Goal: Transaction & Acquisition: Purchase product/service

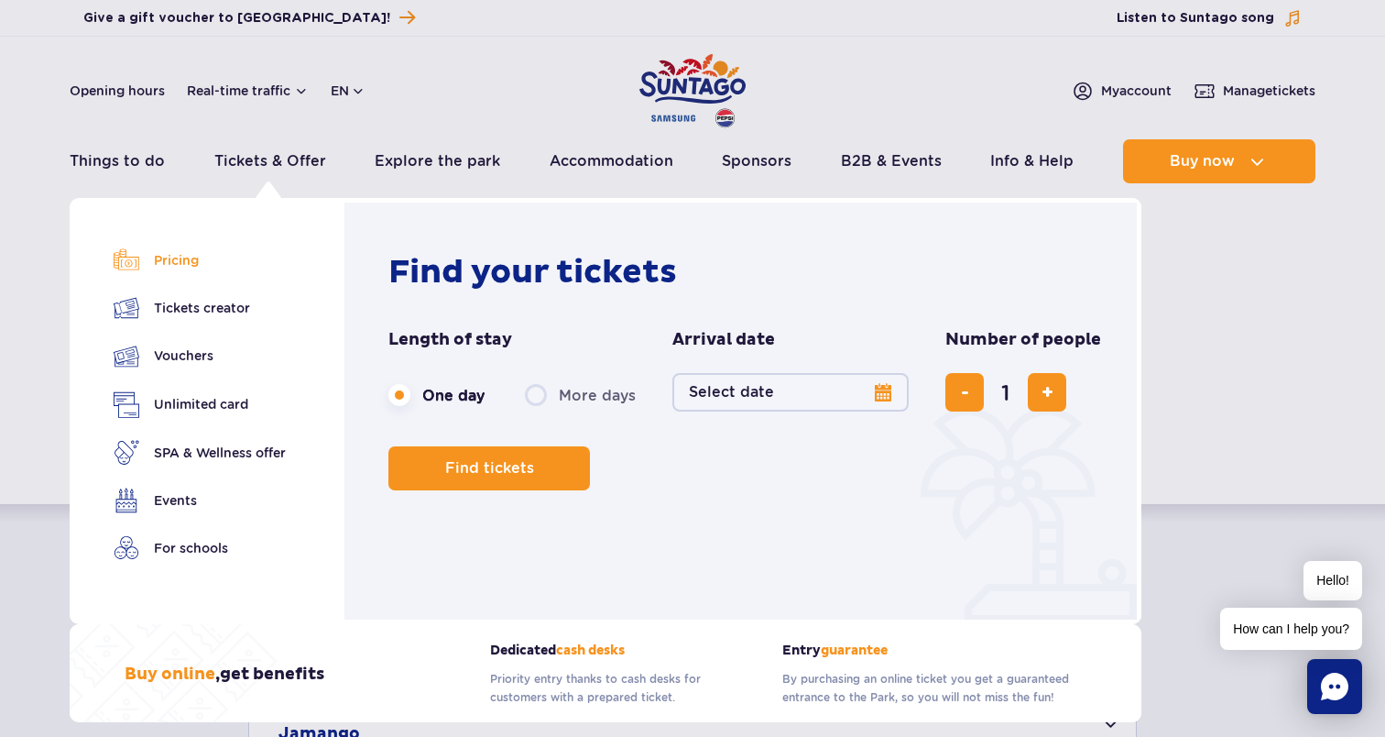
click at [193, 268] on link "Pricing" at bounding box center [200, 260] width 172 height 26
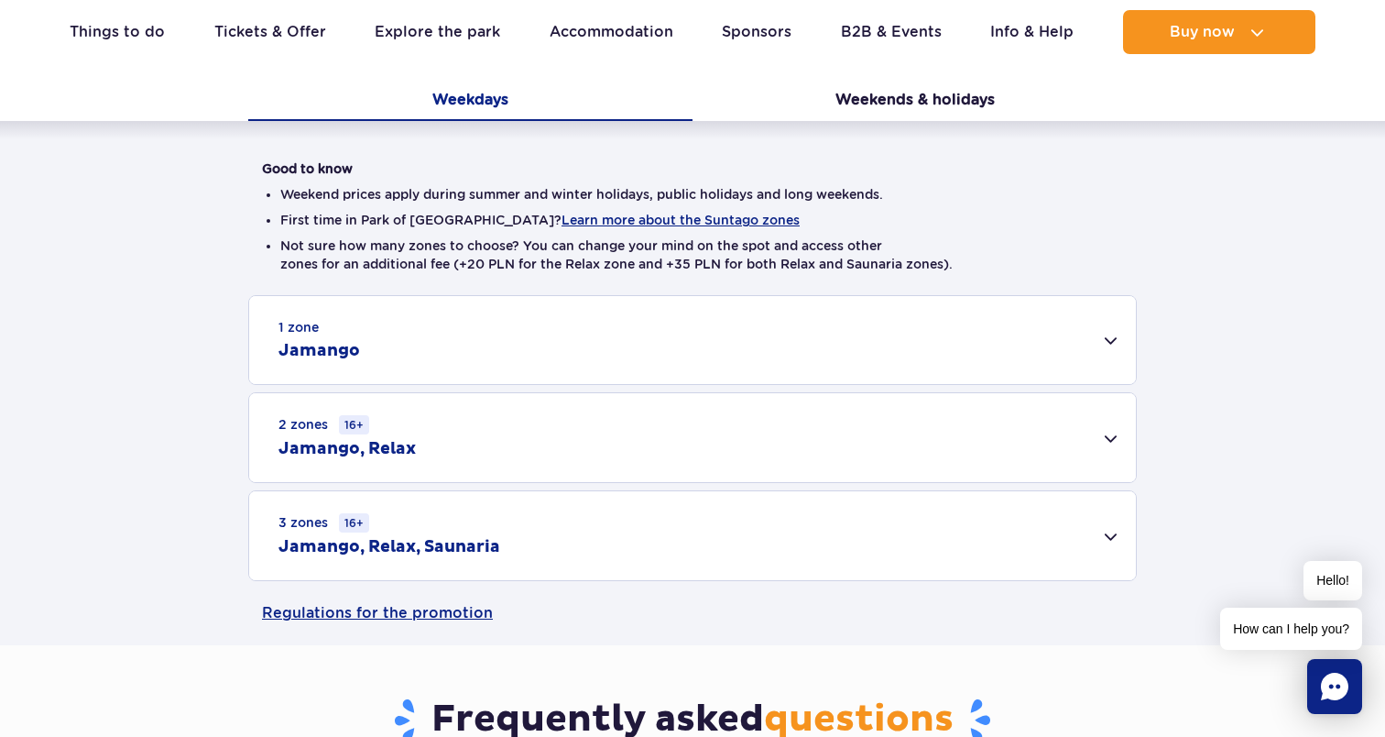
scroll to position [443, 0]
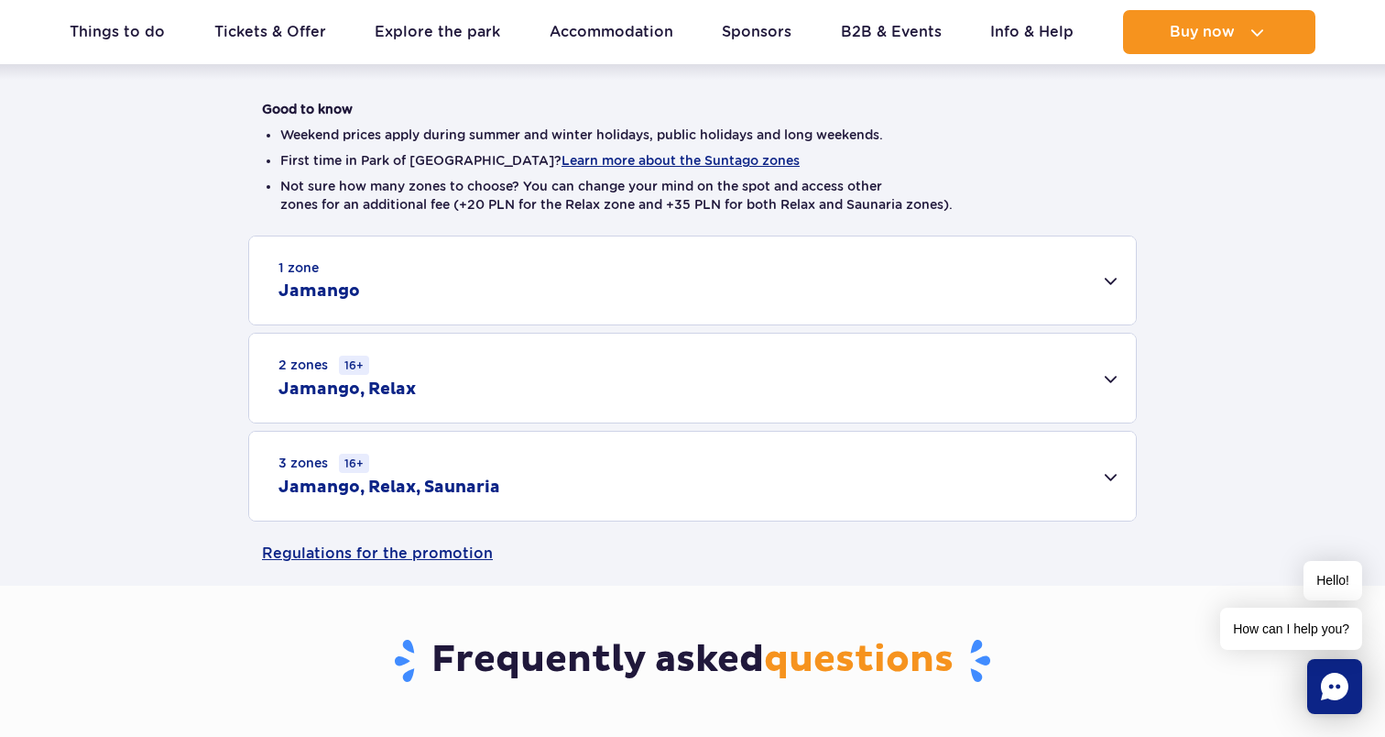
click at [1100, 276] on div "1 zone Jamango" at bounding box center [692, 280] width 887 height 88
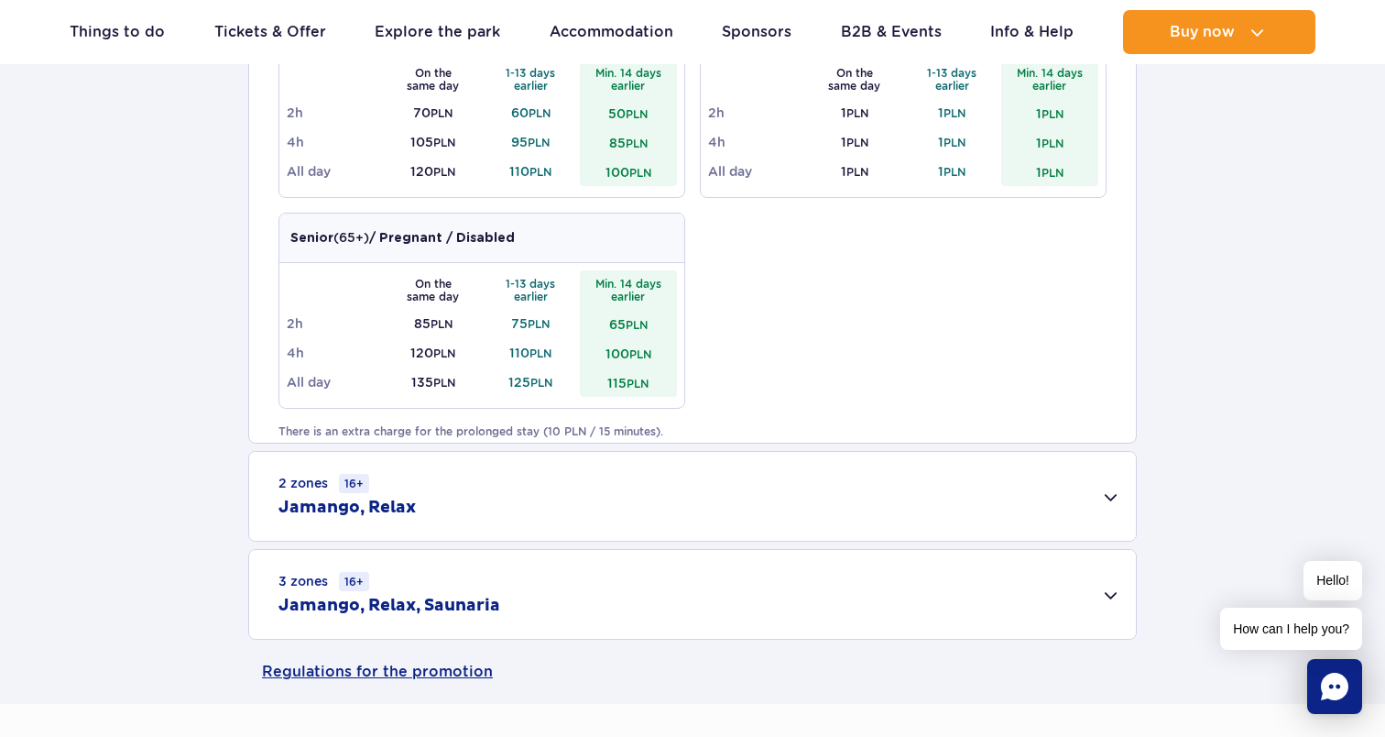
scroll to position [995, 0]
click at [1105, 500] on div "2 zones 16+ Jamango, Relax" at bounding box center [692, 496] width 887 height 89
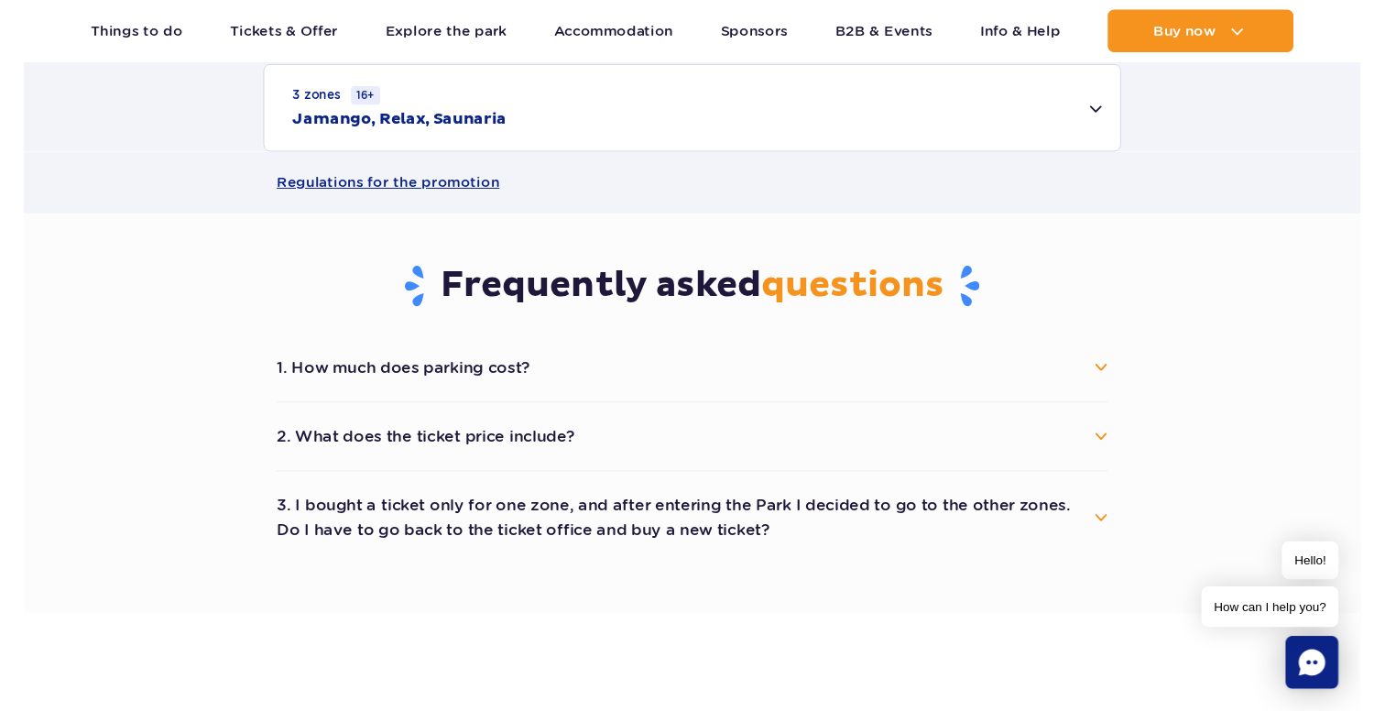
scroll to position [1703, 0]
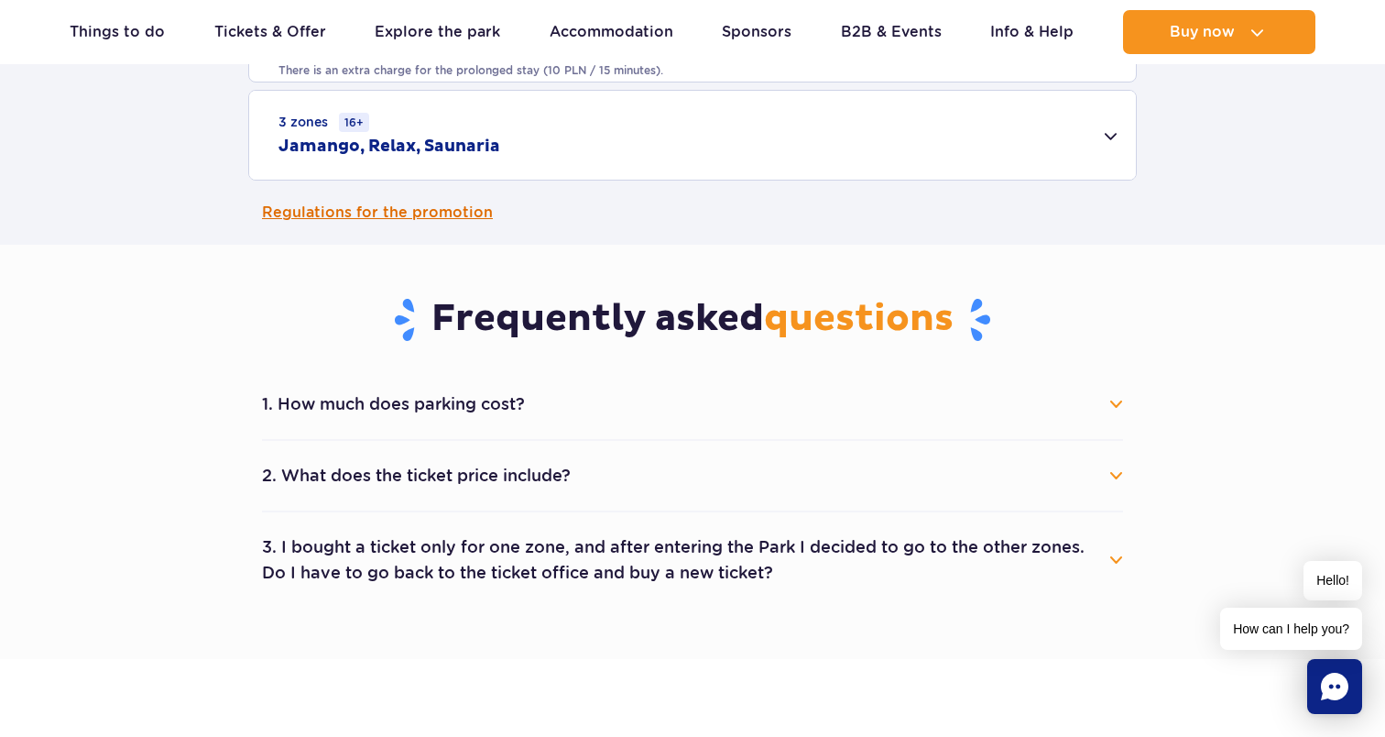
click at [445, 214] on link "Regulations for the promotion" at bounding box center [692, 212] width 861 height 64
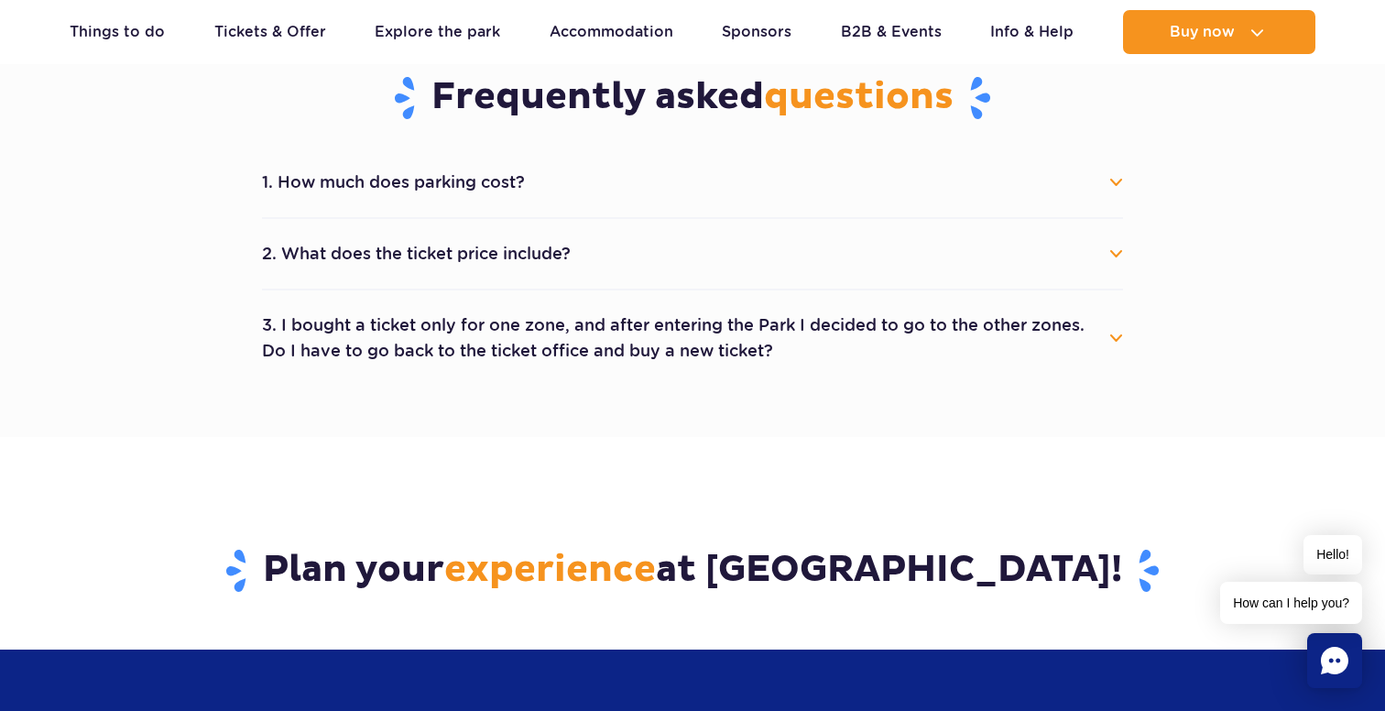
scroll to position [1939, 0]
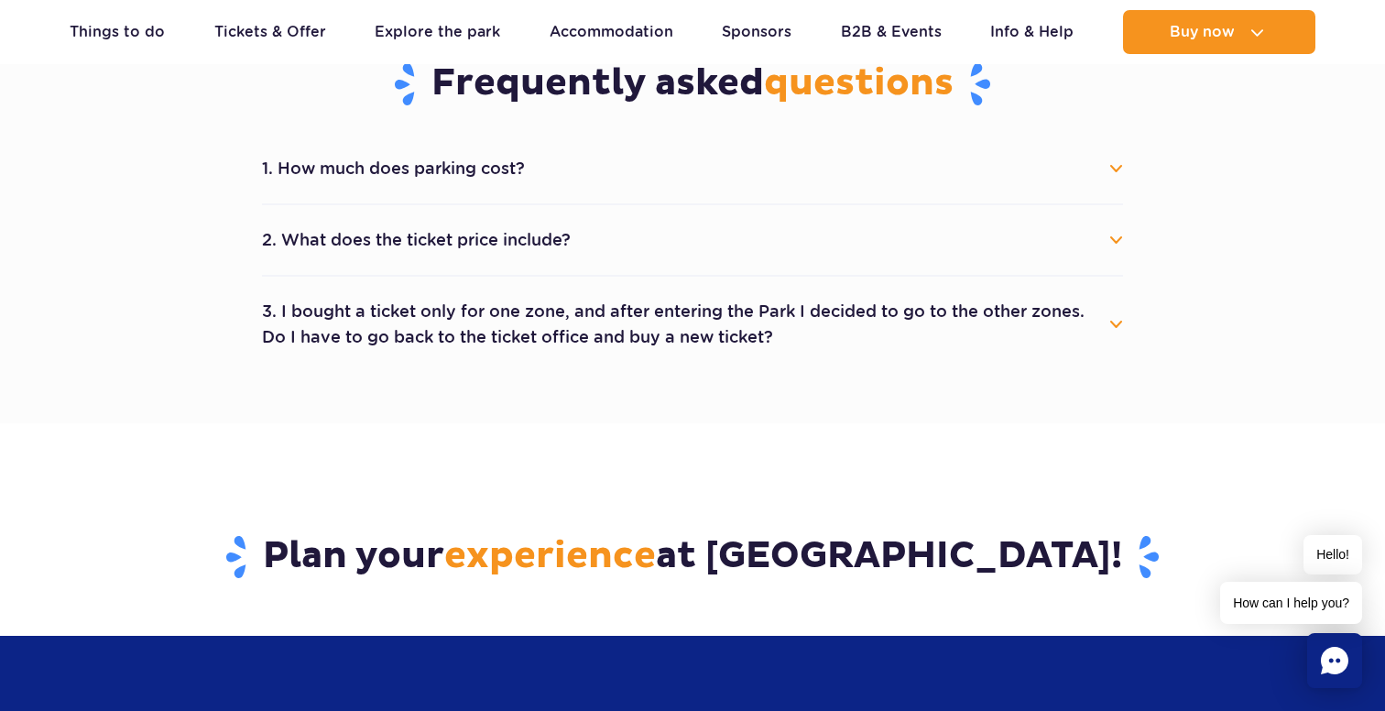
click at [1120, 313] on button "3. I bought a ticket only for one zone, and after entering the Park I decided t…" at bounding box center [692, 324] width 861 height 66
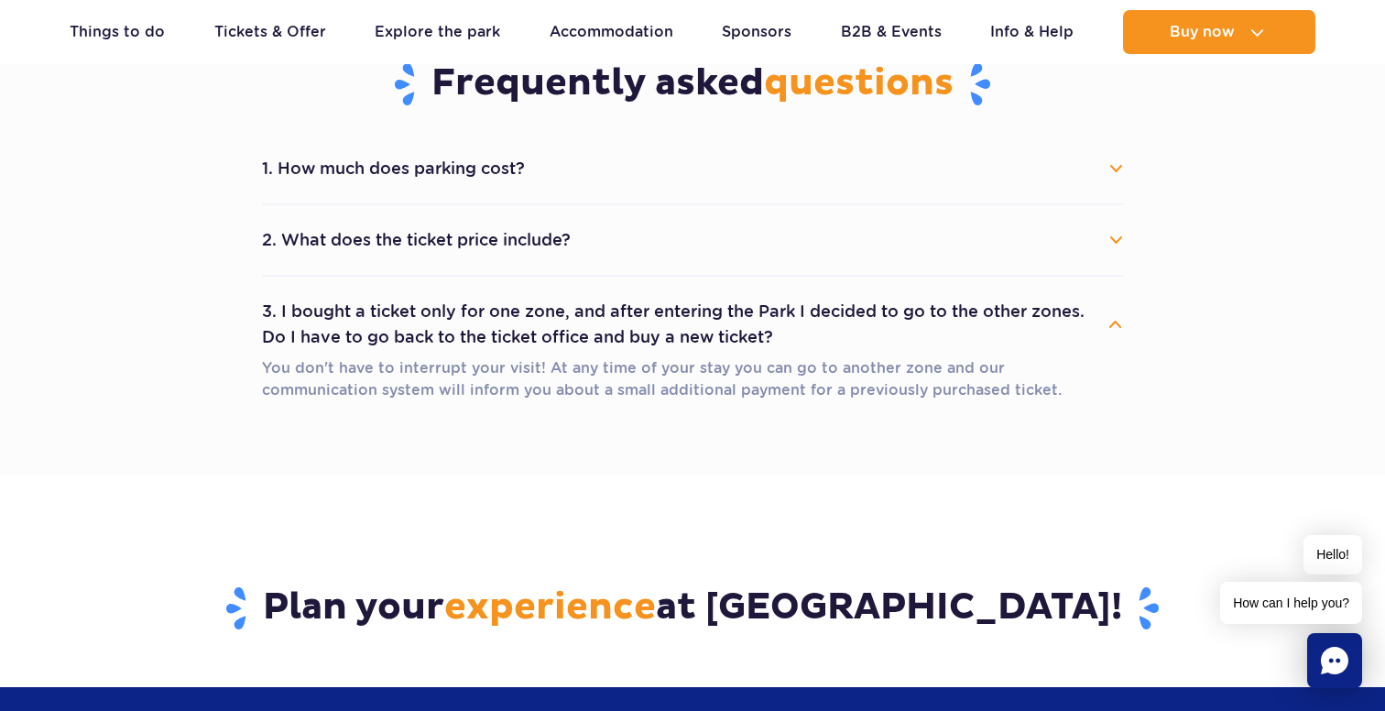
click at [1114, 249] on button "2. What does the ticket price include?" at bounding box center [692, 240] width 861 height 40
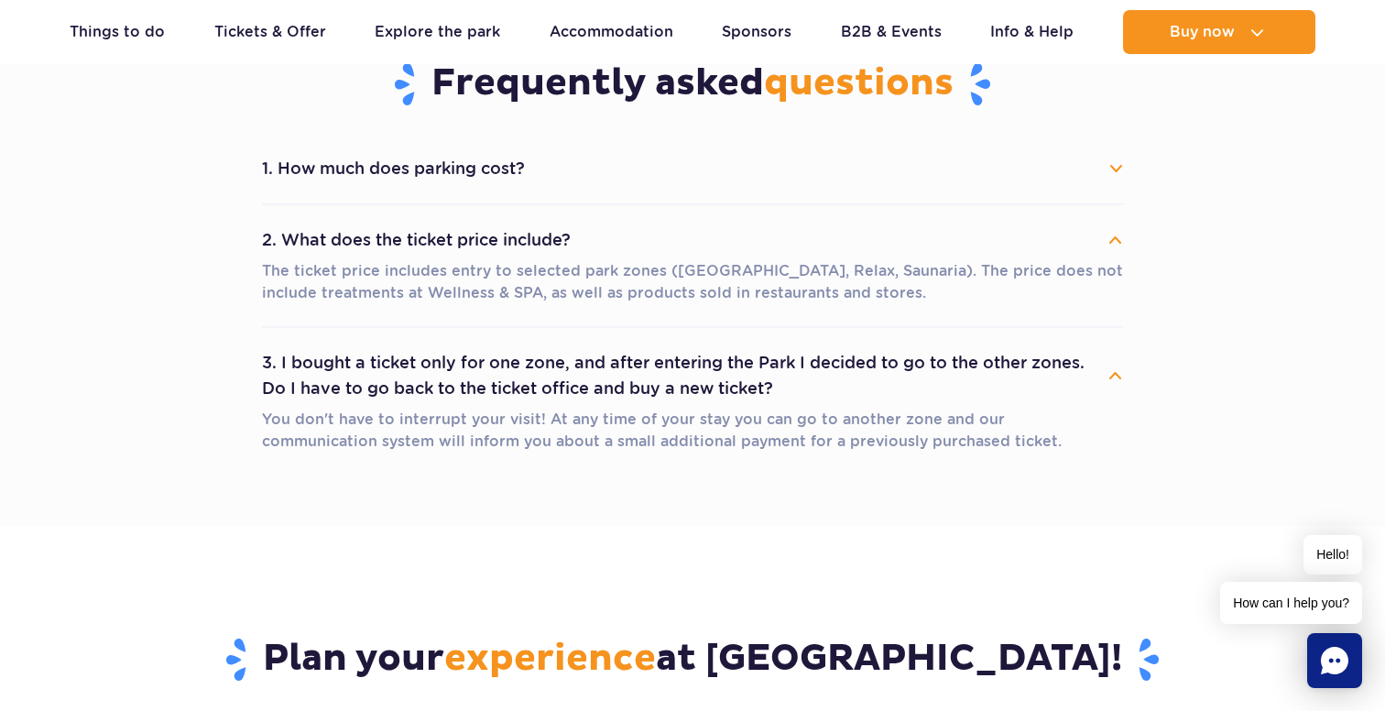
click at [1112, 164] on button "1. How much does parking cost?" at bounding box center [692, 168] width 861 height 40
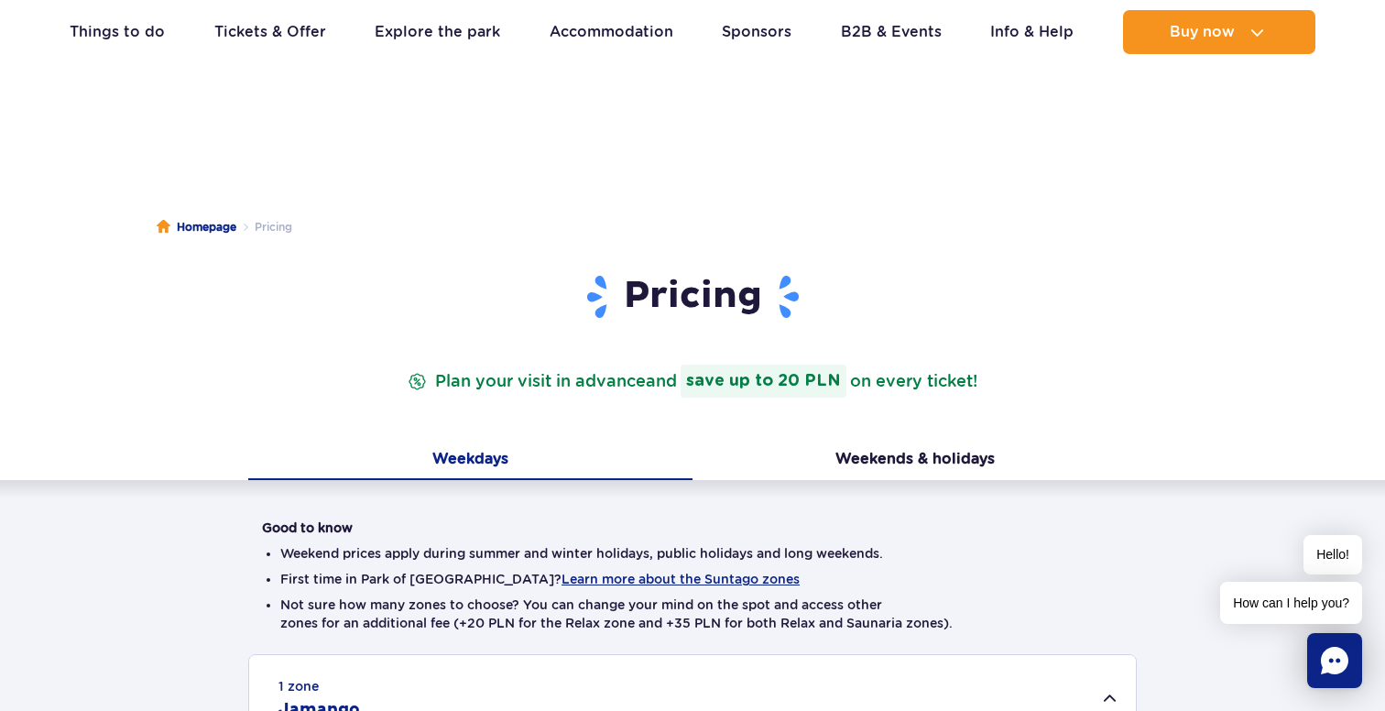
scroll to position [475, 0]
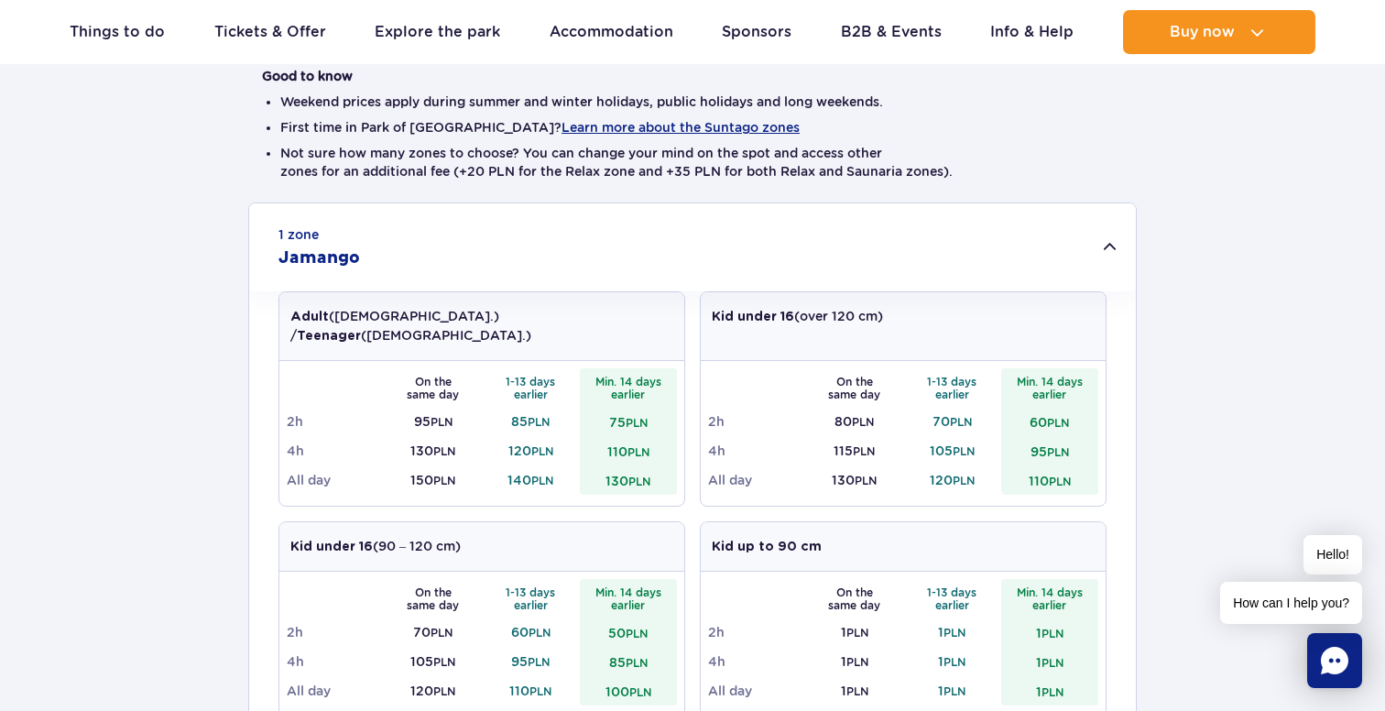
click at [563, 242] on div "1 zone Jamango" at bounding box center [692, 247] width 887 height 88
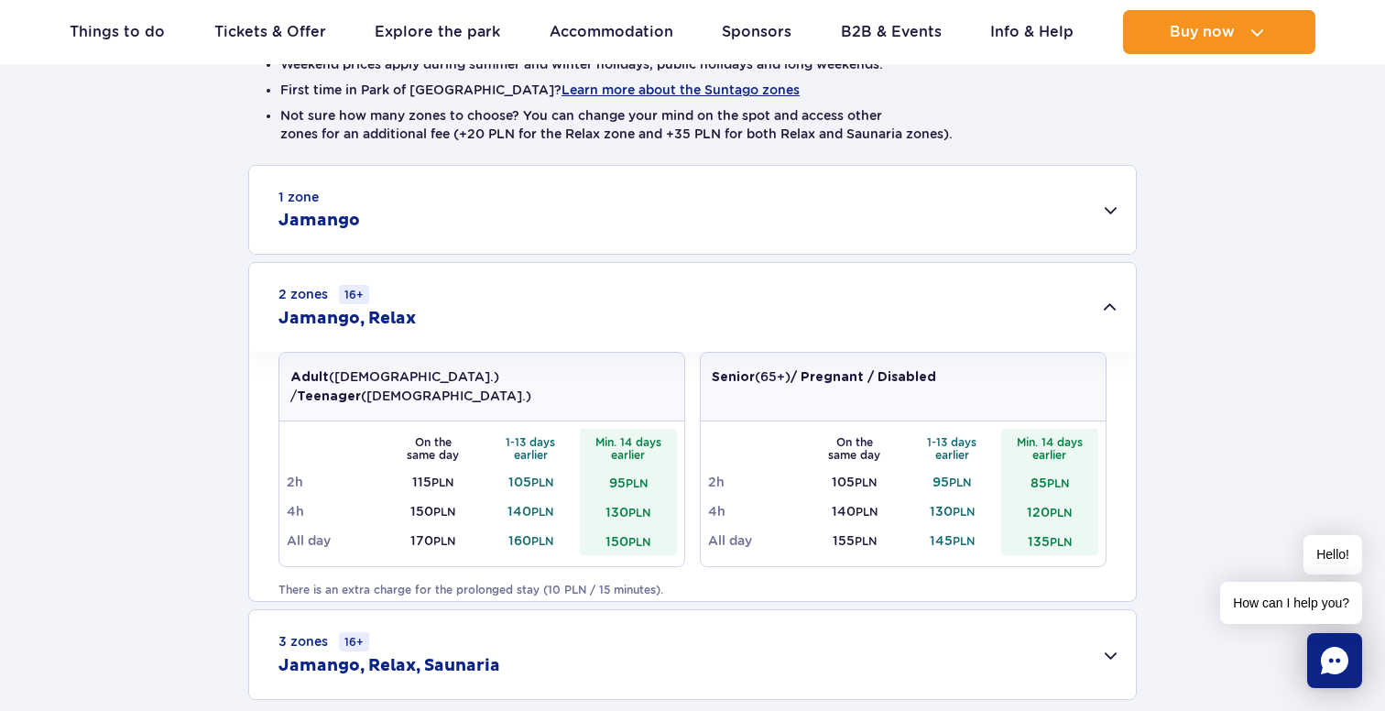
scroll to position [527, 0]
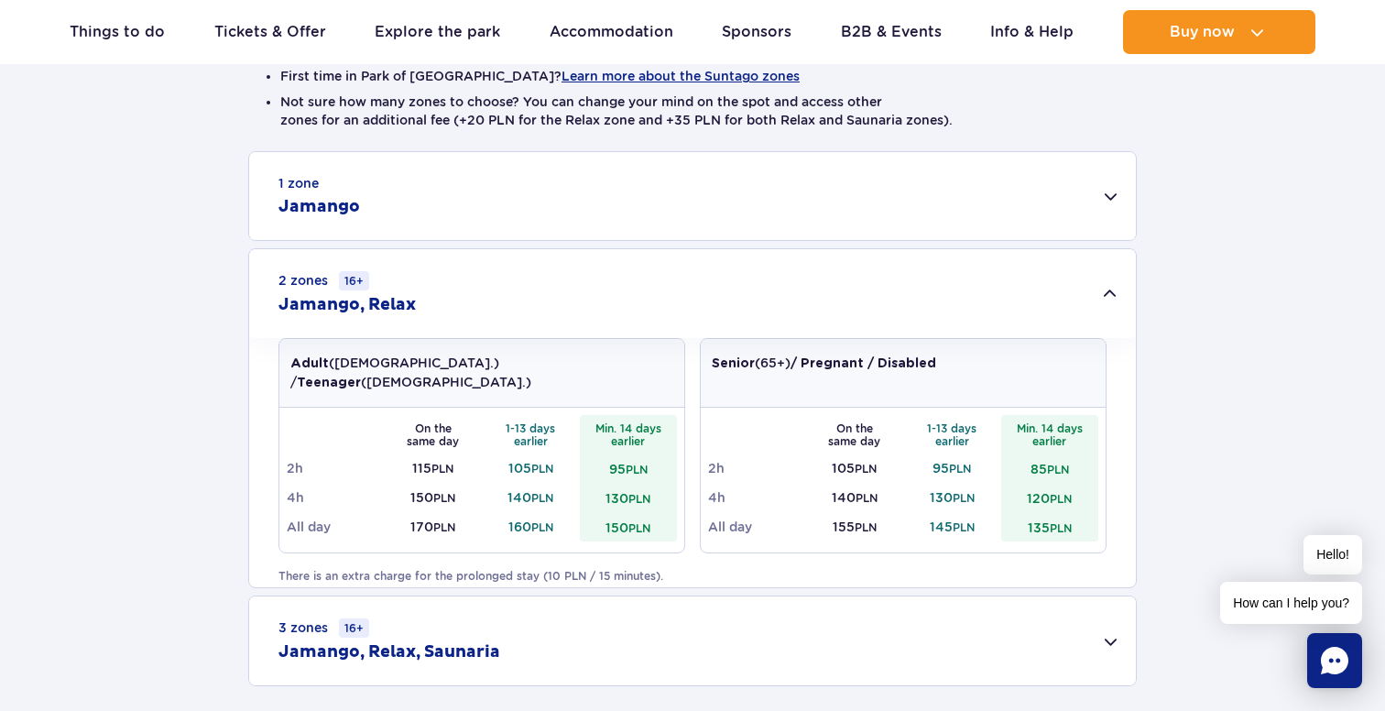
click at [802, 274] on div "2 zones 16+ Jamango, Relax" at bounding box center [692, 293] width 887 height 89
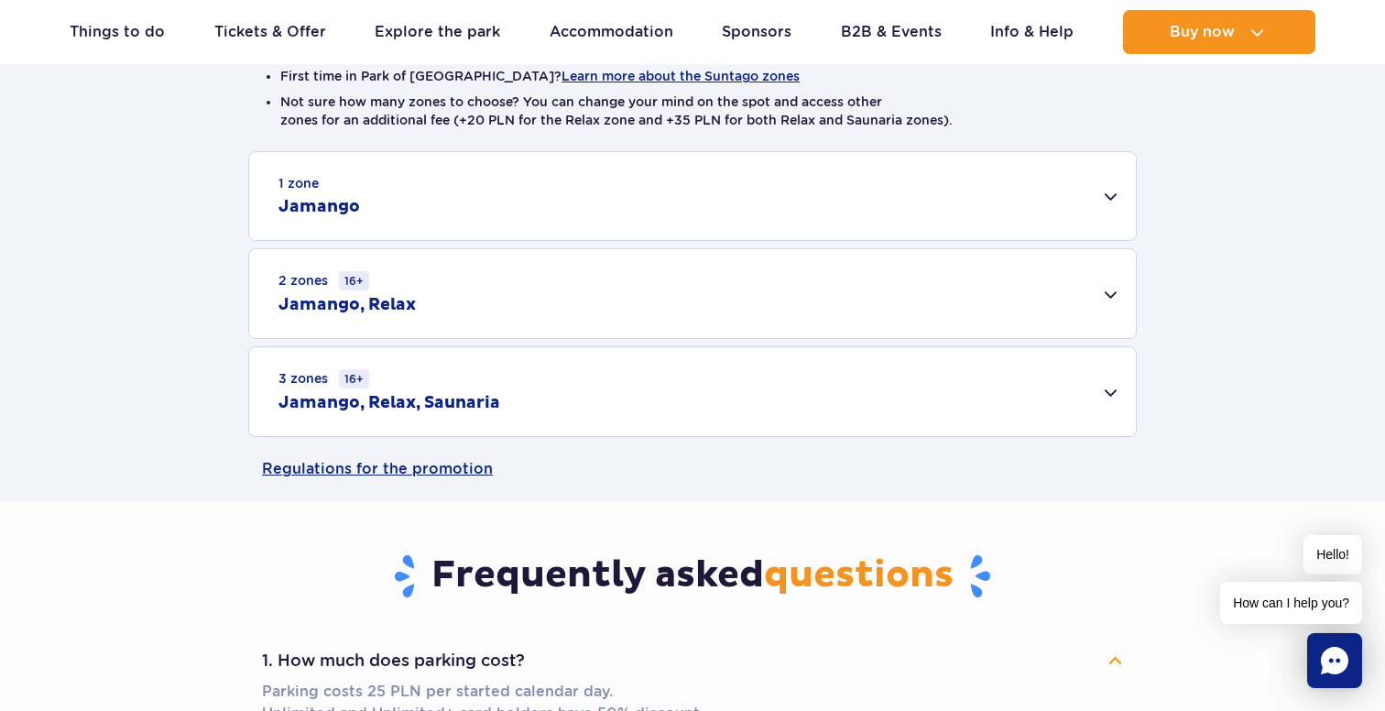
click at [534, 200] on div "1 zone Jamango" at bounding box center [692, 196] width 887 height 88
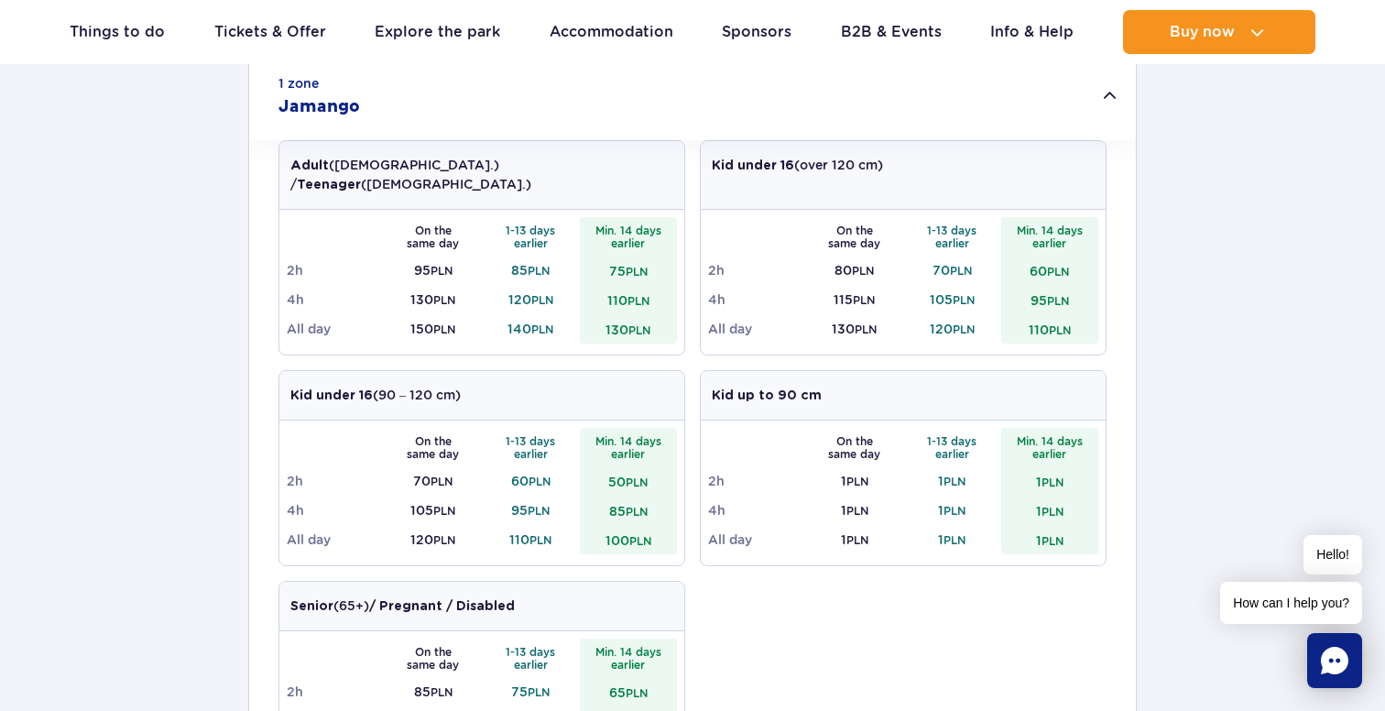
scroll to position [642, 0]
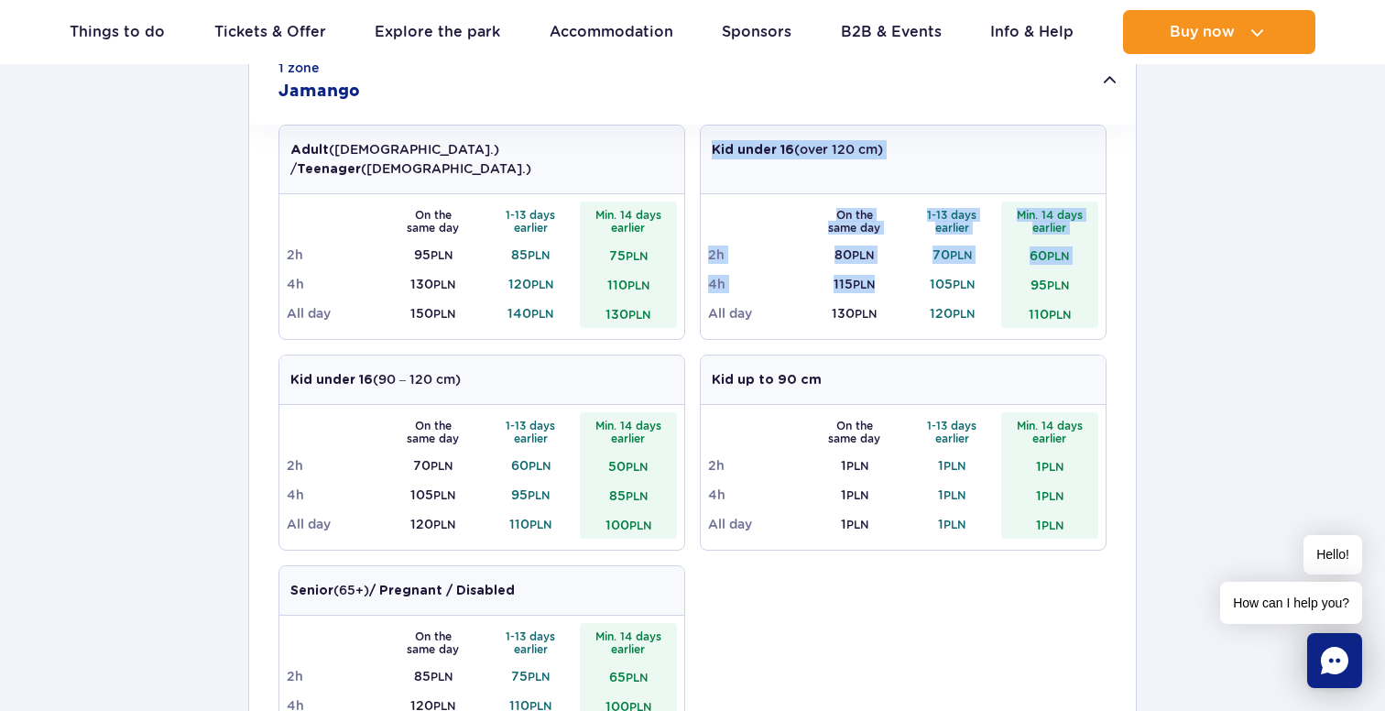
drag, startPoint x: 713, startPoint y: 149, endPoint x: 881, endPoint y: 257, distance: 200.3
click at [881, 257] on div "Kid under 16 (over 120 cm) On the same day 1-13 days earlier Min. 14 days earli…" at bounding box center [903, 232] width 407 height 215
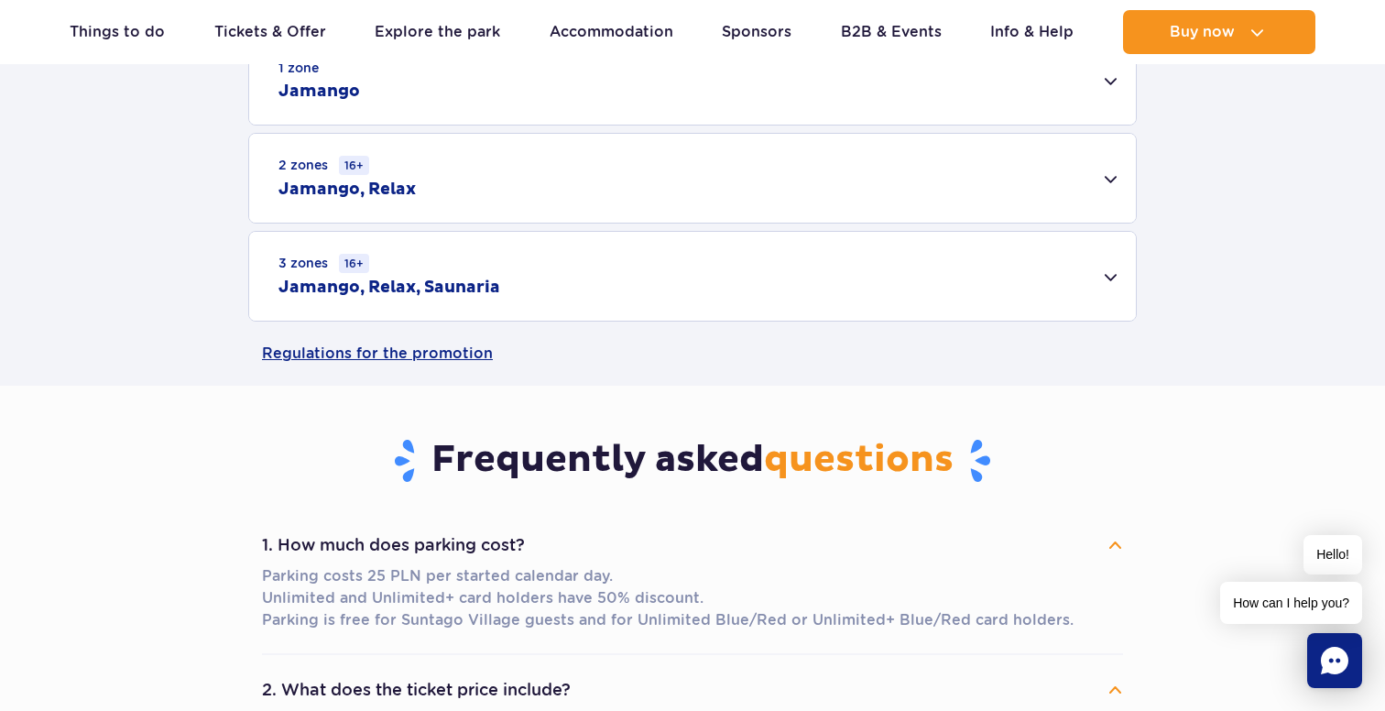
click at [881, 257] on div "1 zone Jamango Adult (18 – 65 y.o.) / Teenager (16 – 18 y.o.) On the same day 1…" at bounding box center [692, 179] width 1385 height 286
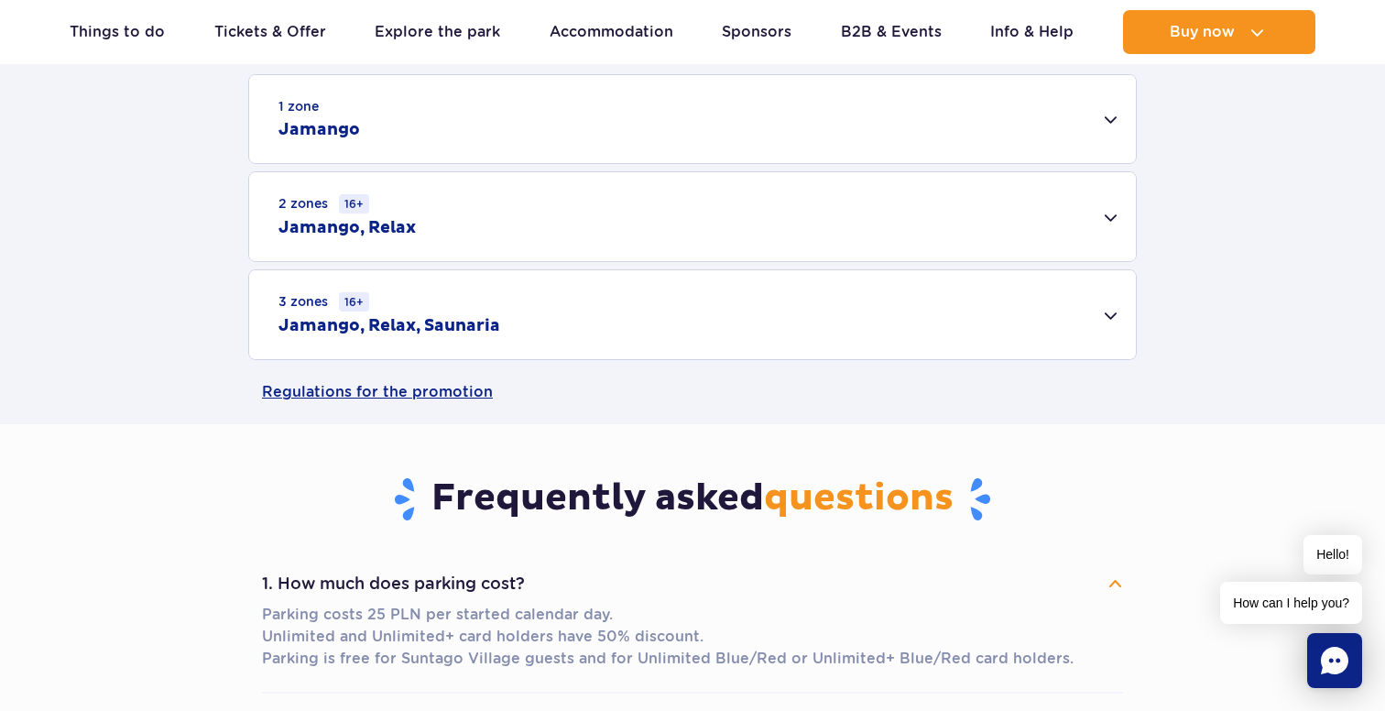
scroll to position [543, 0]
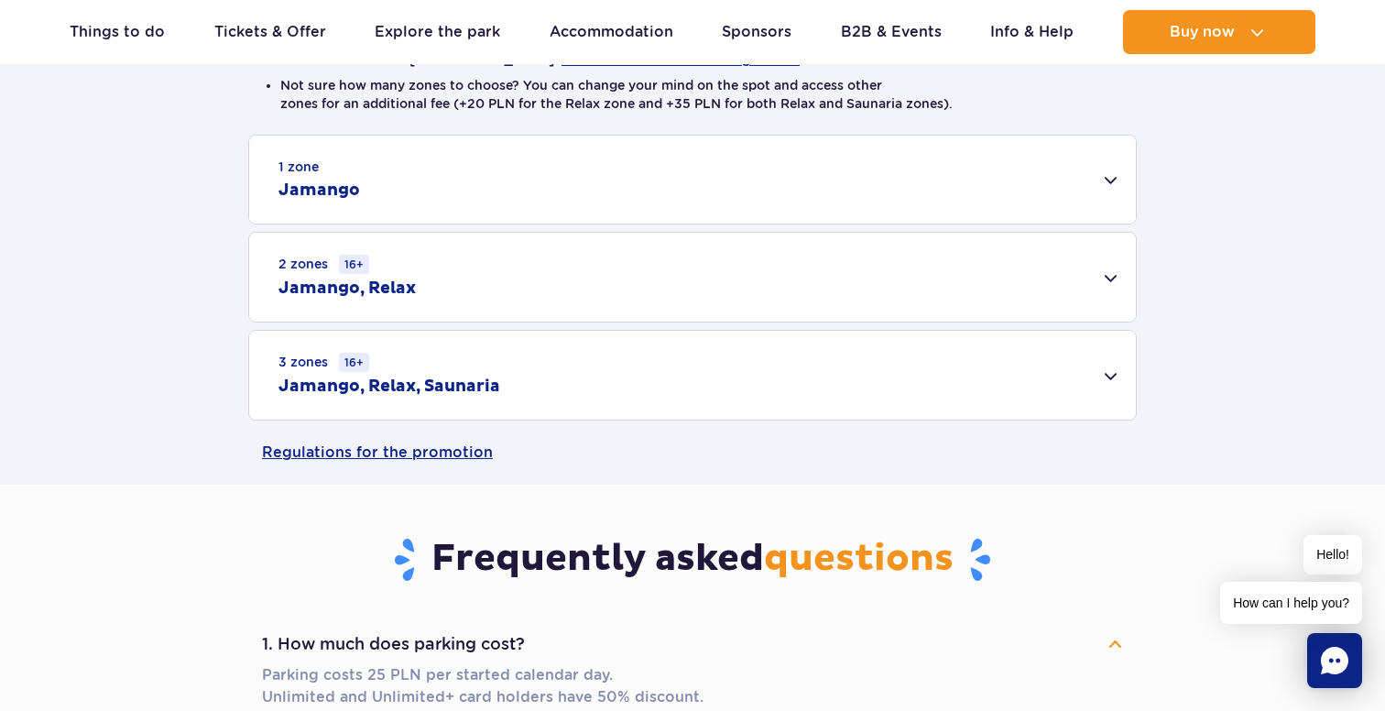
click at [862, 184] on div "1 zone Jamango" at bounding box center [692, 180] width 887 height 88
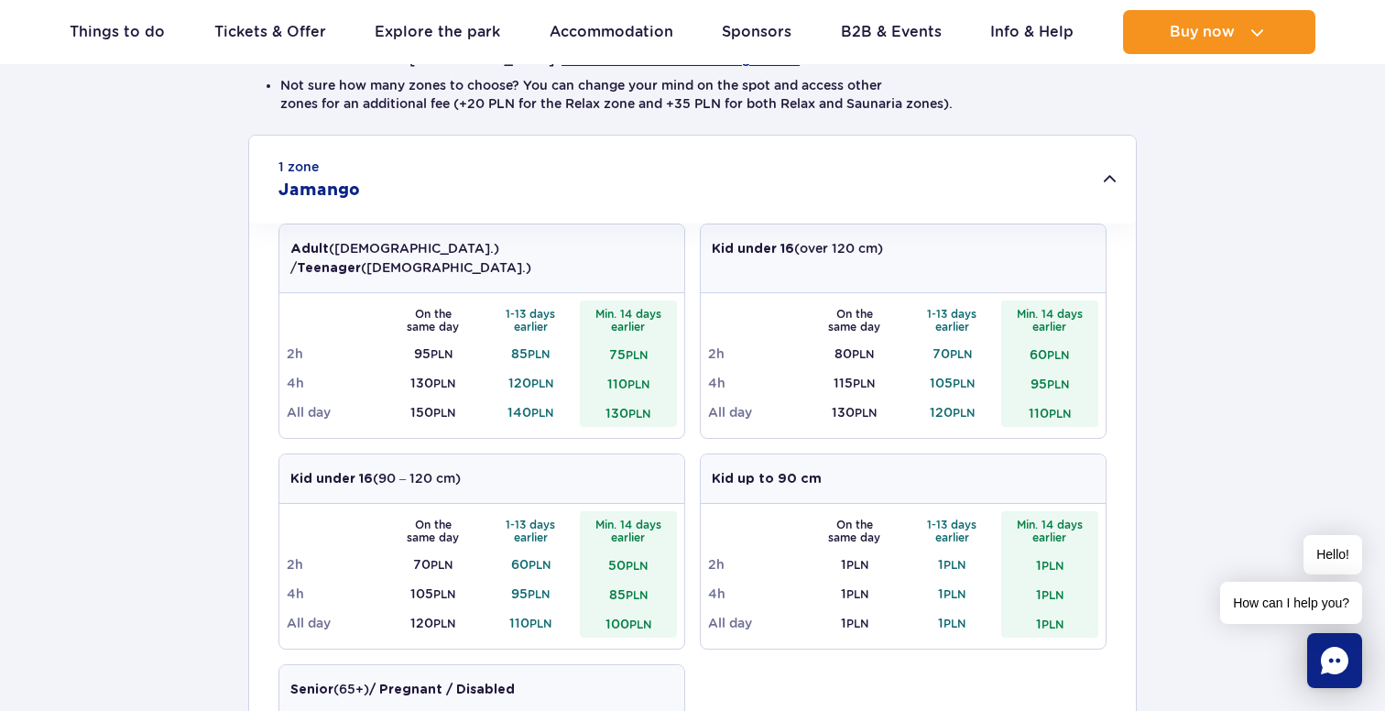
click at [632, 169] on div "1 zone Jamango" at bounding box center [692, 180] width 887 height 88
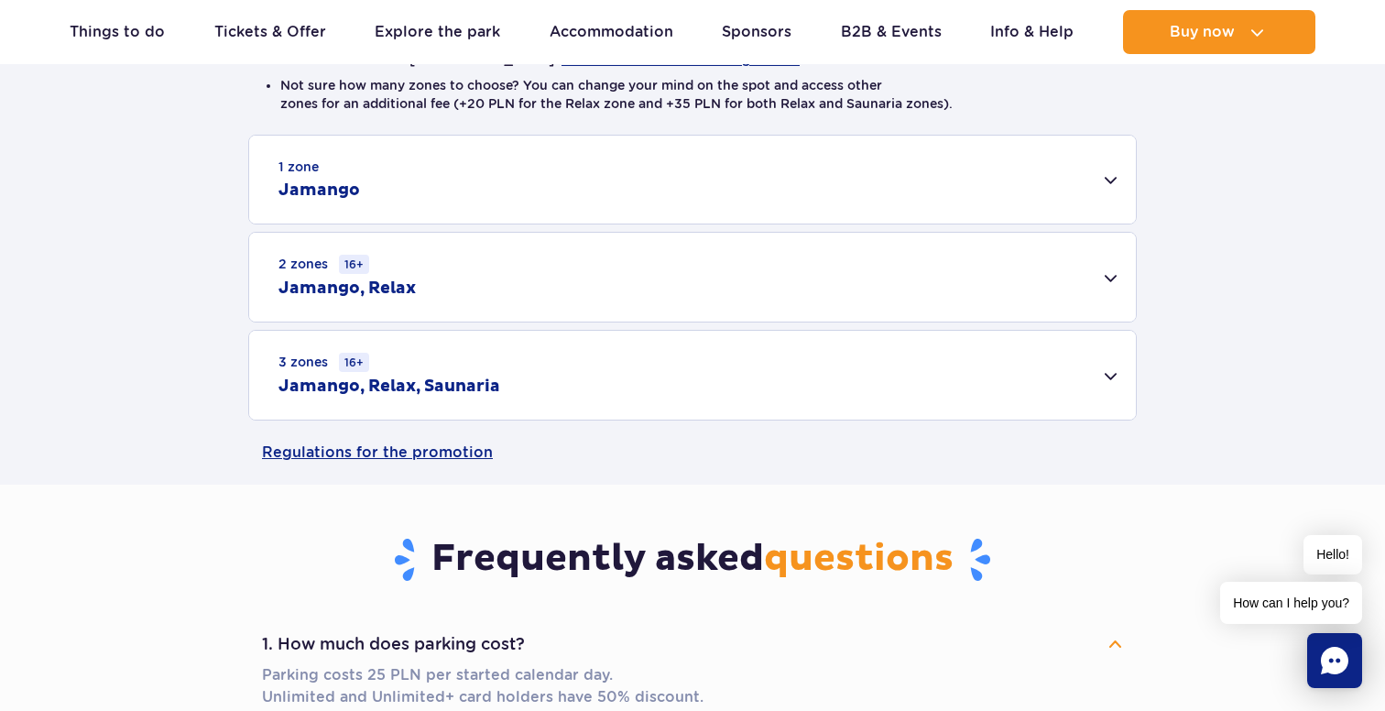
click at [620, 383] on div "3 zones 16+ Jamango, Relax, Saunaria" at bounding box center [692, 375] width 887 height 89
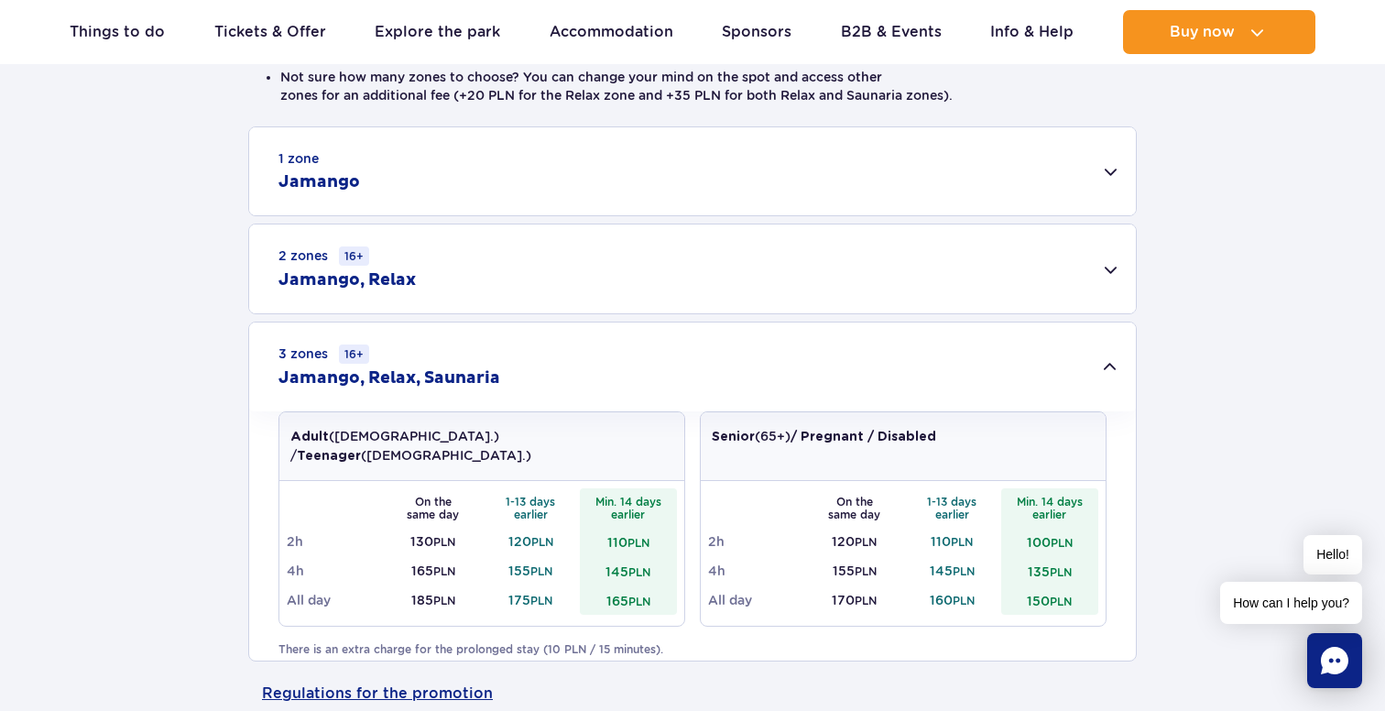
scroll to position [536, 0]
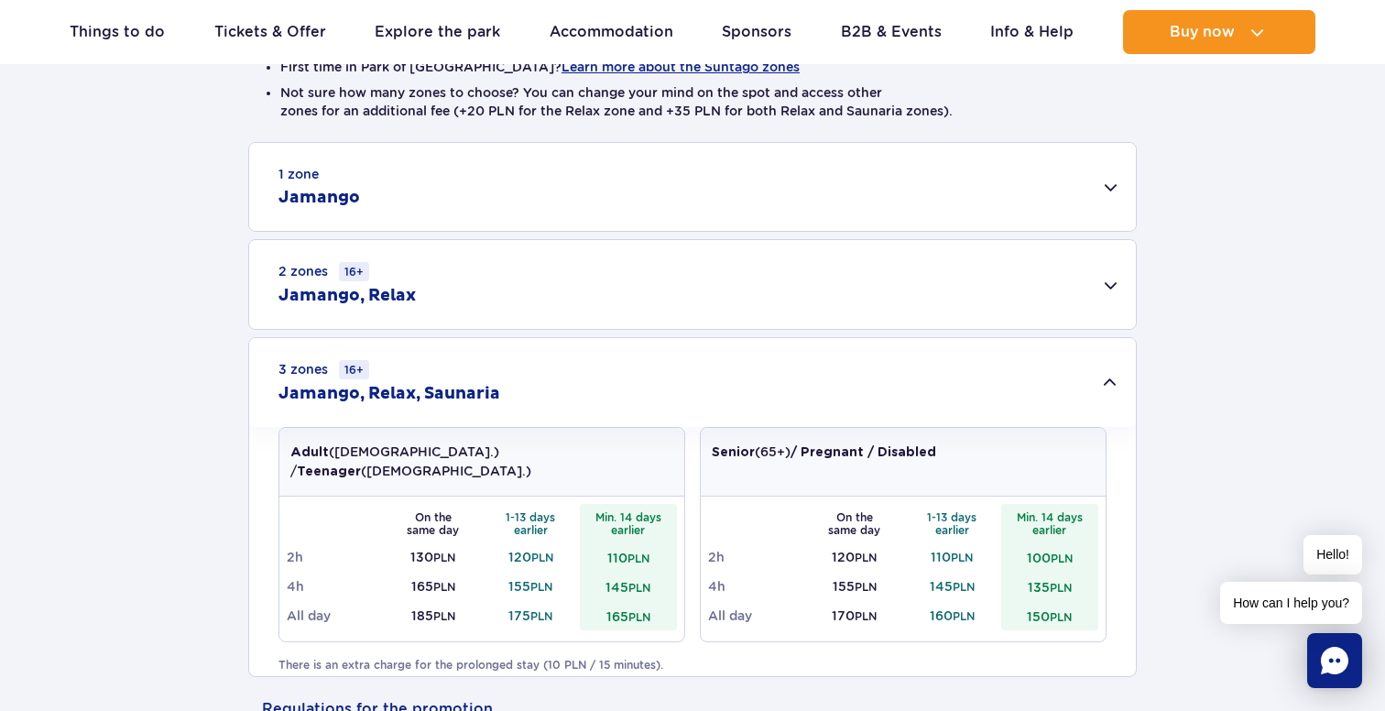
click at [530, 373] on div "3 zones 16+ Jamango, Relax, Saunaria" at bounding box center [692, 382] width 887 height 89
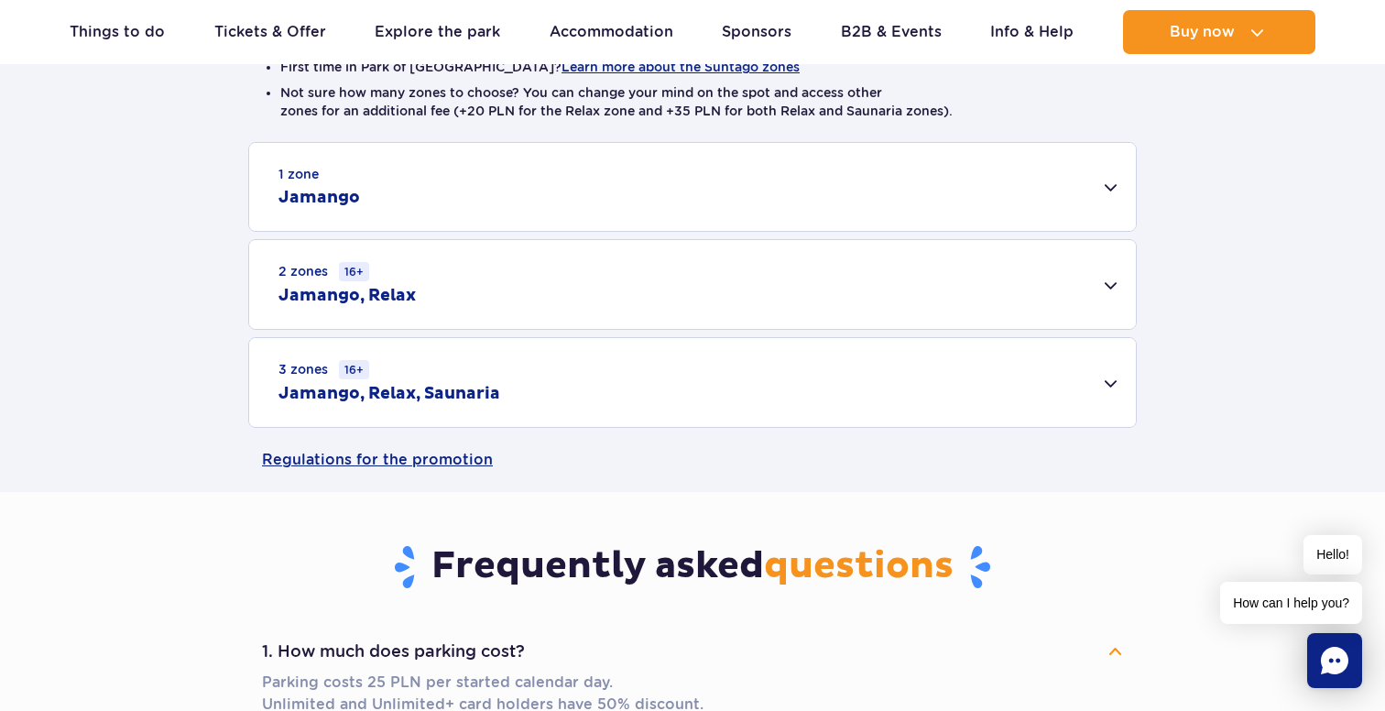
click at [560, 165] on div "1 zone Jamango" at bounding box center [692, 187] width 887 height 88
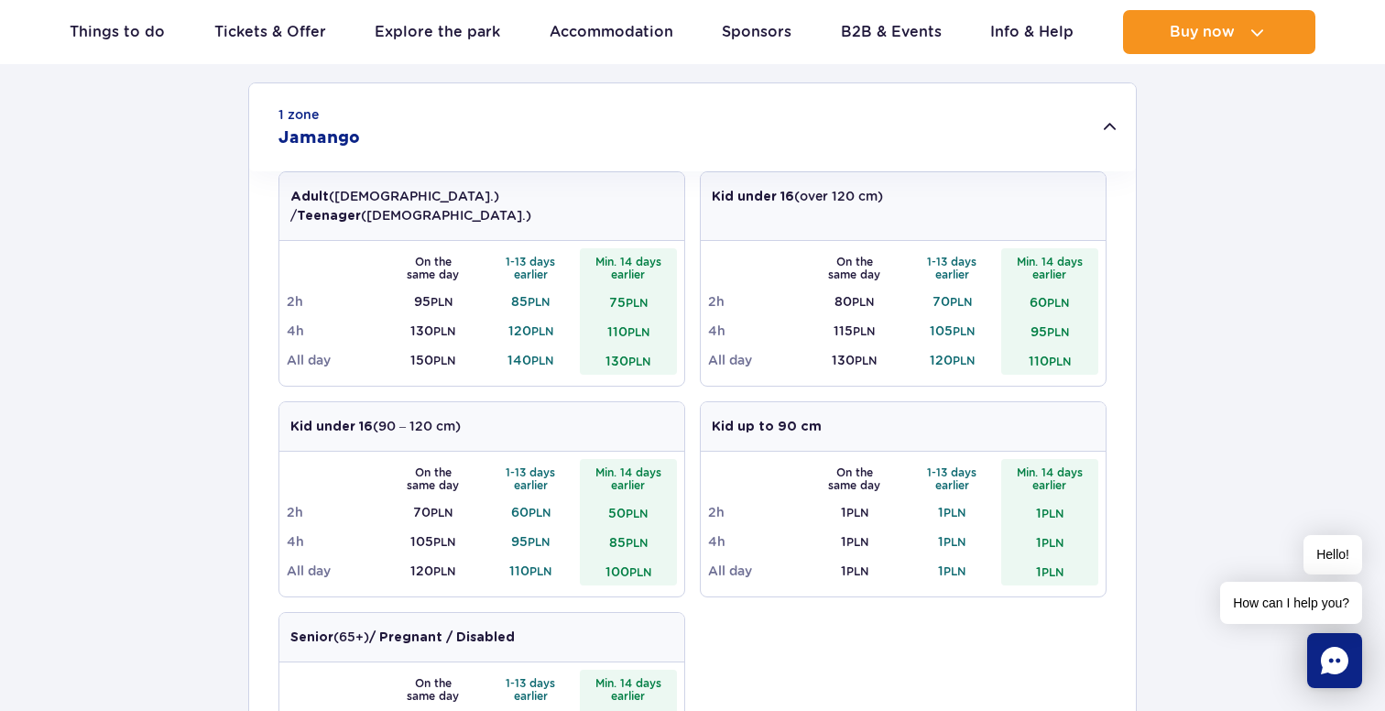
scroll to position [592, 0]
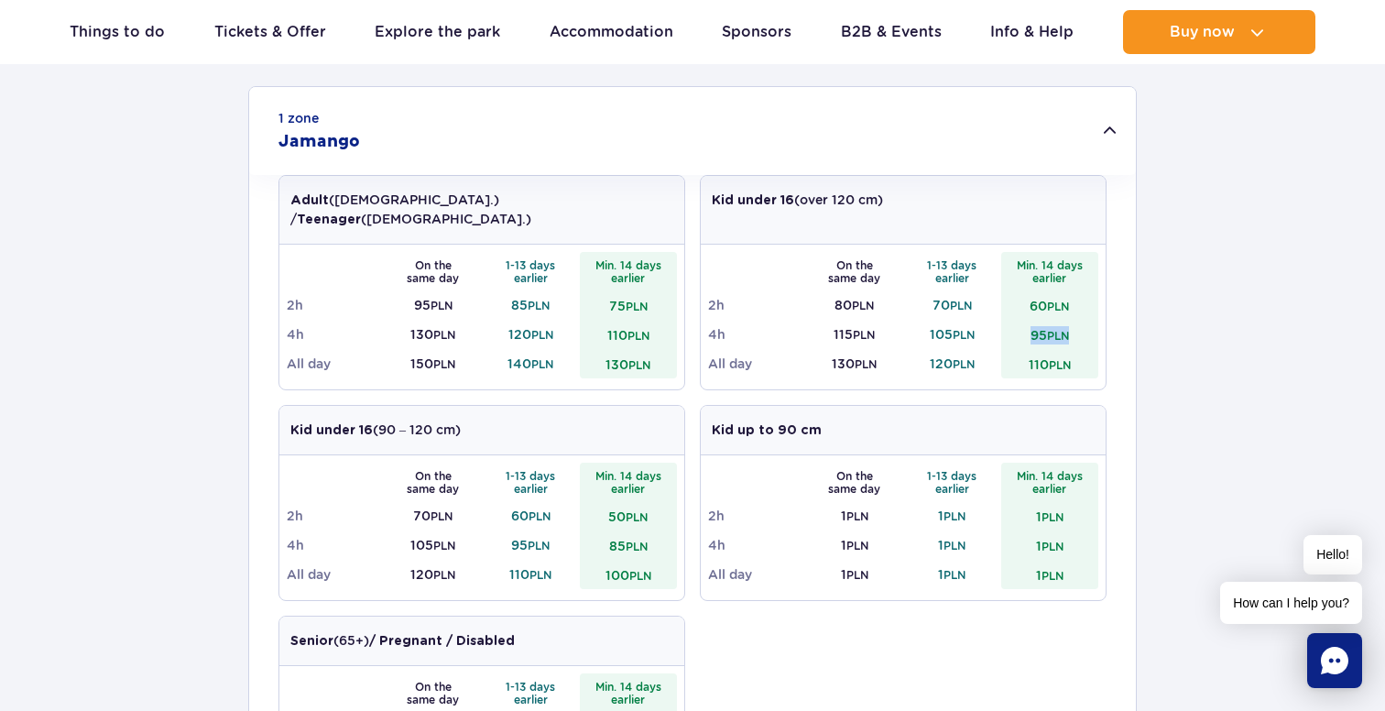
drag, startPoint x: 1023, startPoint y: 313, endPoint x: 1077, endPoint y: 318, distance: 54.2
click at [1077, 320] on td "95 PLN" at bounding box center [1050, 334] width 98 height 29
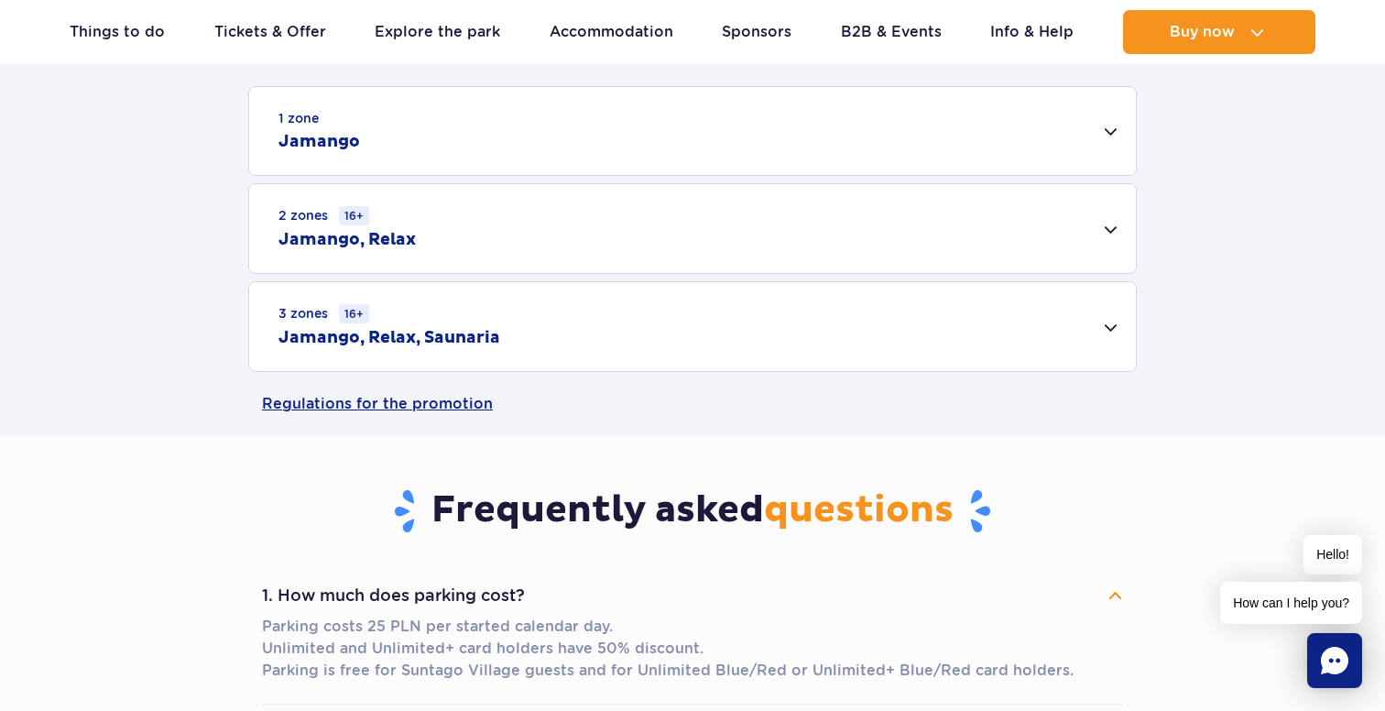
click at [1077, 320] on td "95 PLN" at bounding box center [1050, 334] width 98 height 29
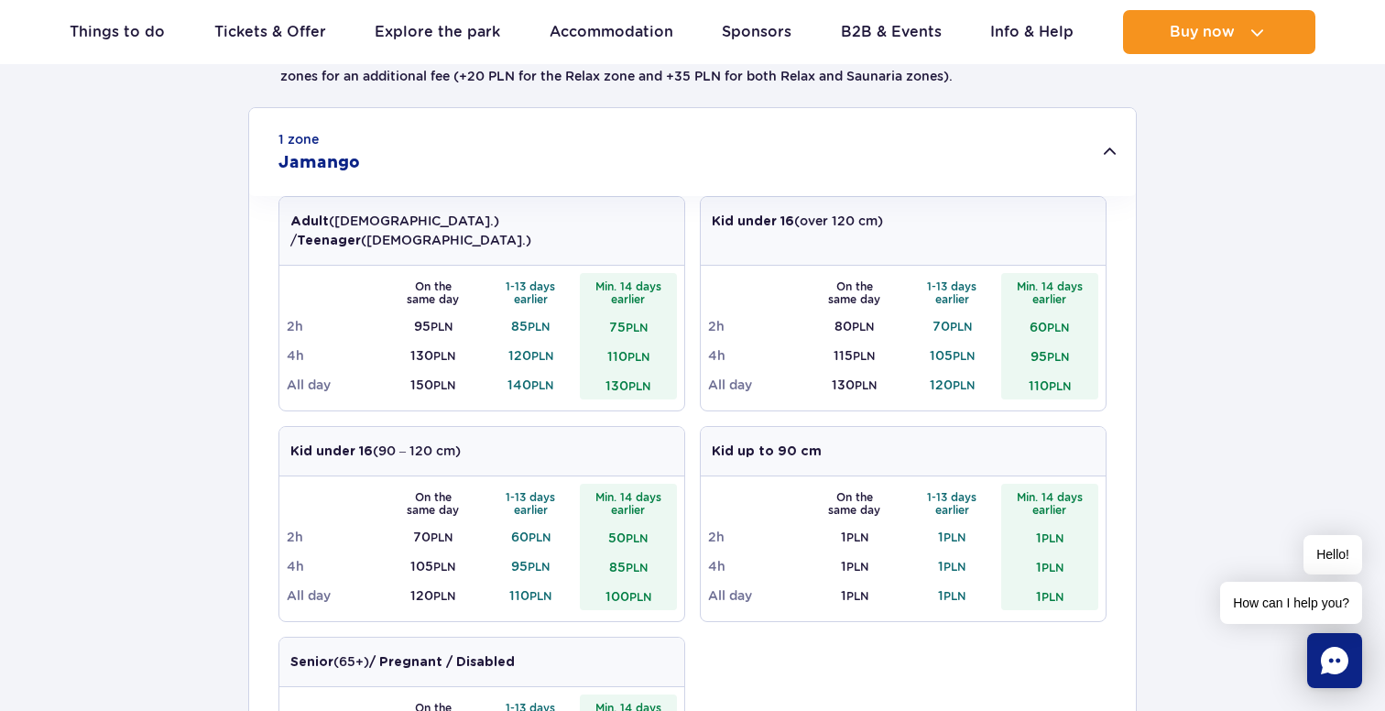
scroll to position [575, 0]
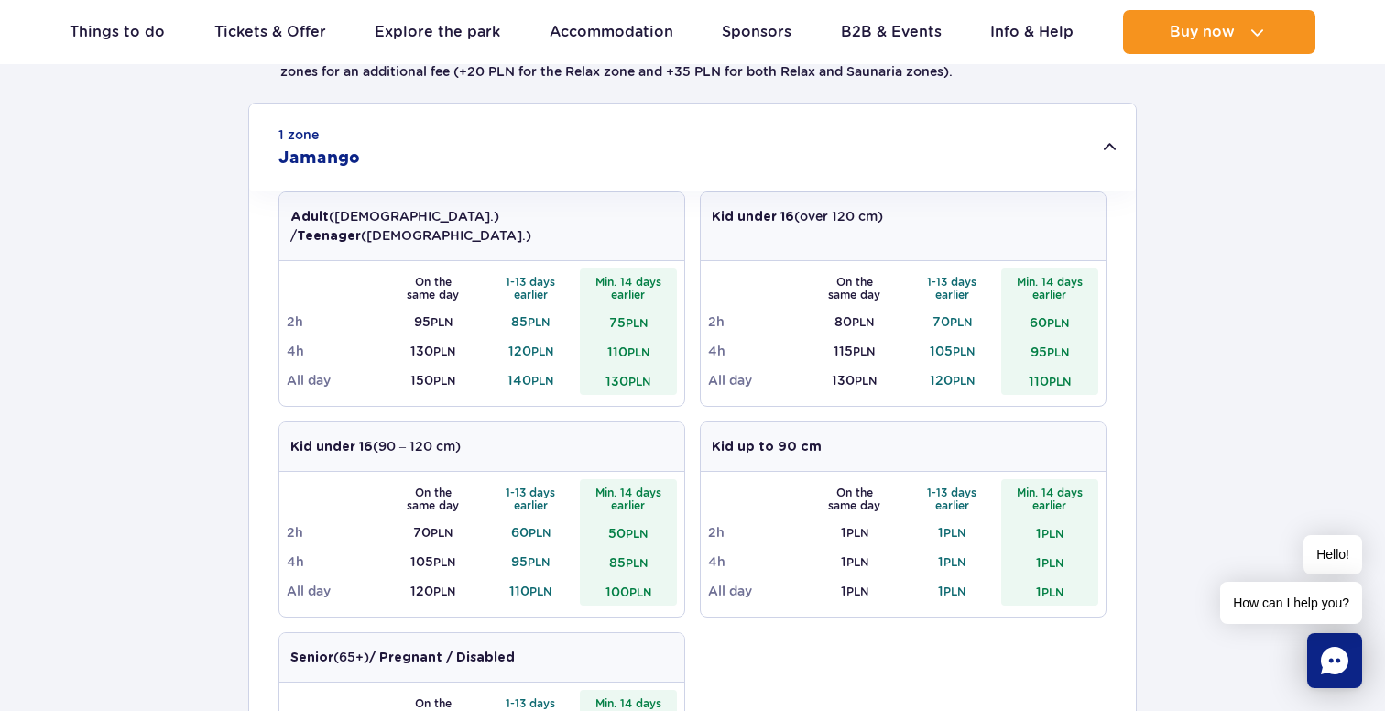
click at [807, 126] on div "1 zone Jamango" at bounding box center [692, 148] width 887 height 88
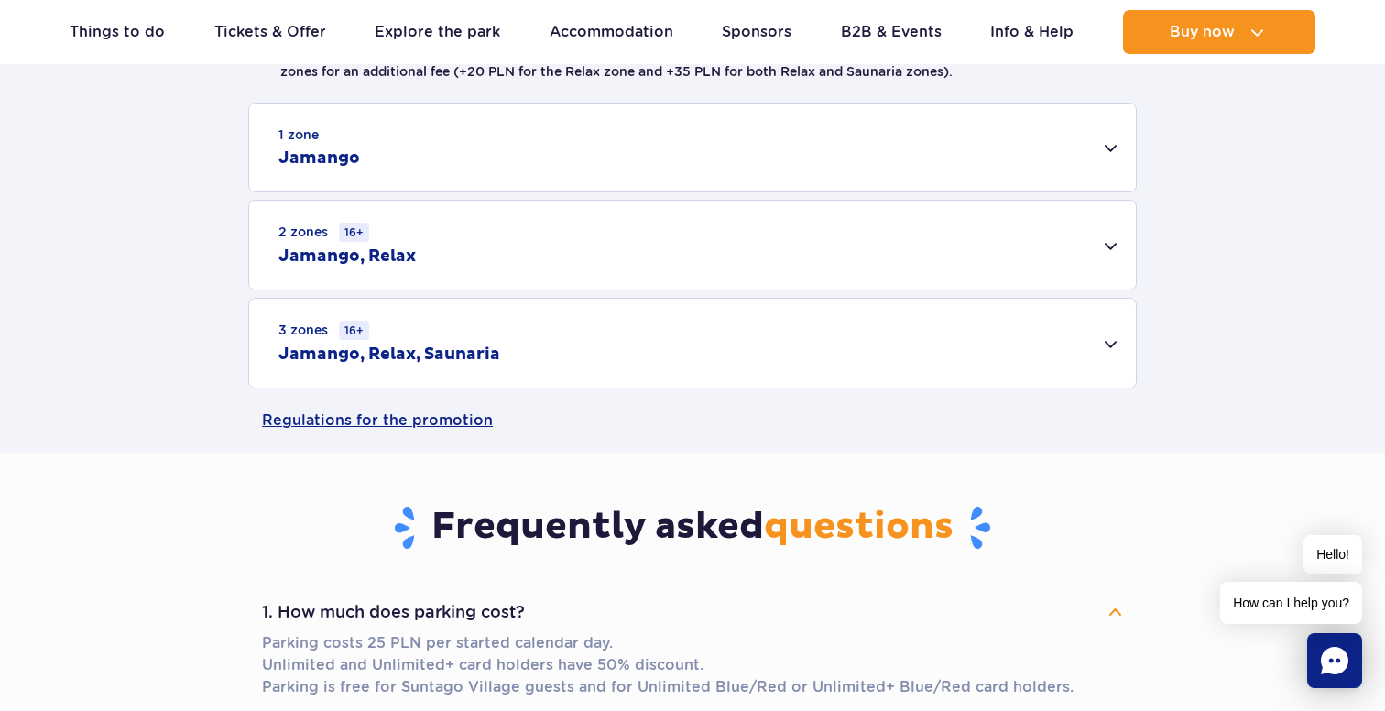
click at [779, 148] on div "1 zone Jamango" at bounding box center [692, 148] width 887 height 88
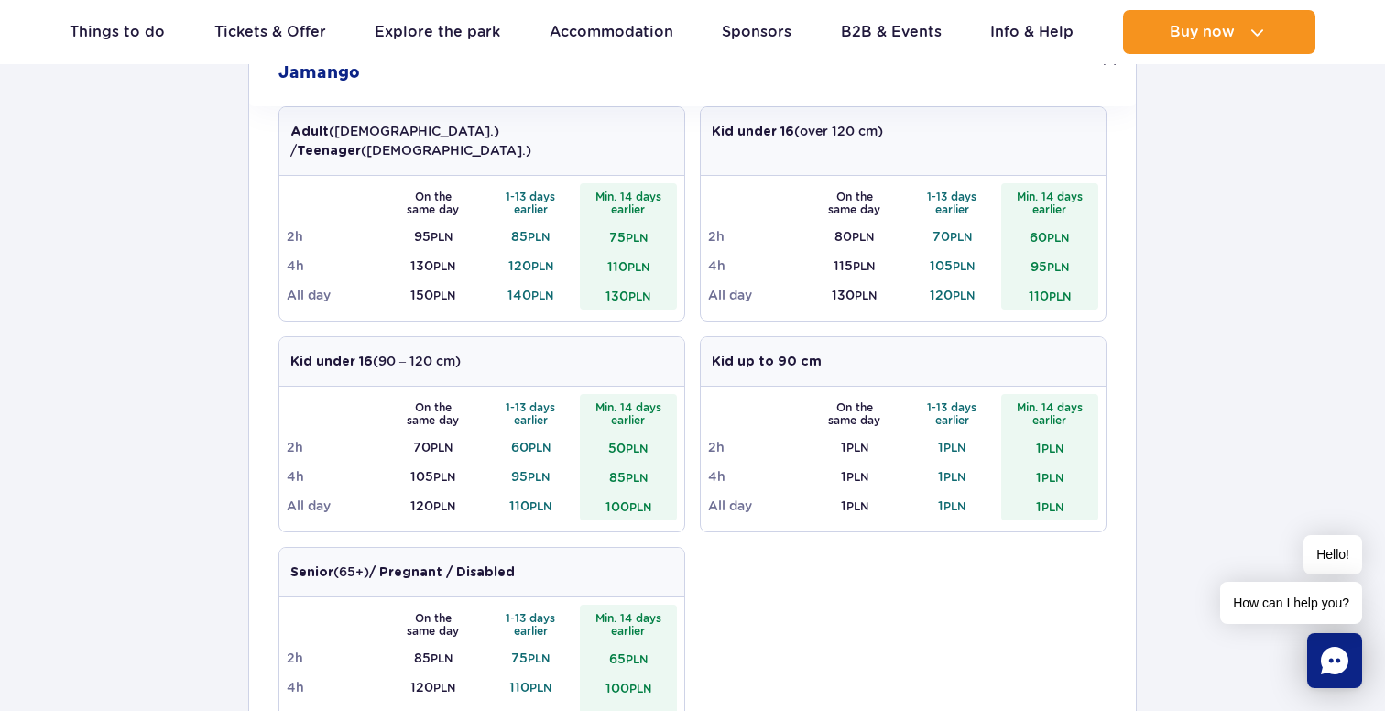
scroll to position [670, 0]
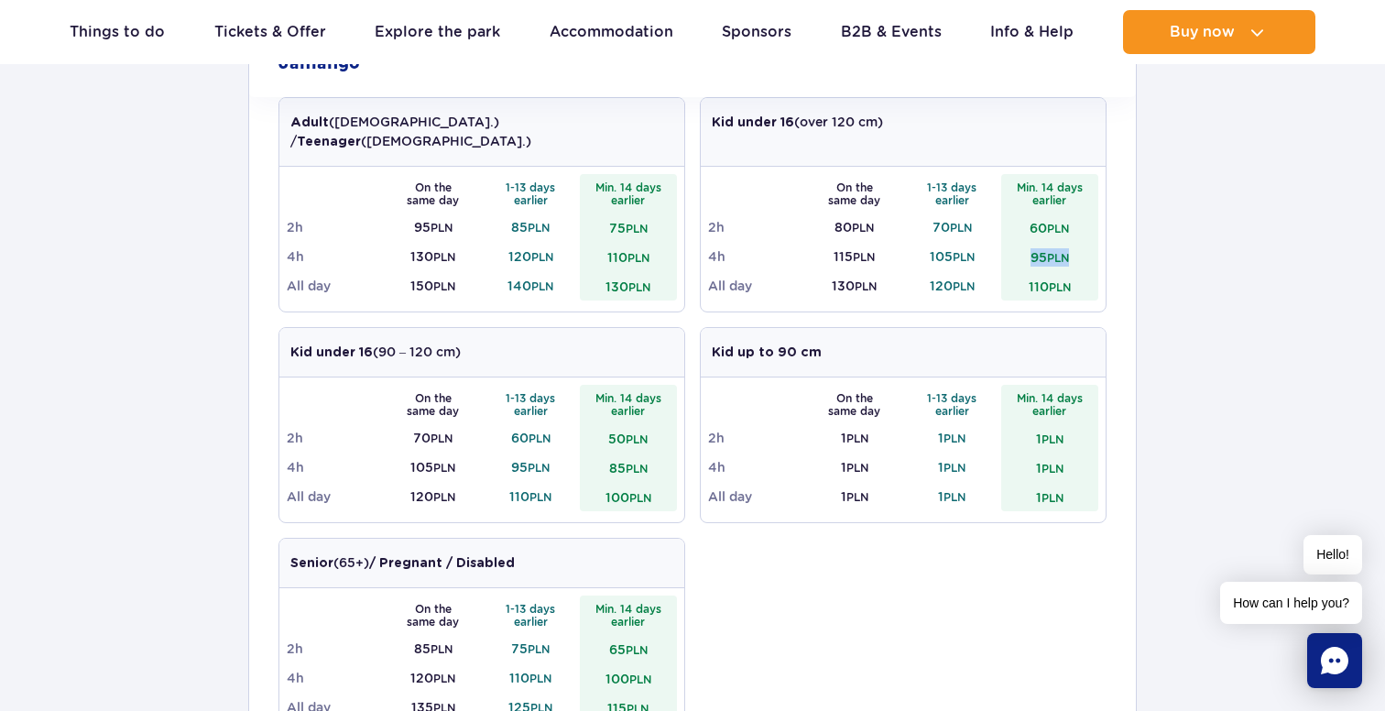
drag, startPoint x: 1029, startPoint y: 236, endPoint x: 1079, endPoint y: 236, distance: 50.4
click at [1079, 242] on td "95 PLN" at bounding box center [1050, 256] width 98 height 29
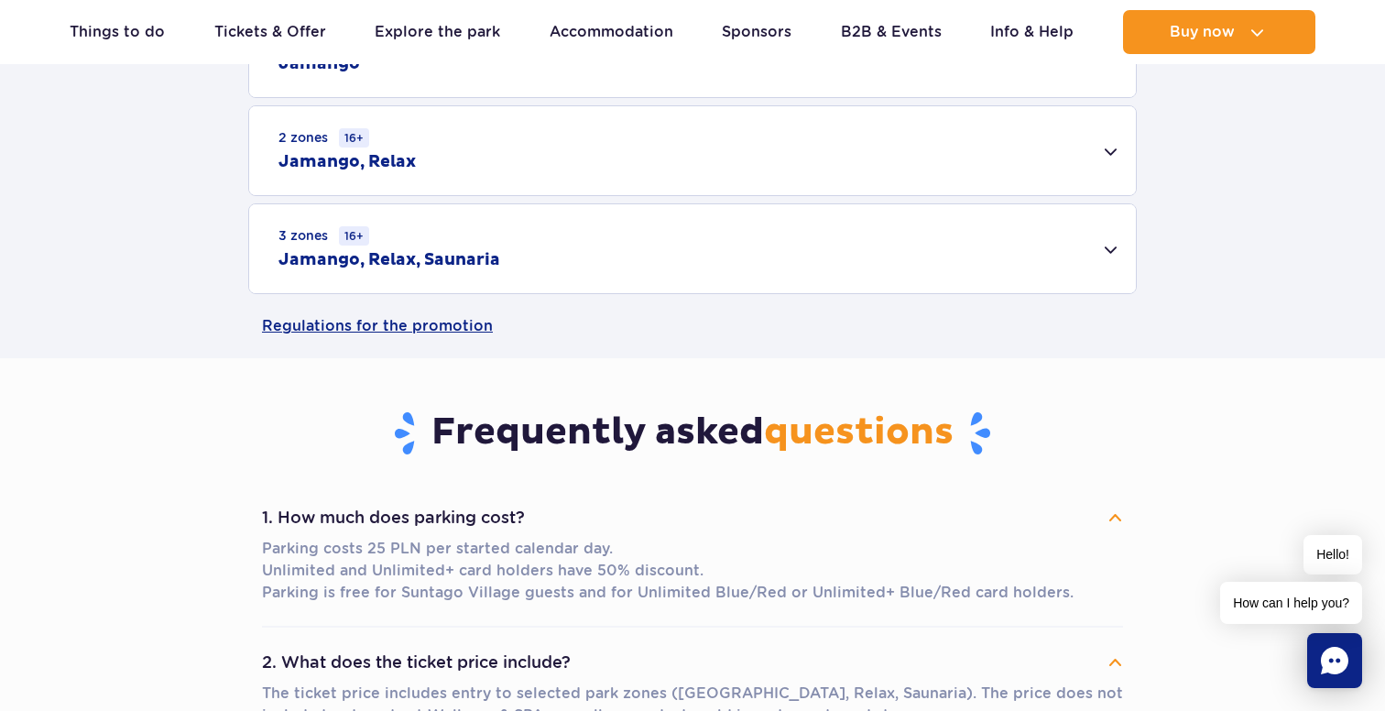
click at [1079, 242] on td "95 PLN" at bounding box center [1050, 256] width 98 height 29
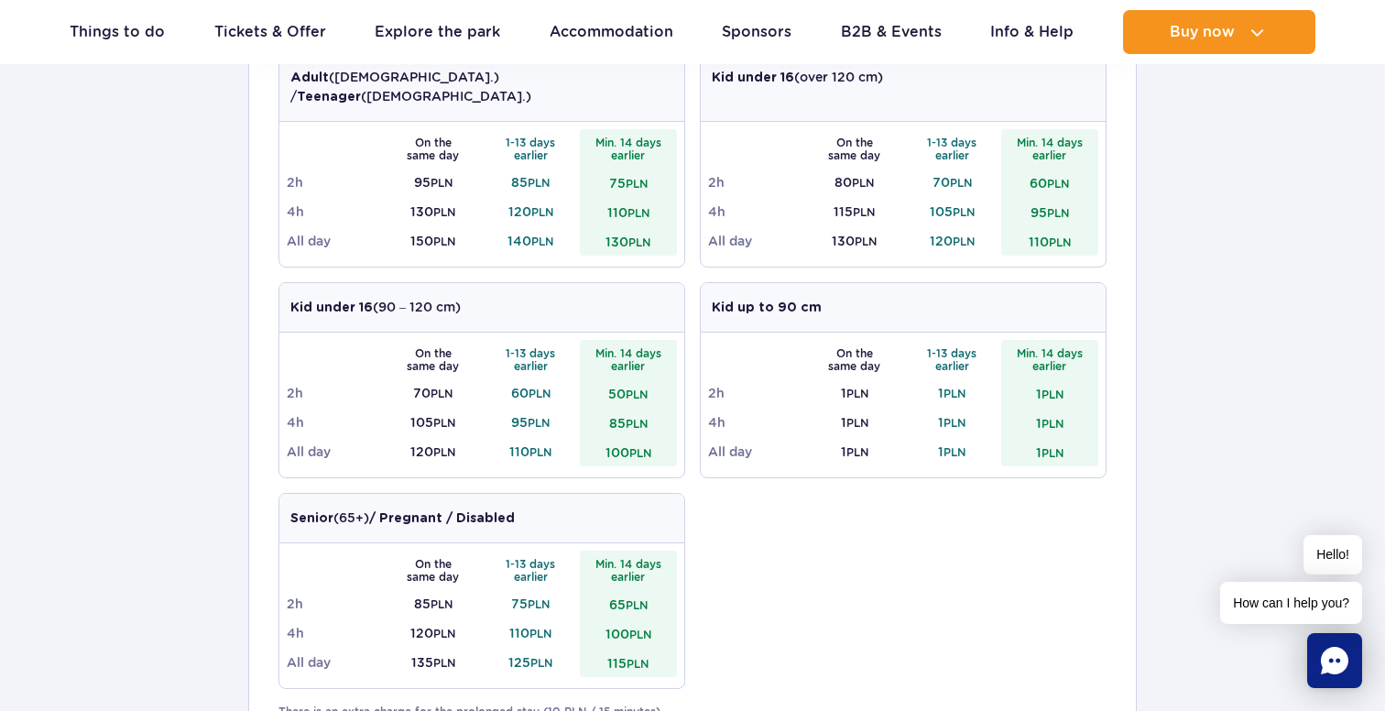
scroll to position [643, 0]
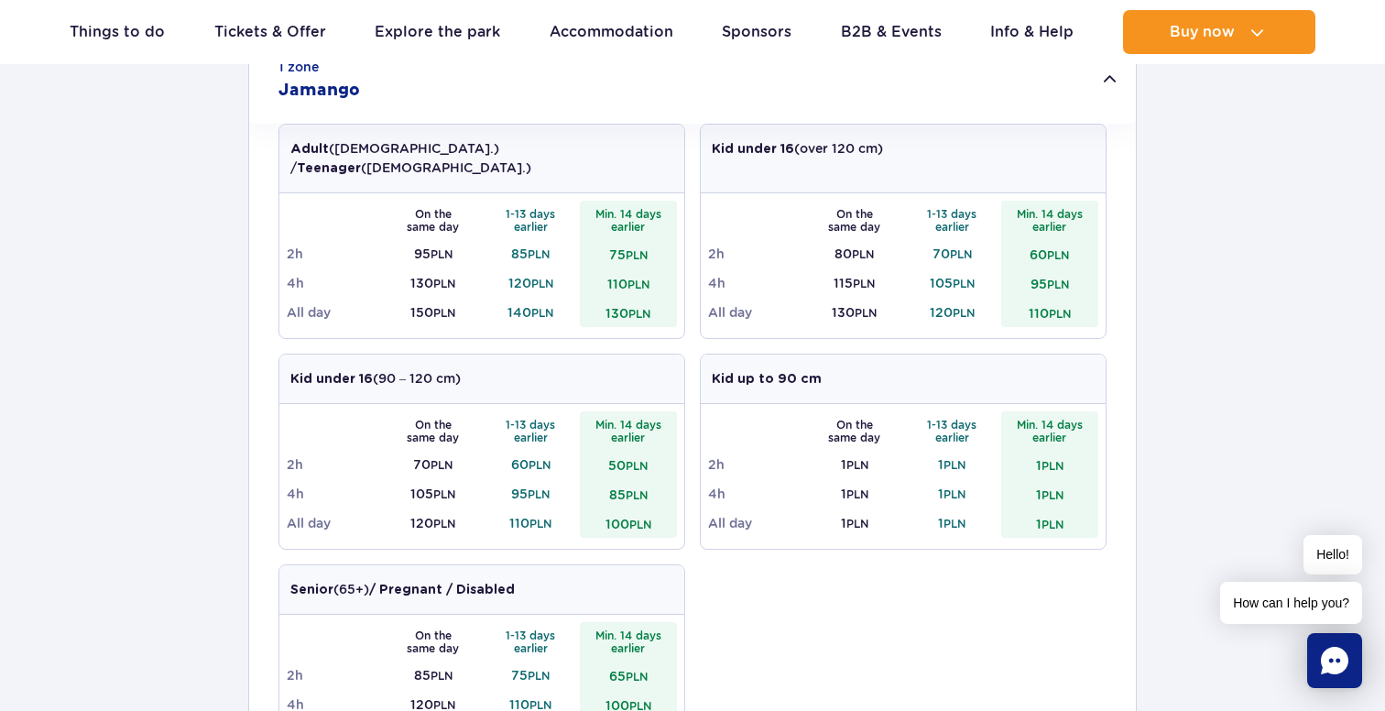
click at [957, 82] on div "1 zone Jamango" at bounding box center [692, 80] width 887 height 88
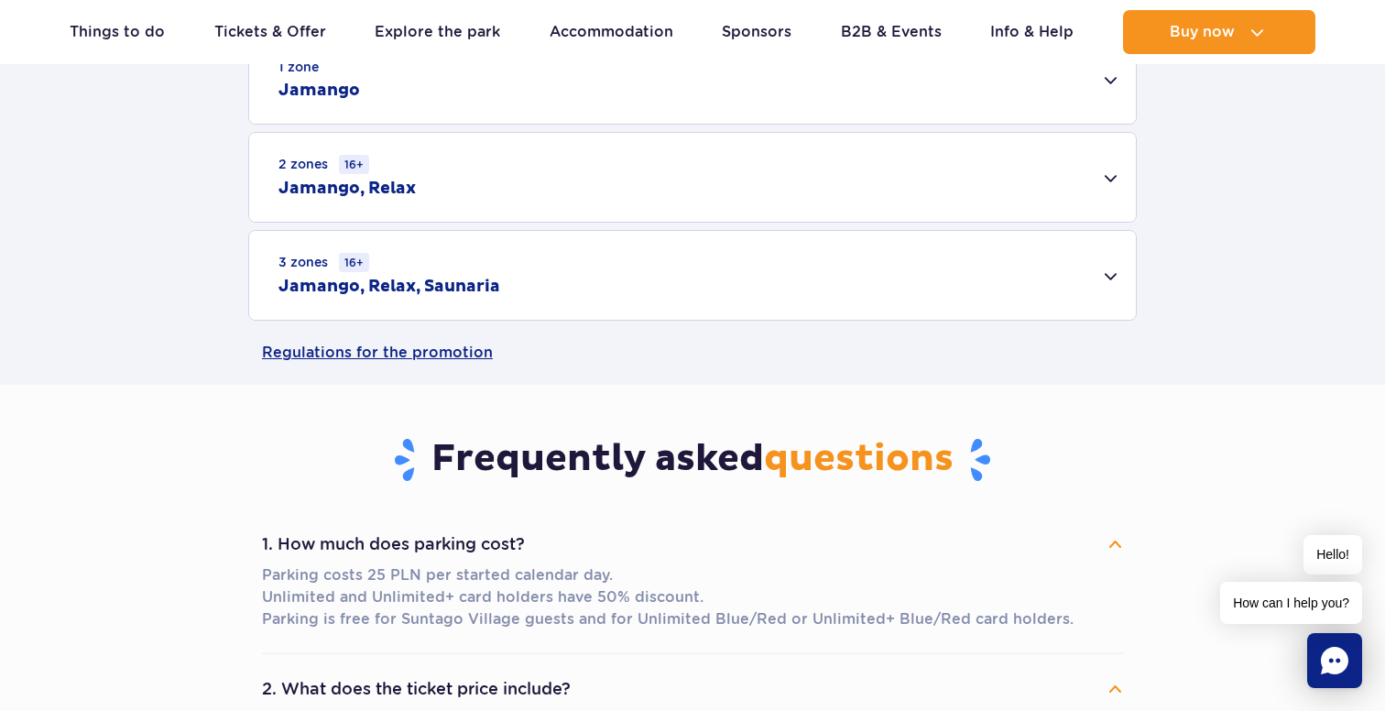
click at [778, 264] on div "3 zones 16+ Jamango, Relax, Saunaria" at bounding box center [692, 275] width 887 height 89
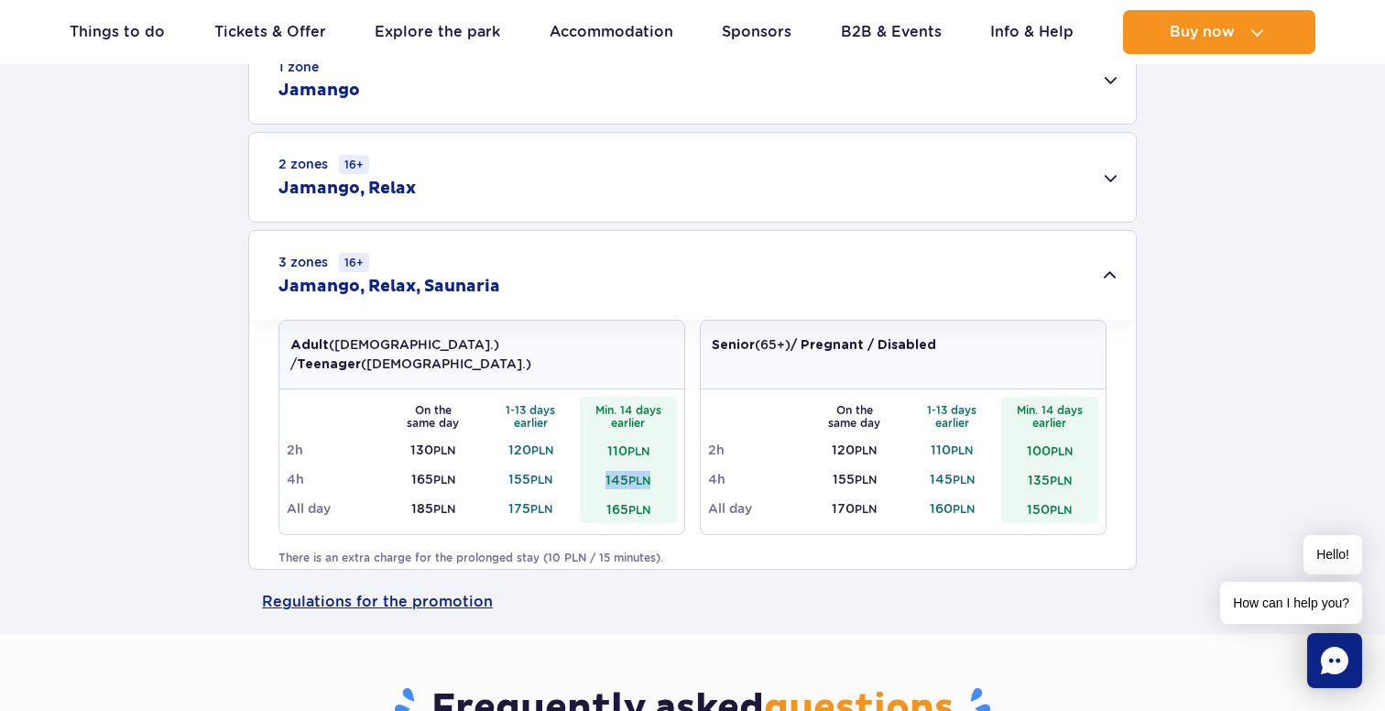
drag, startPoint x: 605, startPoint y: 464, endPoint x: 663, endPoint y: 464, distance: 58.6
click at [663, 465] on td "145 PLN" at bounding box center [629, 479] width 98 height 29
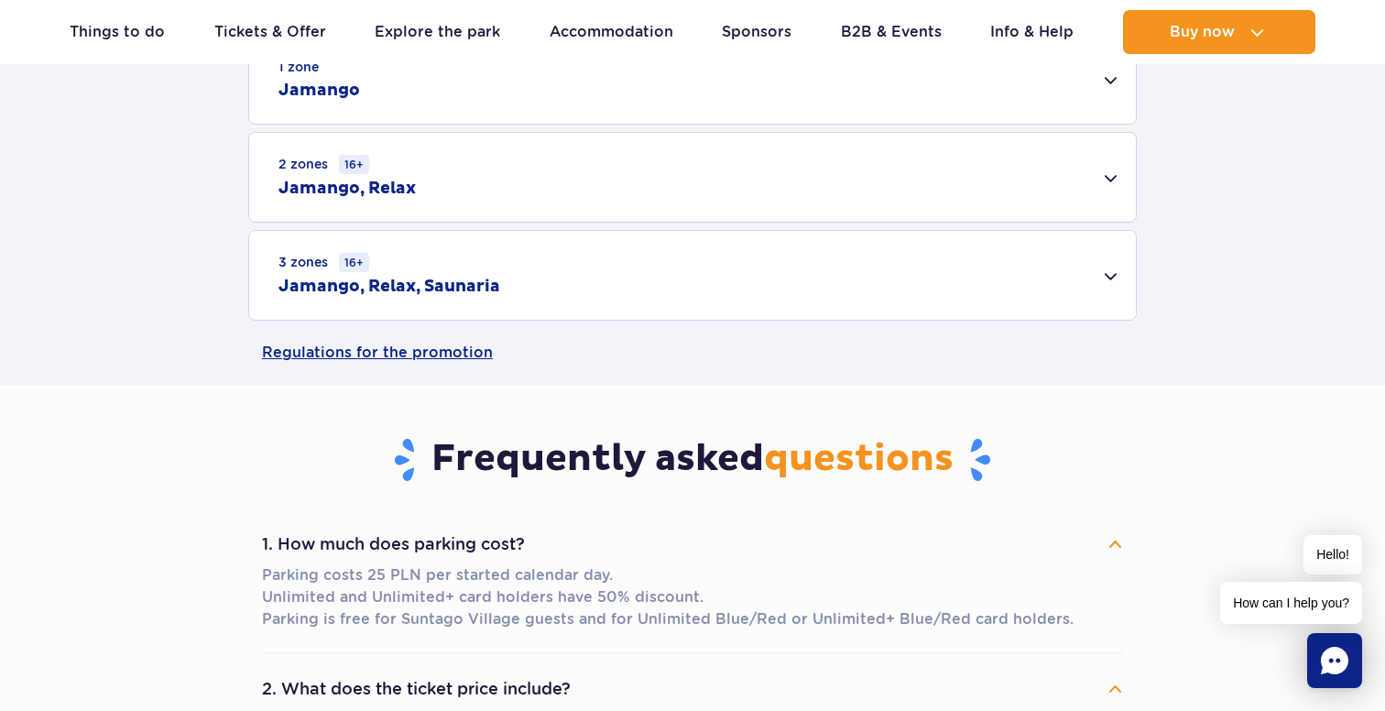
click at [663, 385] on div "Pricing Plan your visit in advance and save up to 20 PLN on every ticket! Weekd…" at bounding box center [692, 19] width 1413 height 731
click at [639, 294] on div "3 zones 16+ Jamango, Relax, Saunaria" at bounding box center [692, 275] width 887 height 89
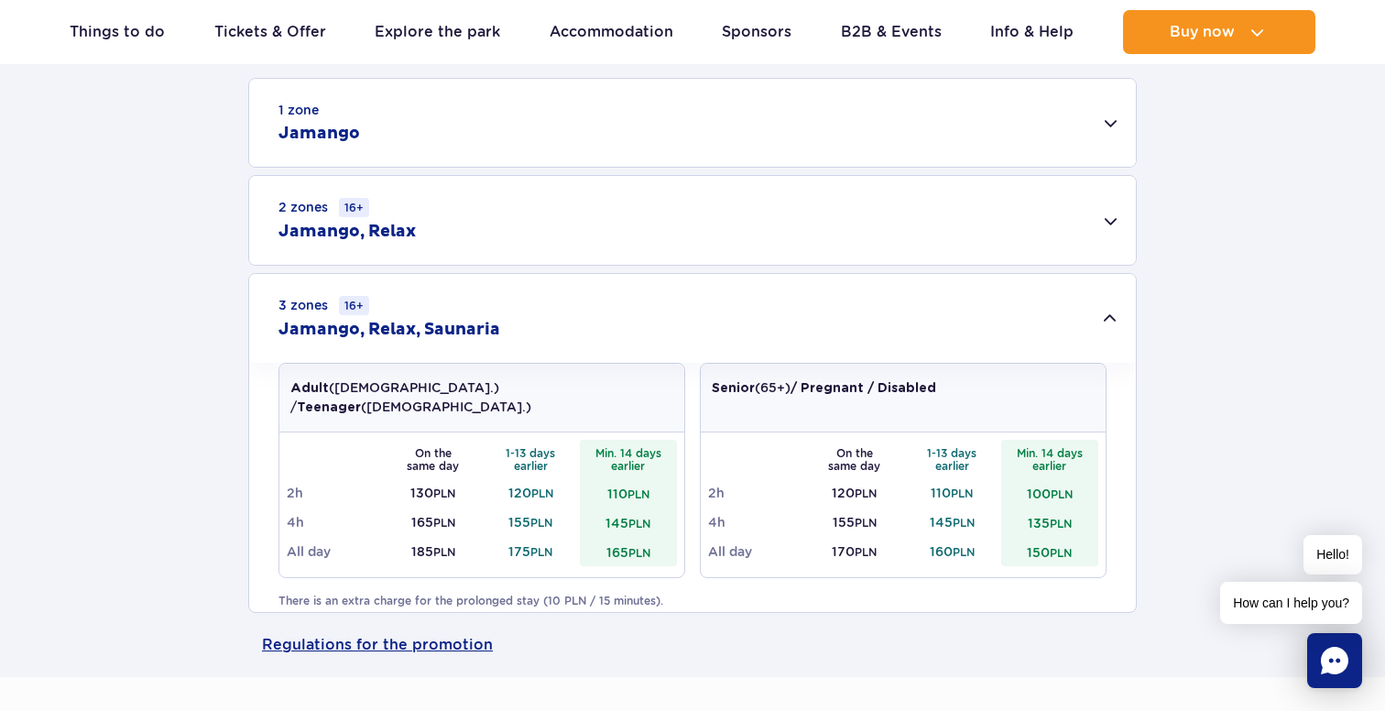
scroll to position [599, 0]
click at [684, 139] on div "1 zone Jamango" at bounding box center [692, 124] width 887 height 88
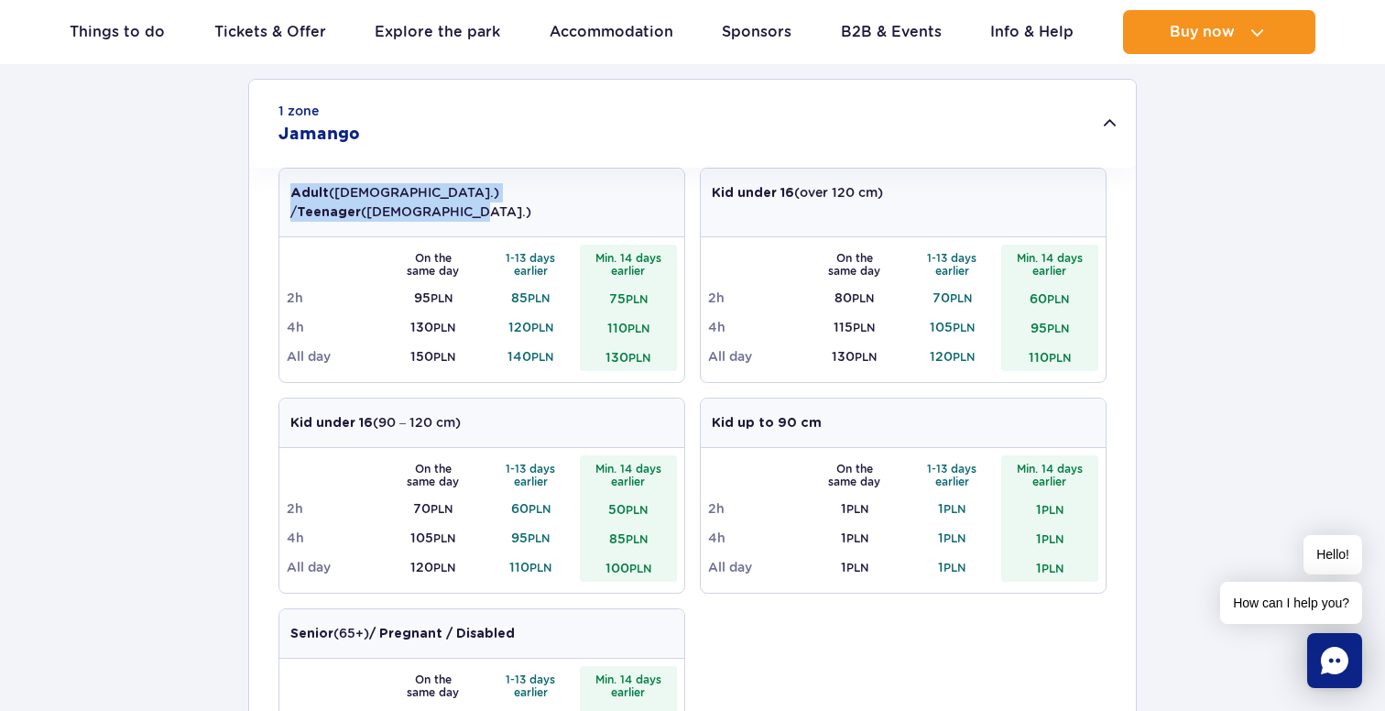
drag, startPoint x: 288, startPoint y: 192, endPoint x: 575, endPoint y: 196, distance: 287.7
click at [575, 196] on div "Adult (18 – 65 y.o.) / Teenager (16 – 18 y.o.)" at bounding box center [481, 203] width 405 height 69
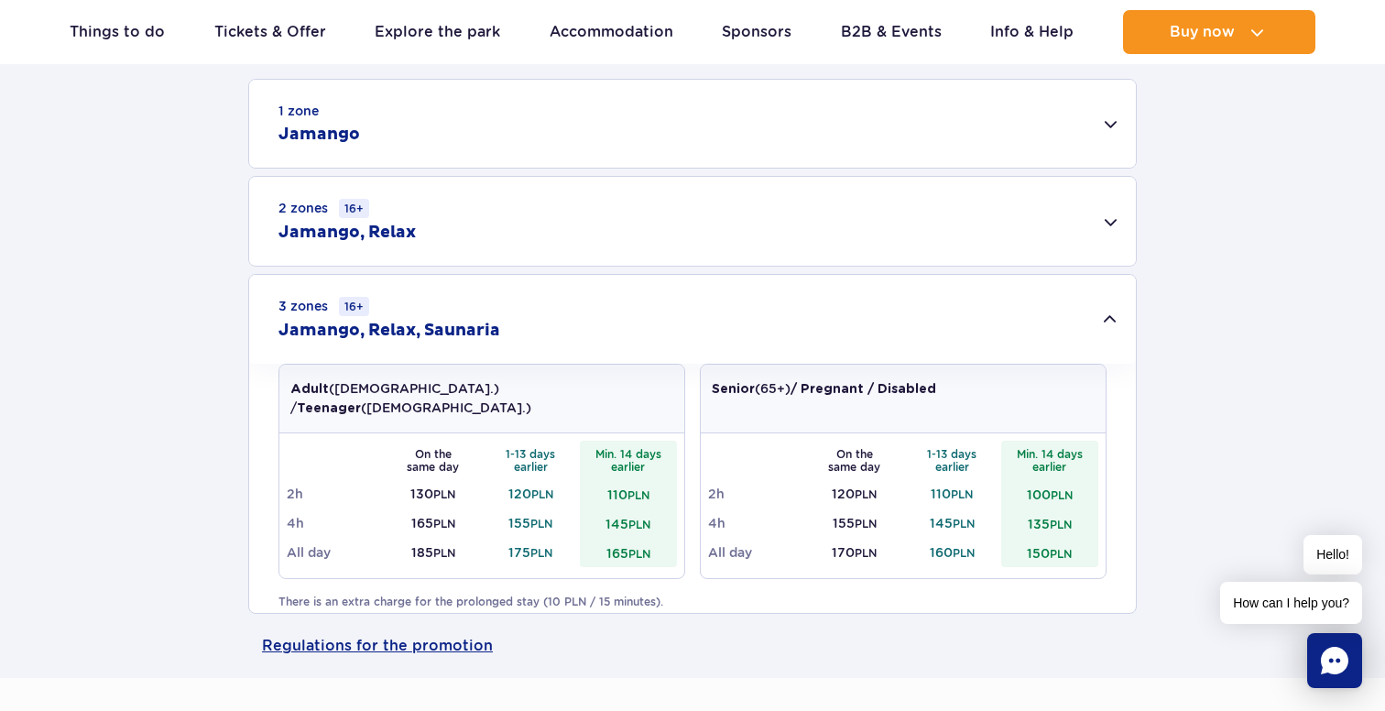
click at [566, 146] on div "1 zone Jamango" at bounding box center [692, 124] width 887 height 88
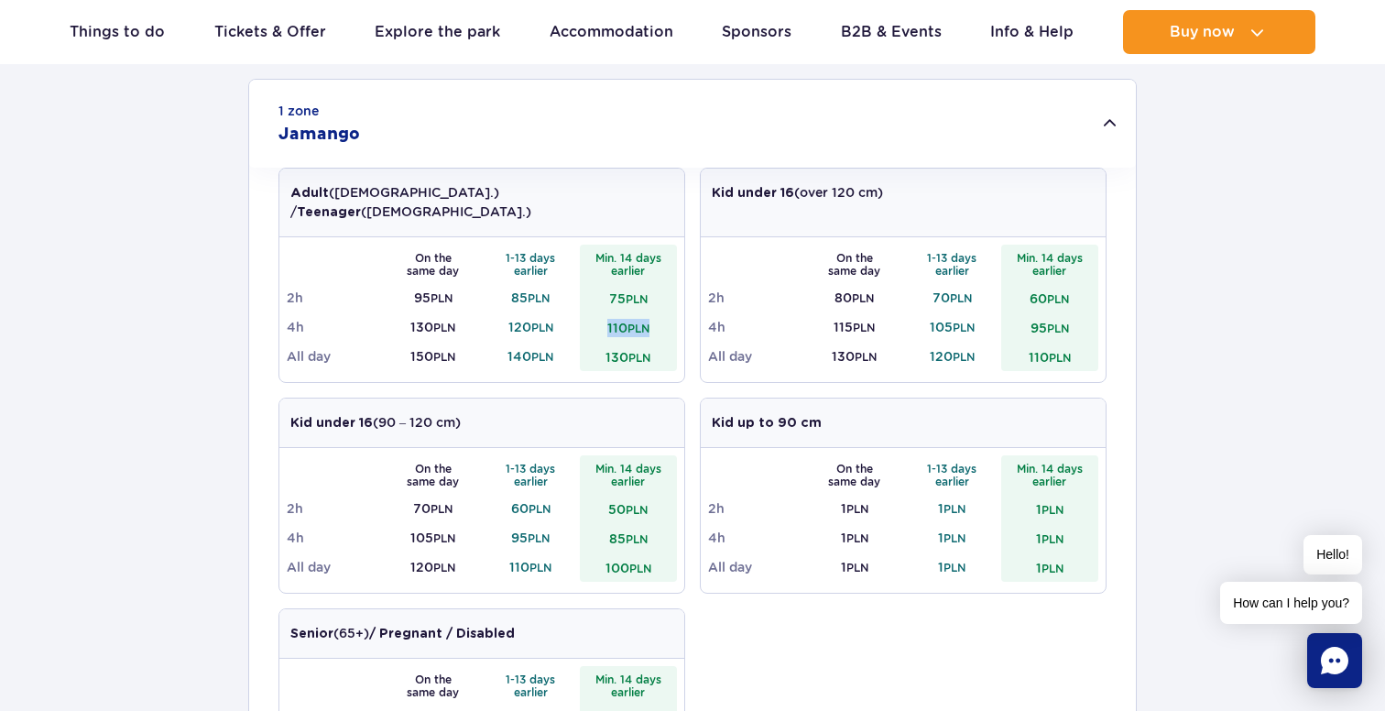
drag, startPoint x: 601, startPoint y: 311, endPoint x: 675, endPoint y: 311, distance: 74.2
click at [676, 312] on td "110 PLN" at bounding box center [629, 326] width 98 height 29
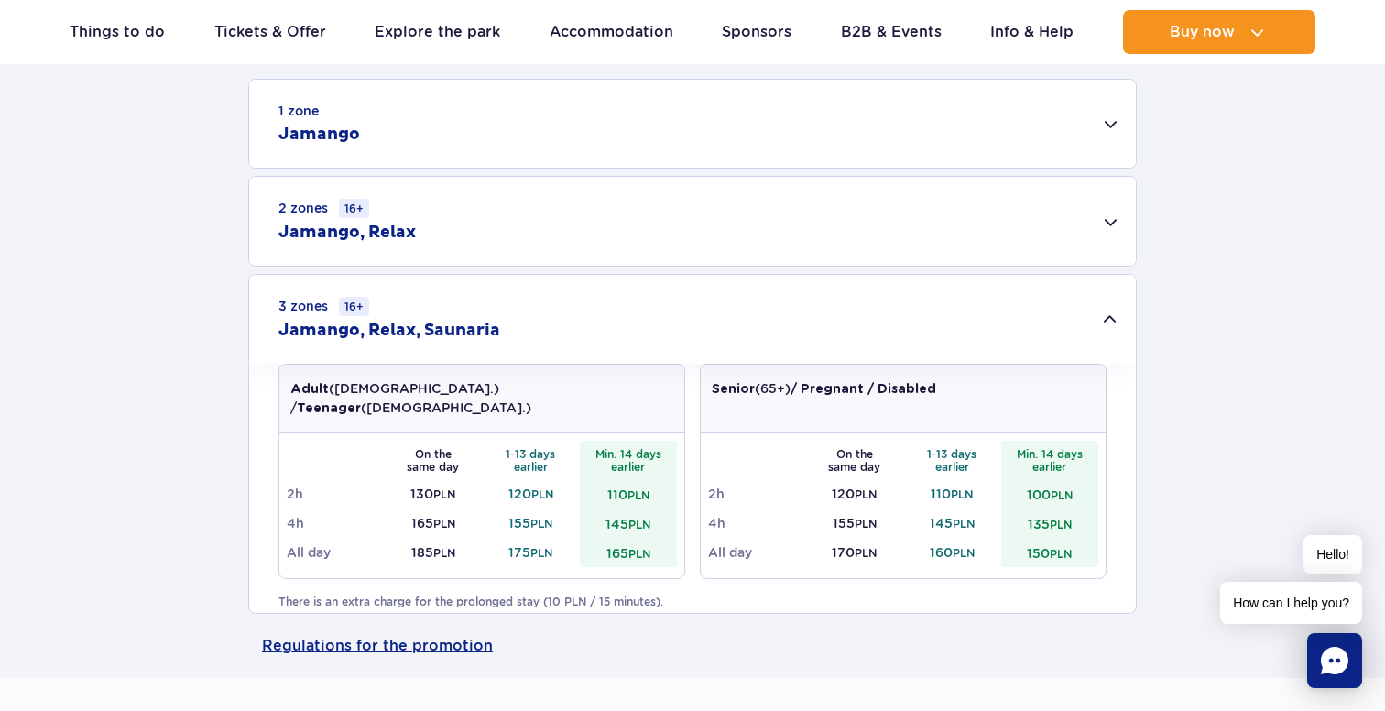
click at [651, 130] on div "1 zone Jamango" at bounding box center [692, 124] width 887 height 88
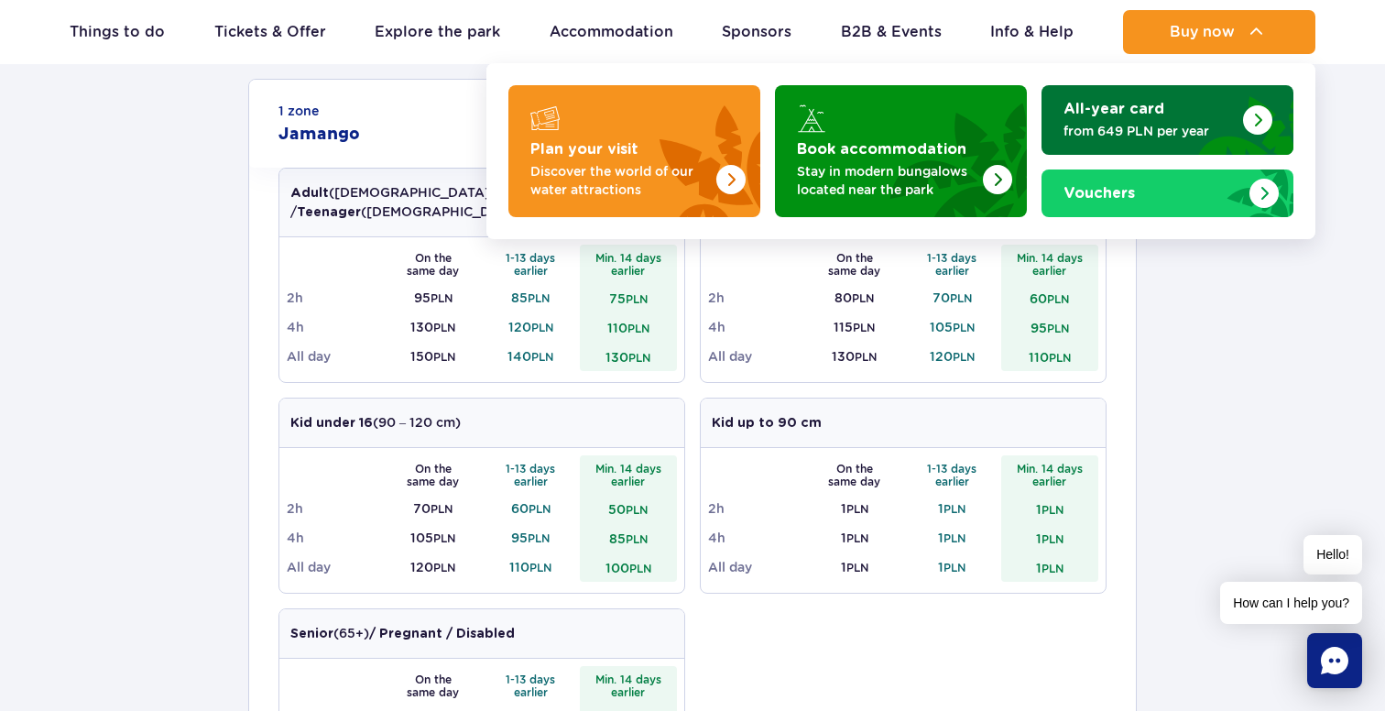
click at [1155, 130] on p "from 649 PLN per year" at bounding box center [1153, 131] width 179 height 18
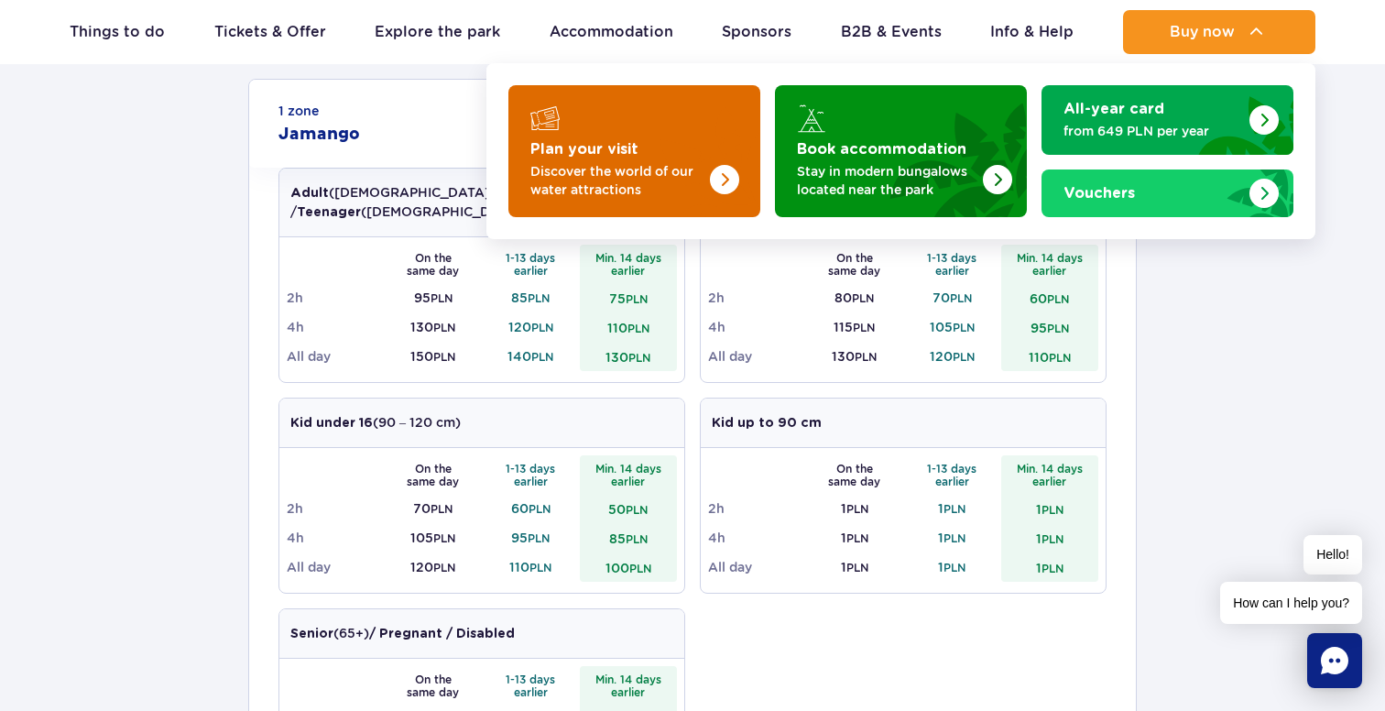
click at [656, 167] on p "Discover the world of our water attractions" at bounding box center [619, 180] width 179 height 37
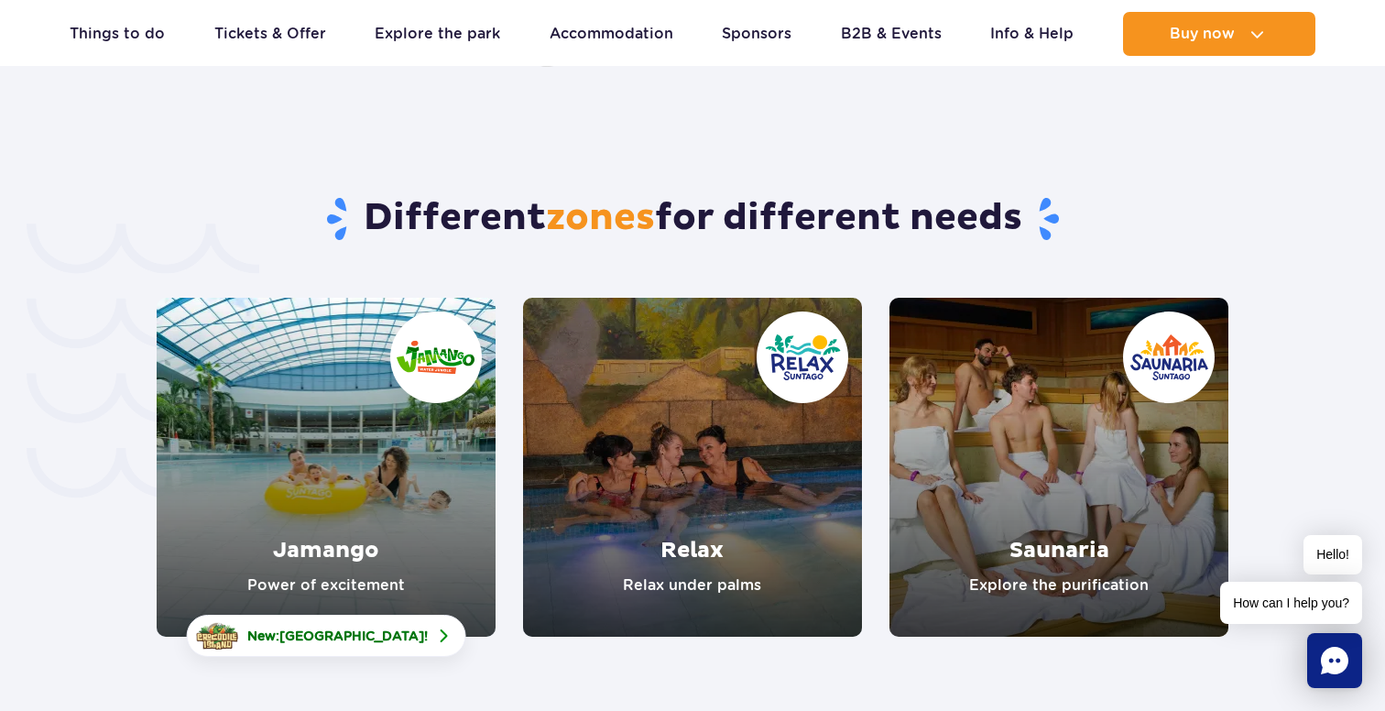
scroll to position [4100, 0]
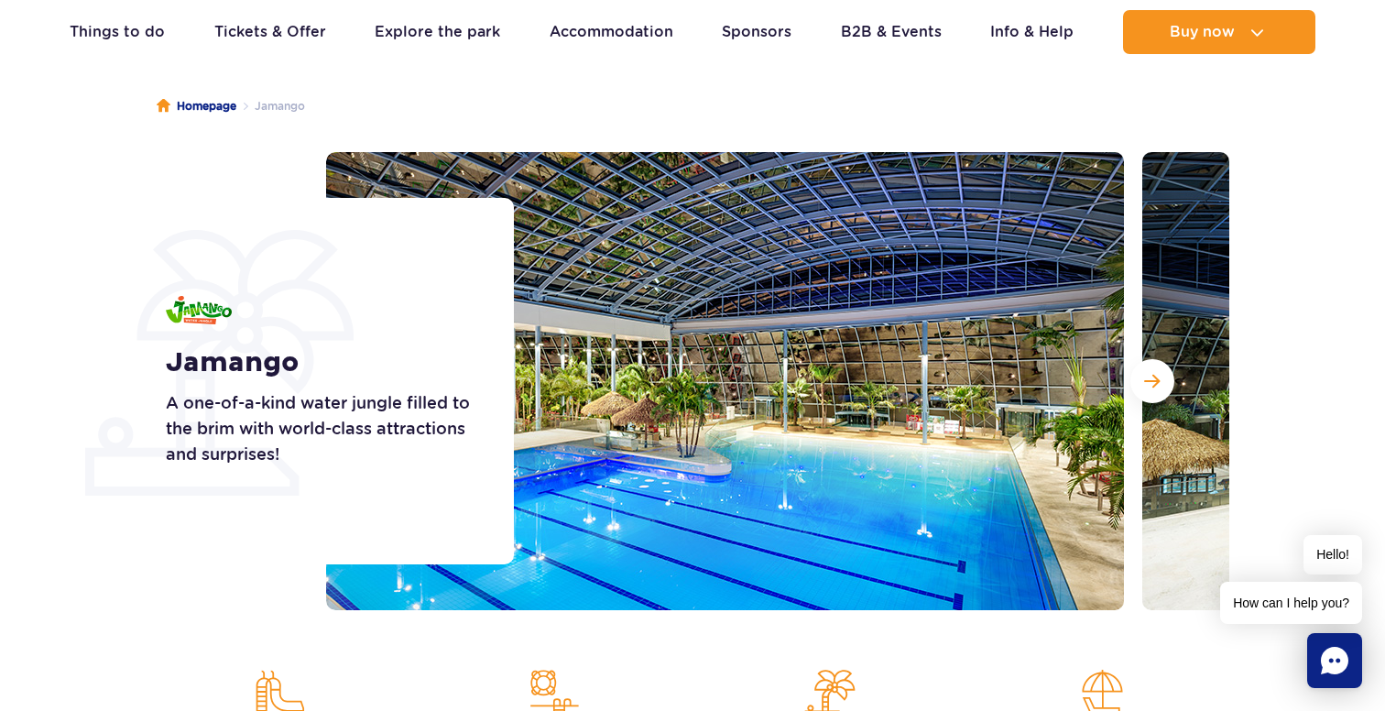
scroll to position [155, 0]
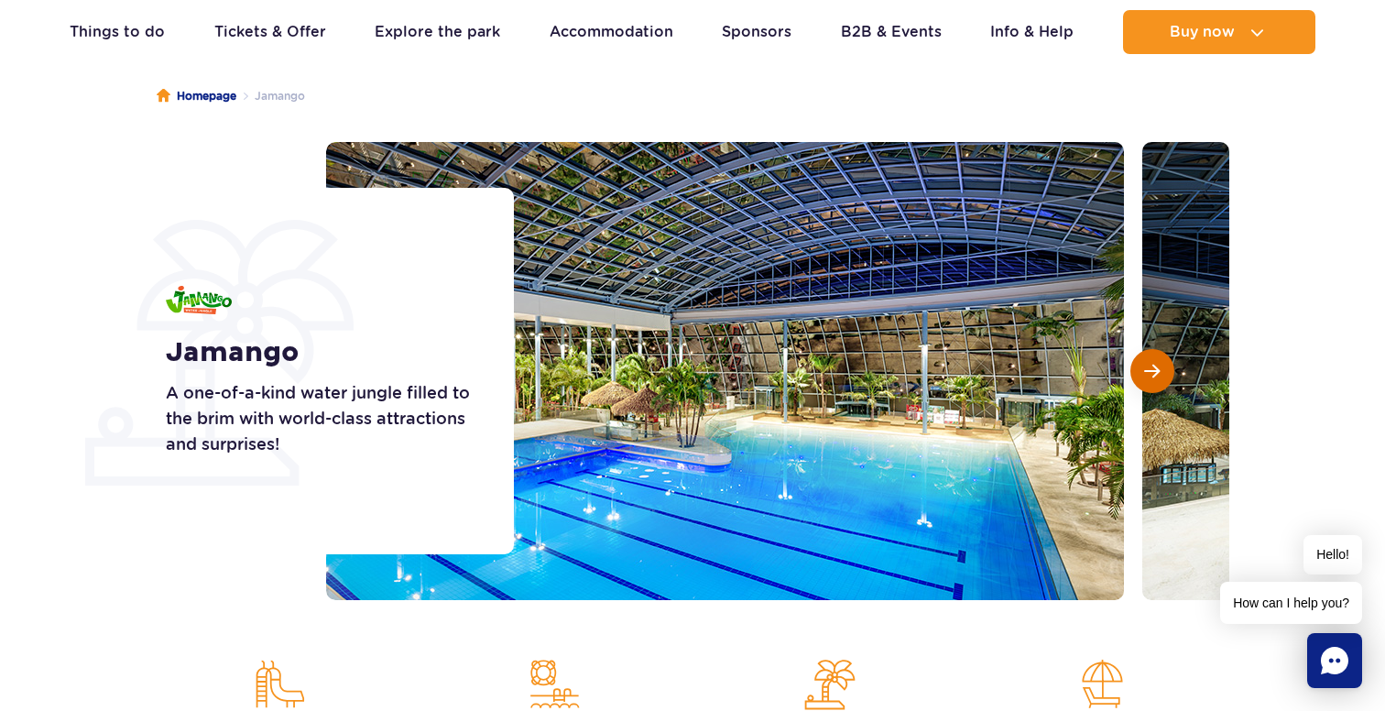
click at [1153, 368] on span "Next slide" at bounding box center [1152, 371] width 16 height 16
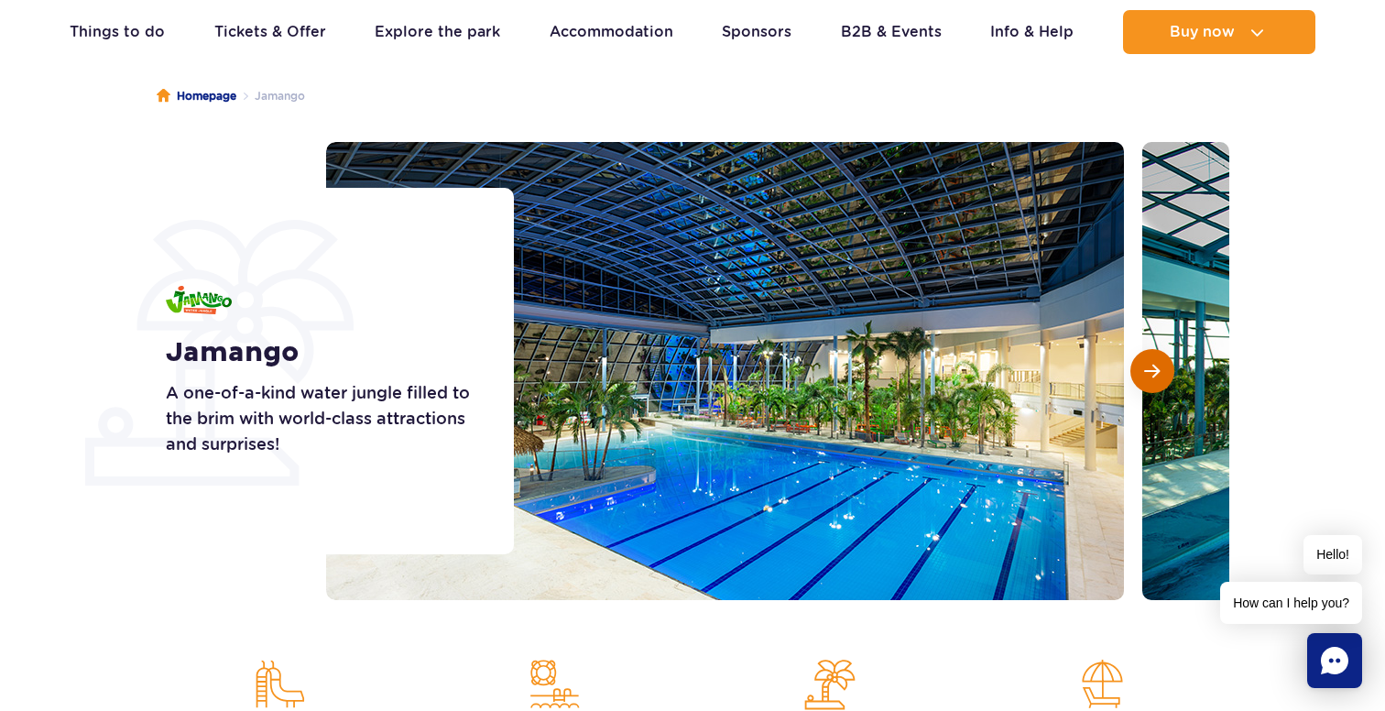
click at [1153, 368] on span "Next slide" at bounding box center [1152, 371] width 16 height 16
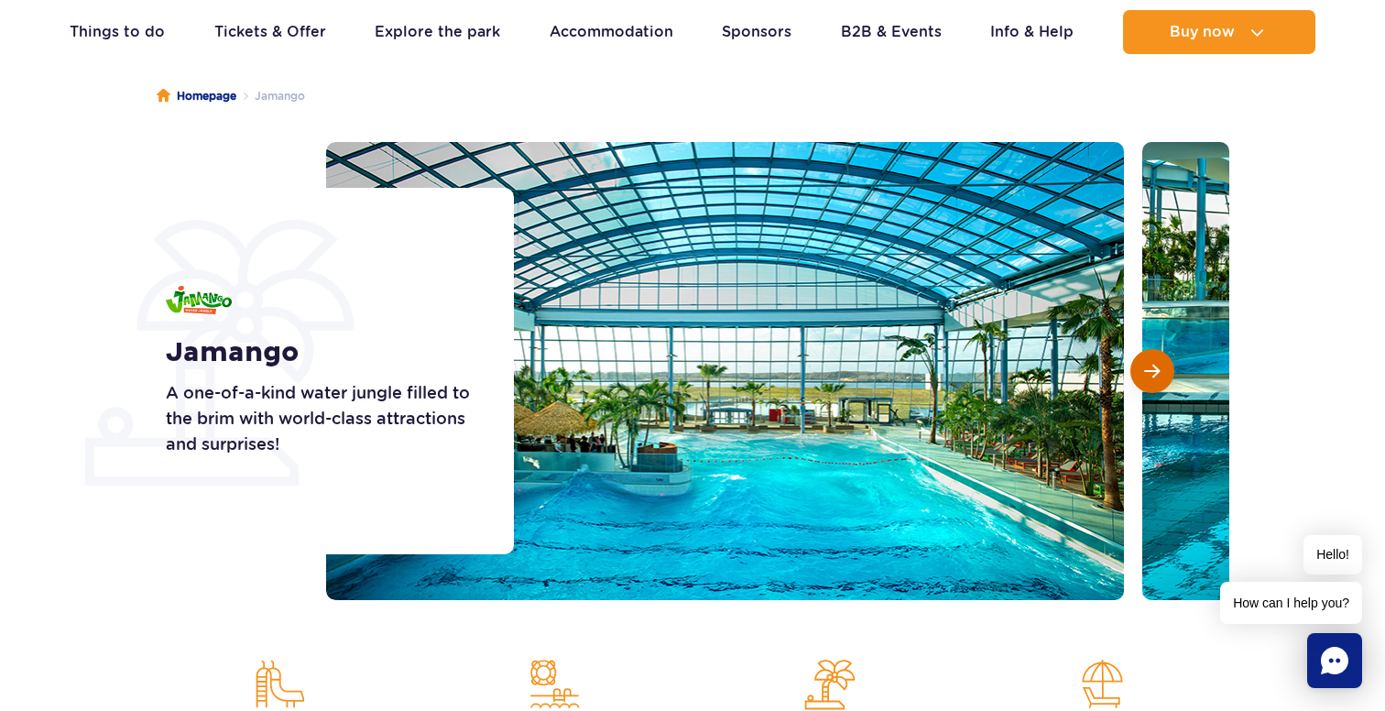
click at [1153, 368] on span "Next slide" at bounding box center [1152, 371] width 16 height 16
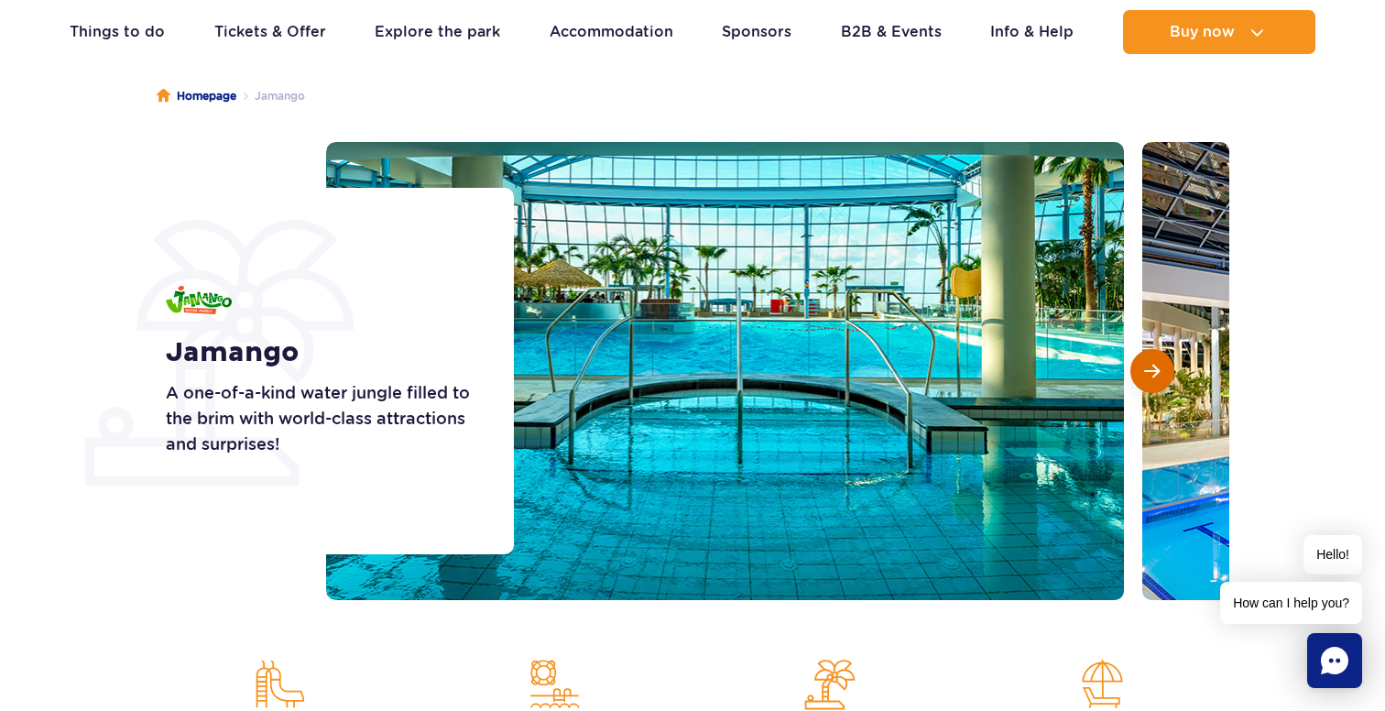
click at [1153, 368] on span "Next slide" at bounding box center [1152, 371] width 16 height 16
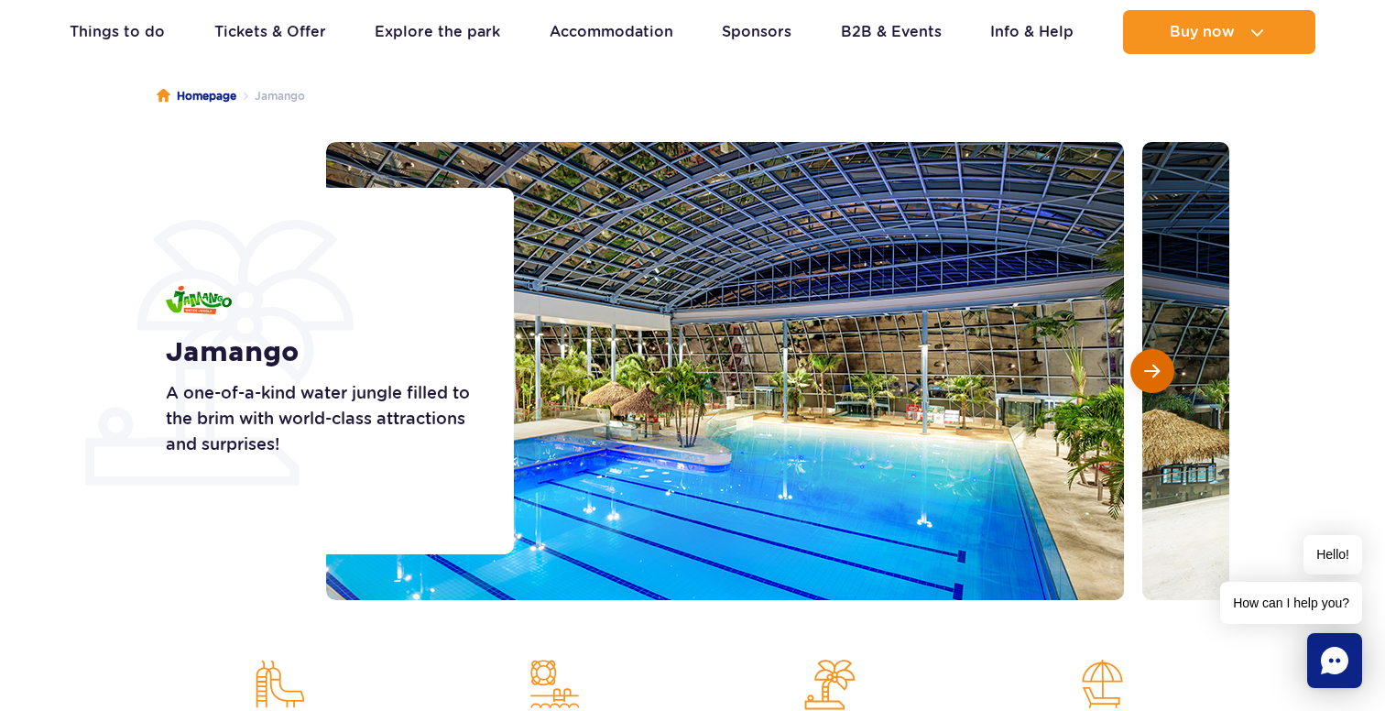
click at [1153, 368] on span "Next slide" at bounding box center [1152, 371] width 16 height 16
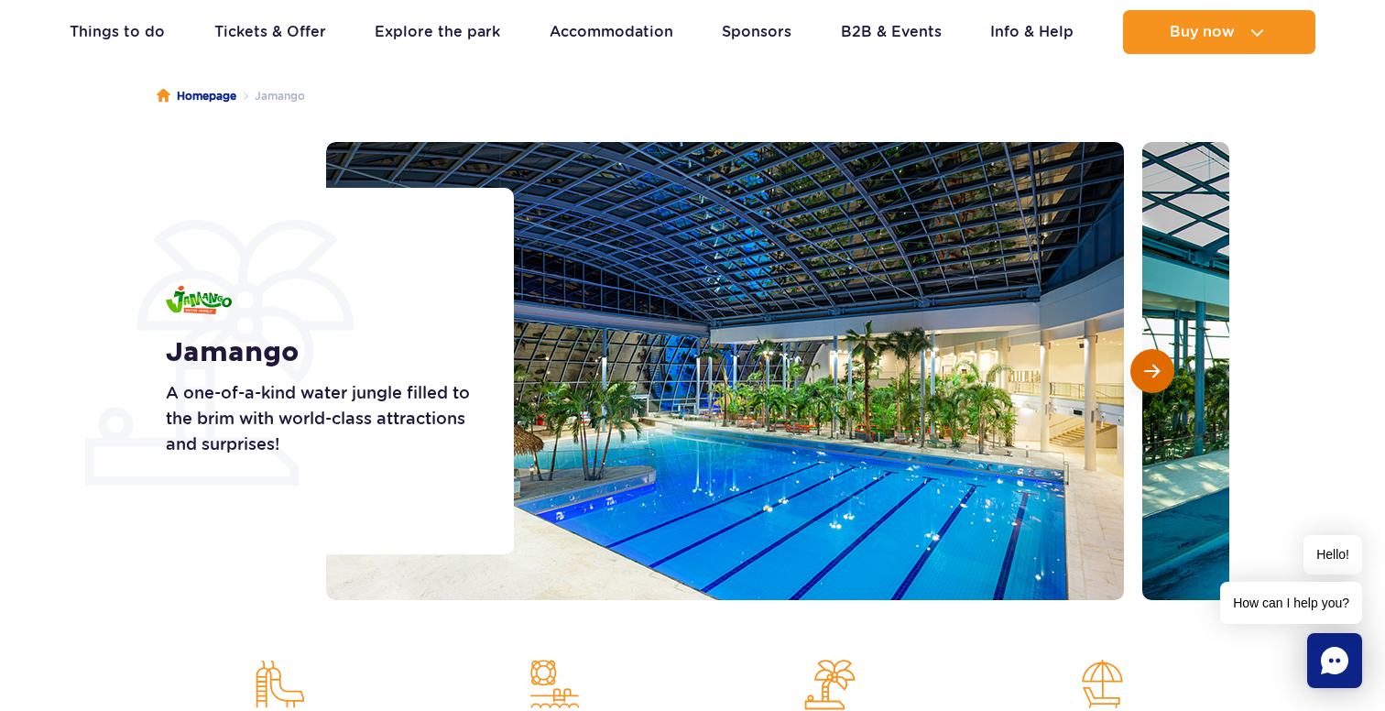
click at [1153, 368] on span "Next slide" at bounding box center [1152, 371] width 16 height 16
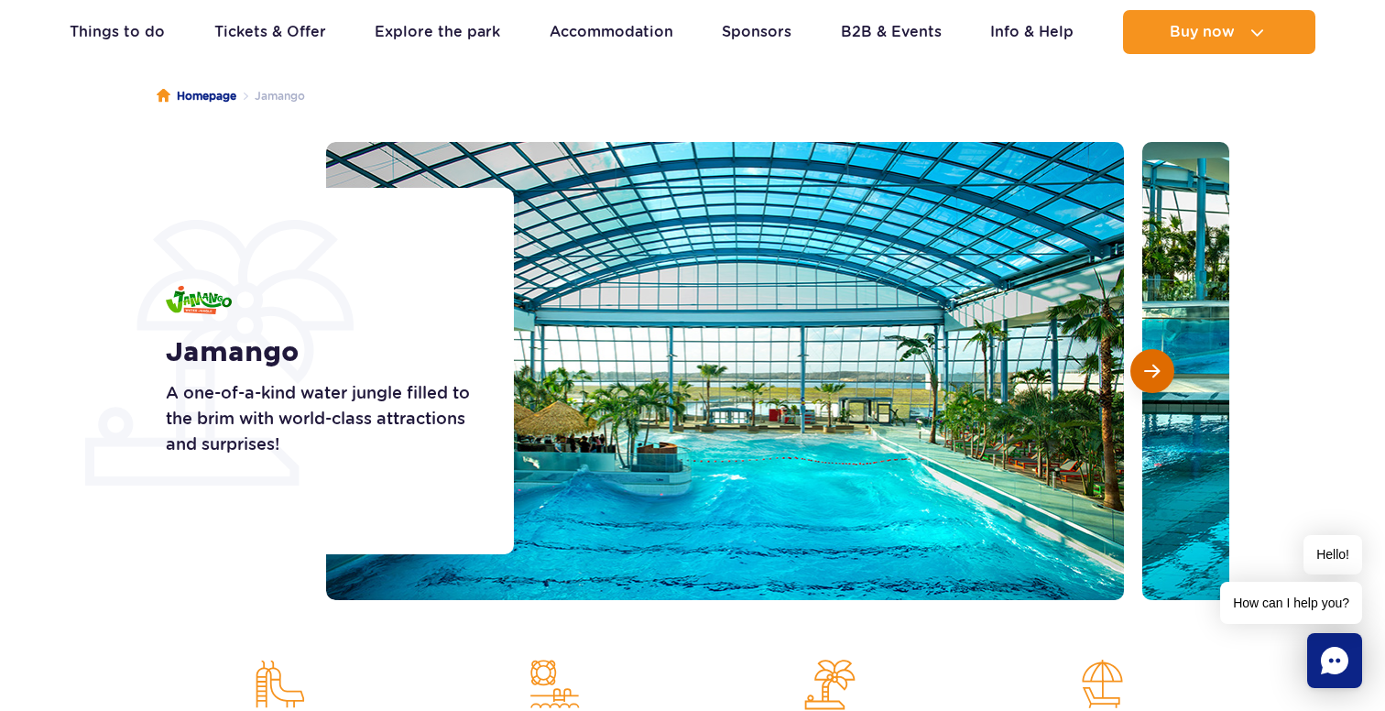
click at [1153, 368] on span "Next slide" at bounding box center [1152, 371] width 16 height 16
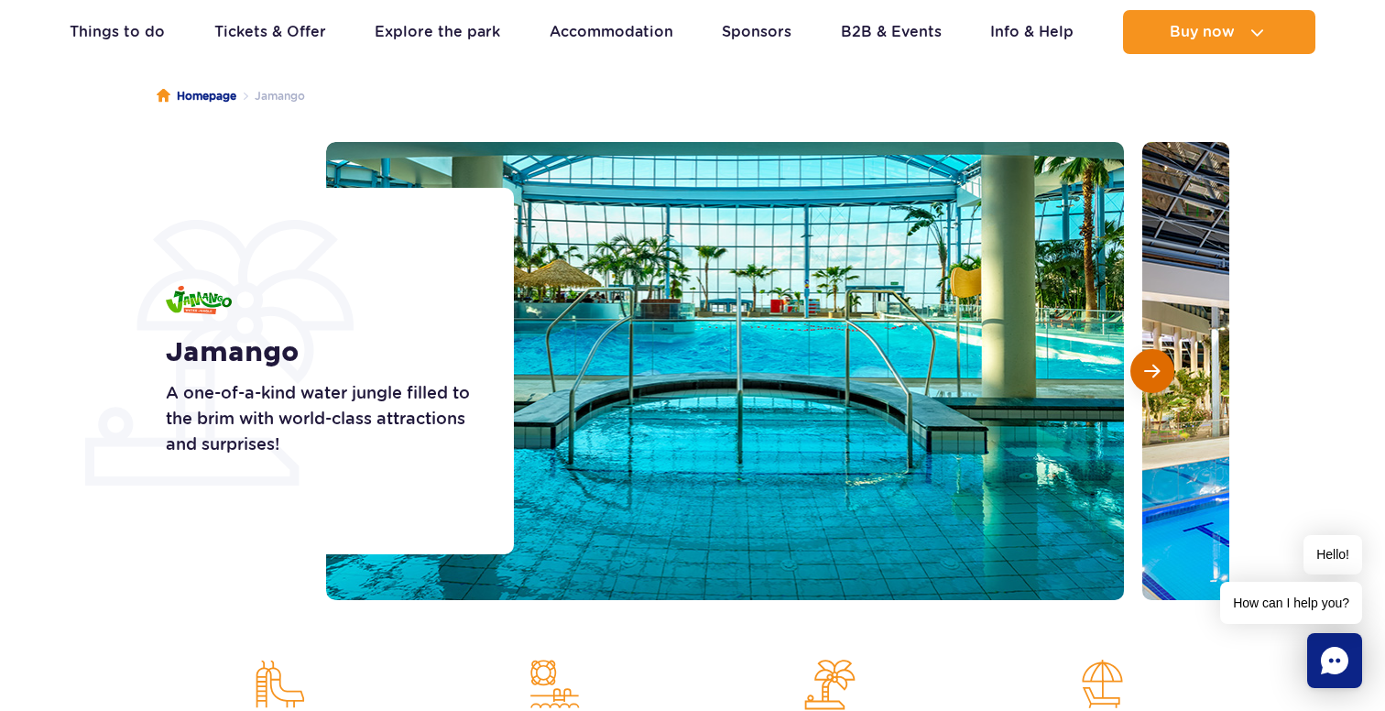
click at [1153, 368] on span "Next slide" at bounding box center [1152, 371] width 16 height 16
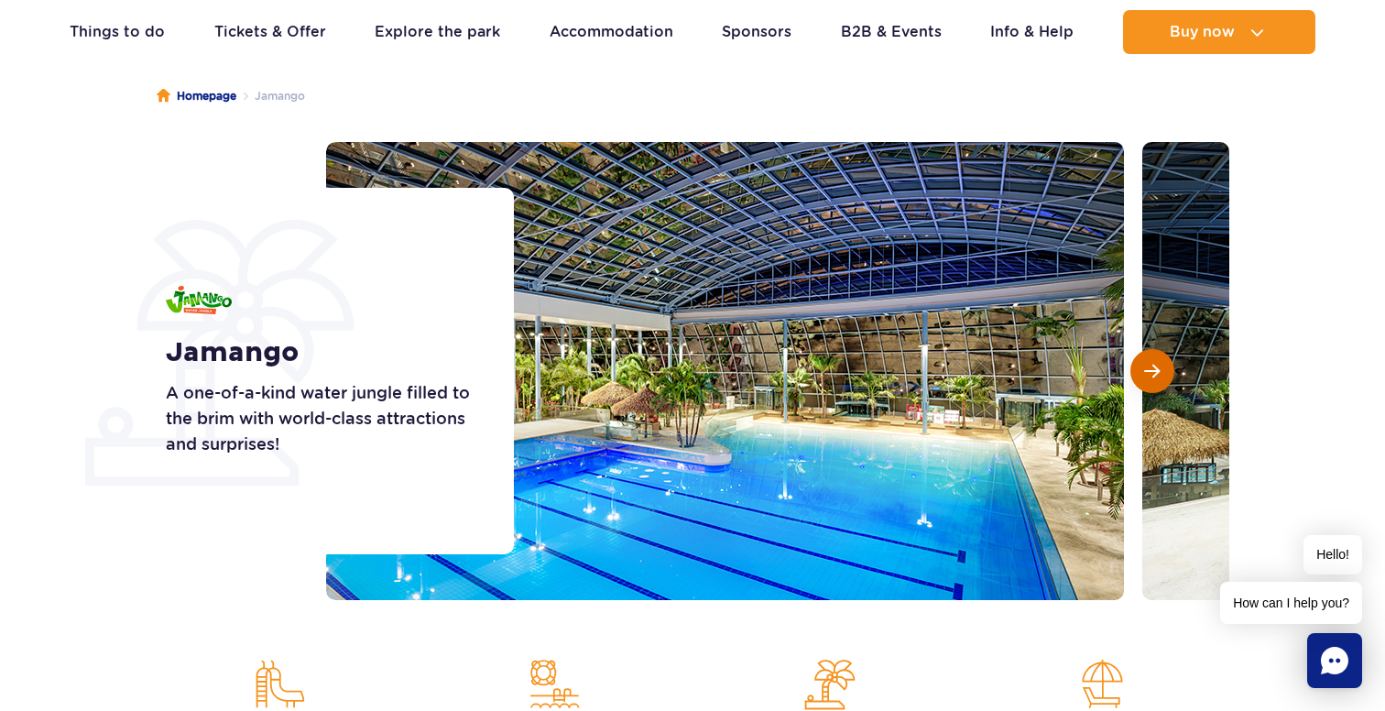
click at [1153, 368] on span "Next slide" at bounding box center [1152, 371] width 16 height 16
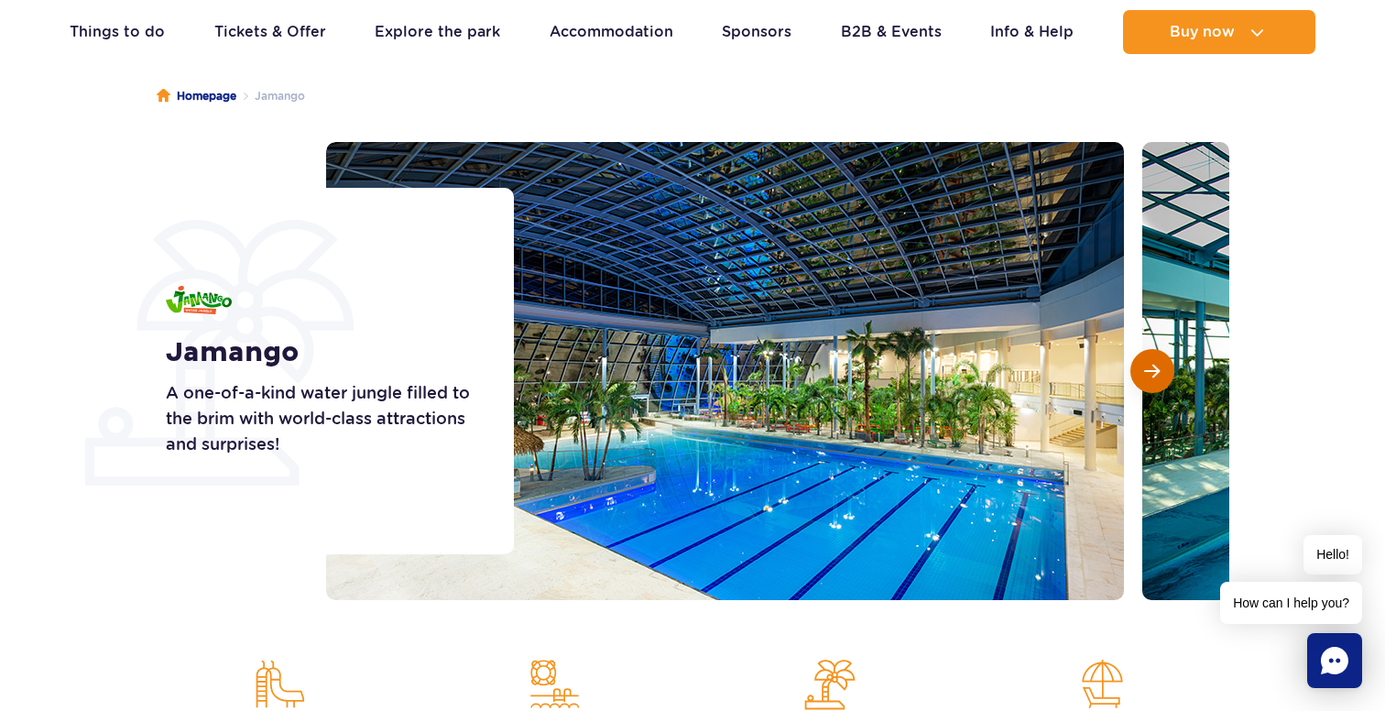
click at [1153, 368] on span "Next slide" at bounding box center [1152, 371] width 16 height 16
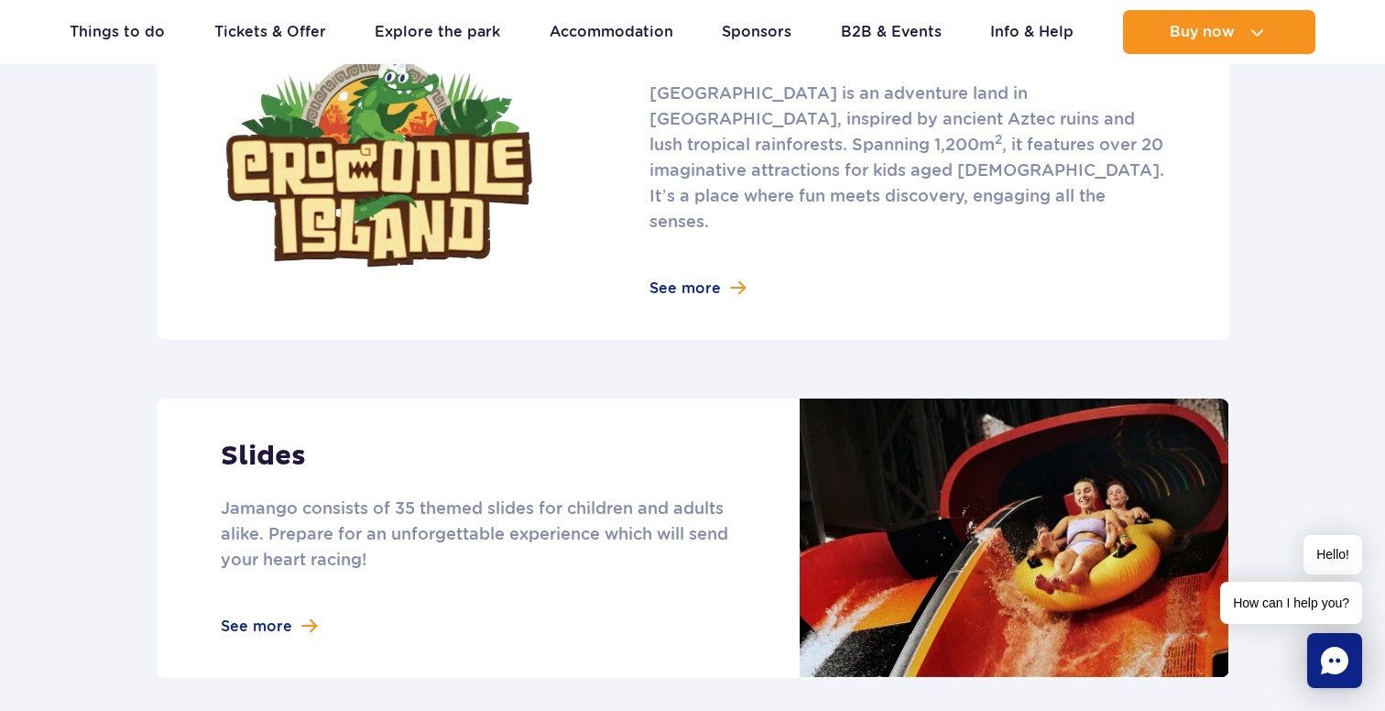
scroll to position [1387, 0]
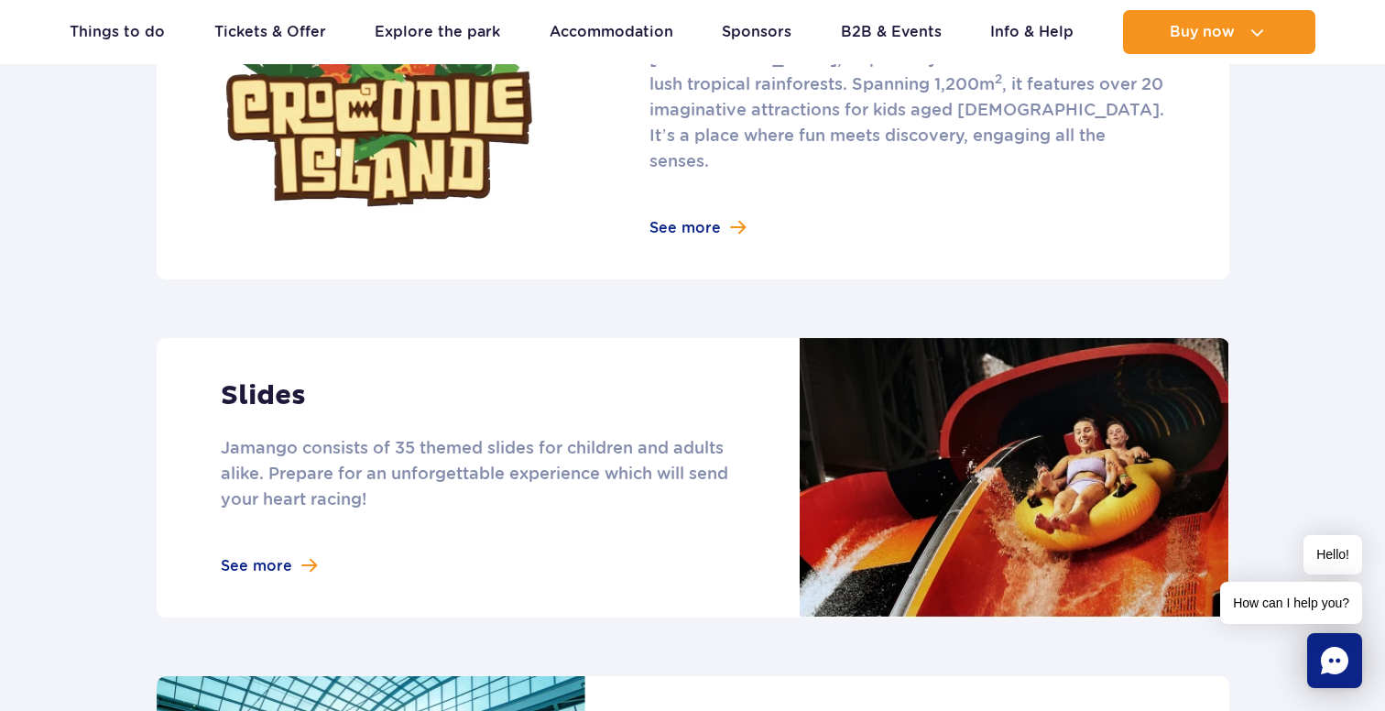
click at [257, 550] on link at bounding box center [693, 477] width 1073 height 279
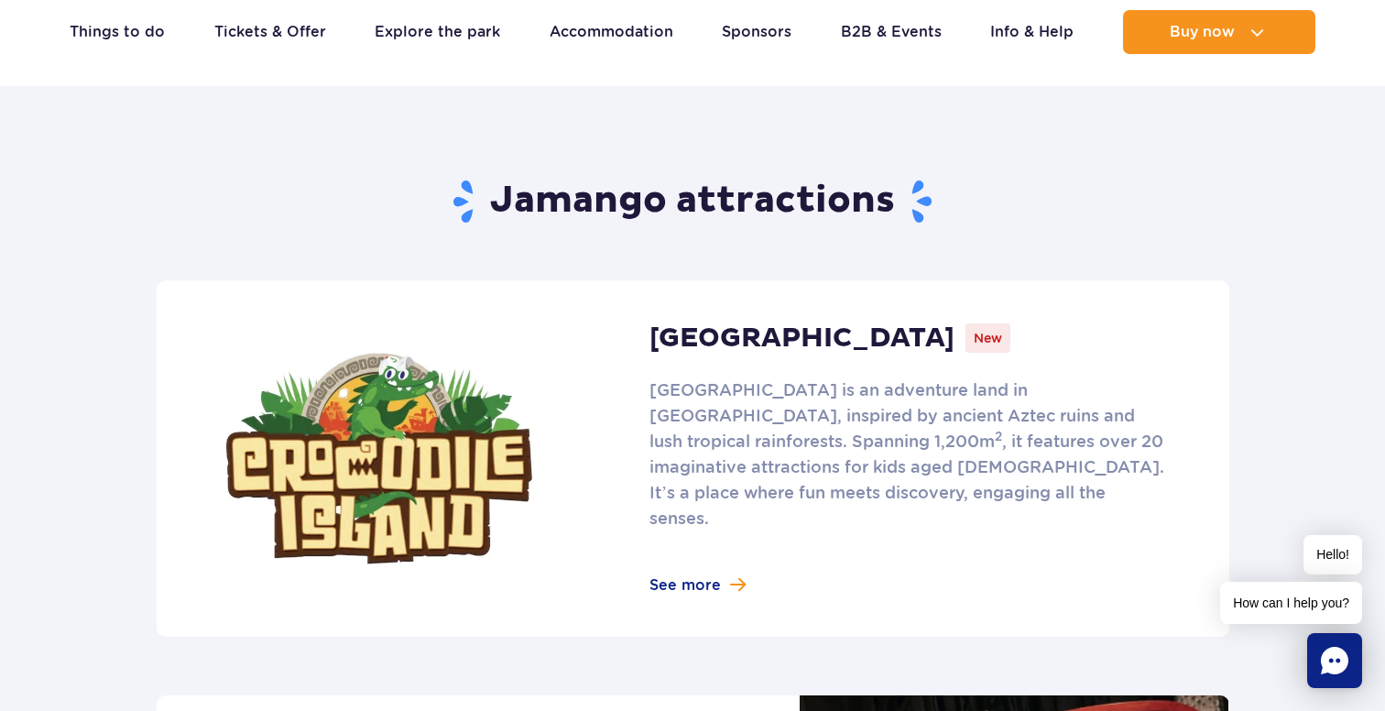
scroll to position [1094, 0]
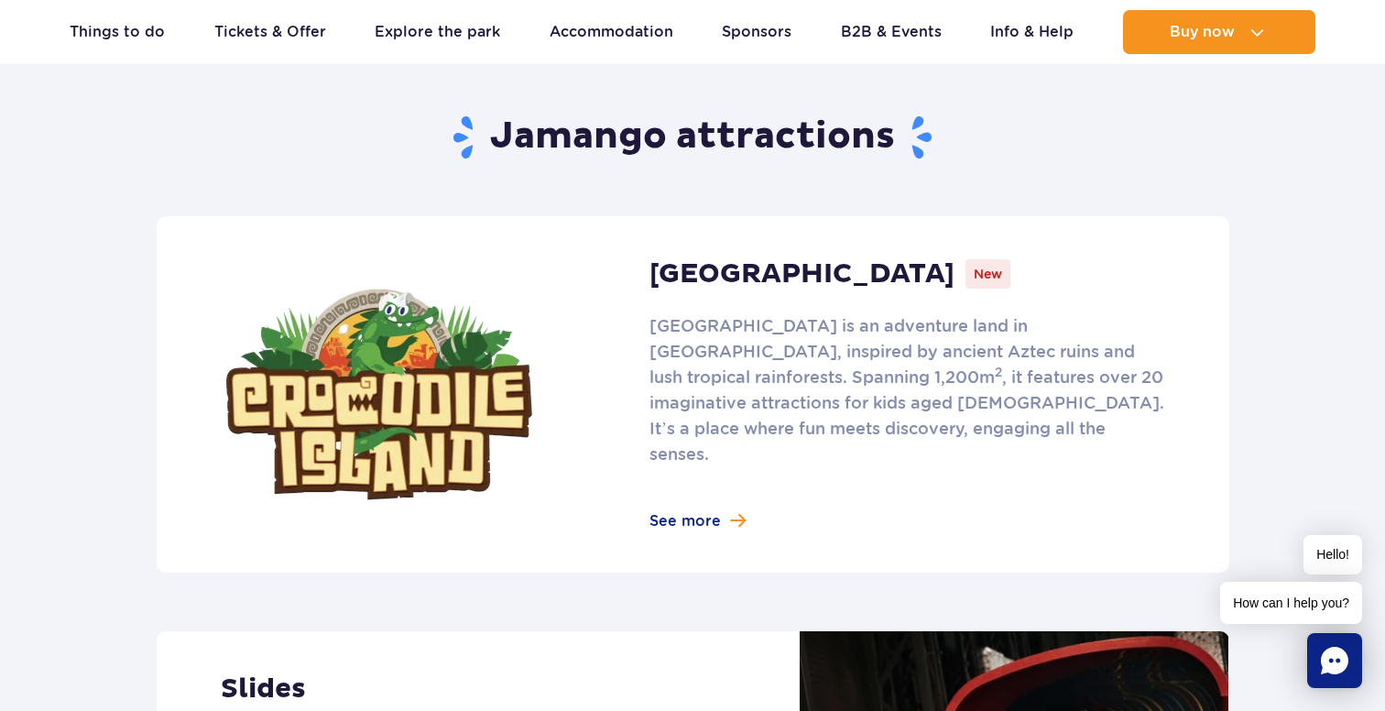
click at [735, 452] on link at bounding box center [693, 394] width 1073 height 356
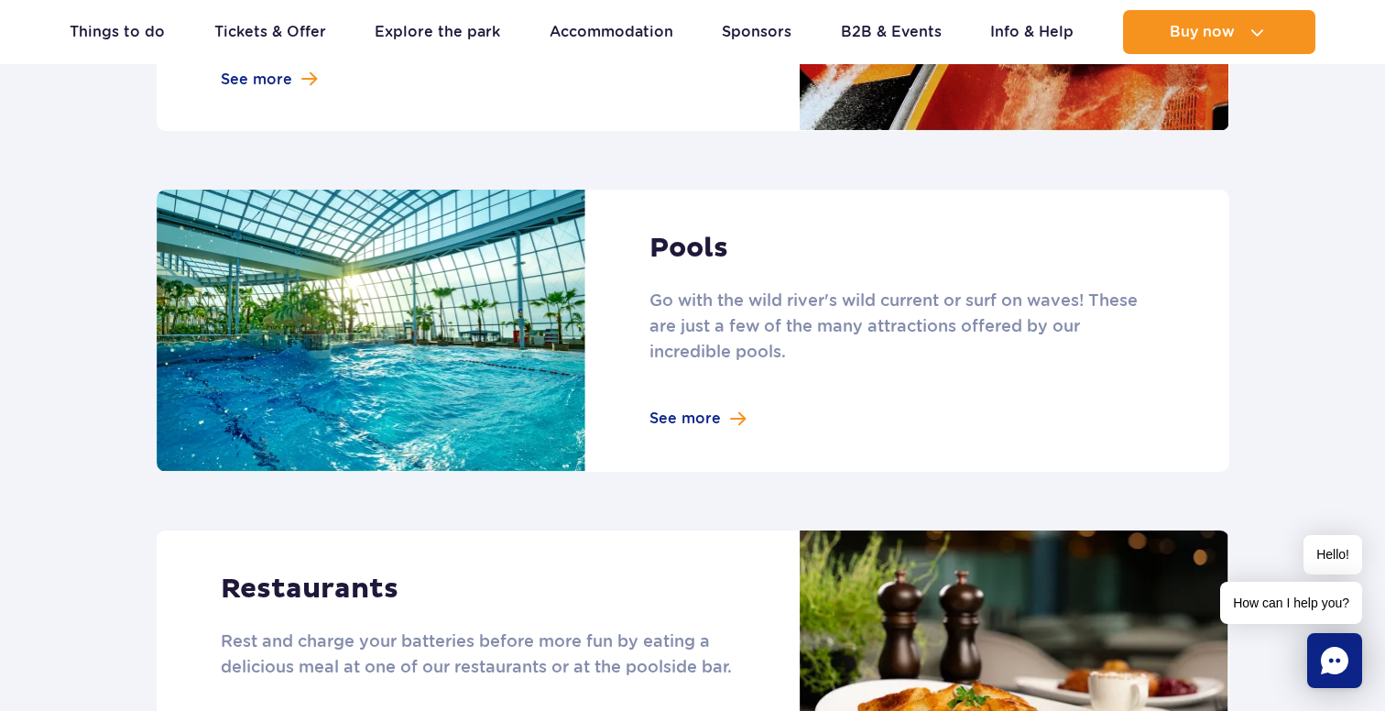
scroll to position [1783, 0]
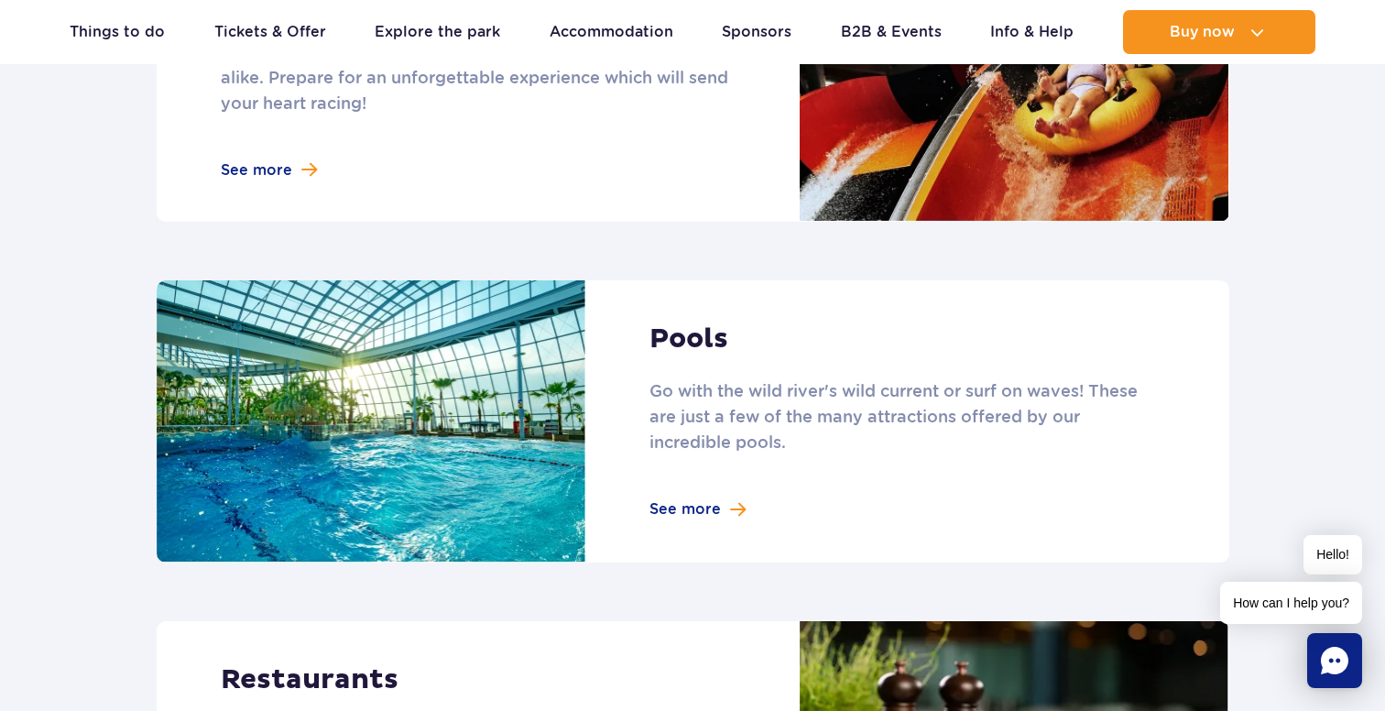
click at [505, 355] on link at bounding box center [693, 421] width 1073 height 282
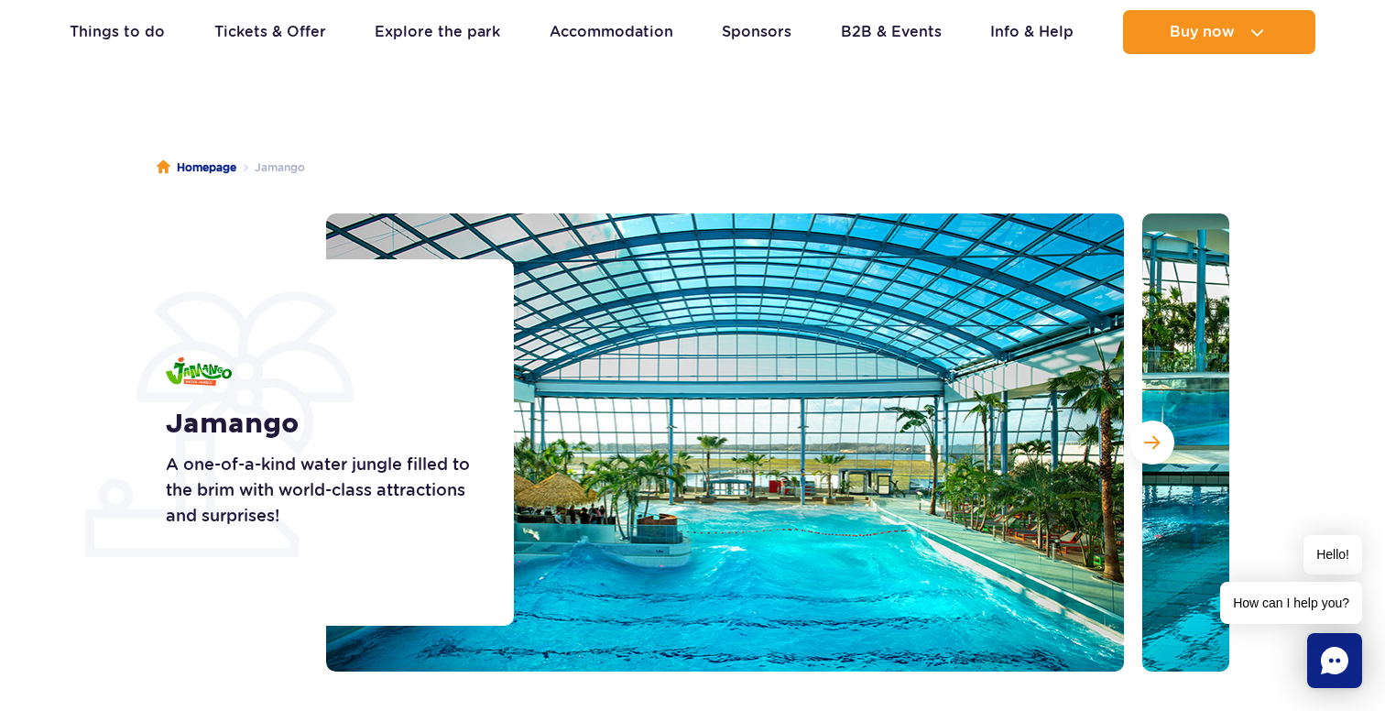
scroll to position [103, 0]
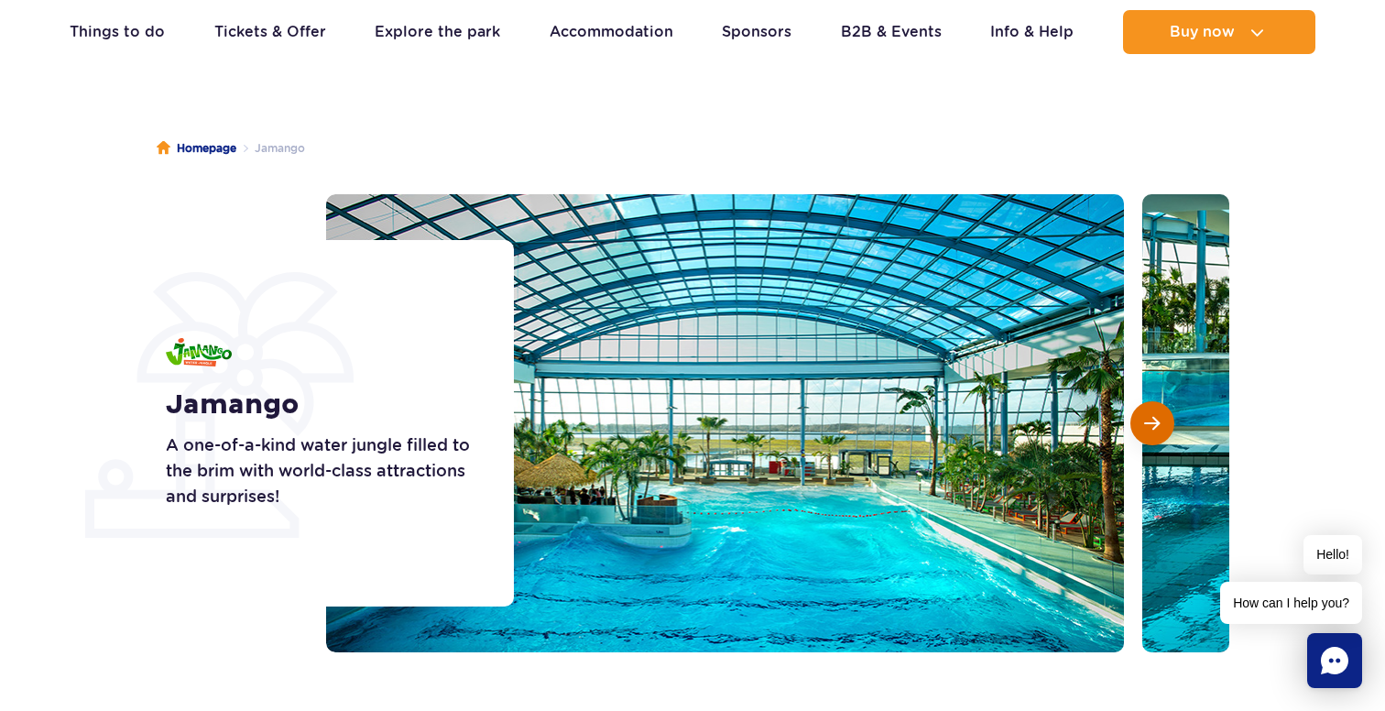
click at [1144, 437] on button "Next slide" at bounding box center [1153, 423] width 44 height 44
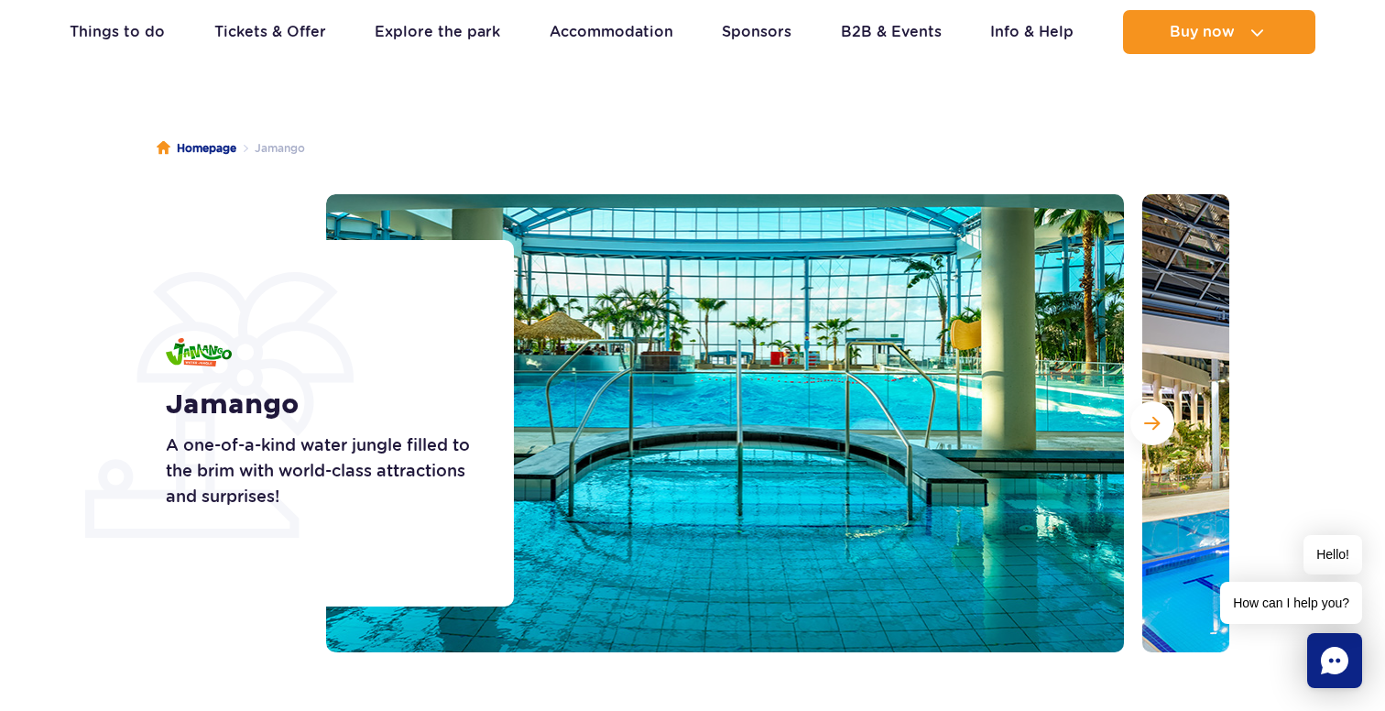
click at [1154, 437] on button "Next slide" at bounding box center [1153, 423] width 44 height 44
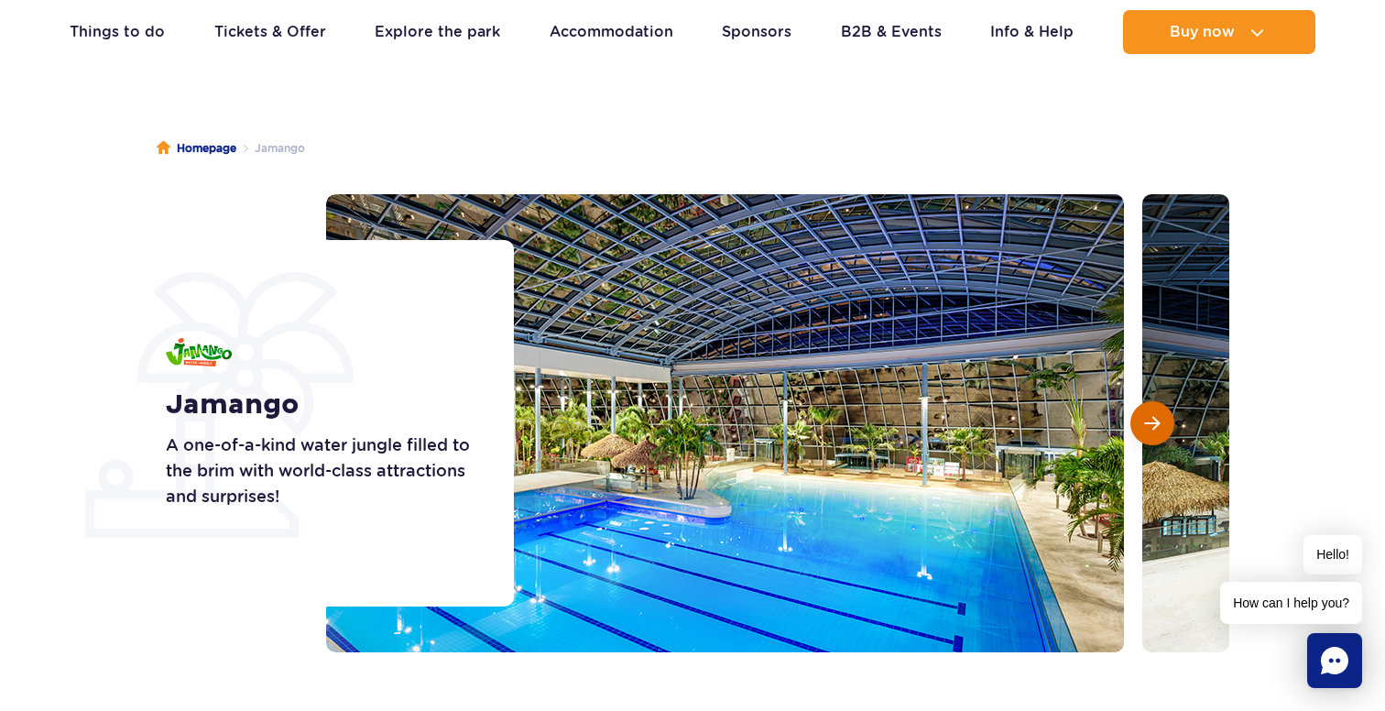
click at [1154, 437] on button "Next slide" at bounding box center [1153, 423] width 44 height 44
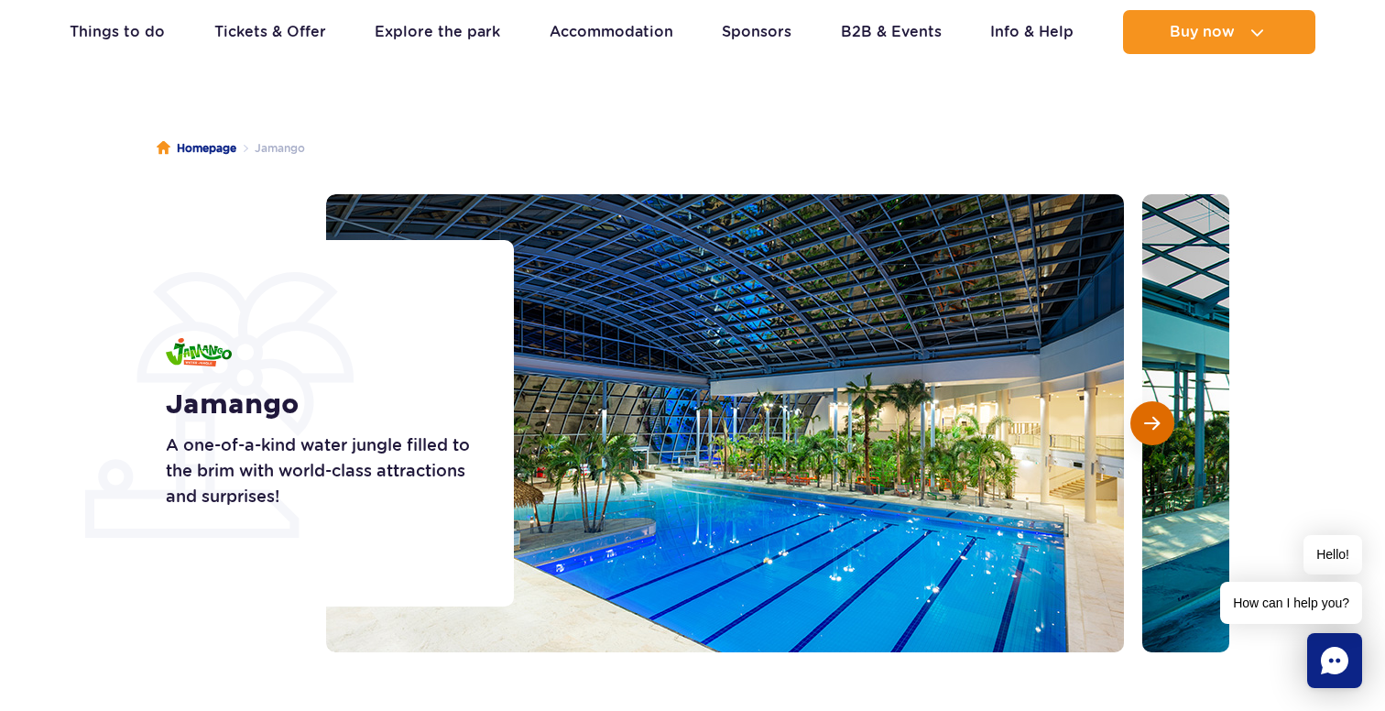
click at [1154, 437] on button "Next slide" at bounding box center [1153, 423] width 44 height 44
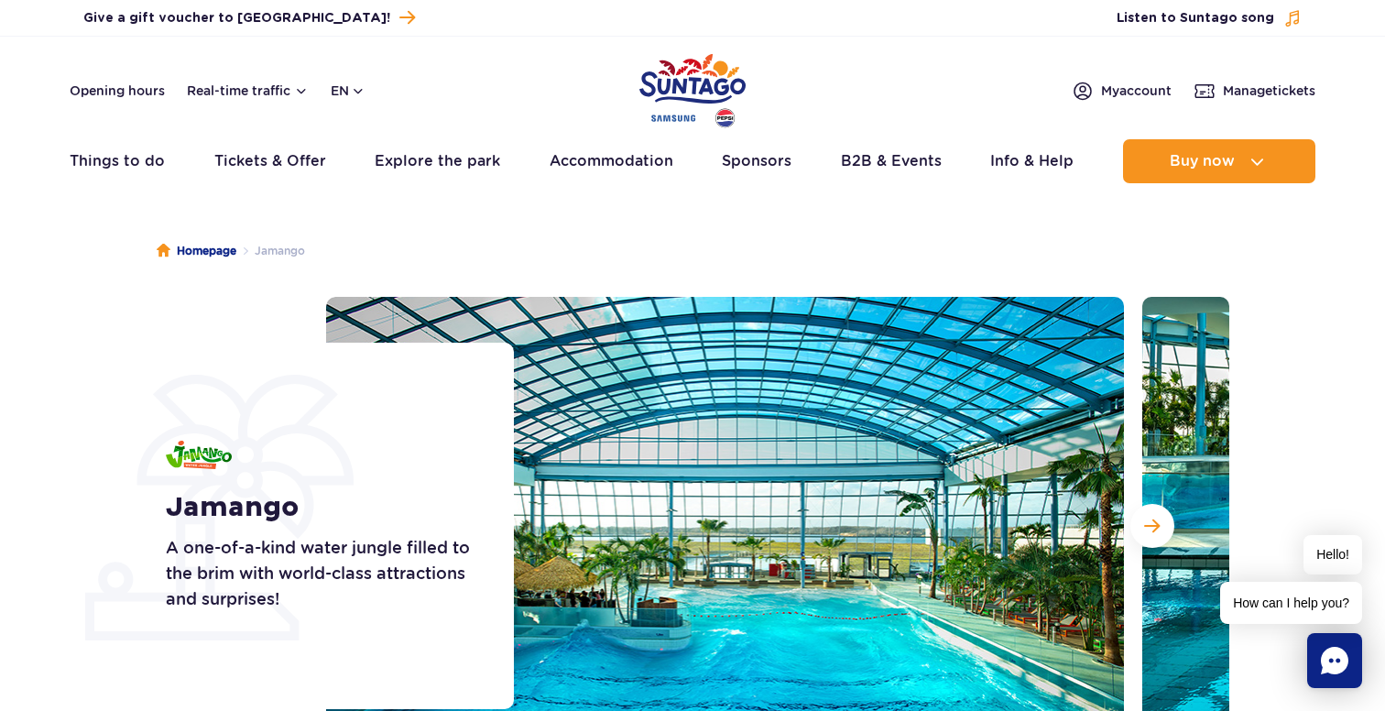
scroll to position [0, 0]
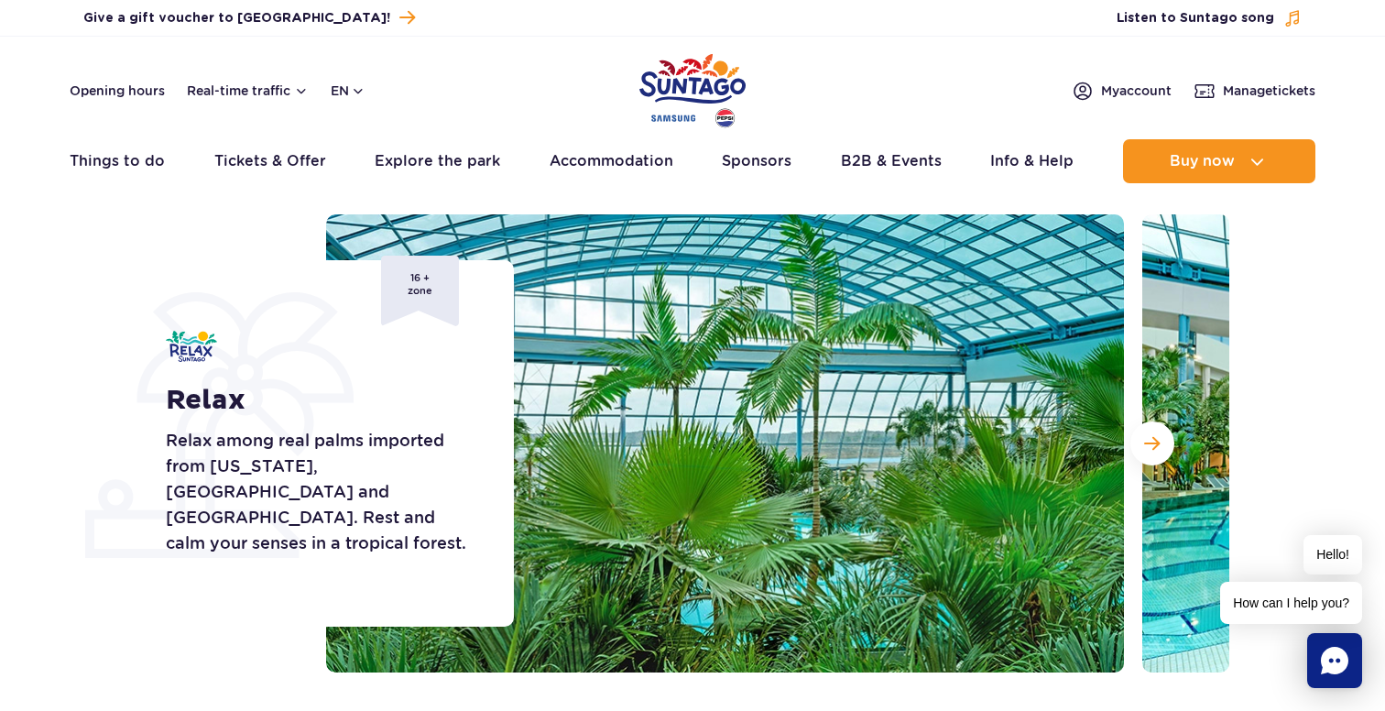
scroll to position [179, 0]
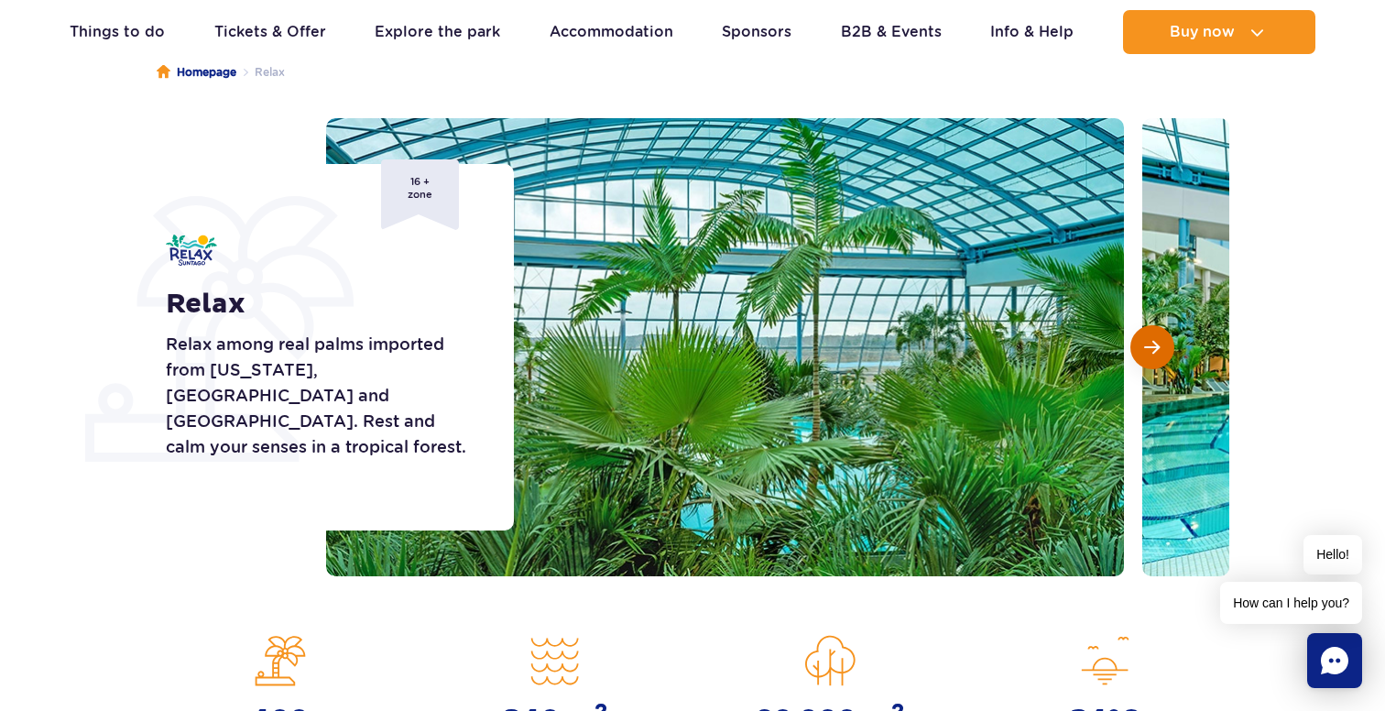
click at [1146, 352] on span "Next slide" at bounding box center [1152, 347] width 16 height 16
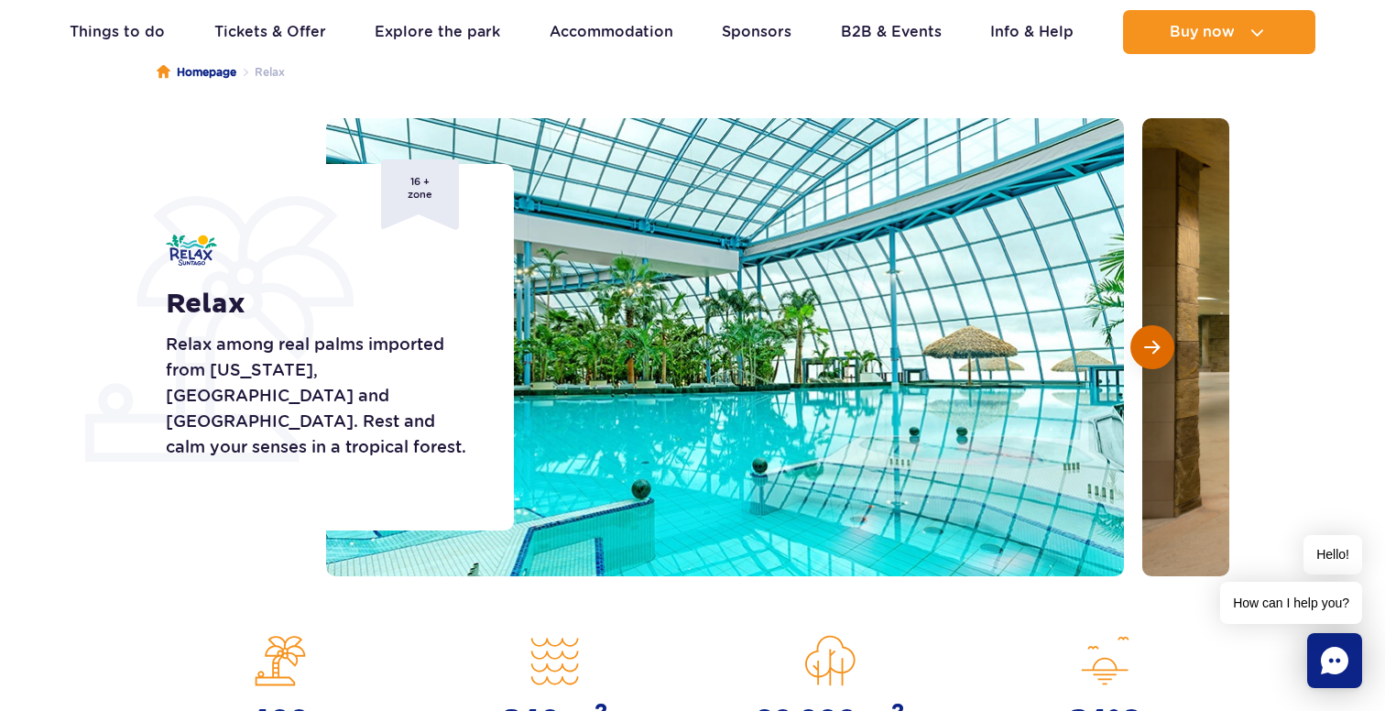
click at [1146, 352] on span "Next slide" at bounding box center [1152, 347] width 16 height 16
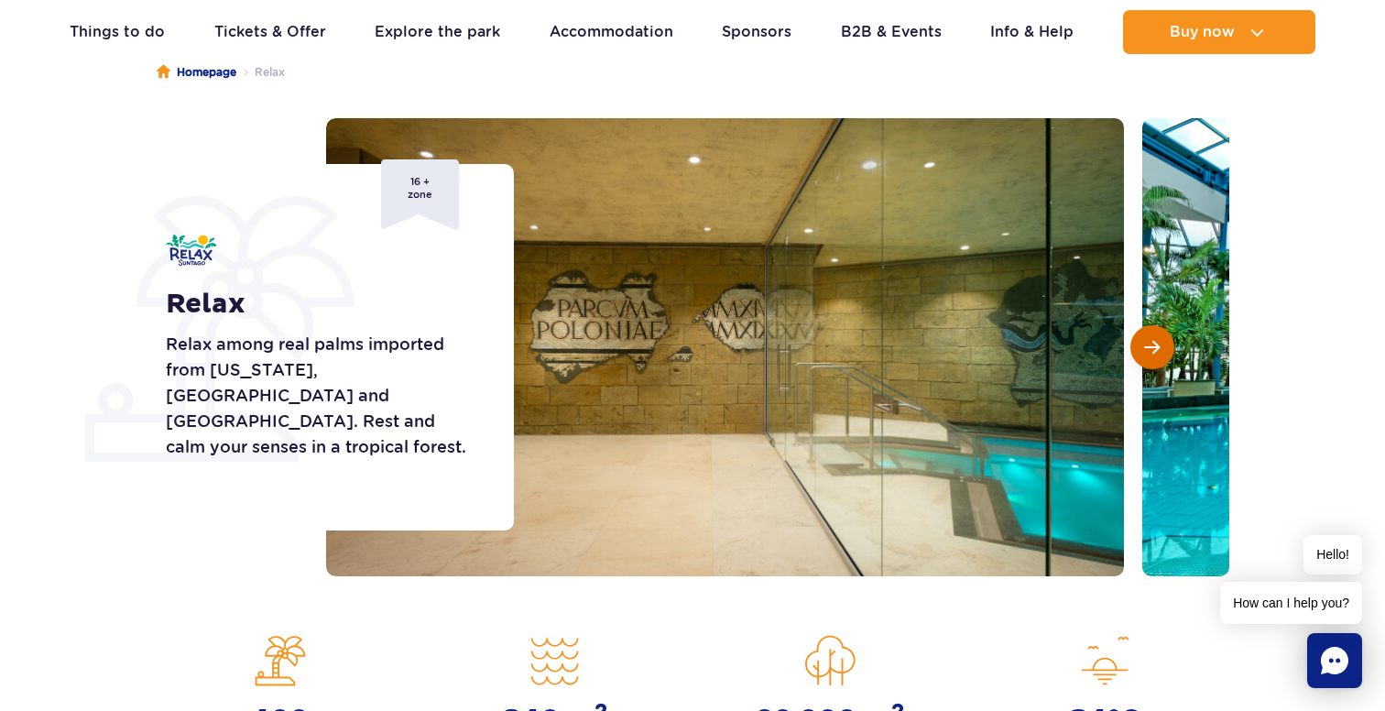
click at [1146, 351] on span "Next slide" at bounding box center [1152, 347] width 16 height 16
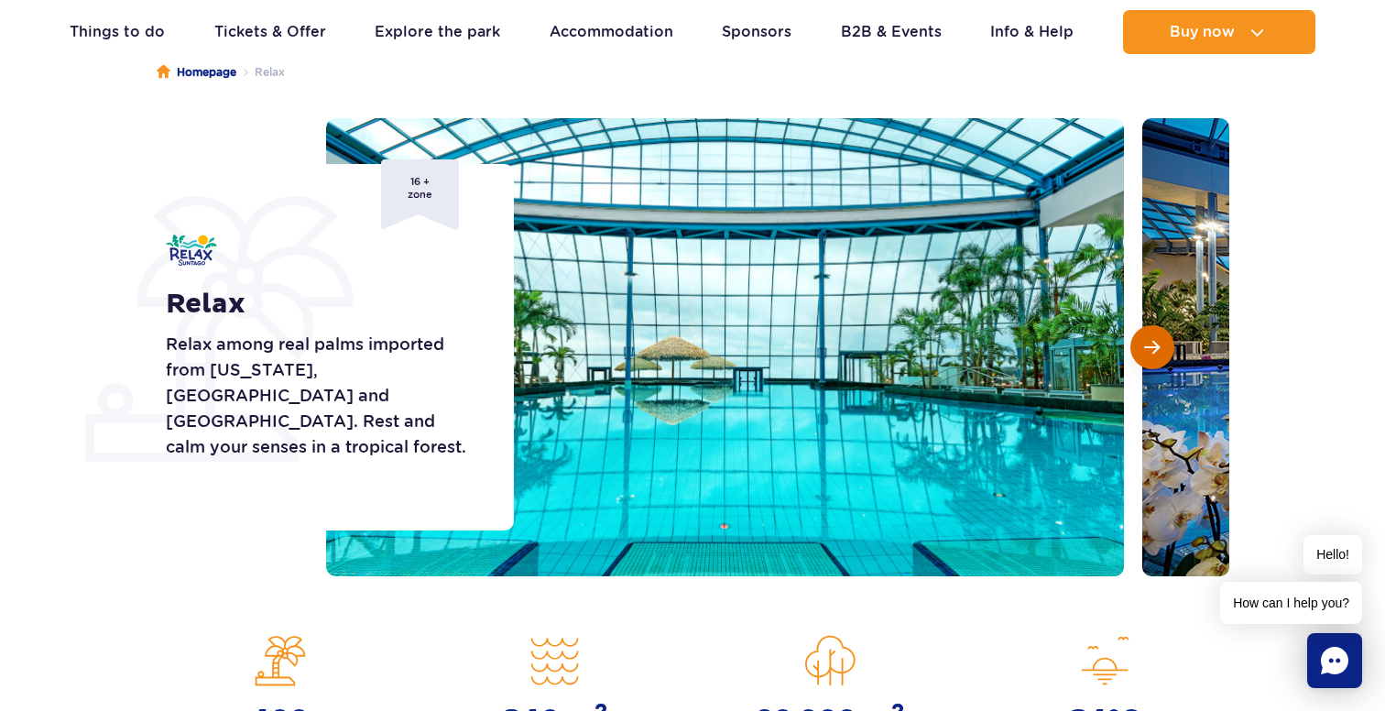
click at [1146, 351] on span "Next slide" at bounding box center [1152, 347] width 16 height 16
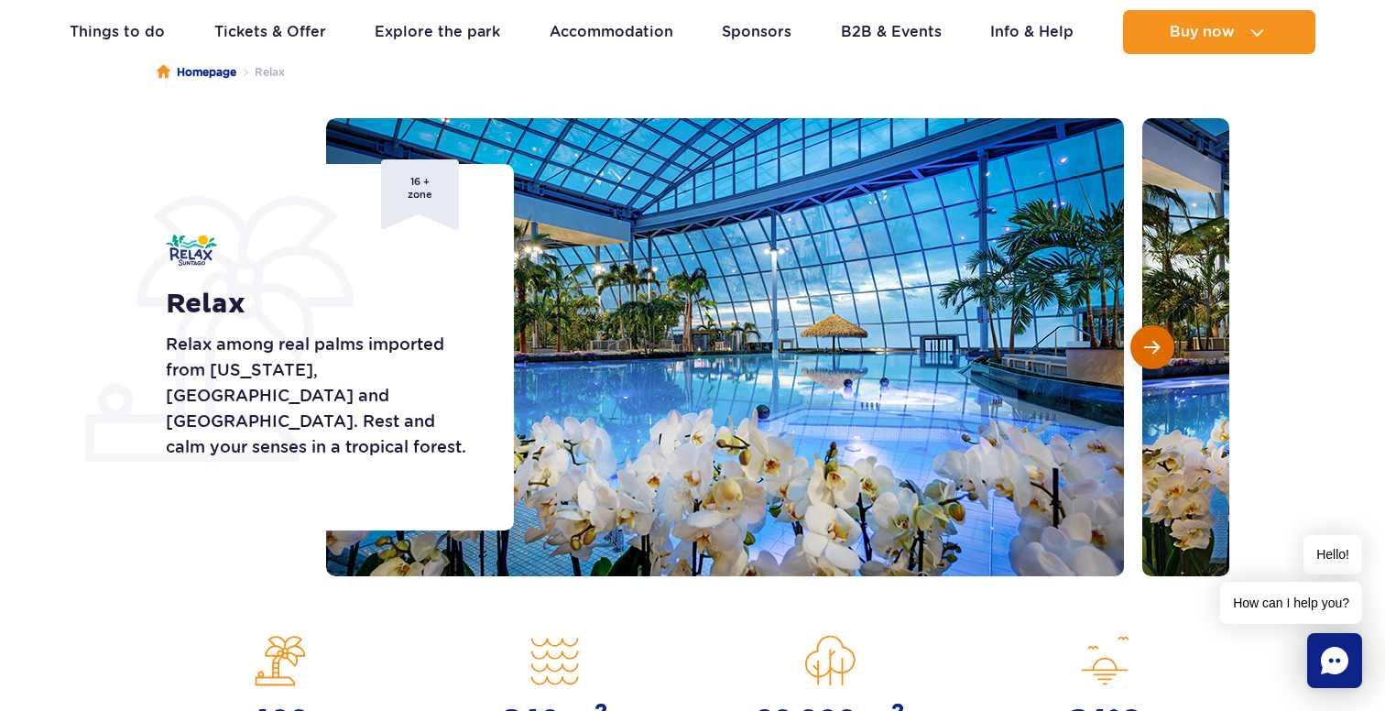
click at [1146, 351] on span "Next slide" at bounding box center [1152, 347] width 16 height 16
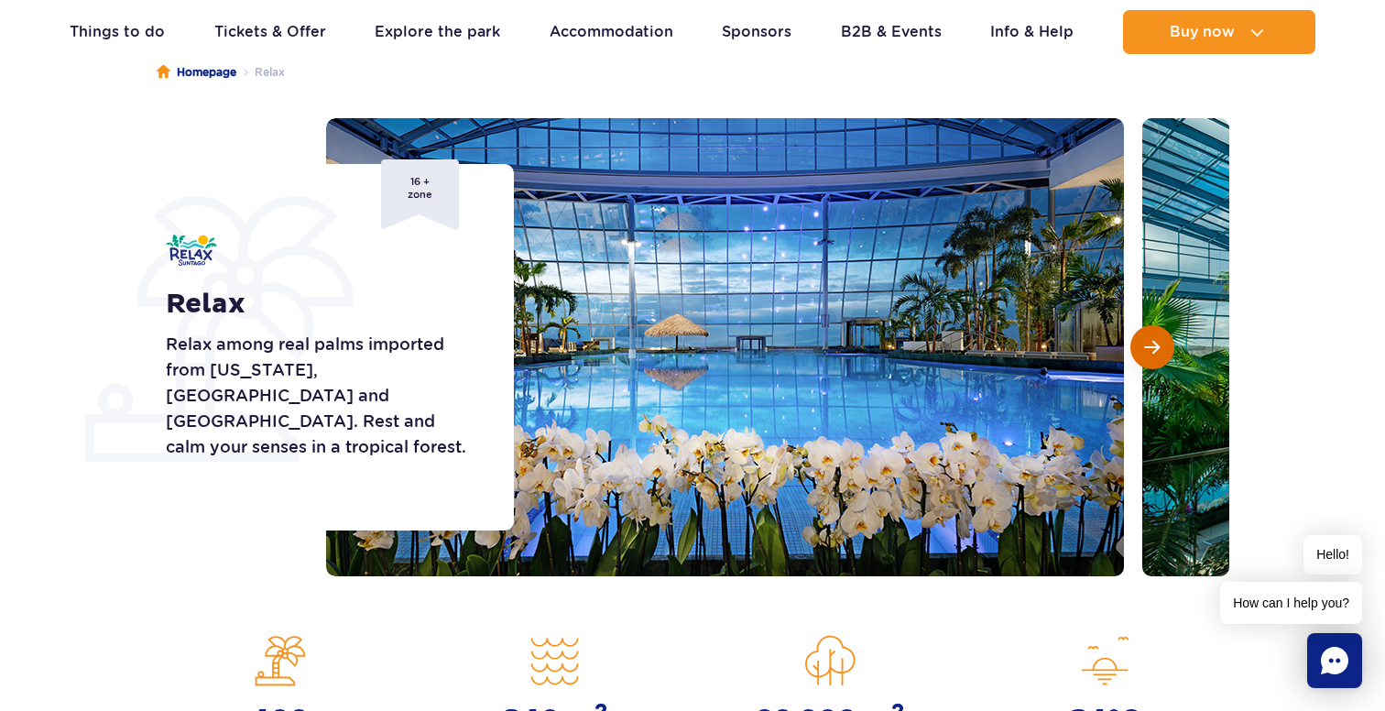
click at [1146, 351] on span "Next slide" at bounding box center [1152, 347] width 16 height 16
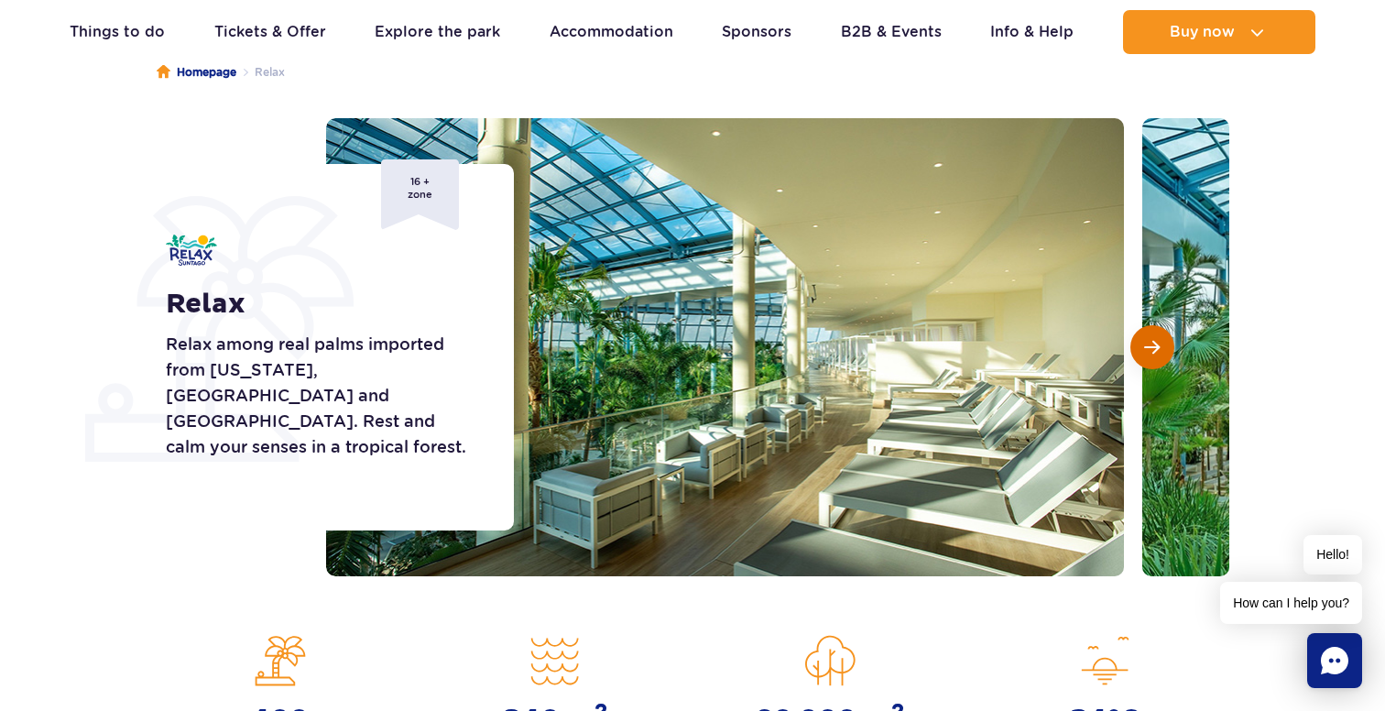
click at [1146, 351] on span "Next slide" at bounding box center [1152, 347] width 16 height 16
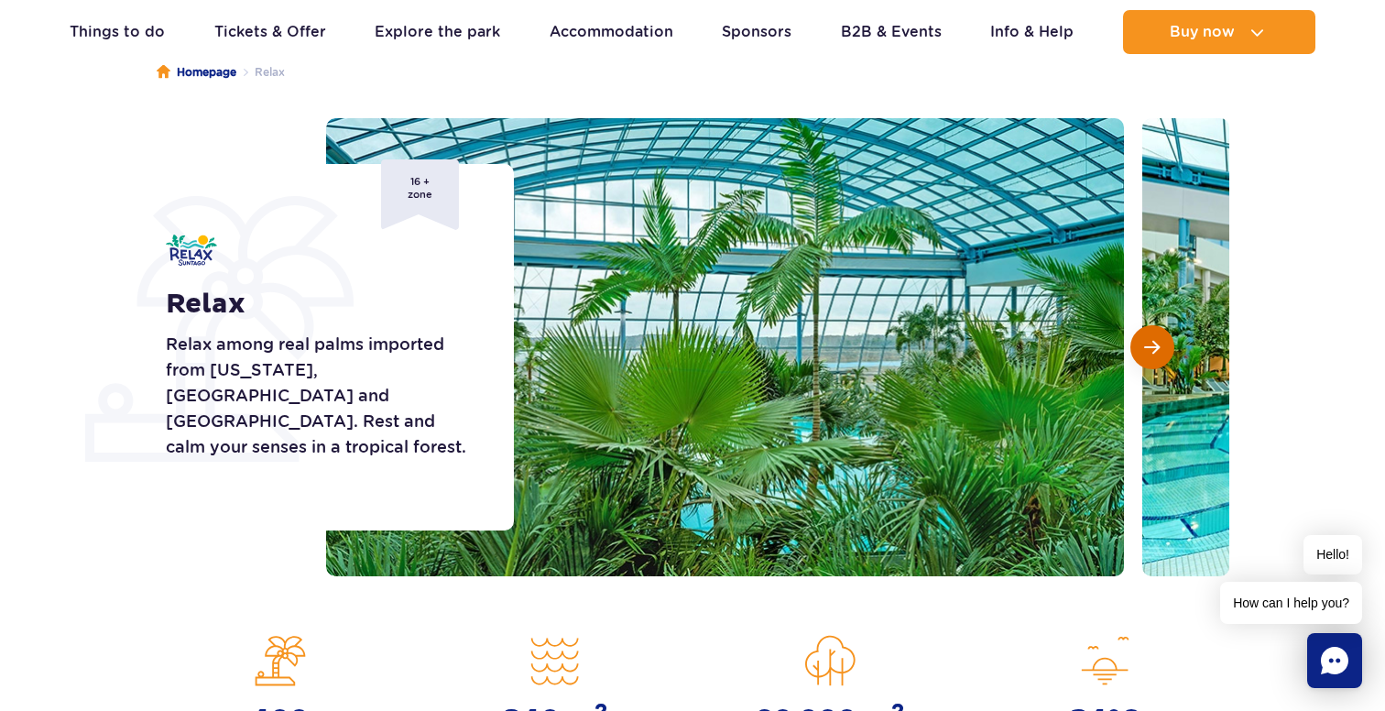
click at [1146, 351] on span "Next slide" at bounding box center [1152, 347] width 16 height 16
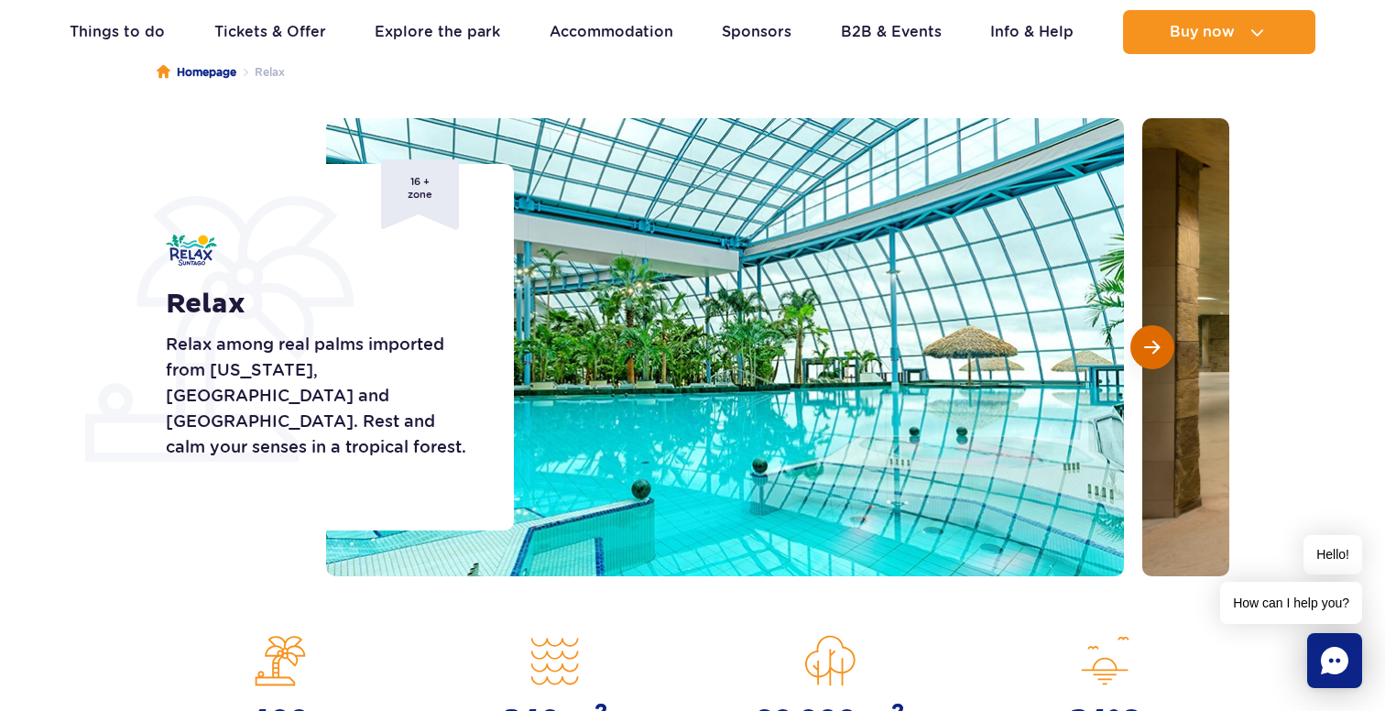
click at [1146, 351] on span "Next slide" at bounding box center [1152, 347] width 16 height 16
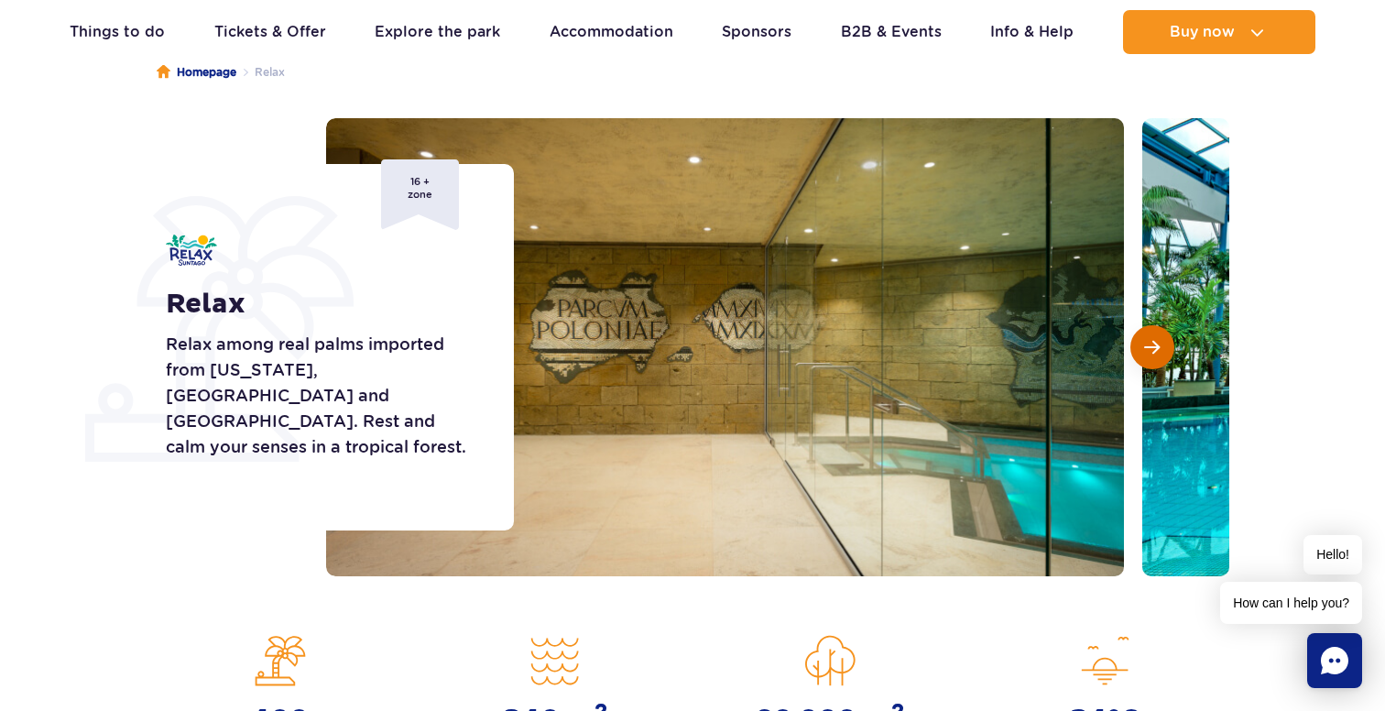
click at [1146, 351] on span "Next slide" at bounding box center [1152, 347] width 16 height 16
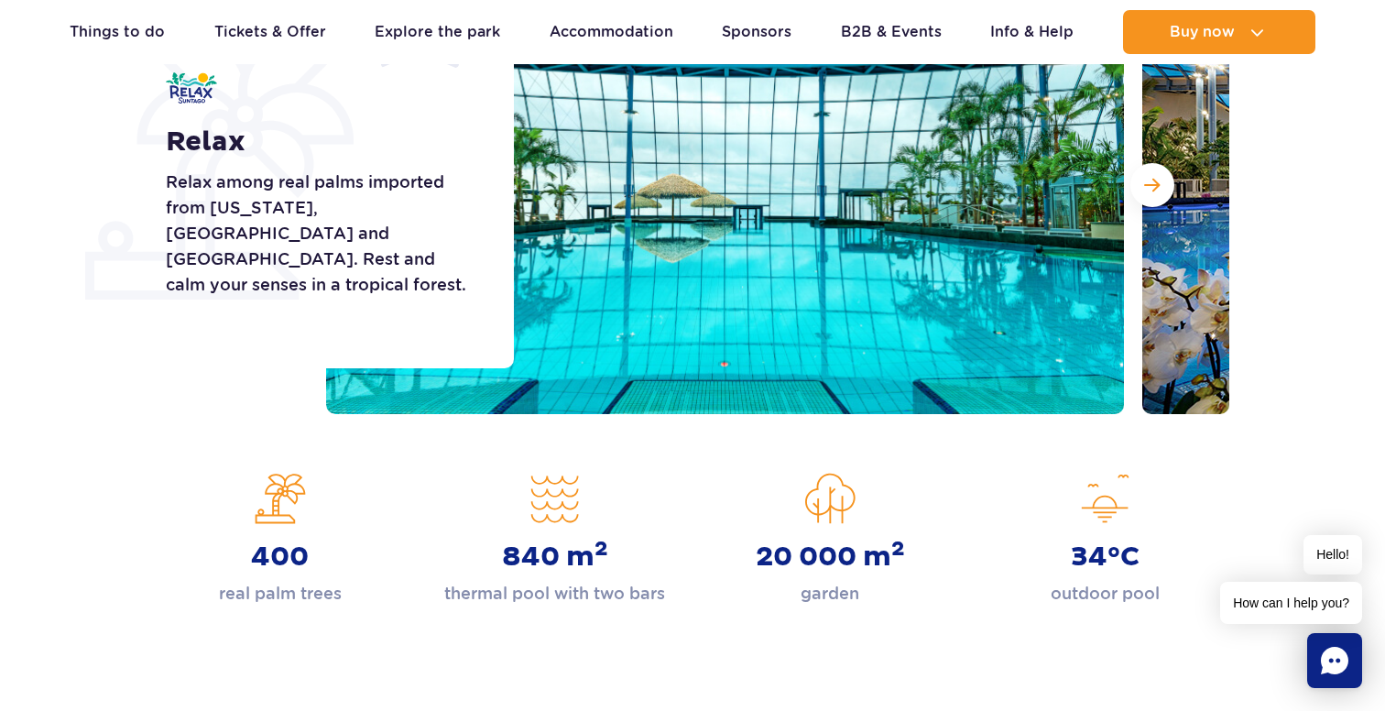
scroll to position [276, 0]
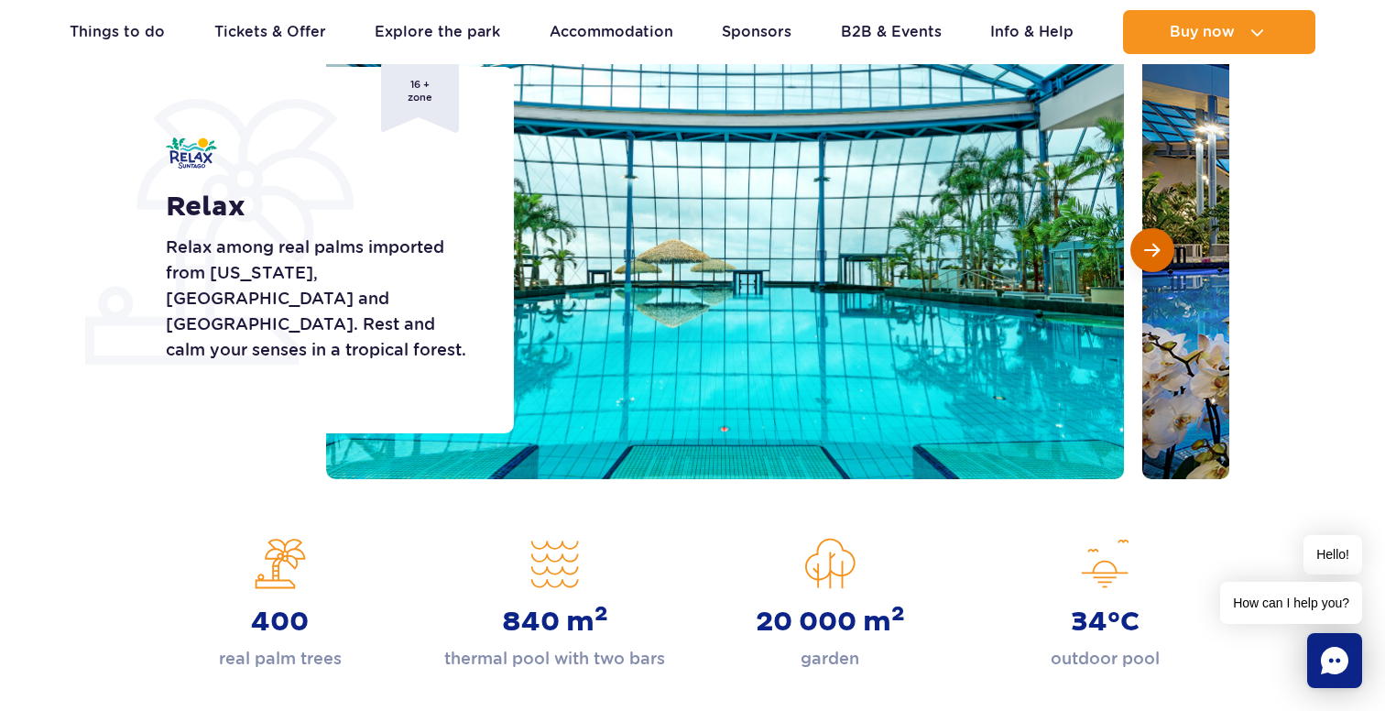
click at [1131, 252] on button "Next slide" at bounding box center [1153, 250] width 44 height 44
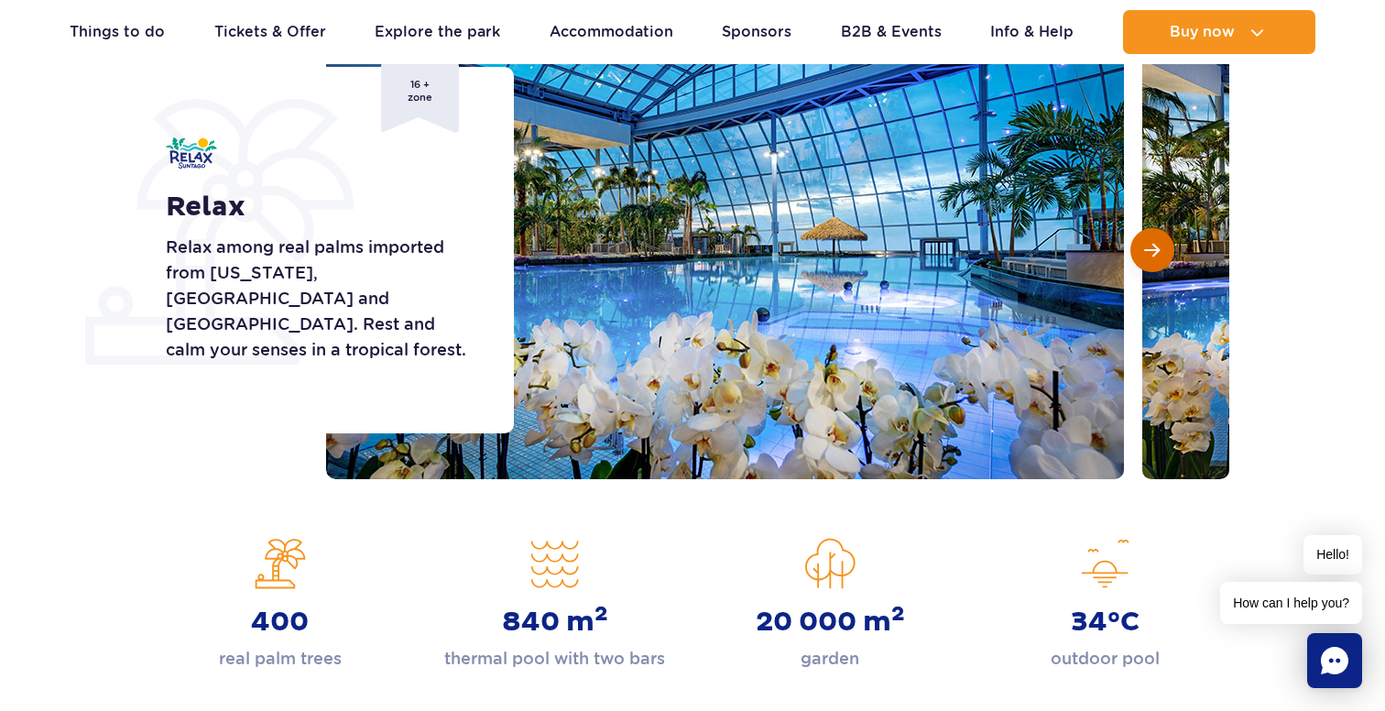
click at [1138, 249] on button "Next slide" at bounding box center [1153, 250] width 44 height 44
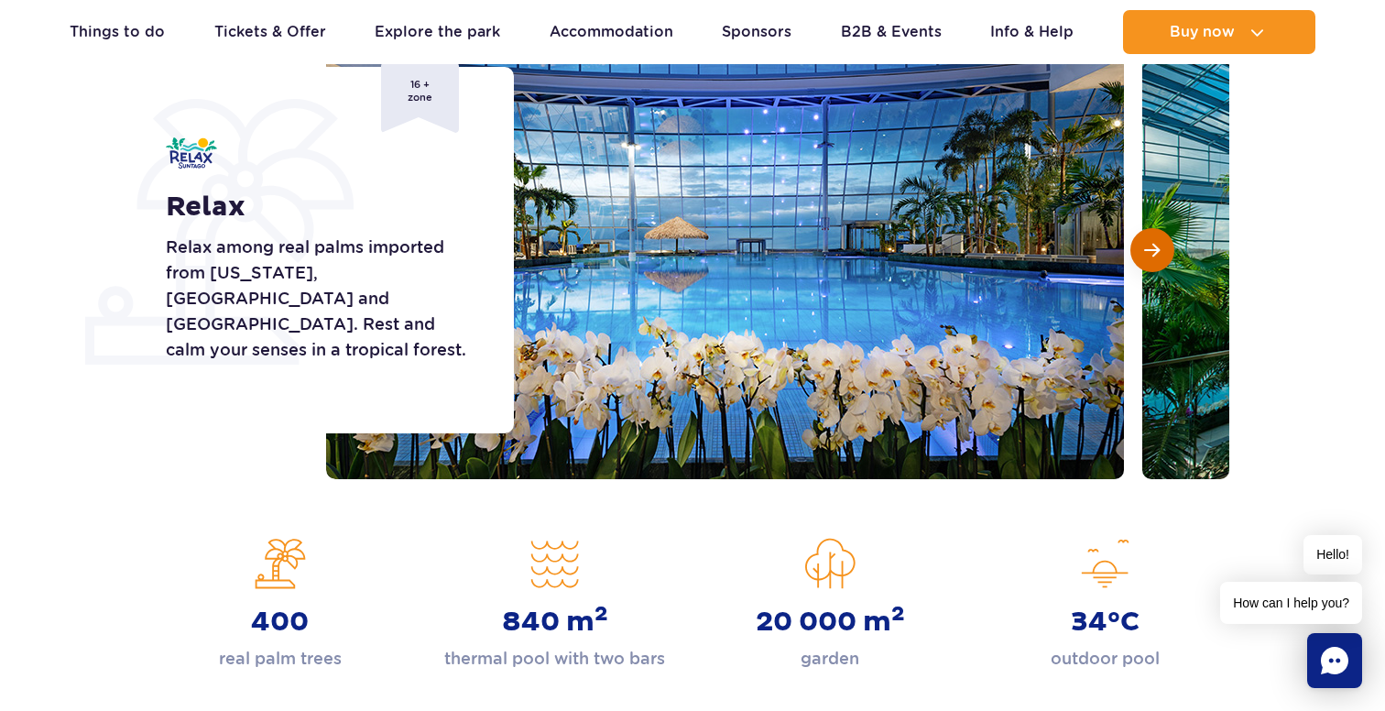
click at [1165, 252] on button "Next slide" at bounding box center [1153, 250] width 44 height 44
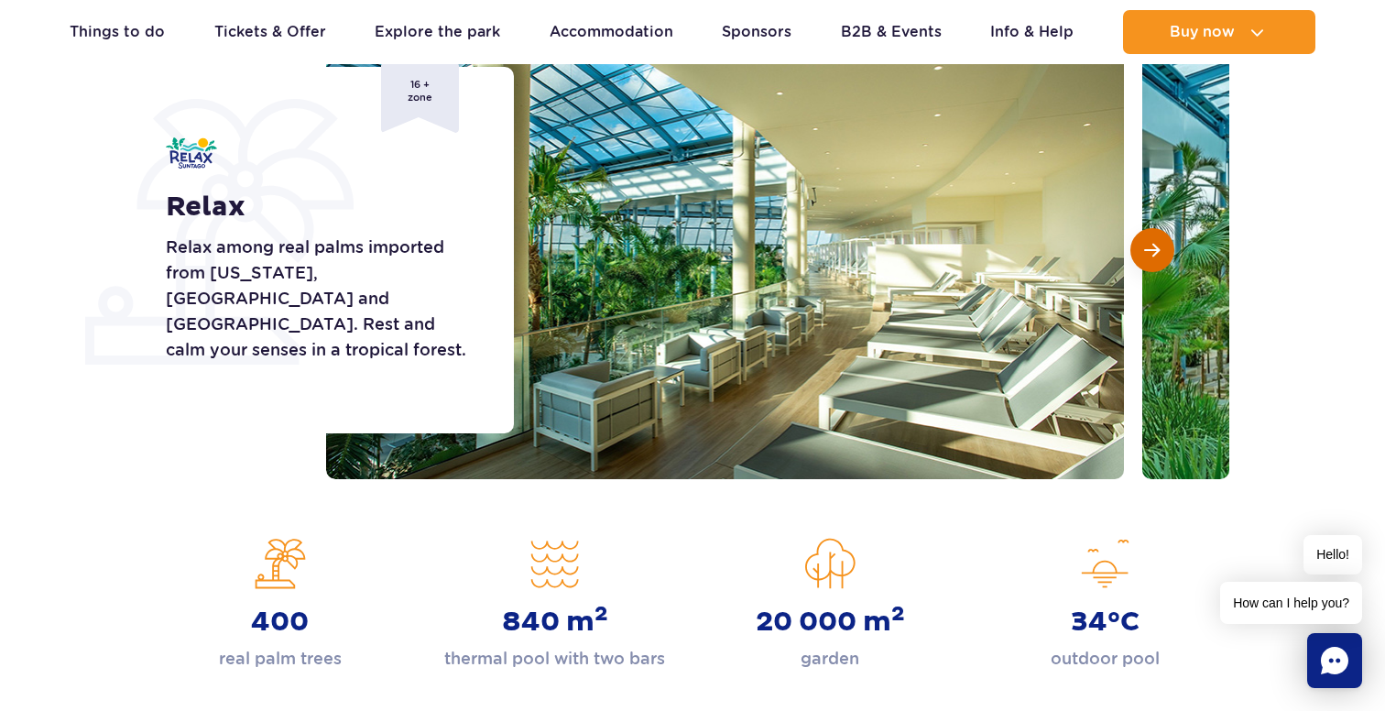
click at [1165, 252] on button "Next slide" at bounding box center [1153, 250] width 44 height 44
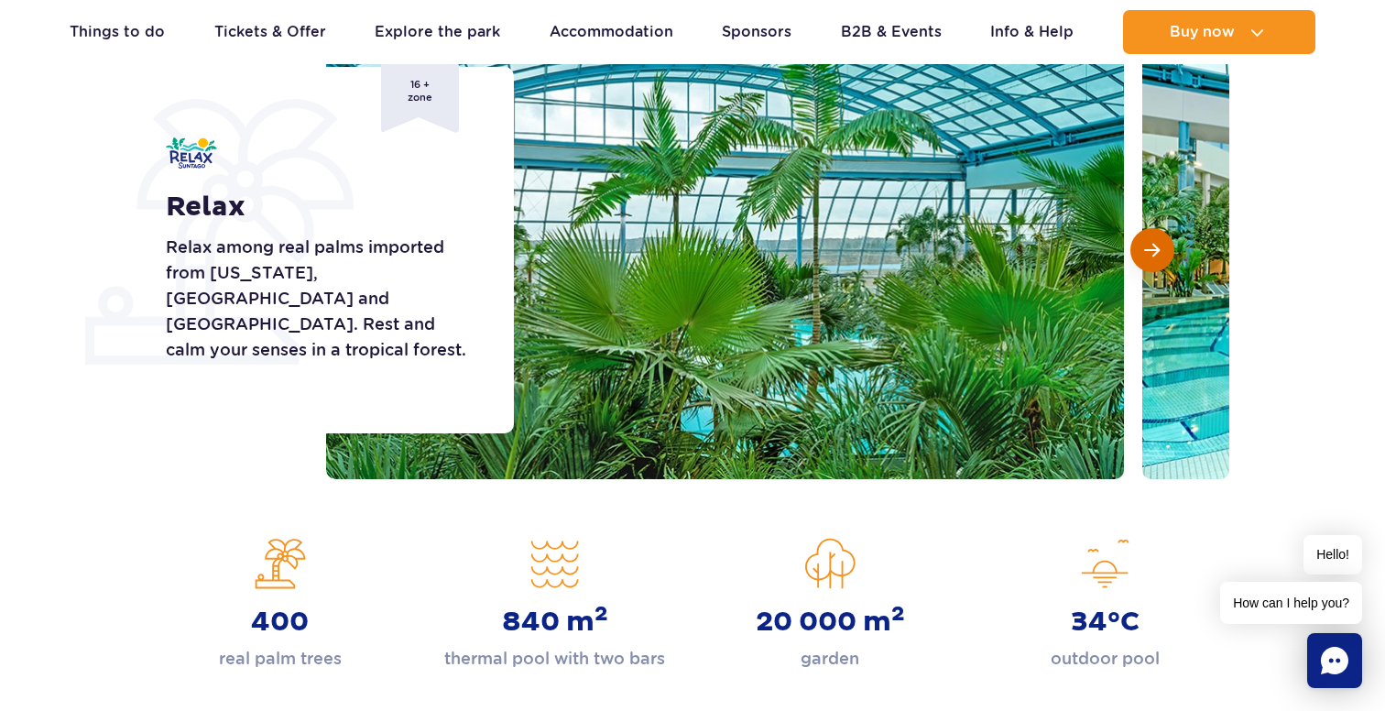
click at [1165, 252] on button "Next slide" at bounding box center [1153, 250] width 44 height 44
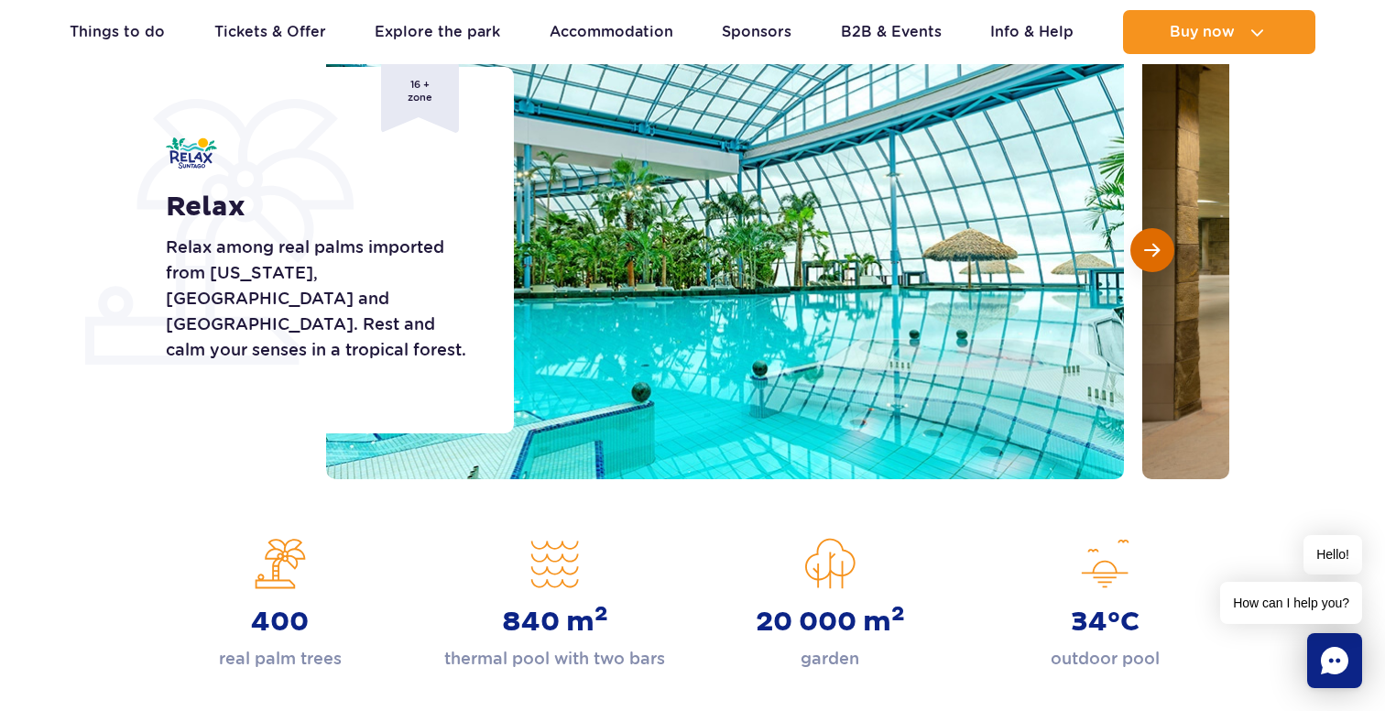
click at [1165, 252] on button "Next slide" at bounding box center [1153, 250] width 44 height 44
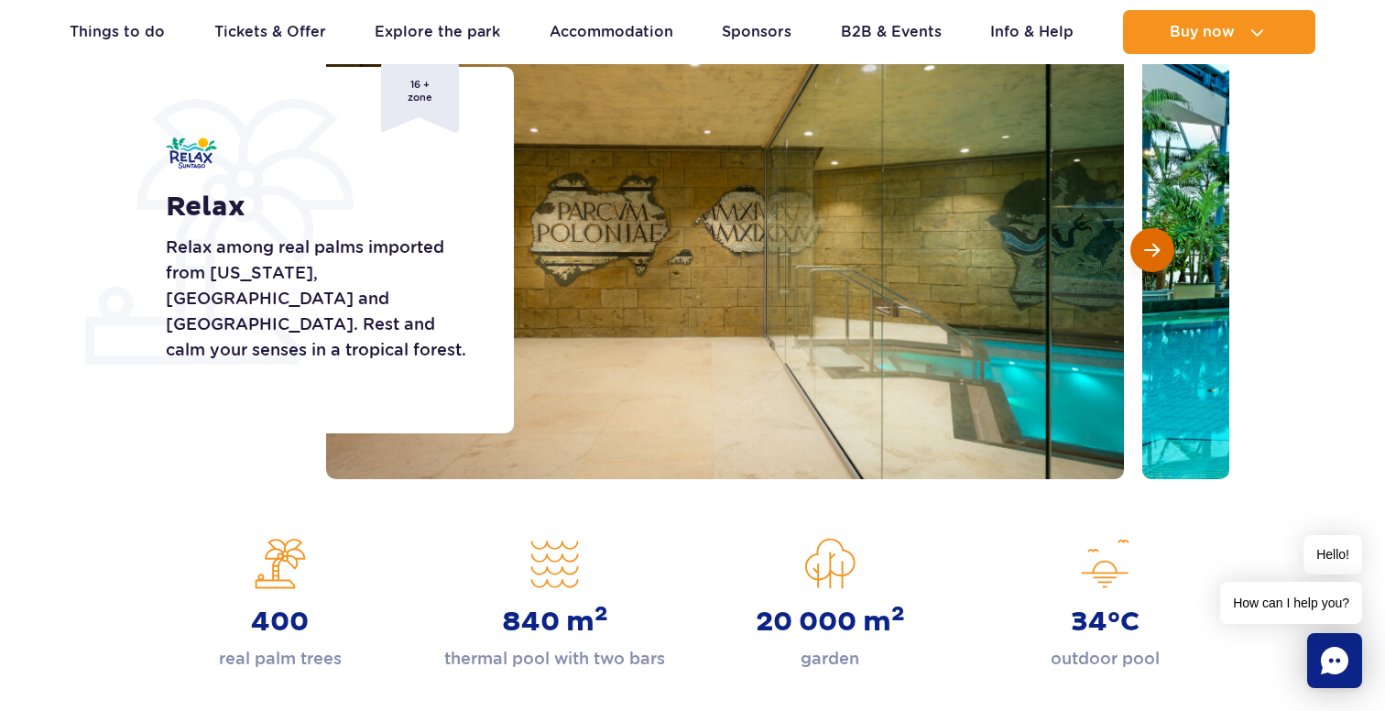
click at [1165, 252] on button "Next slide" at bounding box center [1153, 250] width 44 height 44
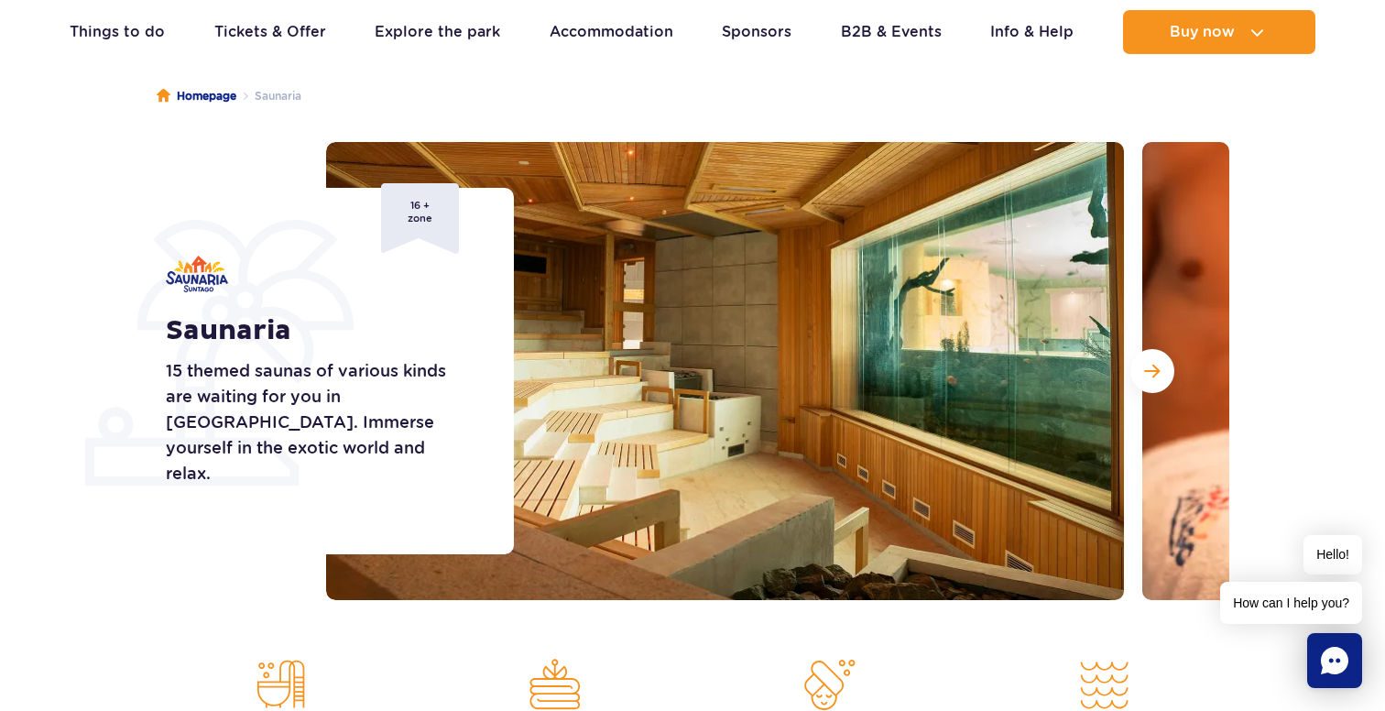
scroll to position [175, 0]
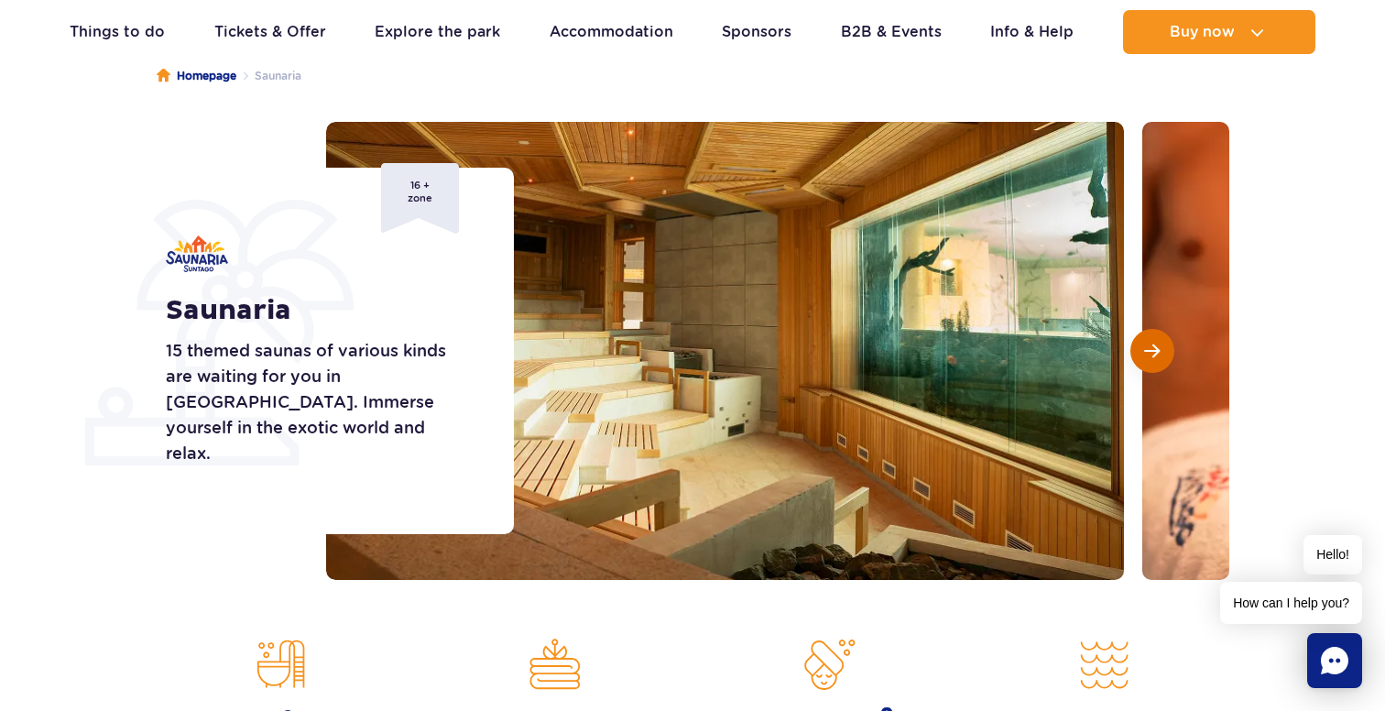
click at [1157, 362] on button "Next slide" at bounding box center [1153, 351] width 44 height 44
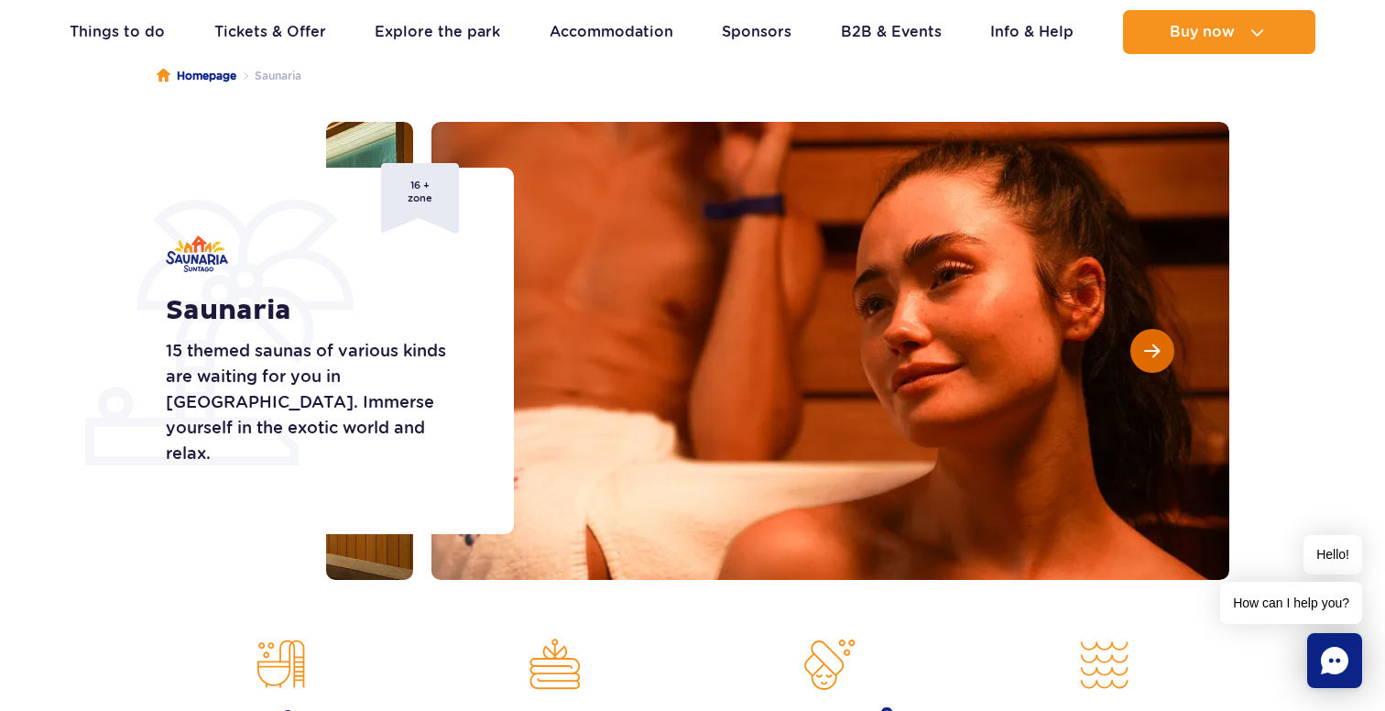
click at [1157, 362] on button "Next slide" at bounding box center [1153, 351] width 44 height 44
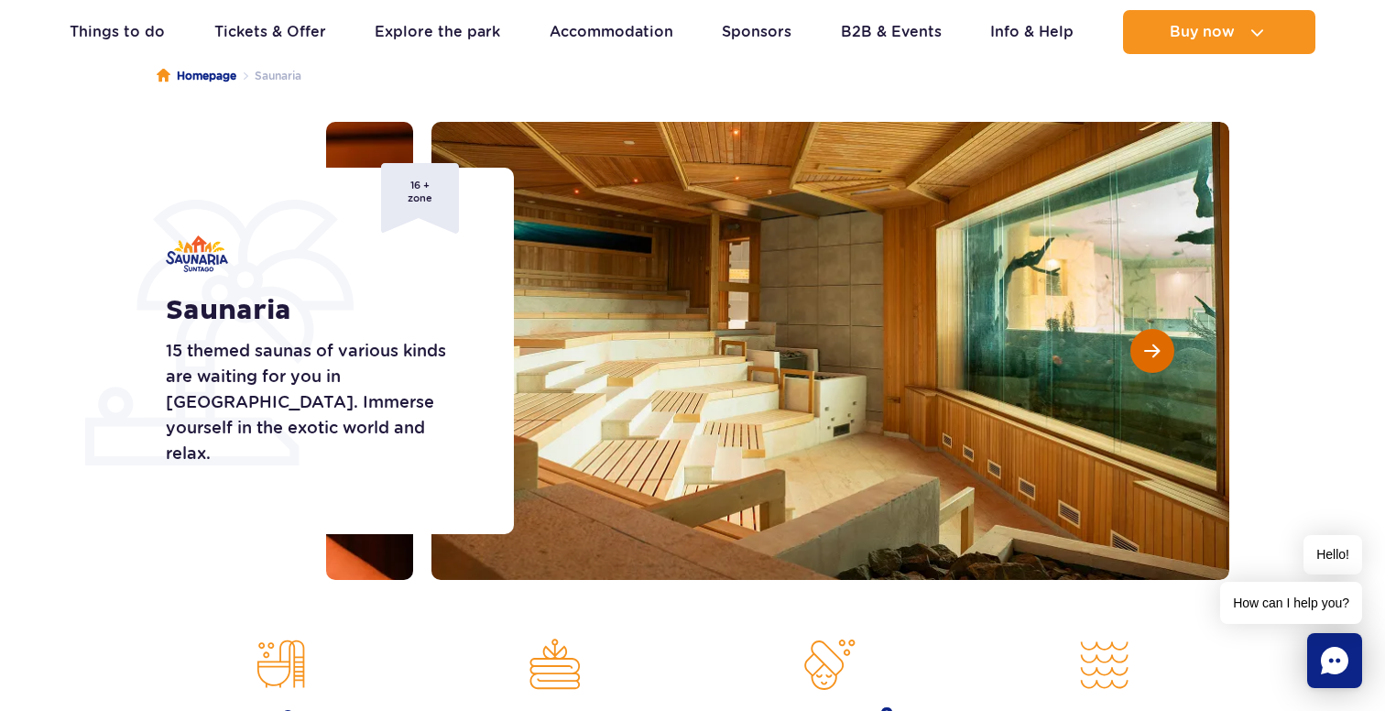
click at [1157, 362] on button "Next slide" at bounding box center [1153, 351] width 44 height 44
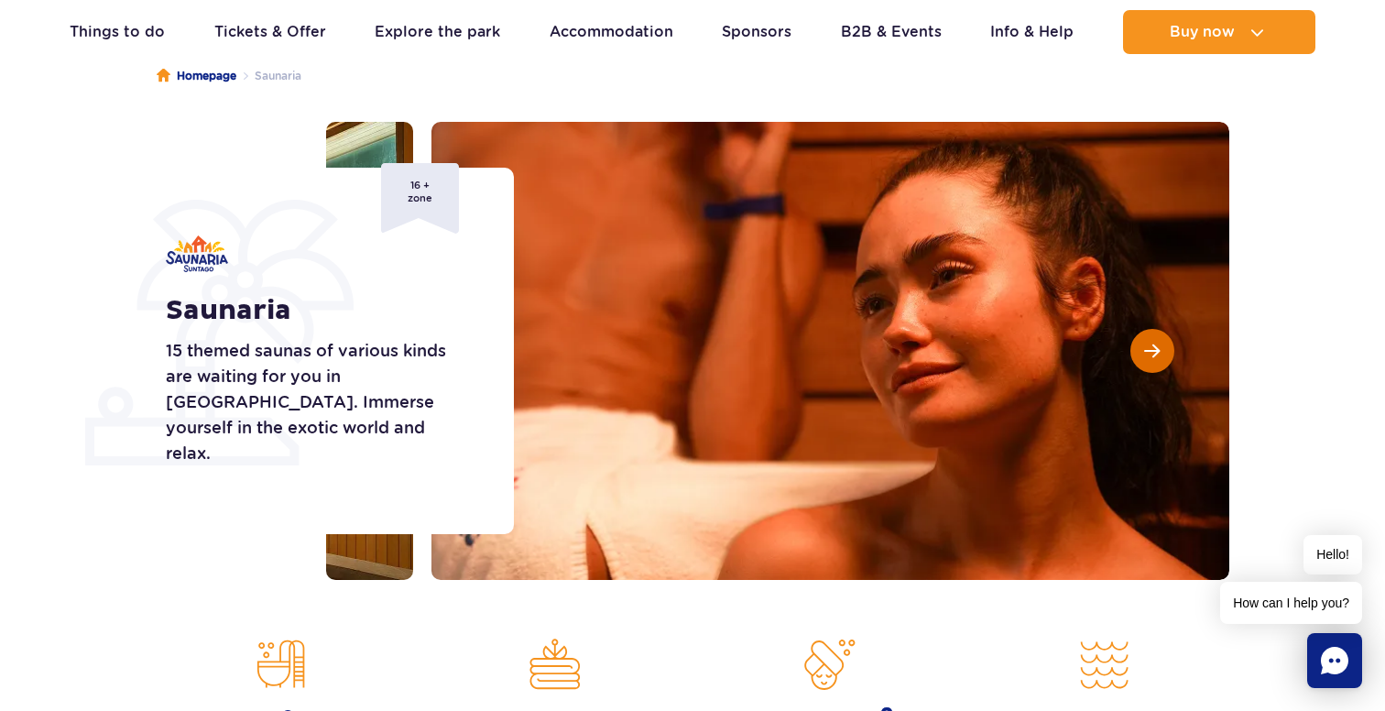
click at [1157, 362] on button "Next slide" at bounding box center [1153, 351] width 44 height 44
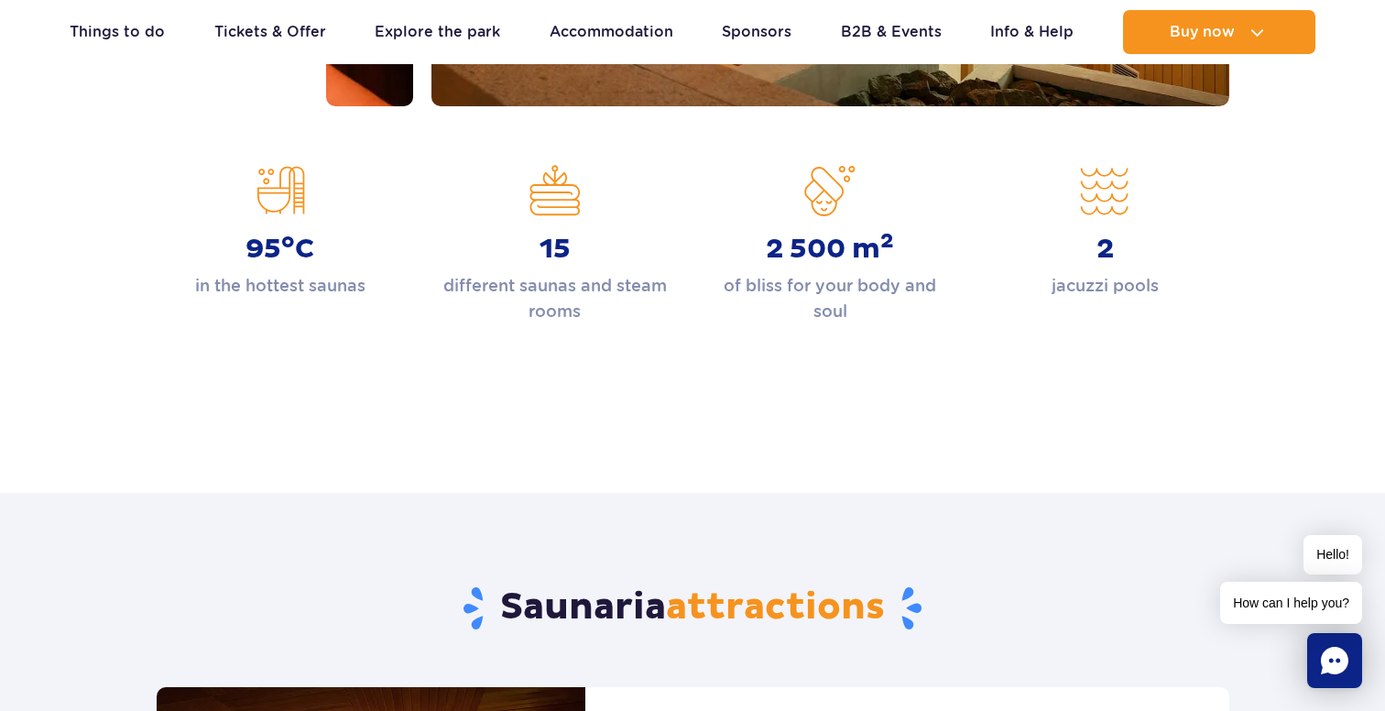
scroll to position [689, 0]
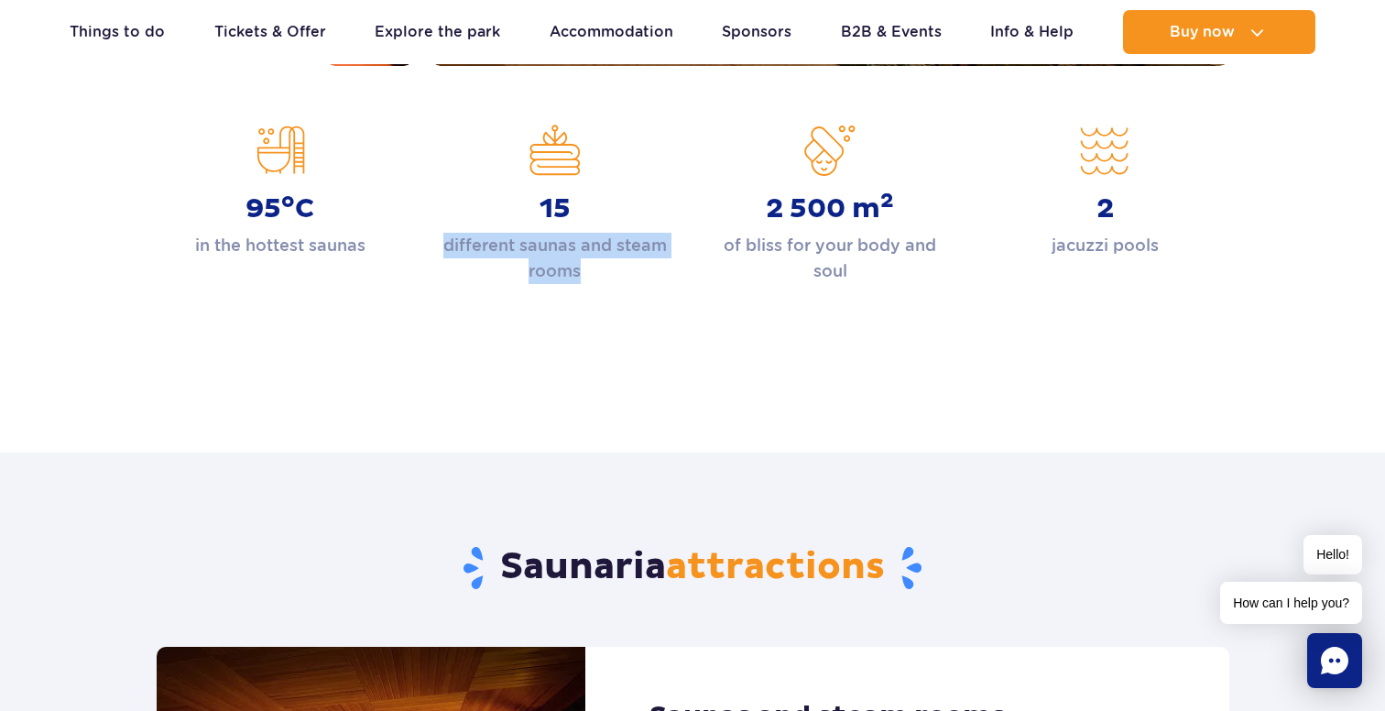
drag, startPoint x: 439, startPoint y: 244, endPoint x: 501, endPoint y: 238, distance: 62.5
click at [612, 255] on p "different saunas and steam rooms" at bounding box center [555, 258] width 247 height 51
drag, startPoint x: 539, startPoint y: 213, endPoint x: 615, endPoint y: 268, distance: 93.8
click at [615, 268] on div "15 different saunas and steam rooms" at bounding box center [555, 204] width 247 height 159
click at [615, 268] on p "different saunas and steam rooms" at bounding box center [555, 258] width 247 height 51
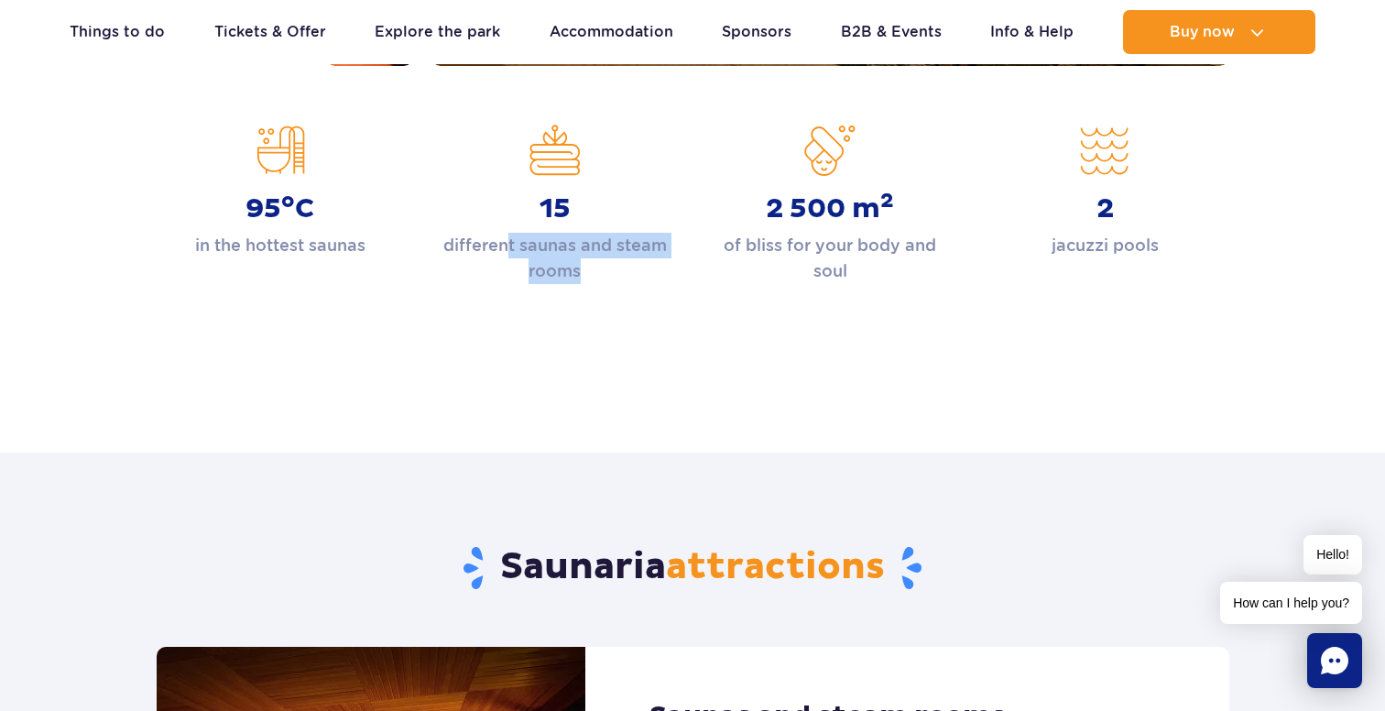
drag, startPoint x: 508, startPoint y: 244, endPoint x: 627, endPoint y: 256, distance: 119.7
click at [627, 256] on p "different saunas and steam rooms" at bounding box center [555, 258] width 247 height 51
drag, startPoint x: 521, startPoint y: 247, endPoint x: 608, endPoint y: 272, distance: 90.5
click at [608, 272] on p "different saunas and steam rooms" at bounding box center [555, 258] width 247 height 51
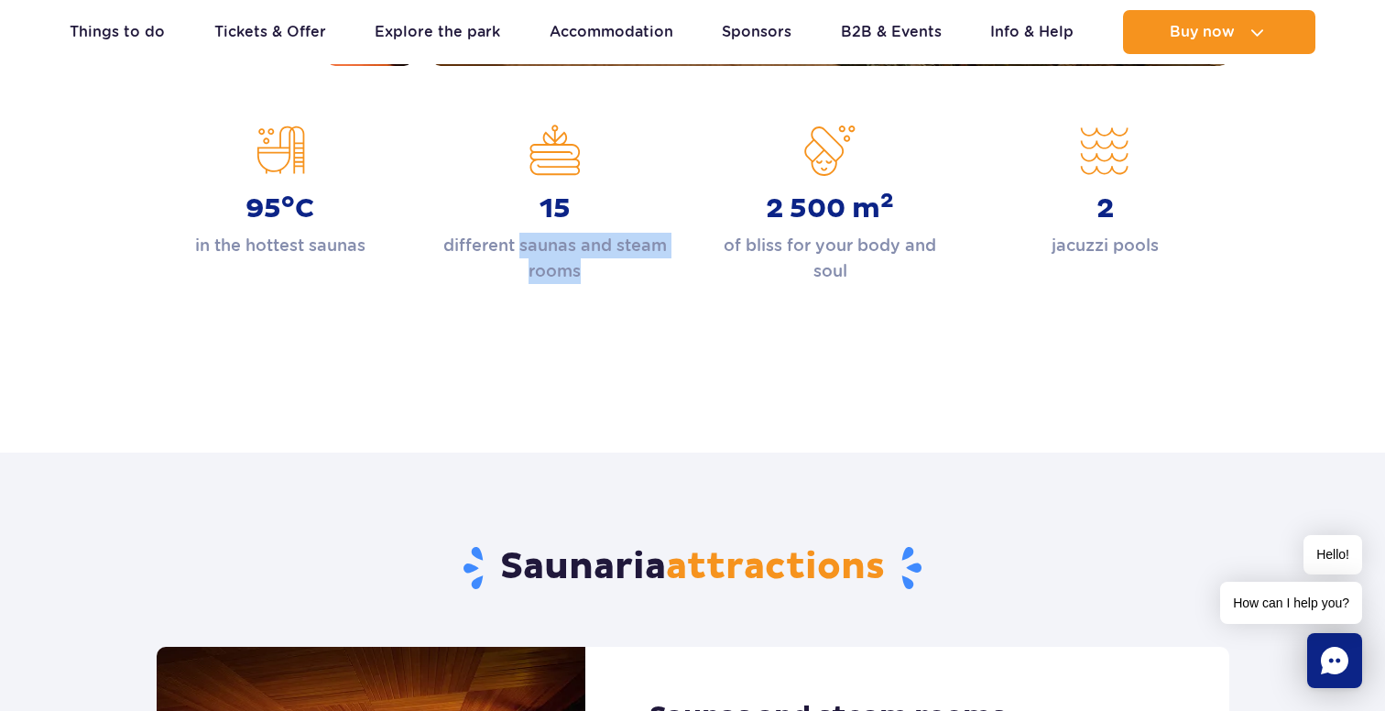
click at [608, 272] on p "different saunas and steam rooms" at bounding box center [555, 258] width 247 height 51
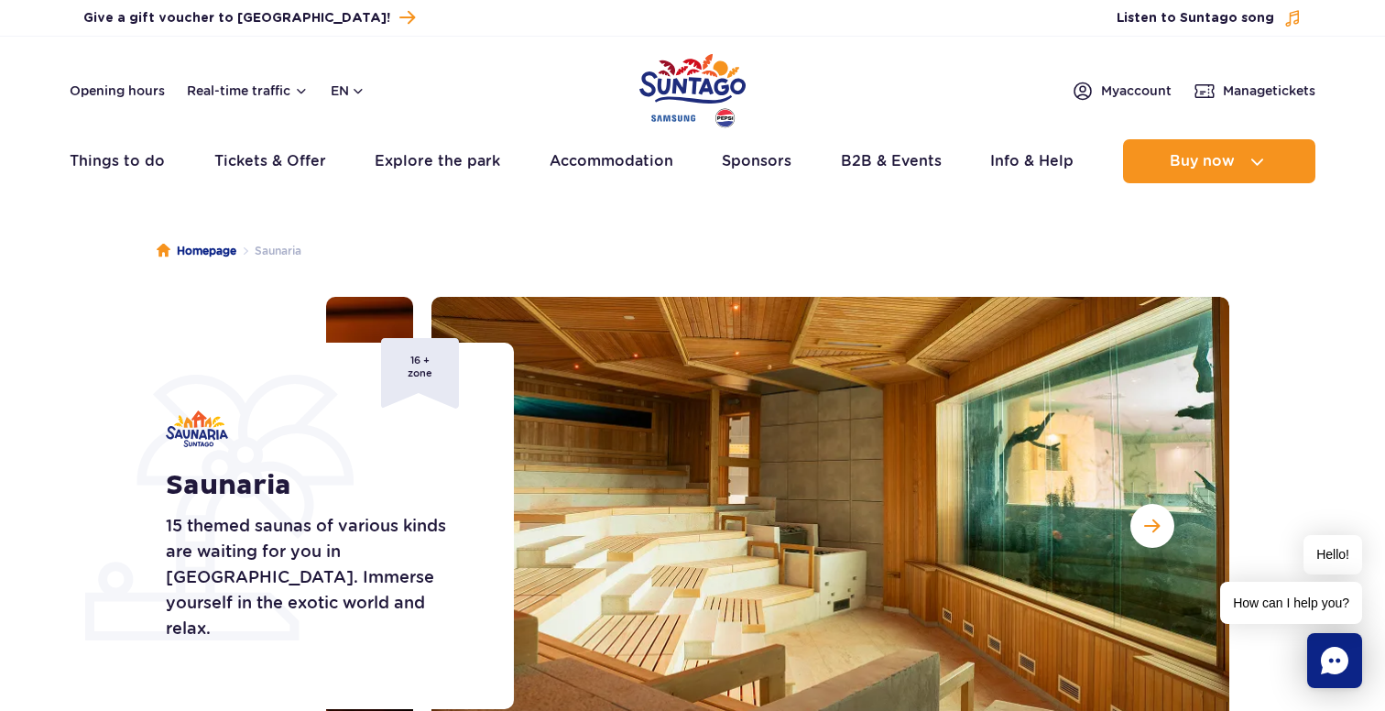
scroll to position [0, 0]
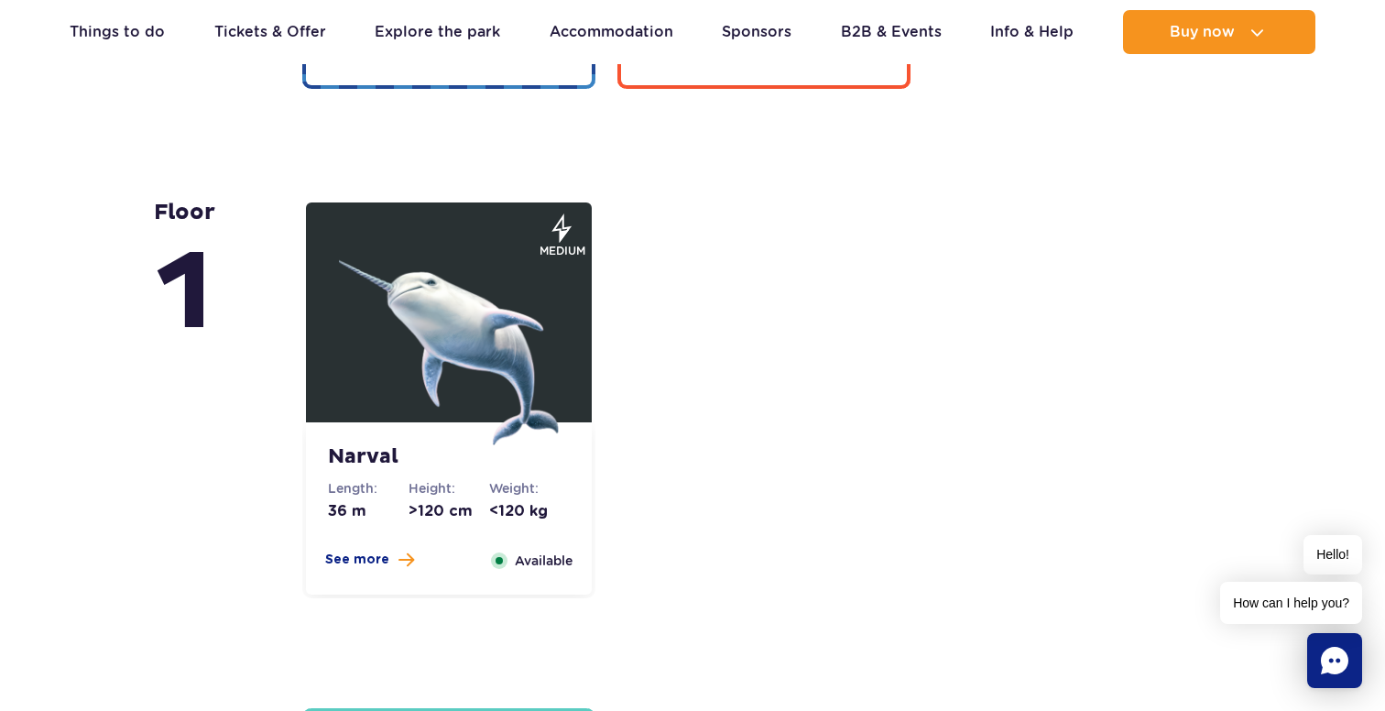
scroll to position [3787, 0]
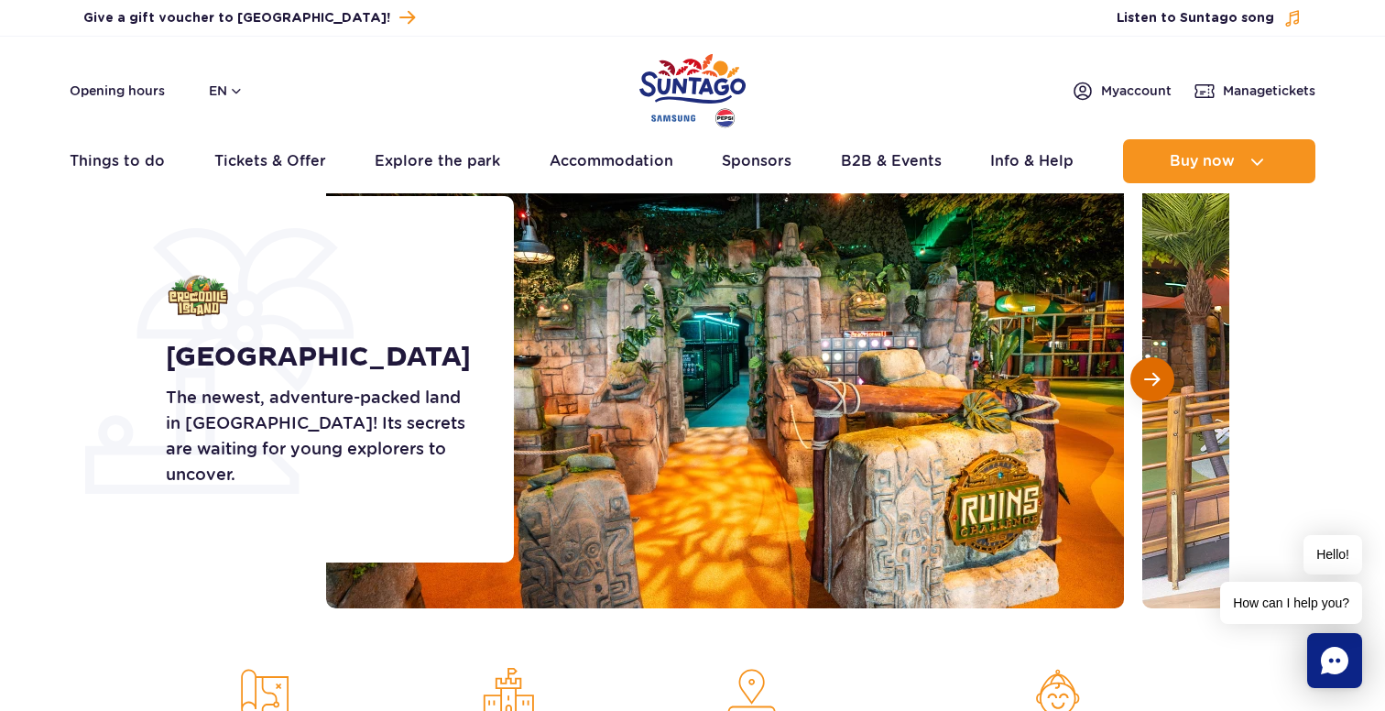
click at [1158, 391] on button "Next slide" at bounding box center [1153, 379] width 44 height 44
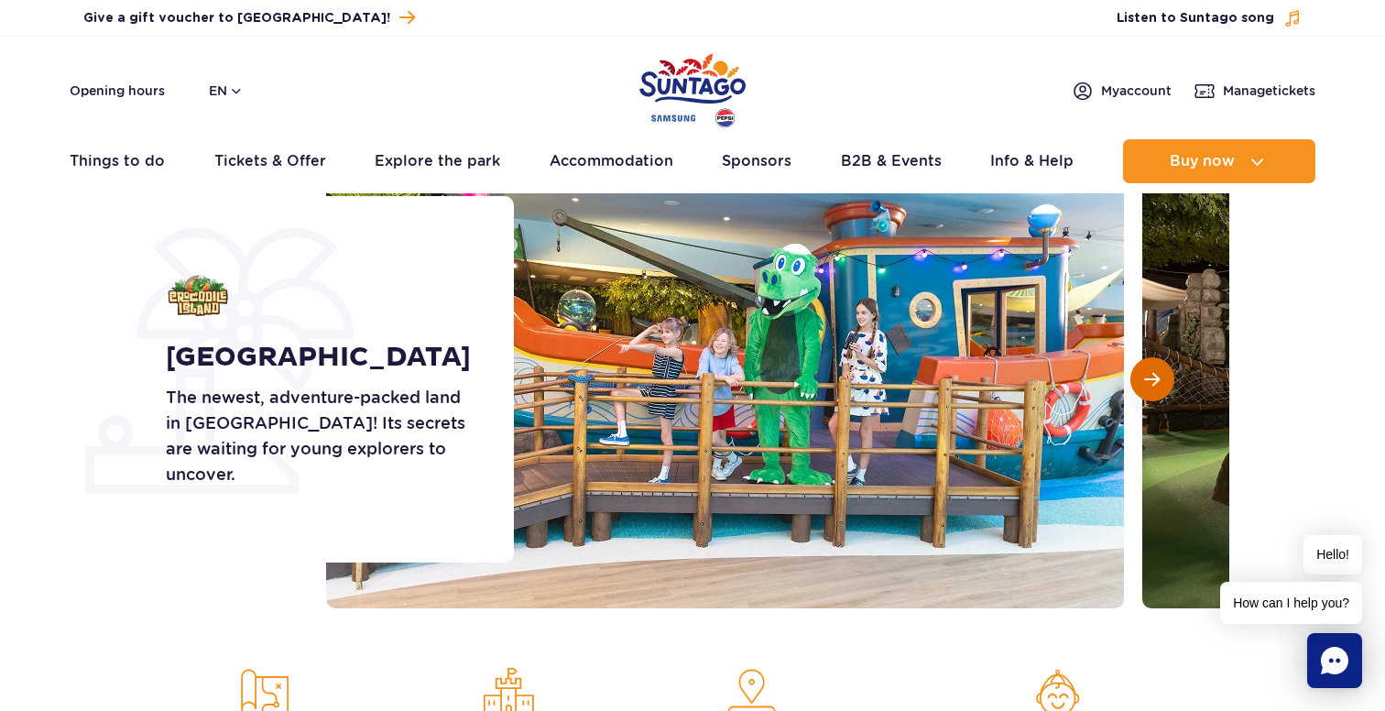
click at [1159, 381] on span "Next slide" at bounding box center [1152, 379] width 16 height 16
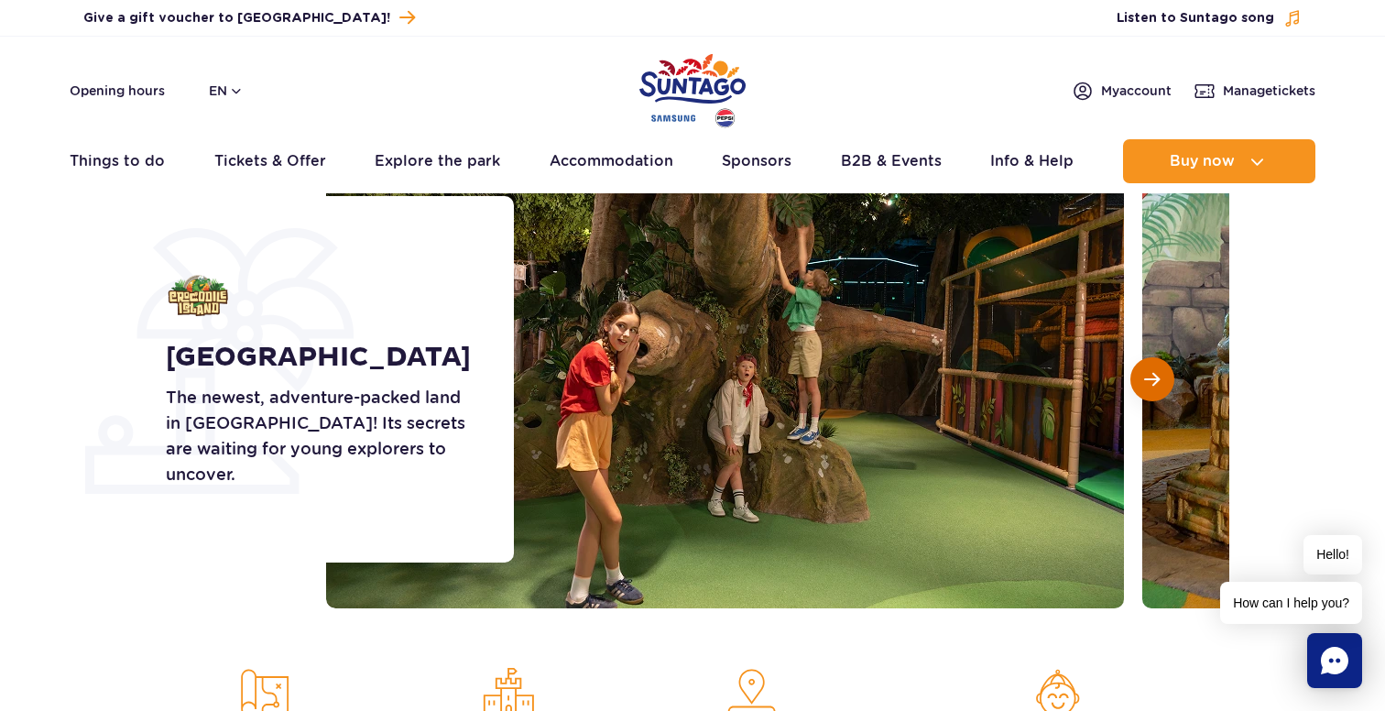
click at [1159, 381] on span "Next slide" at bounding box center [1152, 379] width 16 height 16
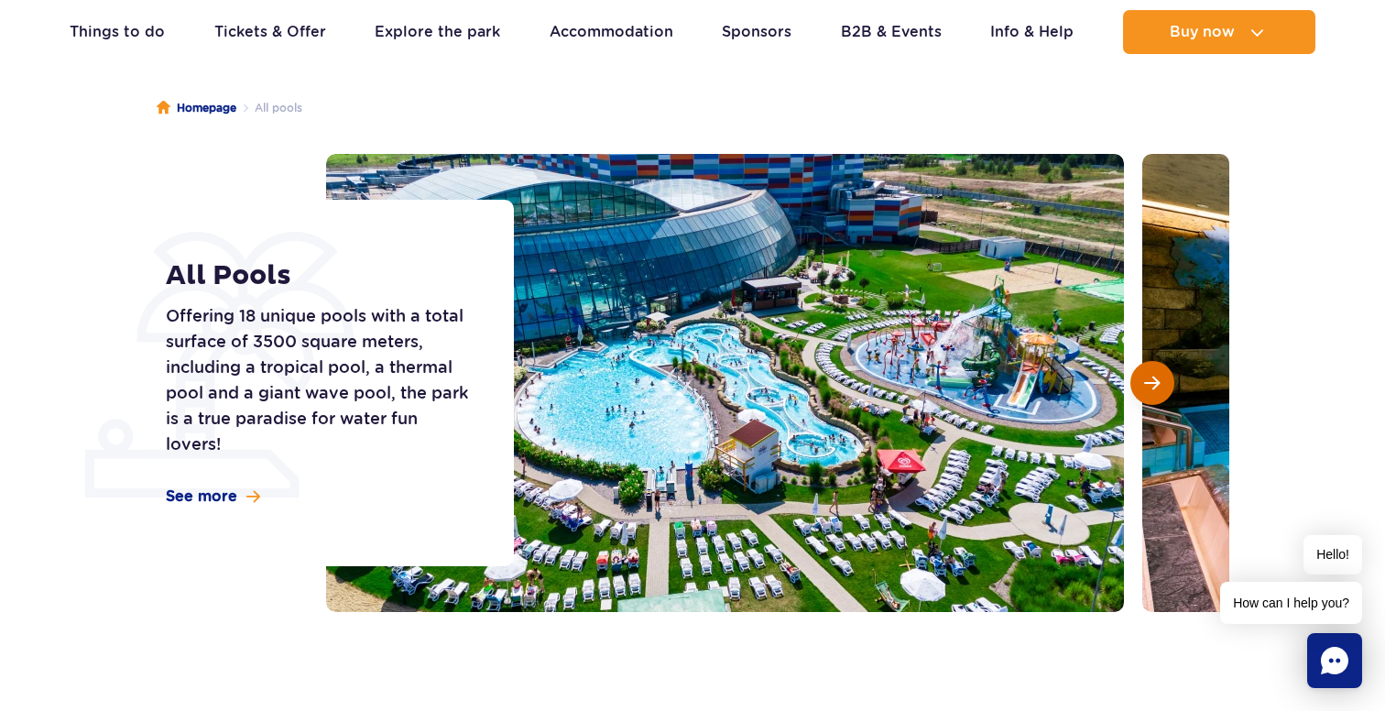
click at [1135, 372] on button "Next slide" at bounding box center [1153, 383] width 44 height 44
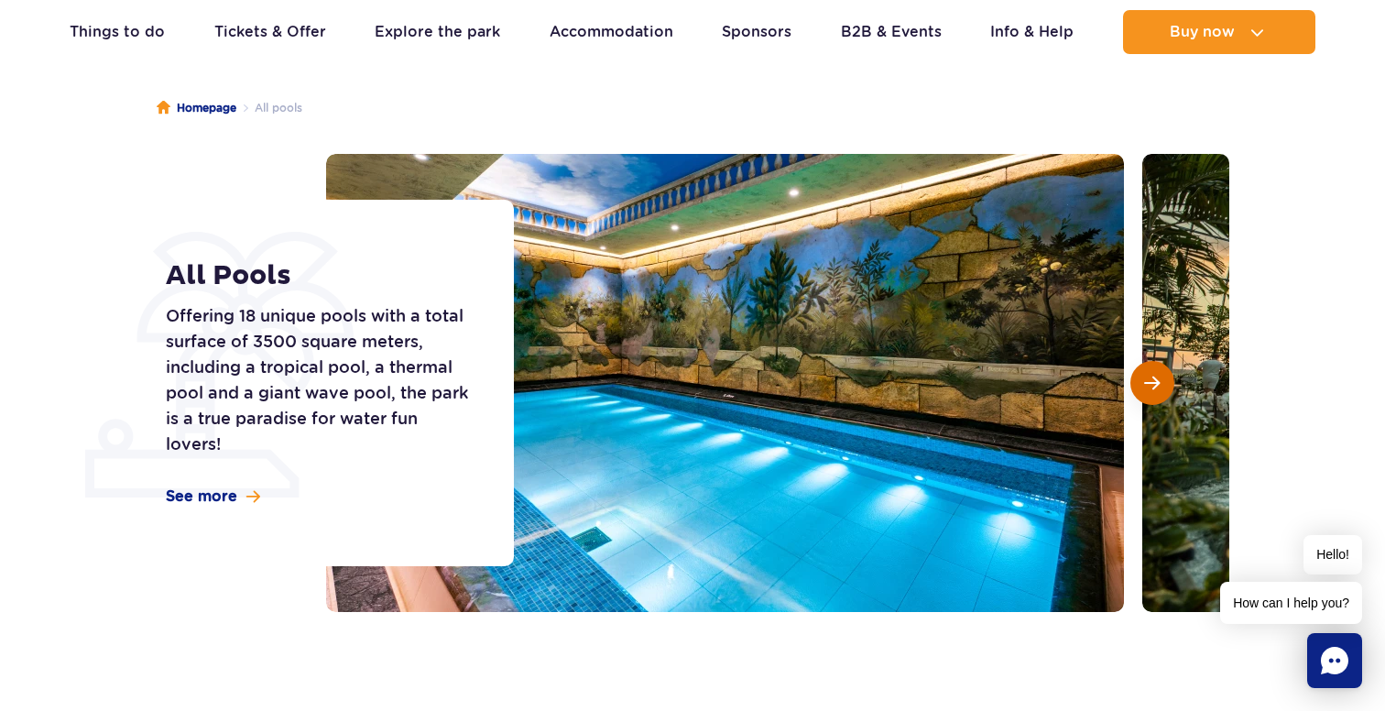
click at [1135, 372] on button "Next slide" at bounding box center [1153, 383] width 44 height 44
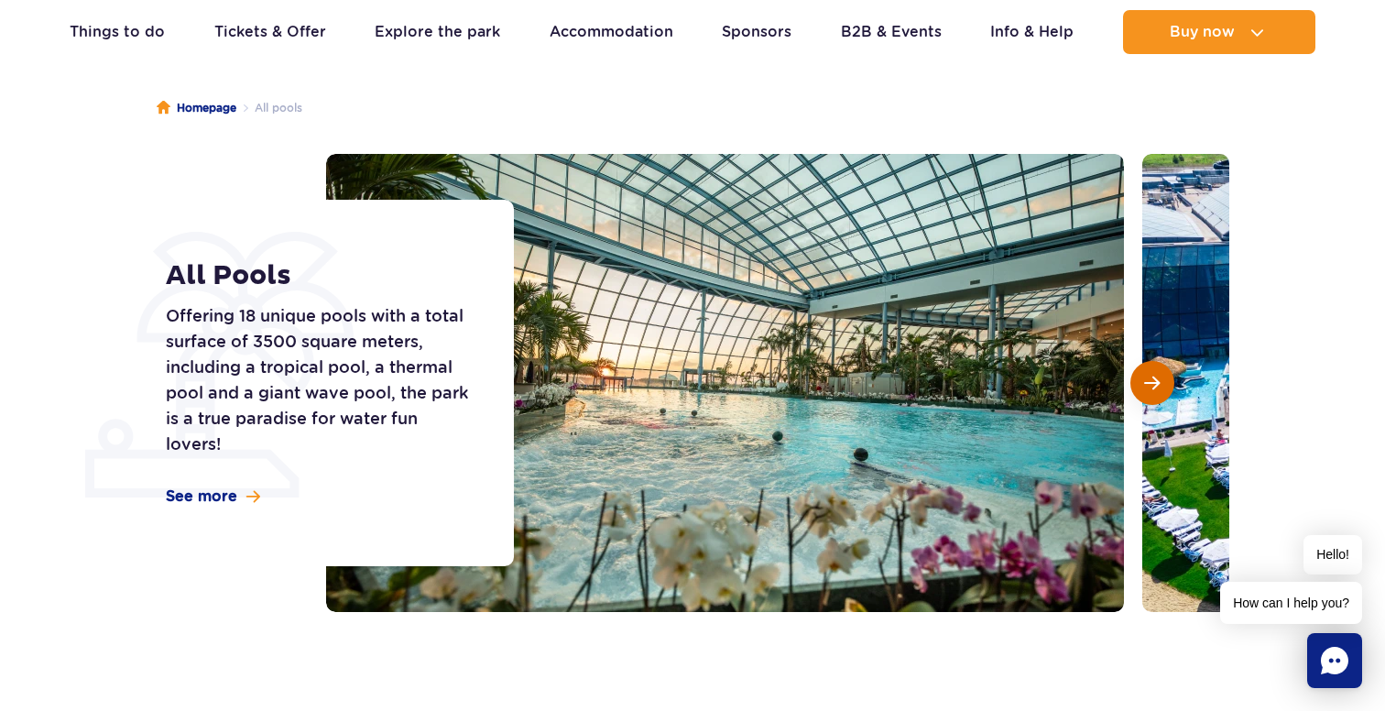
click at [1135, 372] on button "Next slide" at bounding box center [1153, 383] width 44 height 44
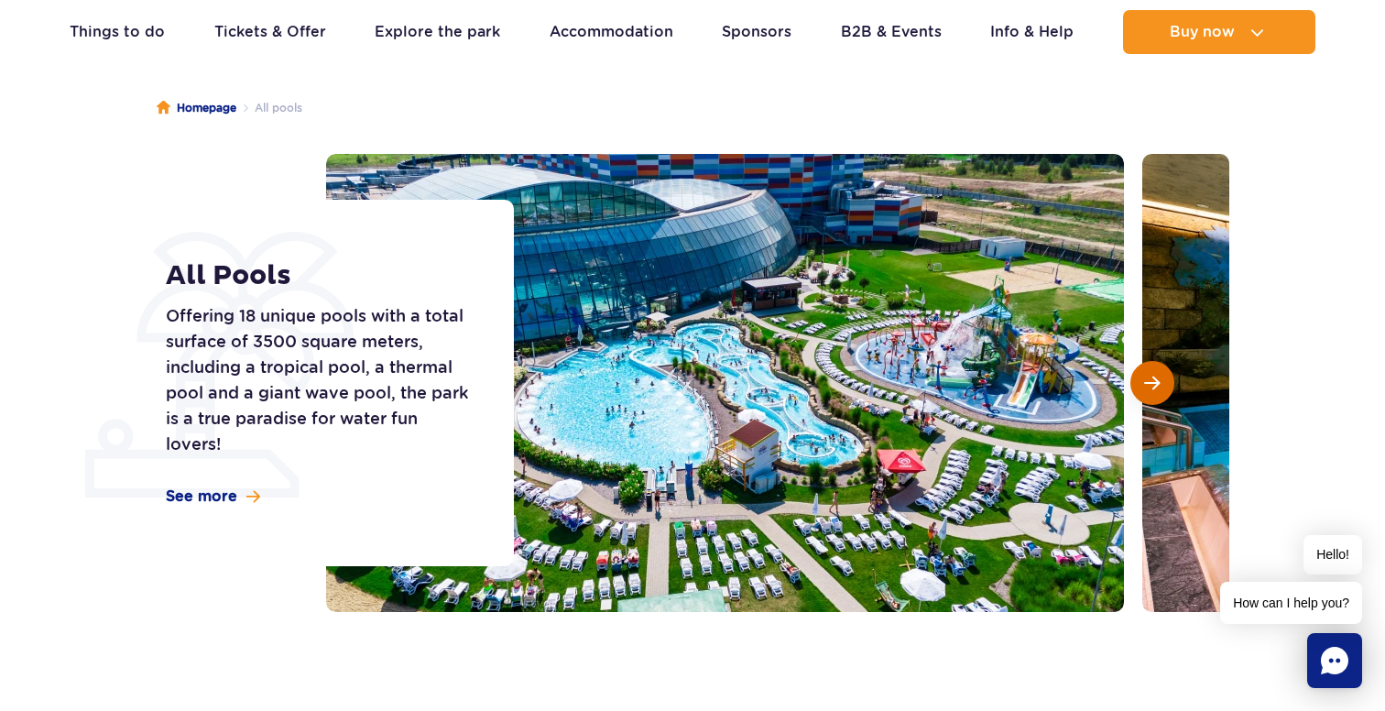
click at [1135, 372] on button "Next slide" at bounding box center [1153, 383] width 44 height 44
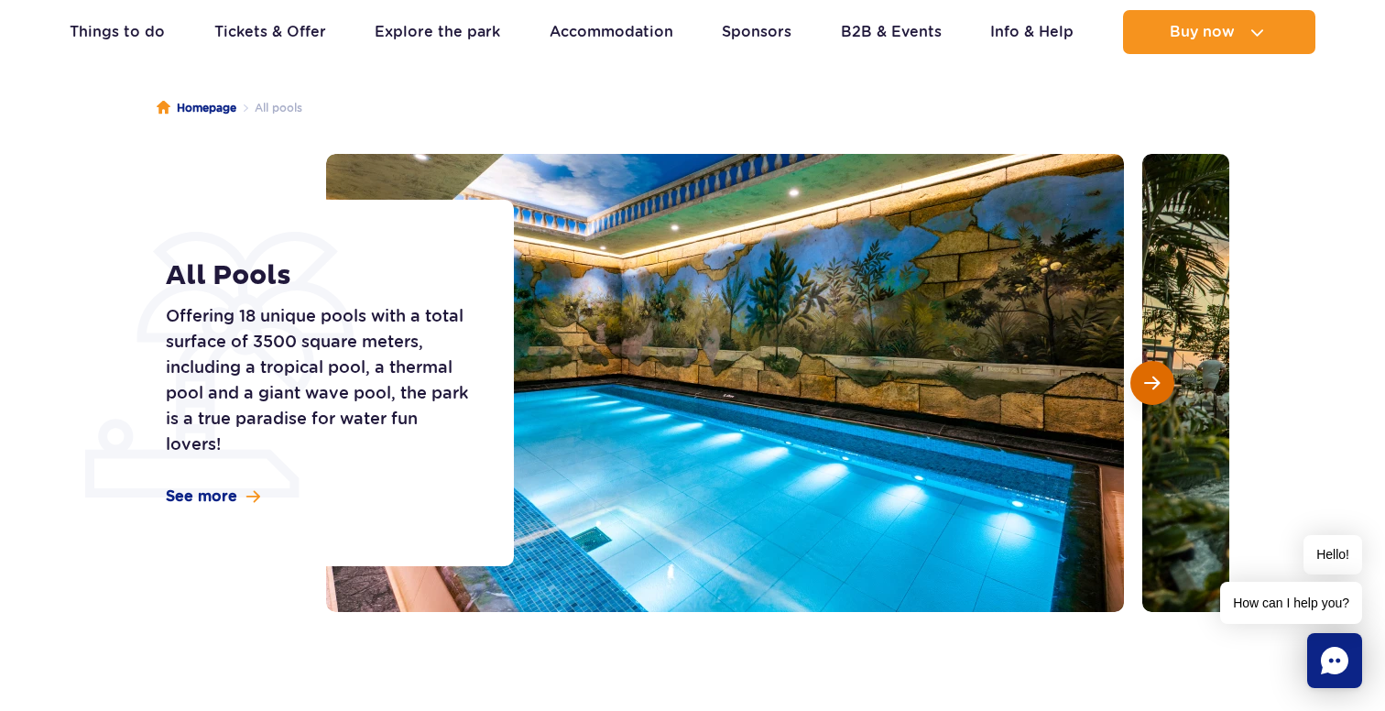
click at [1135, 372] on button "Next slide" at bounding box center [1153, 383] width 44 height 44
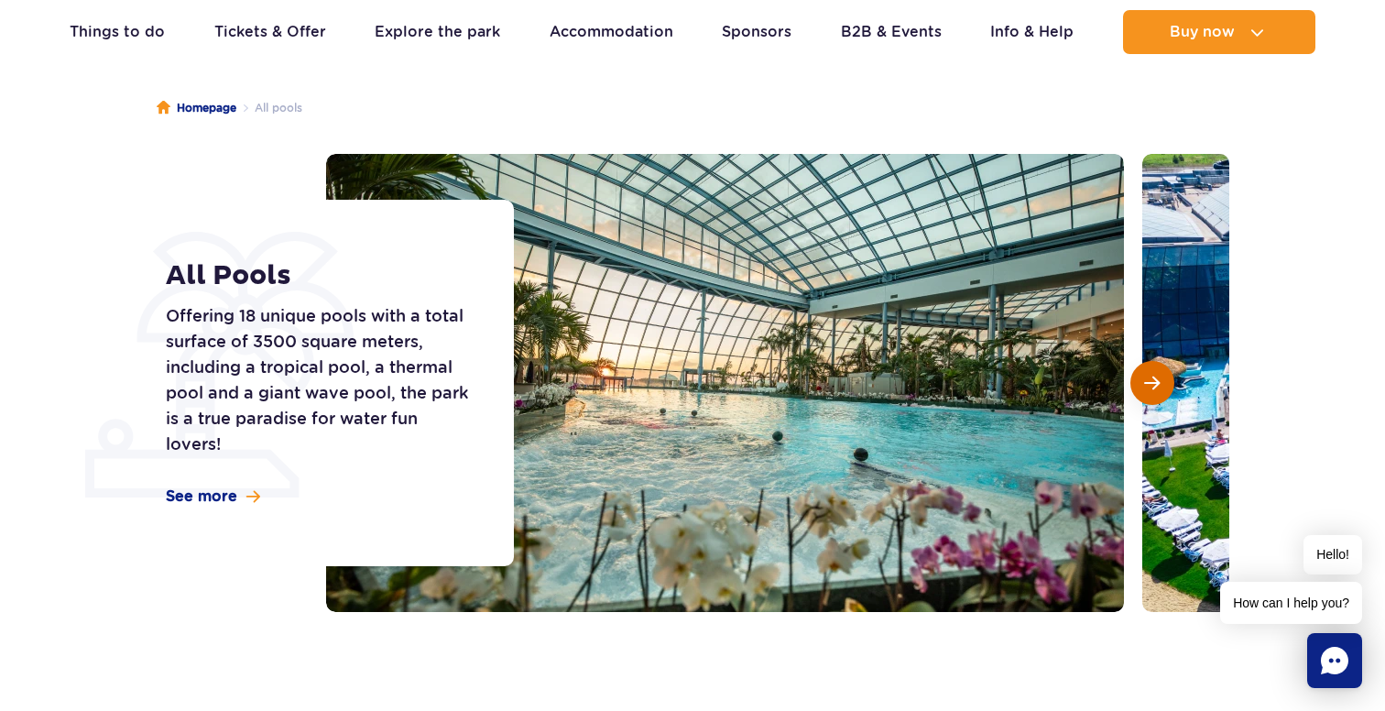
click at [1135, 372] on button "Next slide" at bounding box center [1153, 383] width 44 height 44
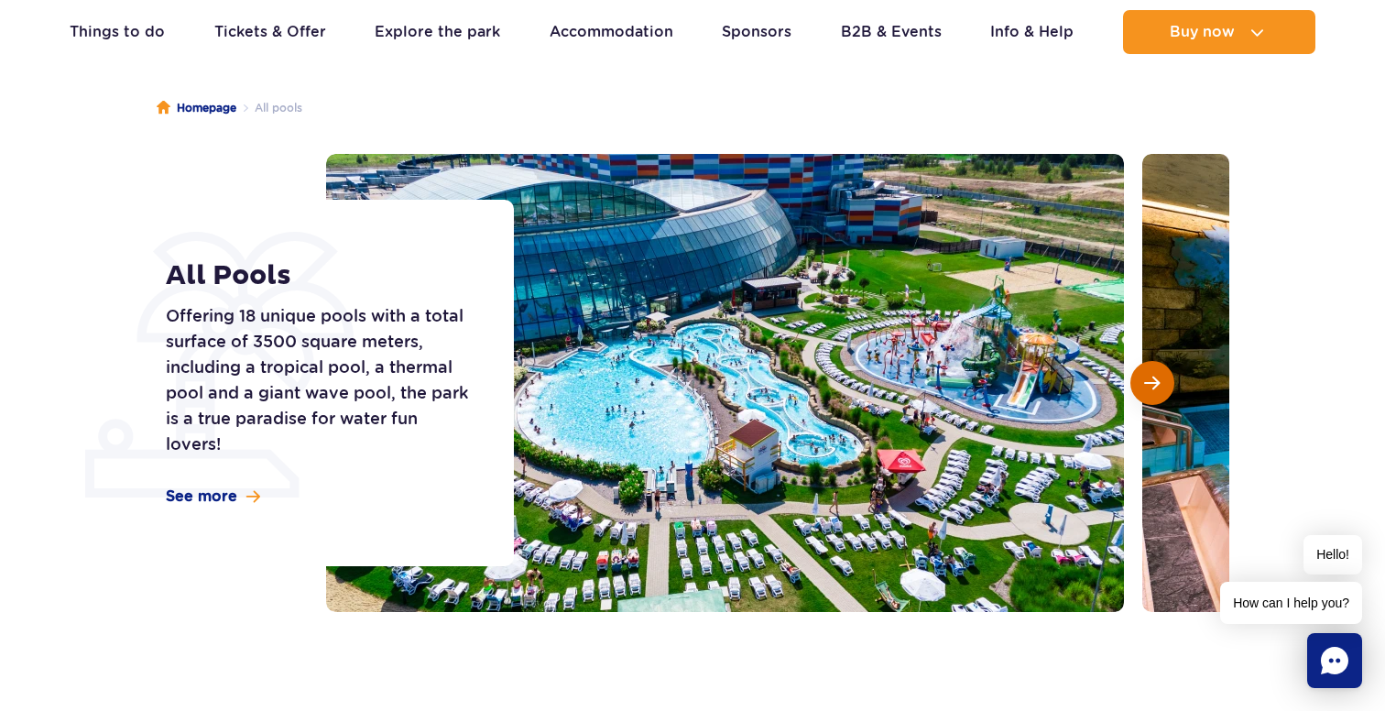
click at [1135, 372] on button "Next slide" at bounding box center [1153, 383] width 44 height 44
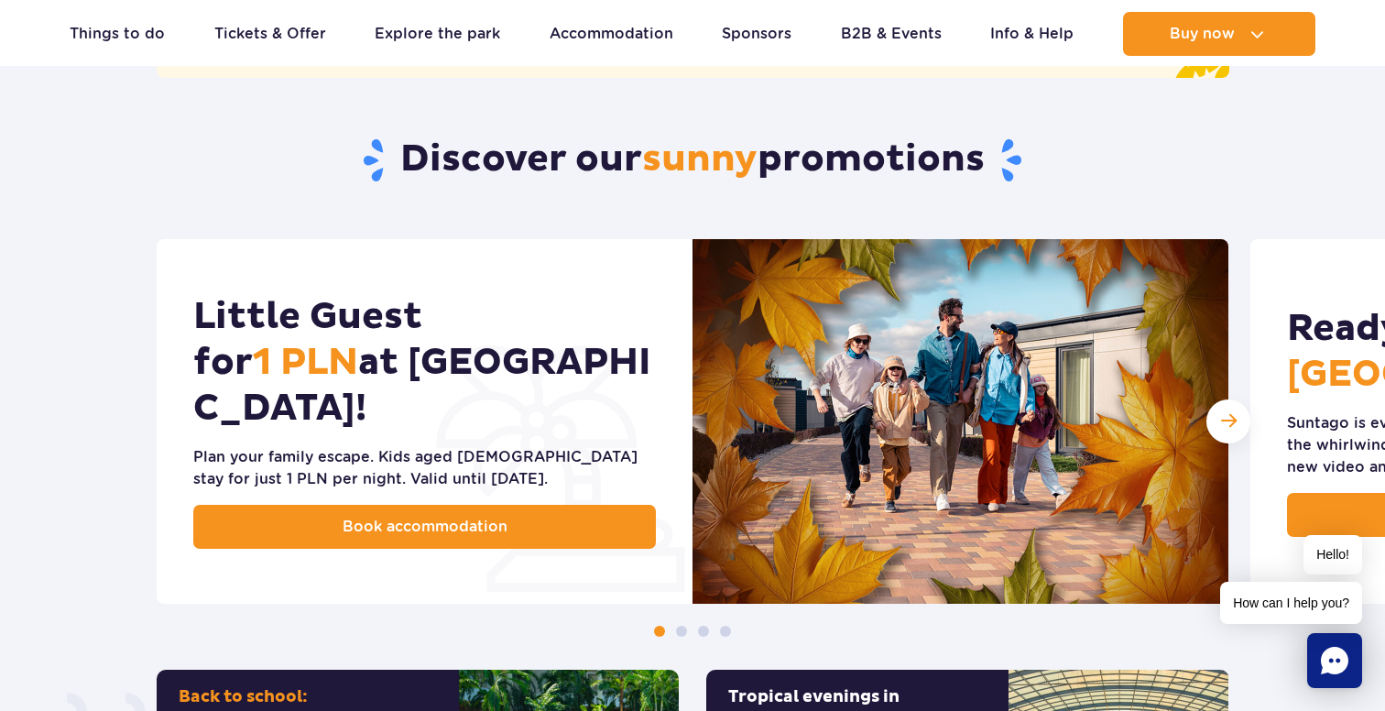
scroll to position [754, 0]
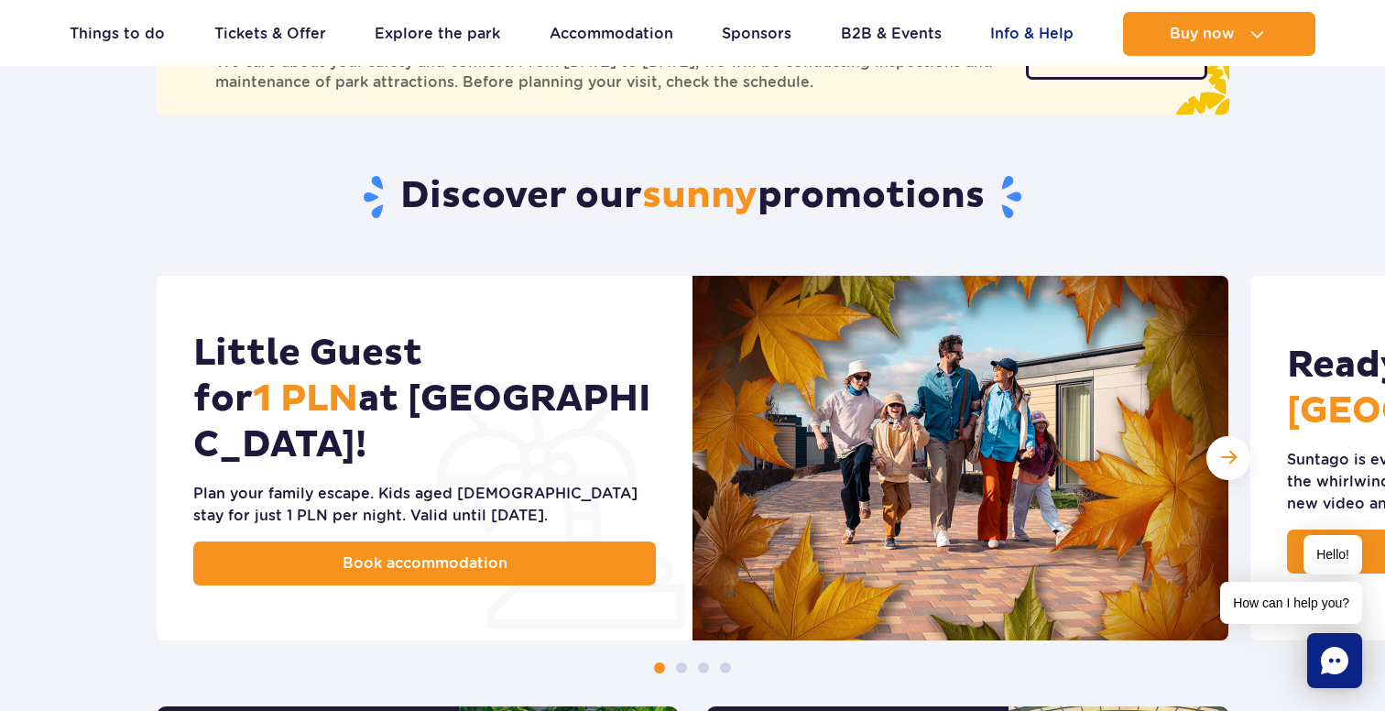
click at [1016, 51] on link "Info & Help" at bounding box center [1031, 34] width 83 height 44
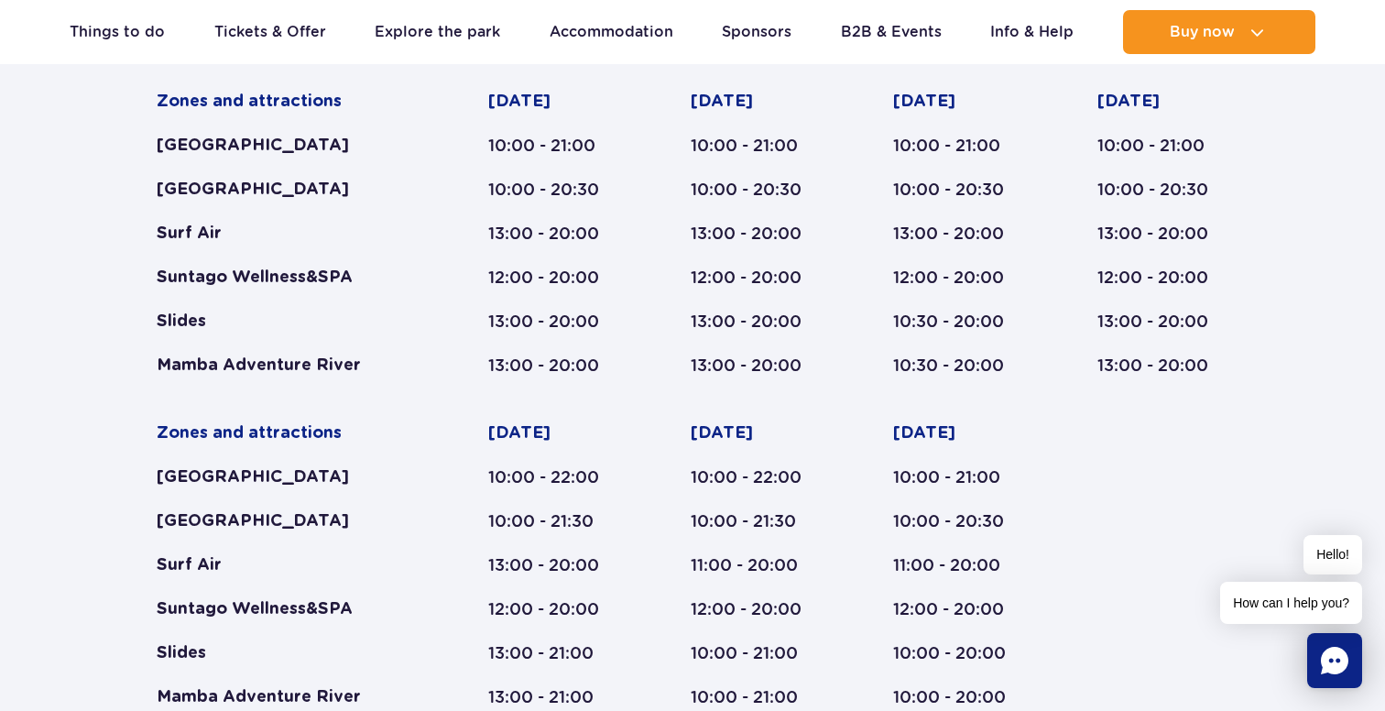
scroll to position [1020, 0]
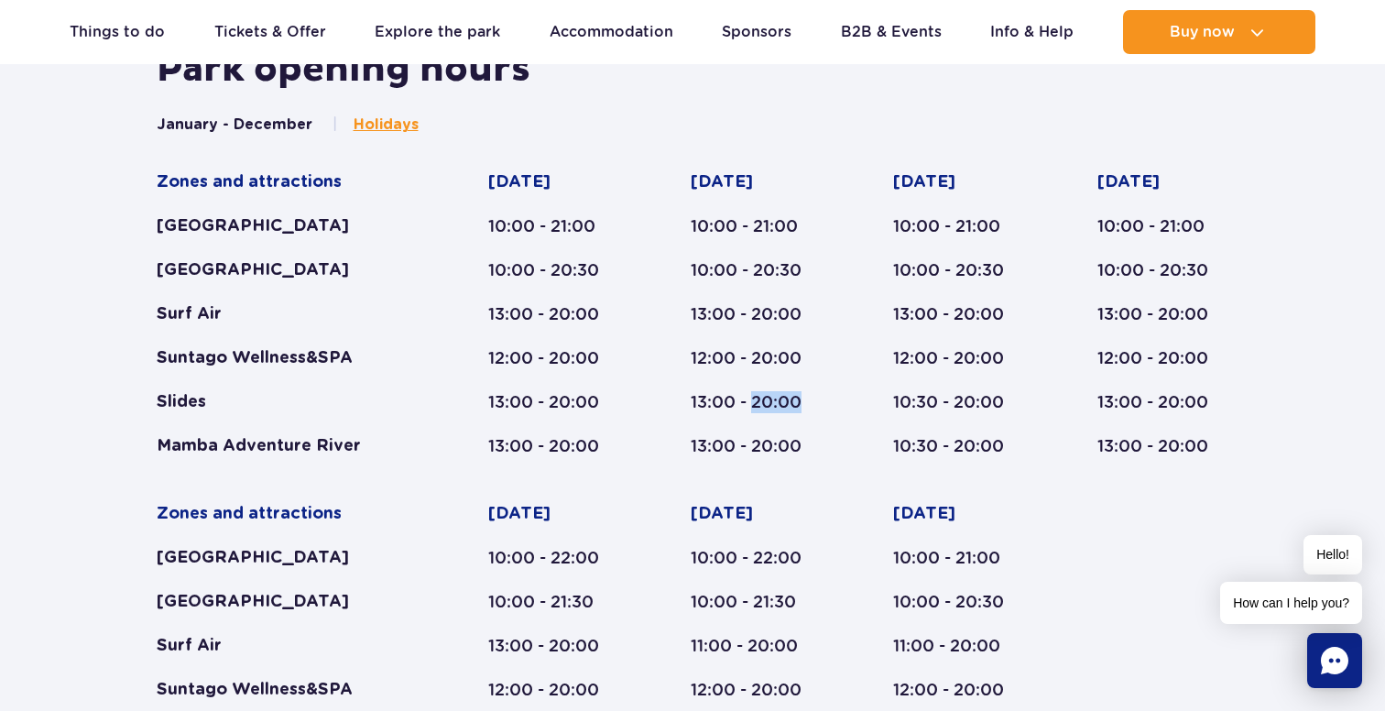
drag, startPoint x: 752, startPoint y: 399, endPoint x: 814, endPoint y: 400, distance: 62.3
click at [814, 400] on div "13:00 - 20:00" at bounding box center [757, 402] width 132 height 22
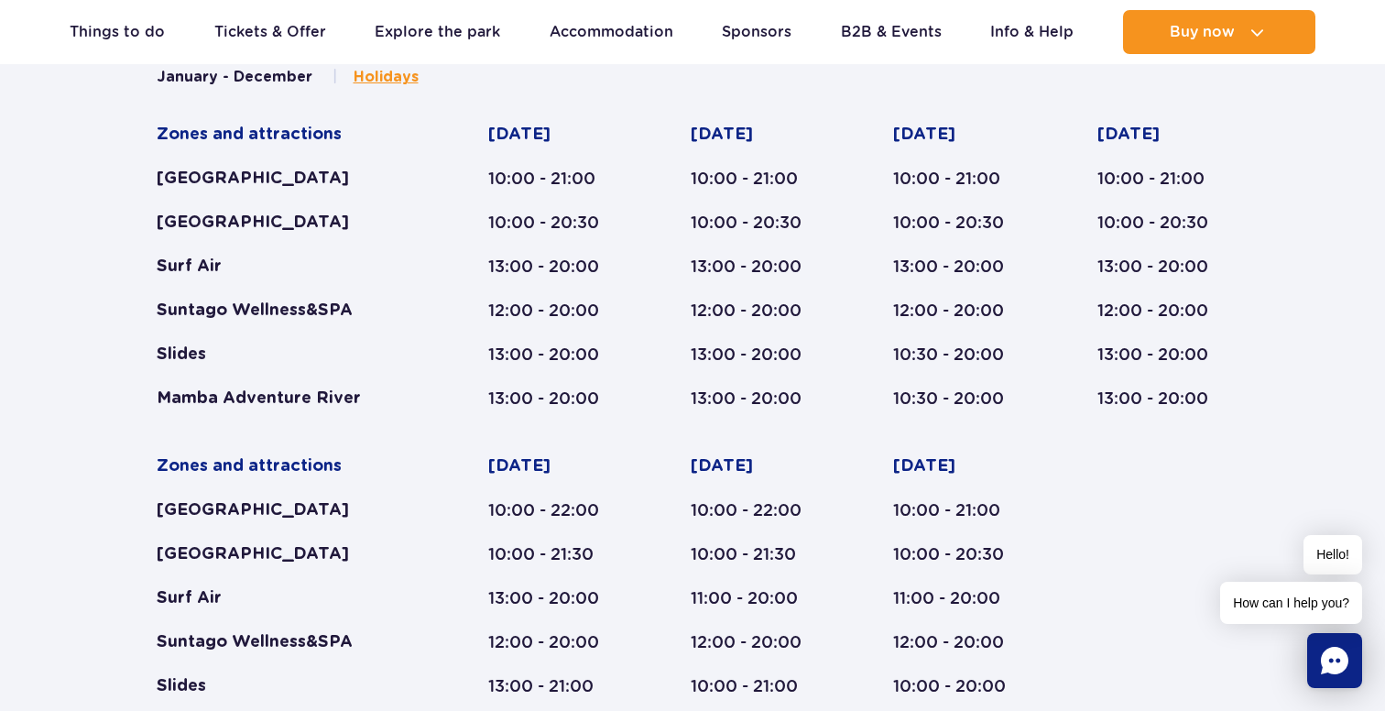
scroll to position [1062, 0]
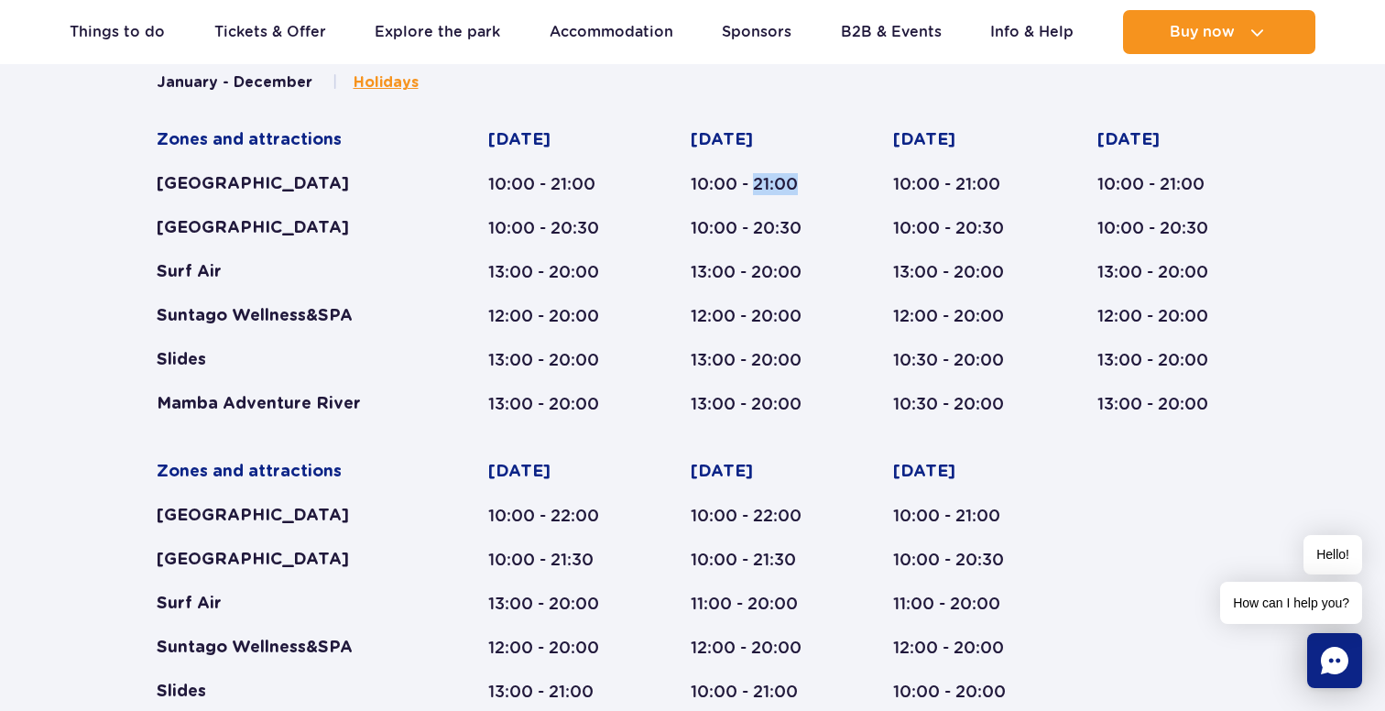
drag, startPoint x: 759, startPoint y: 180, endPoint x: 812, endPoint y: 181, distance: 53.2
click at [812, 181] on div "10:00 - 21:00" at bounding box center [757, 184] width 132 height 22
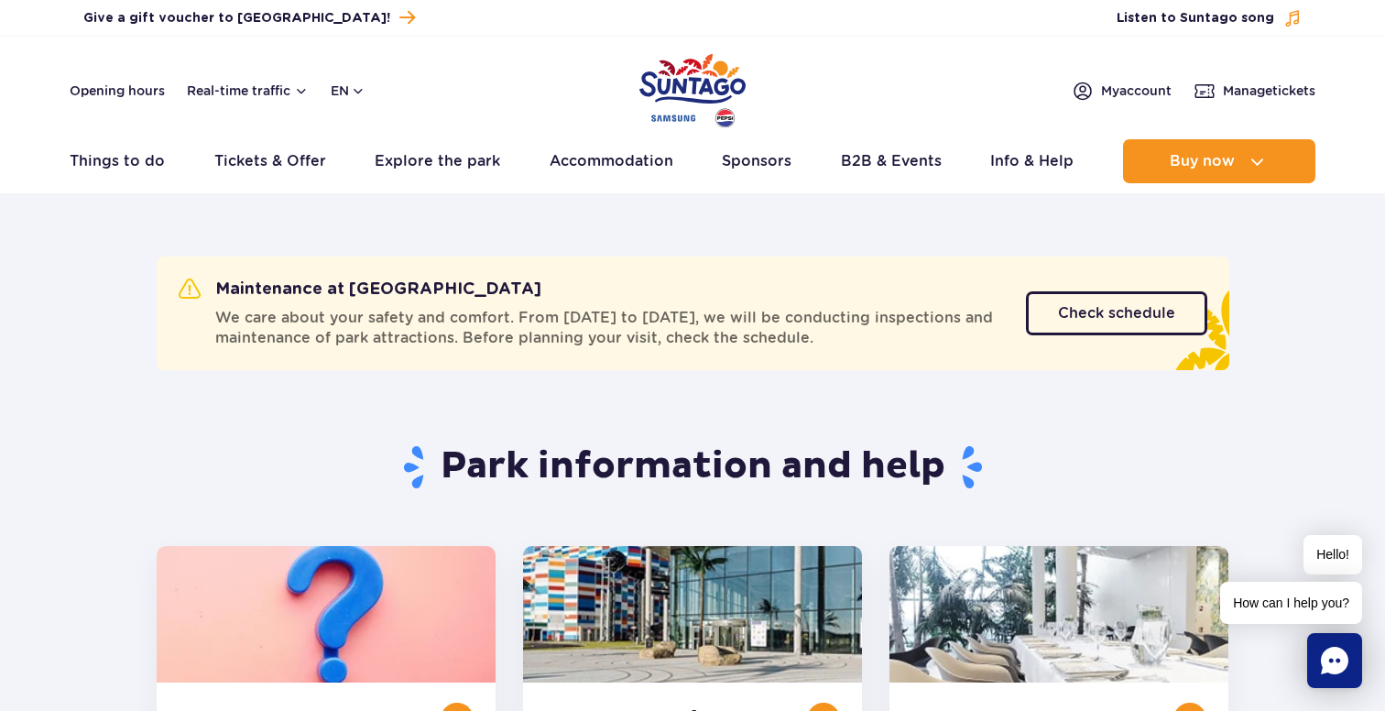
scroll to position [0, 0]
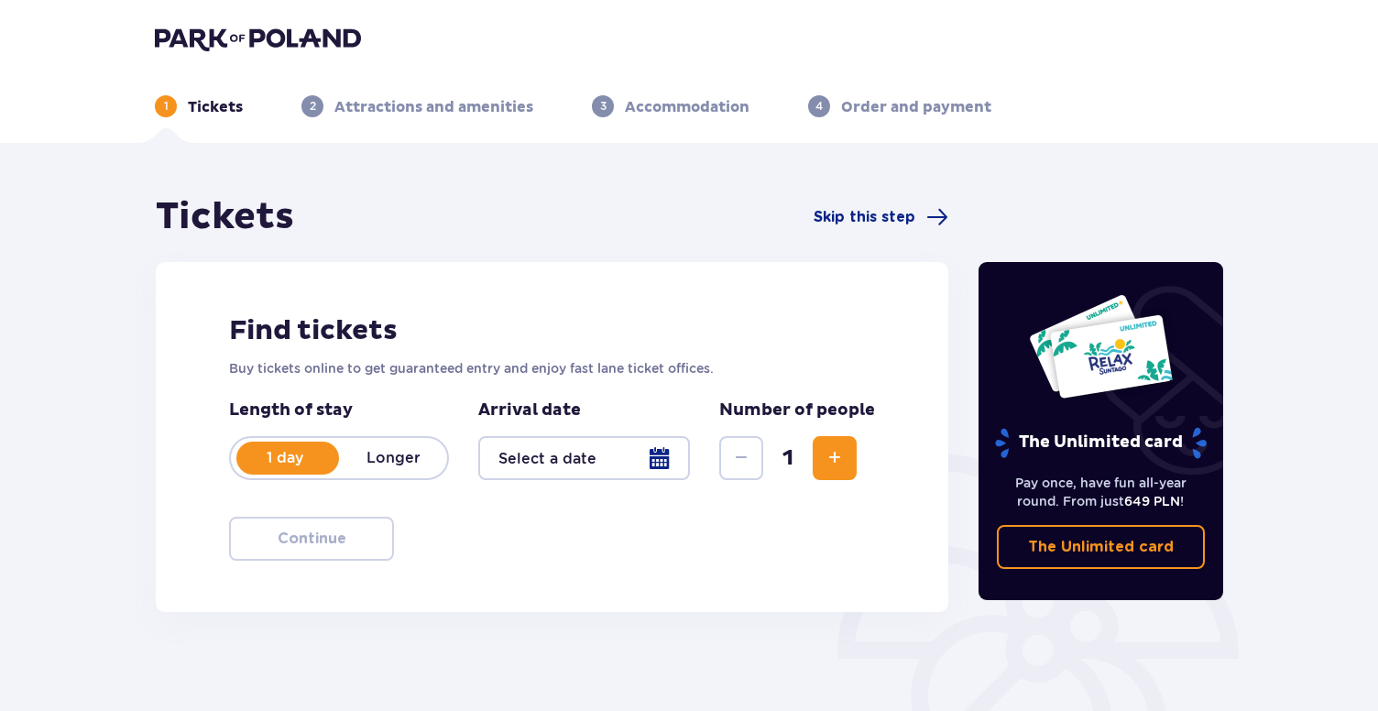
click at [655, 456] on div at bounding box center [584, 458] width 212 height 44
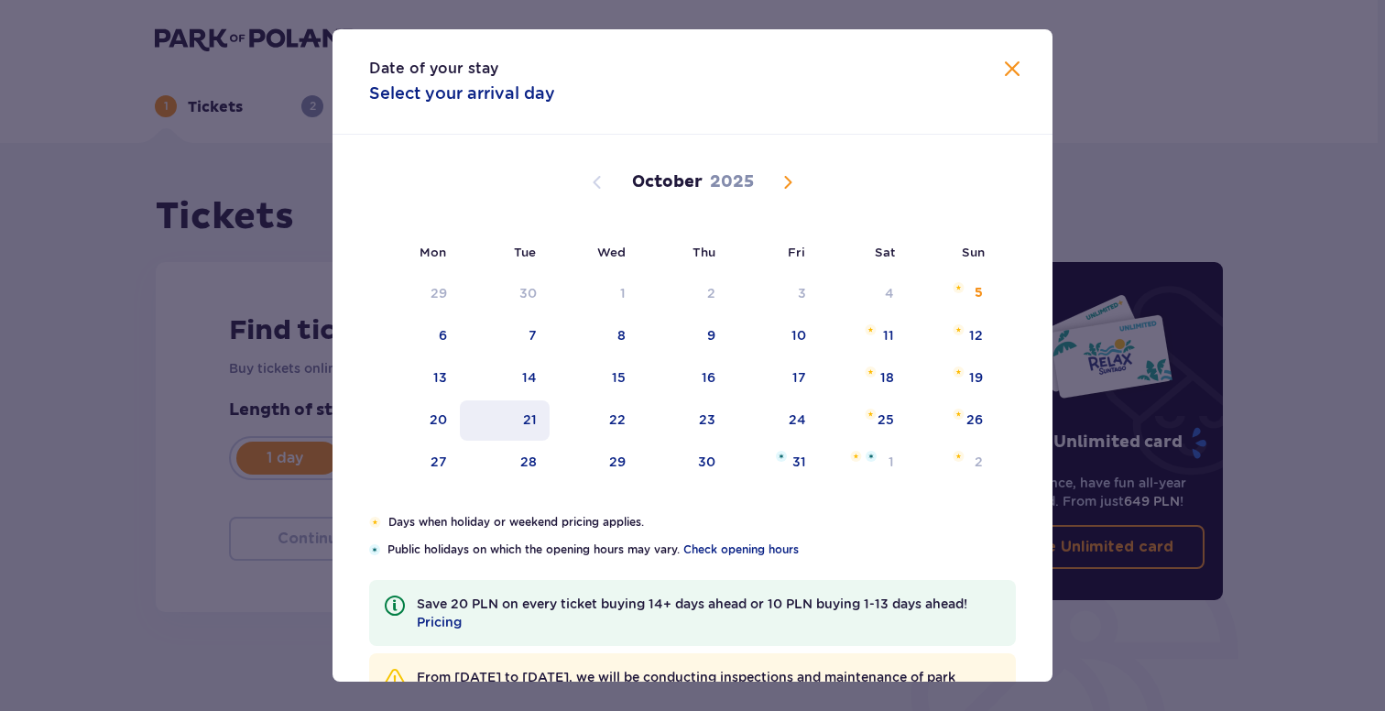
click at [534, 418] on div "21" at bounding box center [530, 419] width 14 height 18
type input "[DATE]"
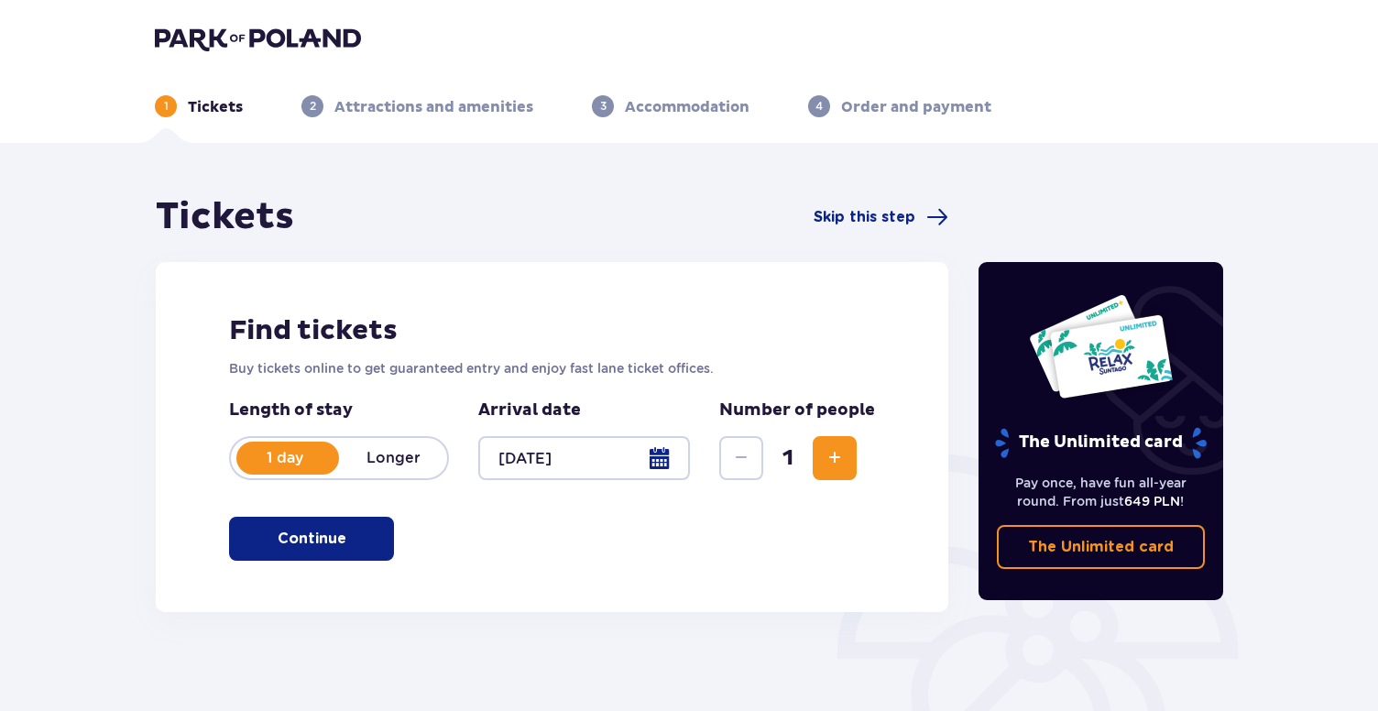
click at [830, 462] on span "Increase" at bounding box center [835, 458] width 22 height 22
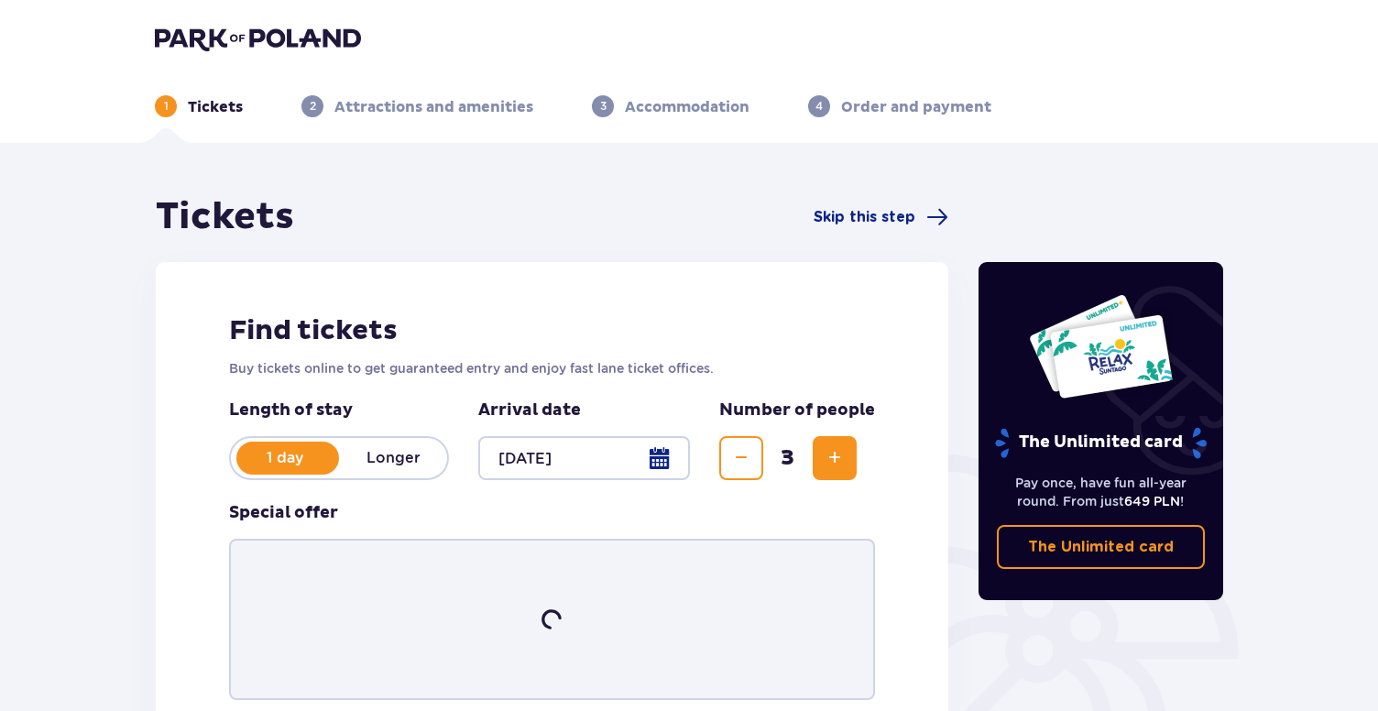
click at [830, 462] on span "Increase" at bounding box center [835, 458] width 22 height 22
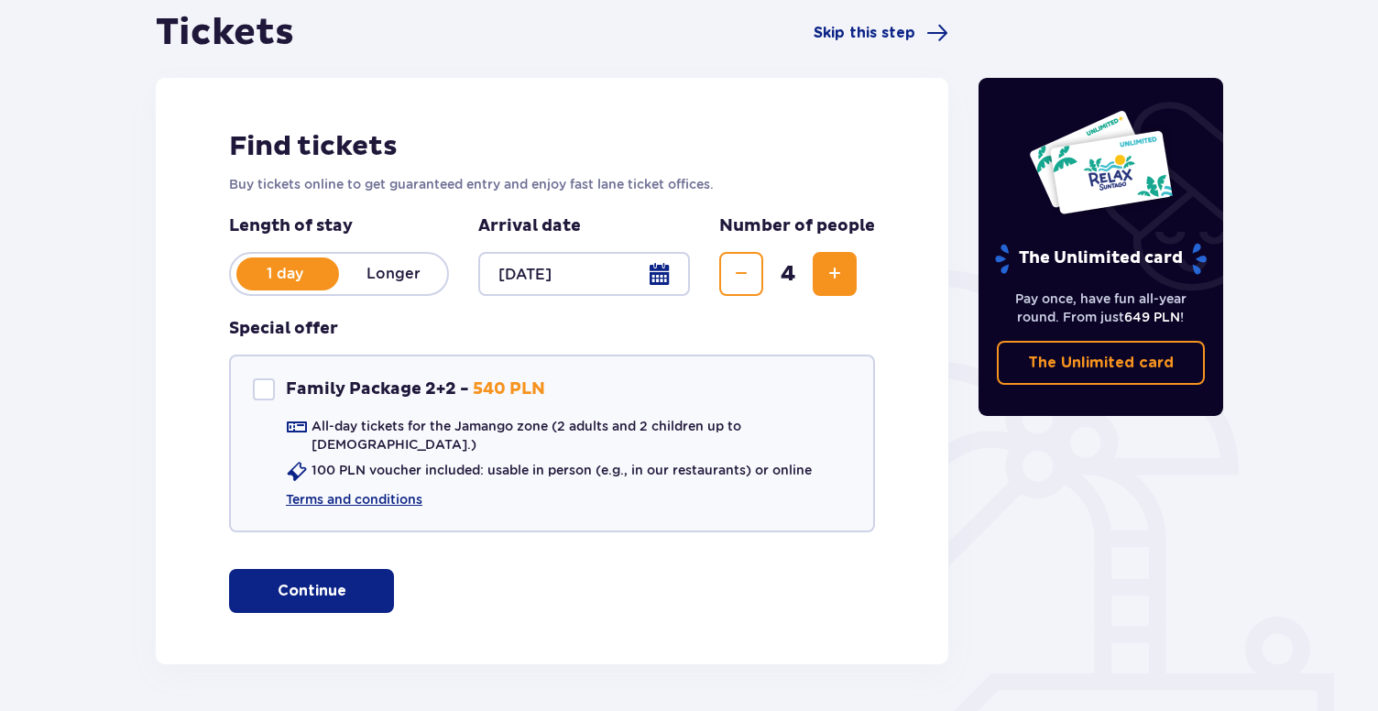
scroll to position [190, 0]
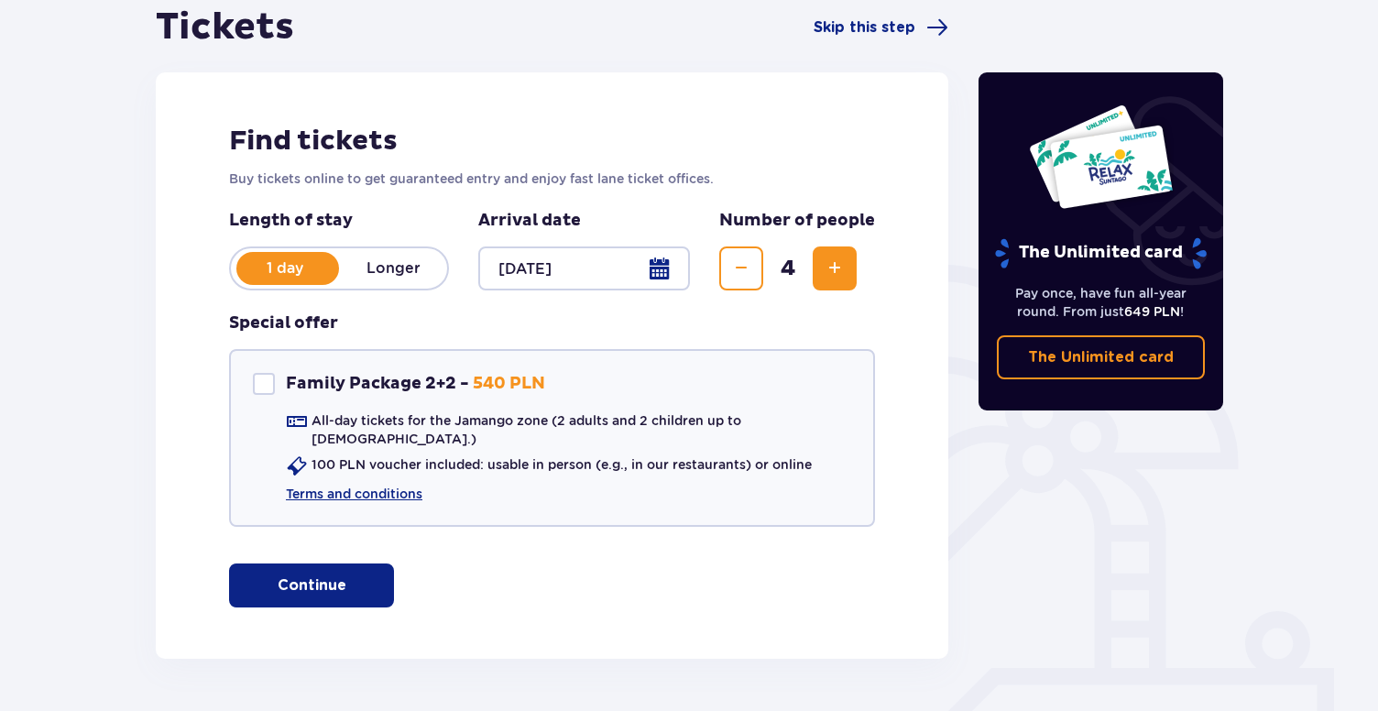
click at [304, 575] on p "Continue" at bounding box center [312, 585] width 69 height 20
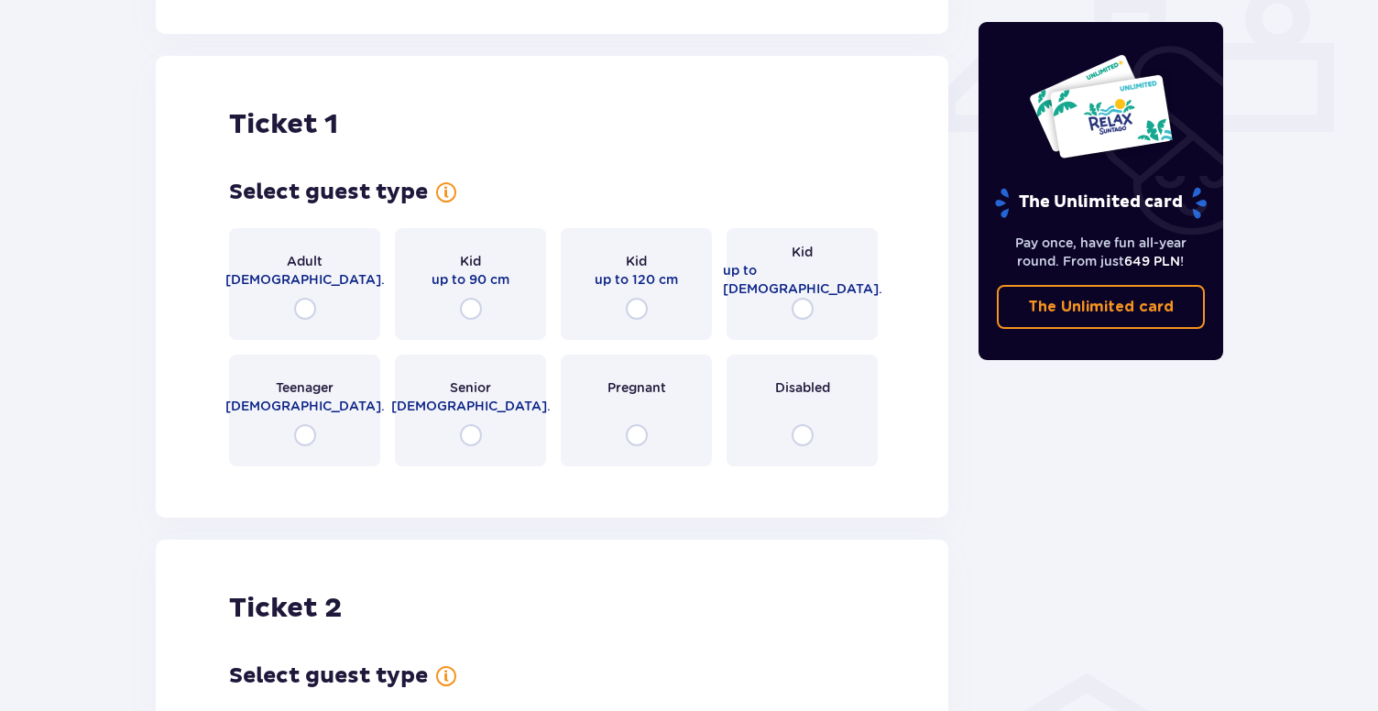
scroll to position [834, 0]
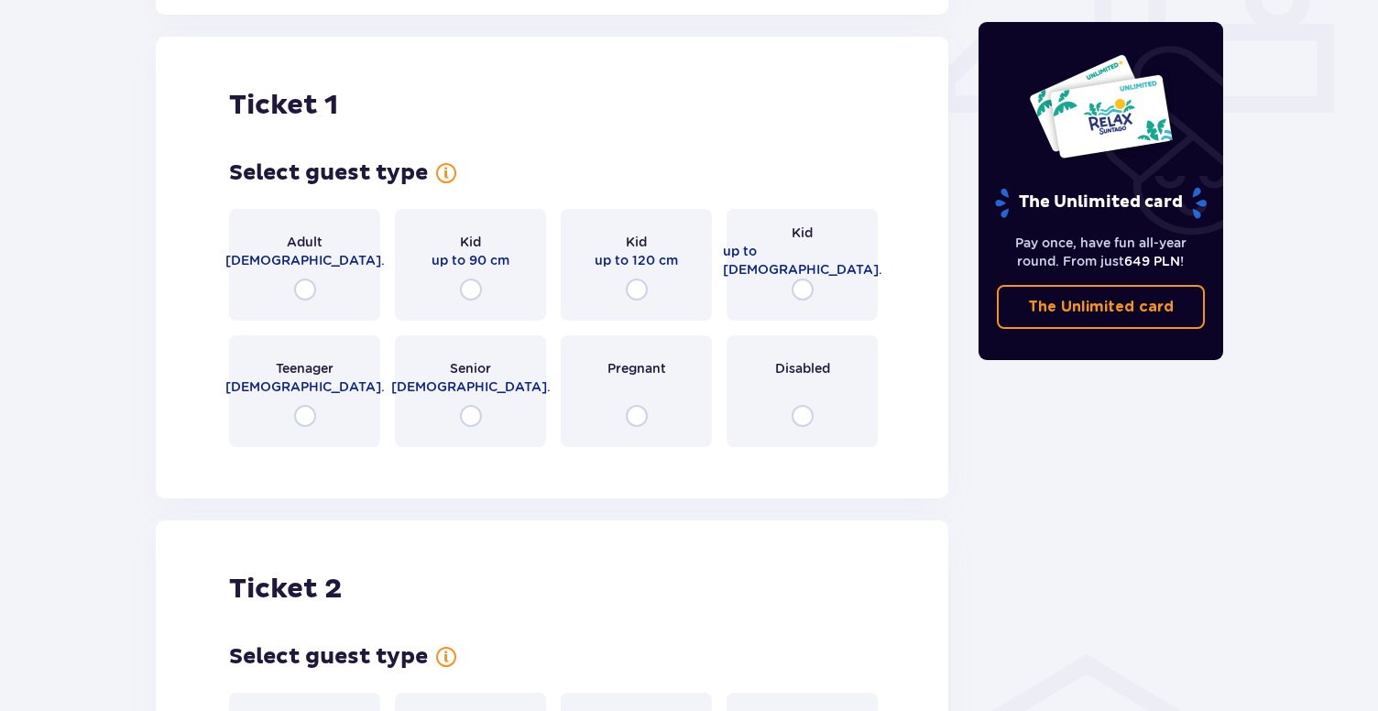
click at [314, 279] on input "radio" at bounding box center [305, 290] width 22 height 22
radio input "true"
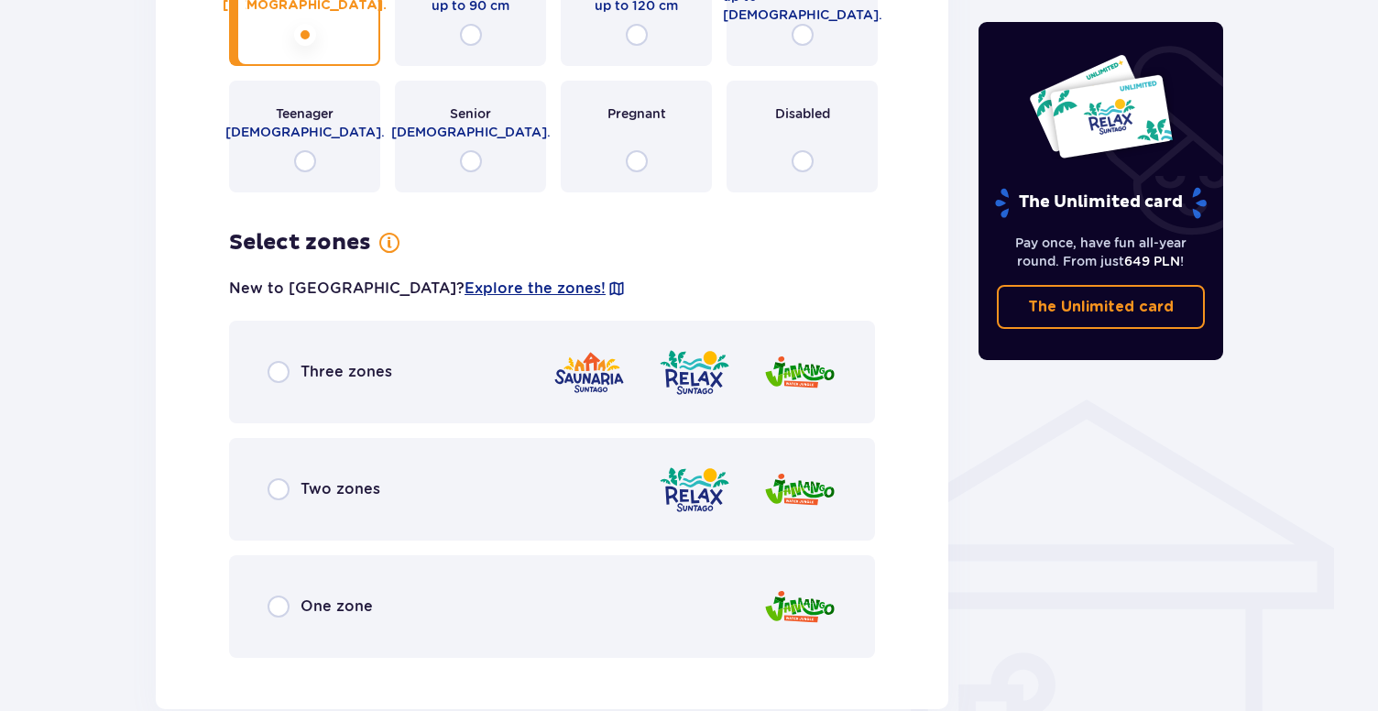
scroll to position [1167, 0]
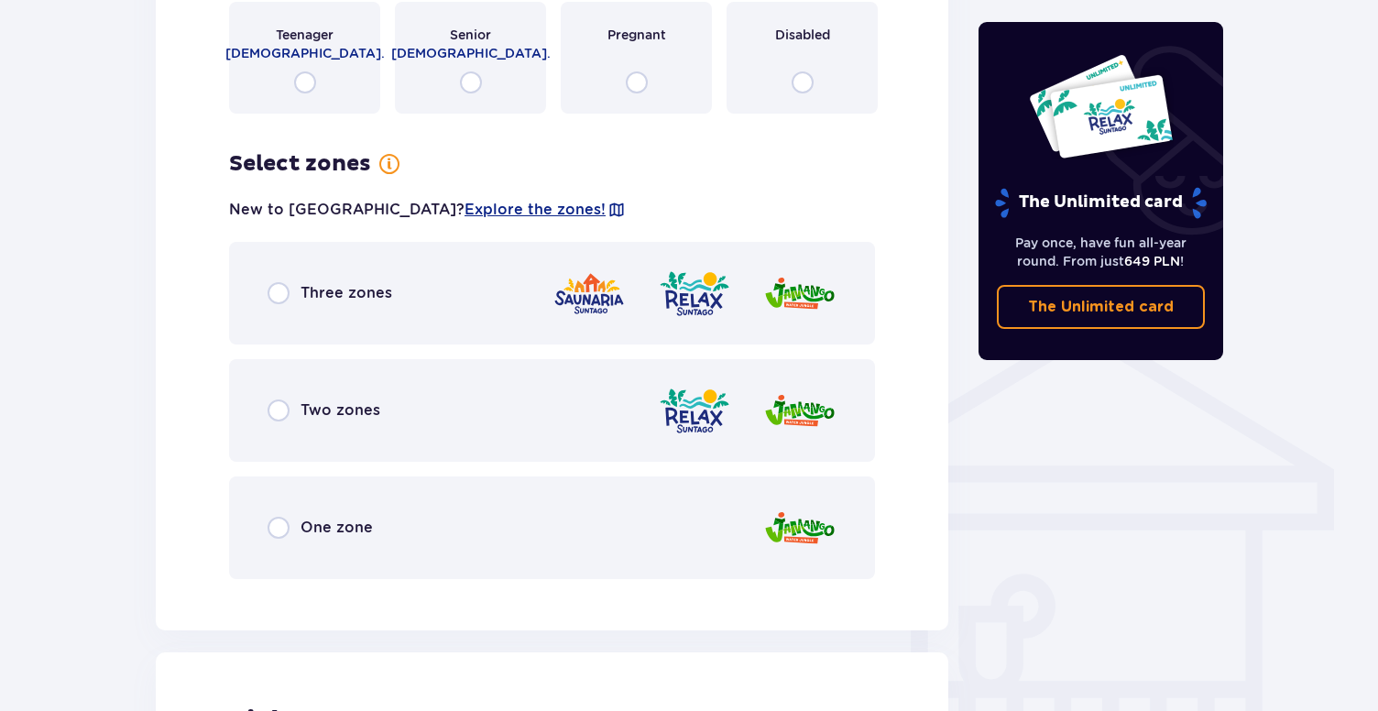
click at [296, 517] on div "One zone" at bounding box center [320, 528] width 105 height 22
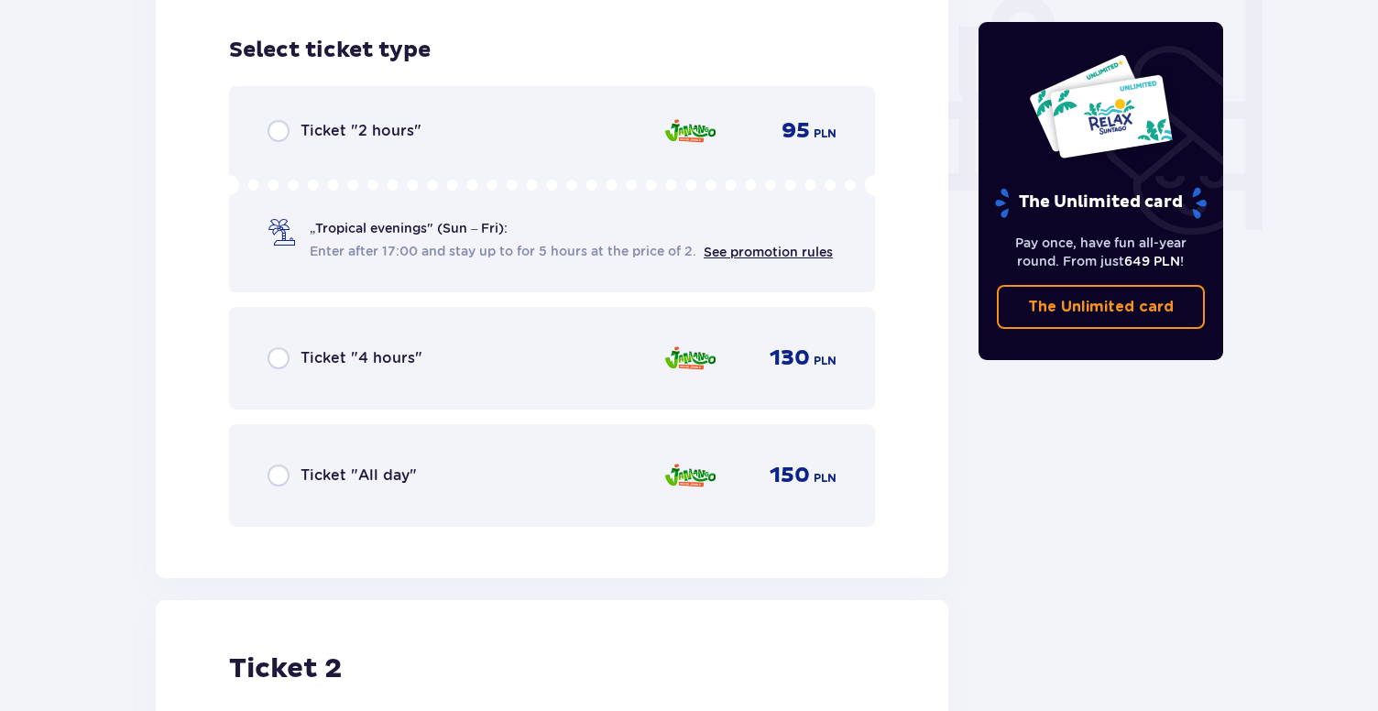
scroll to position [1698, 0]
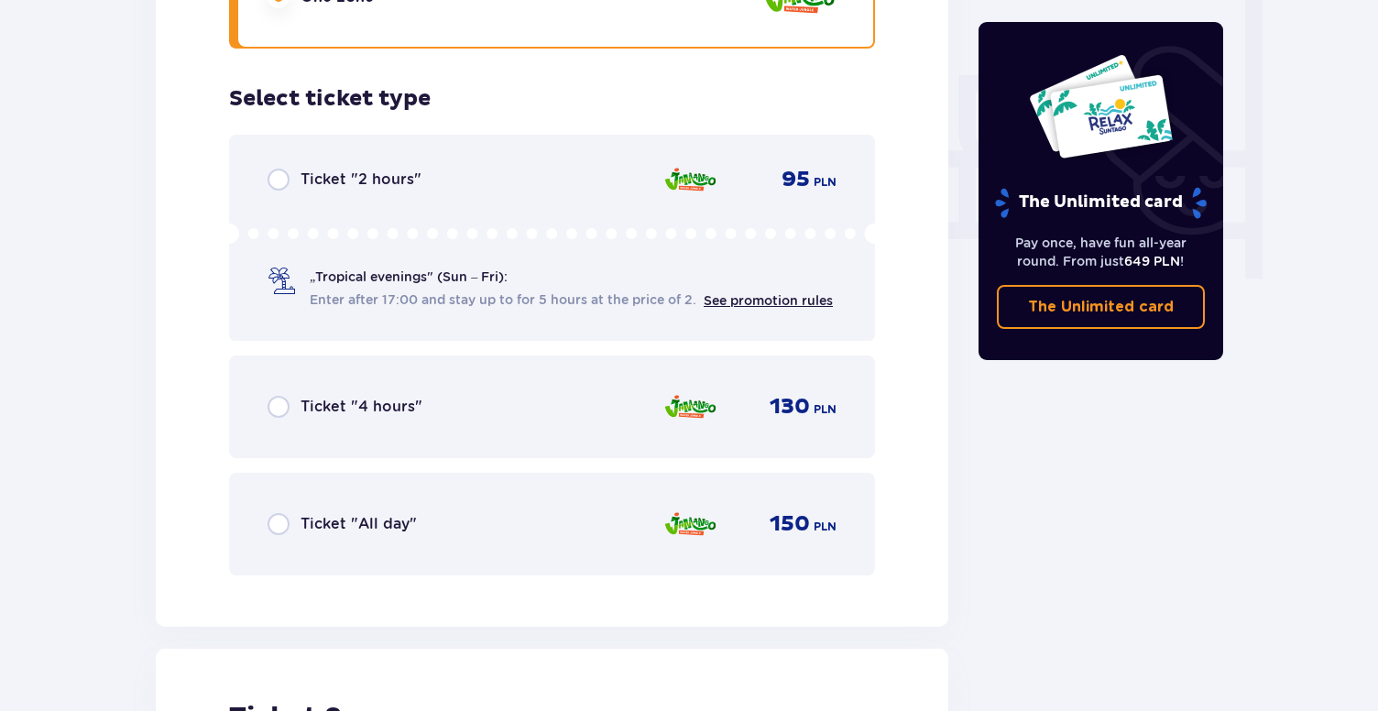
click at [279, 396] on input "radio" at bounding box center [279, 407] width 22 height 22
radio input "true"
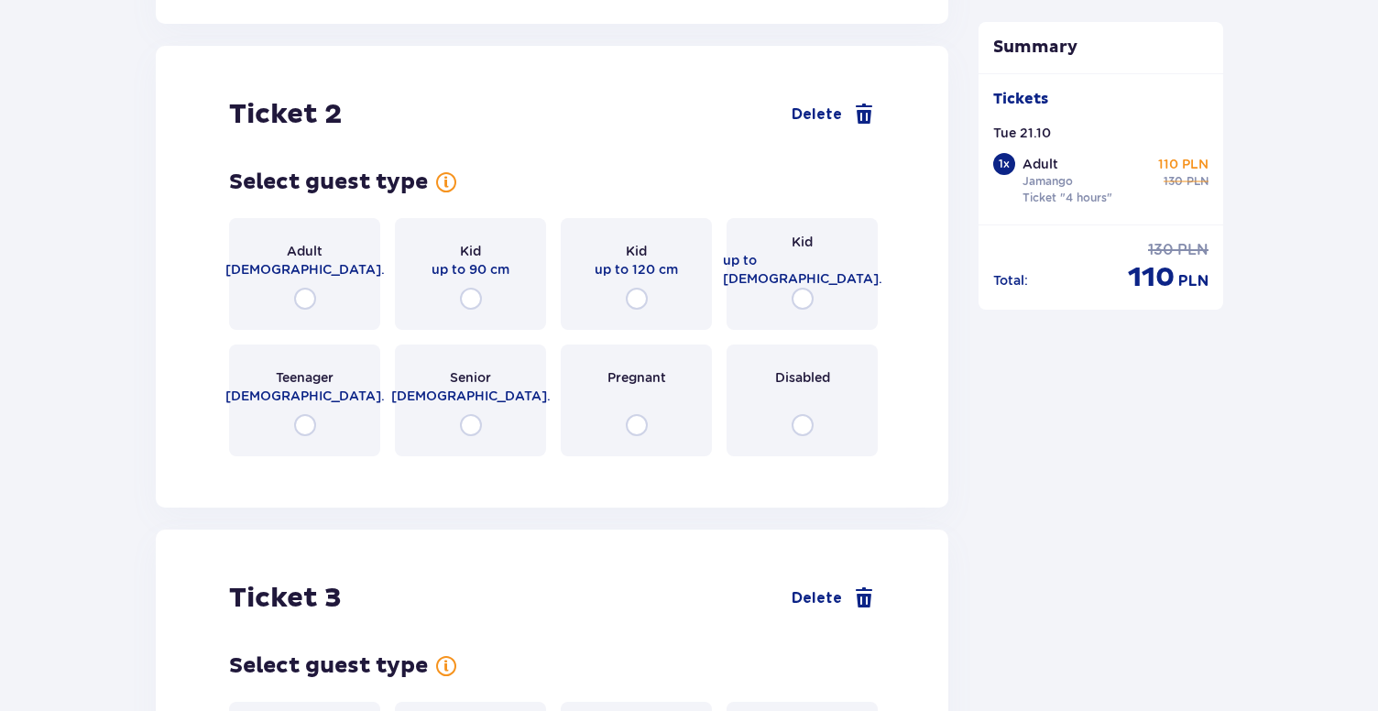
scroll to position [2310, 0]
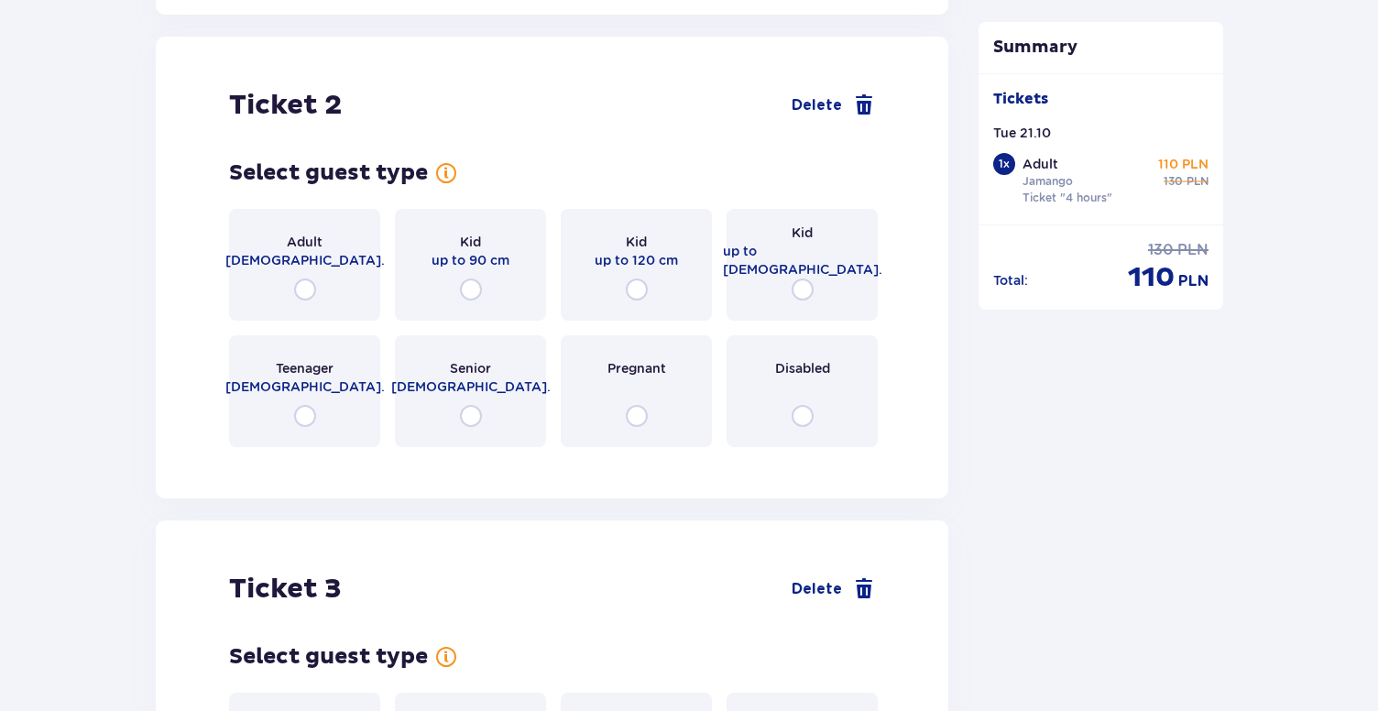
click at [314, 279] on input "radio" at bounding box center [305, 290] width 22 height 22
radio input "true"
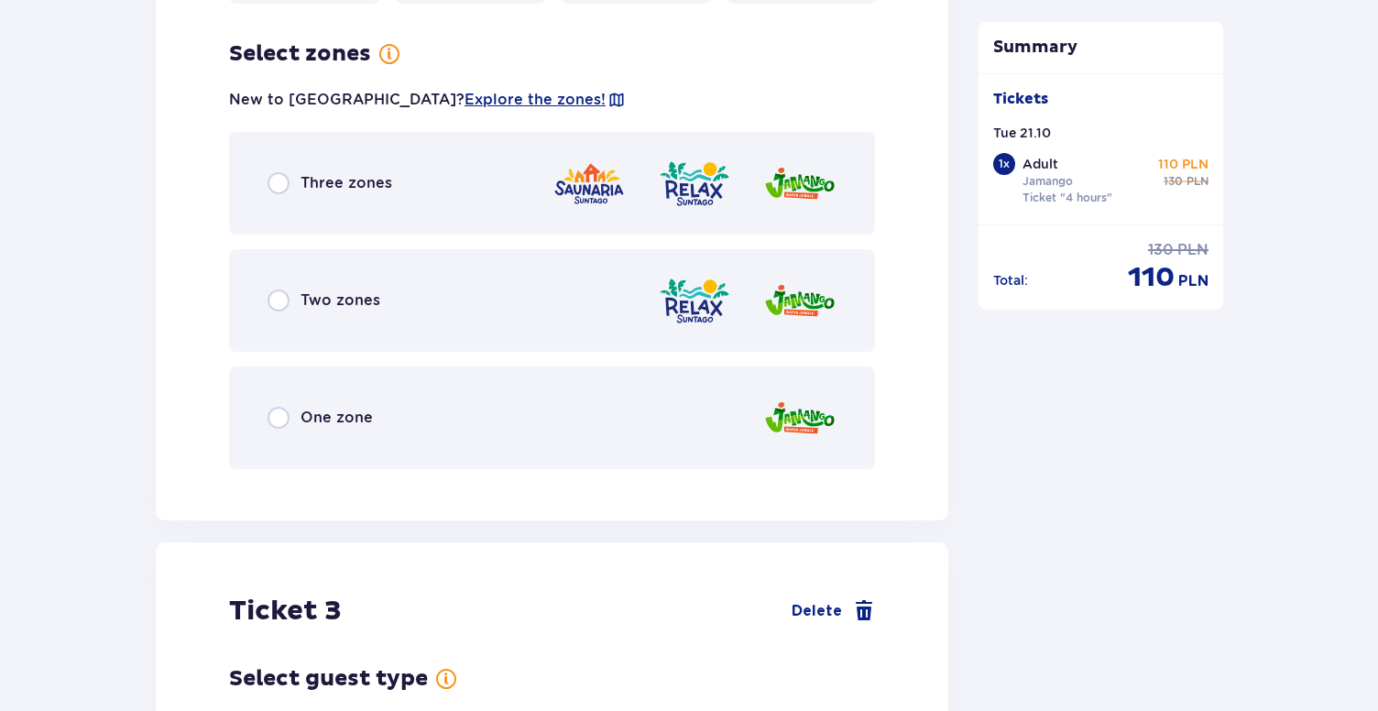
scroll to position [2757, 0]
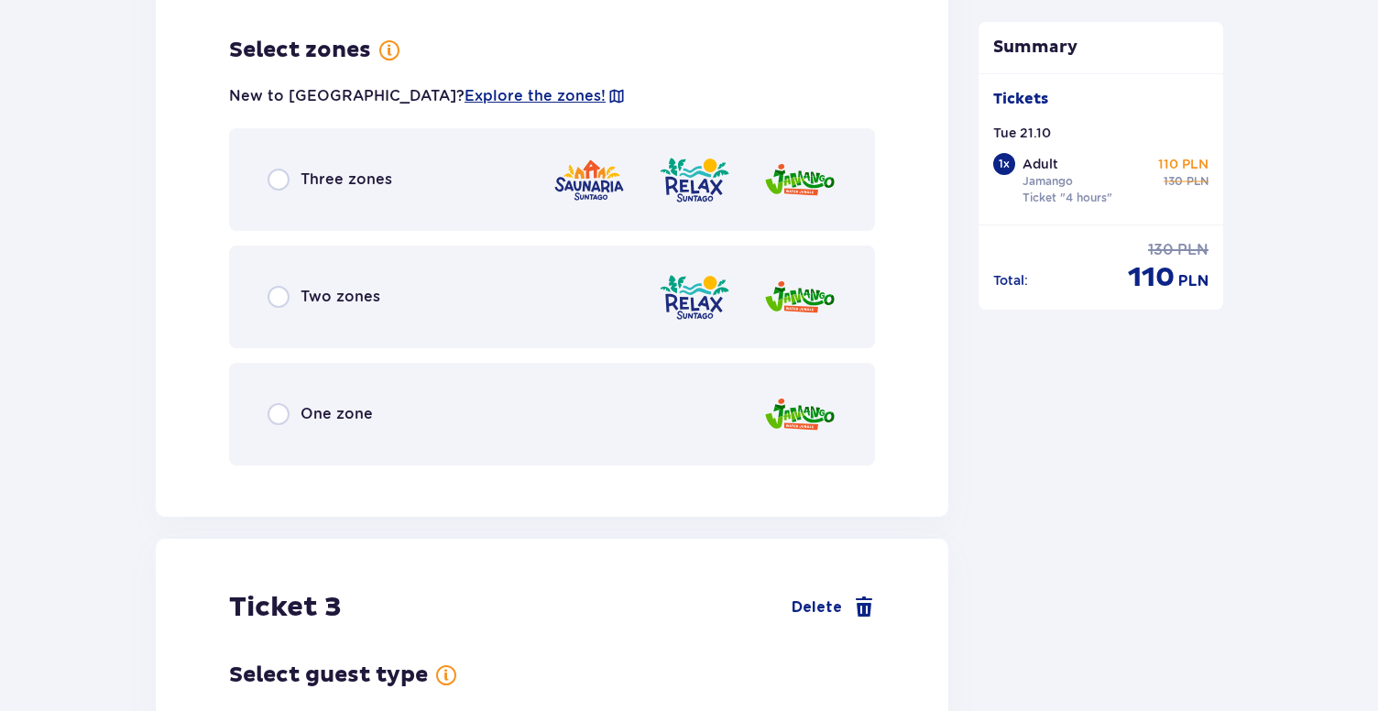
click at [272, 403] on input "radio" at bounding box center [279, 414] width 22 height 22
radio input "true"
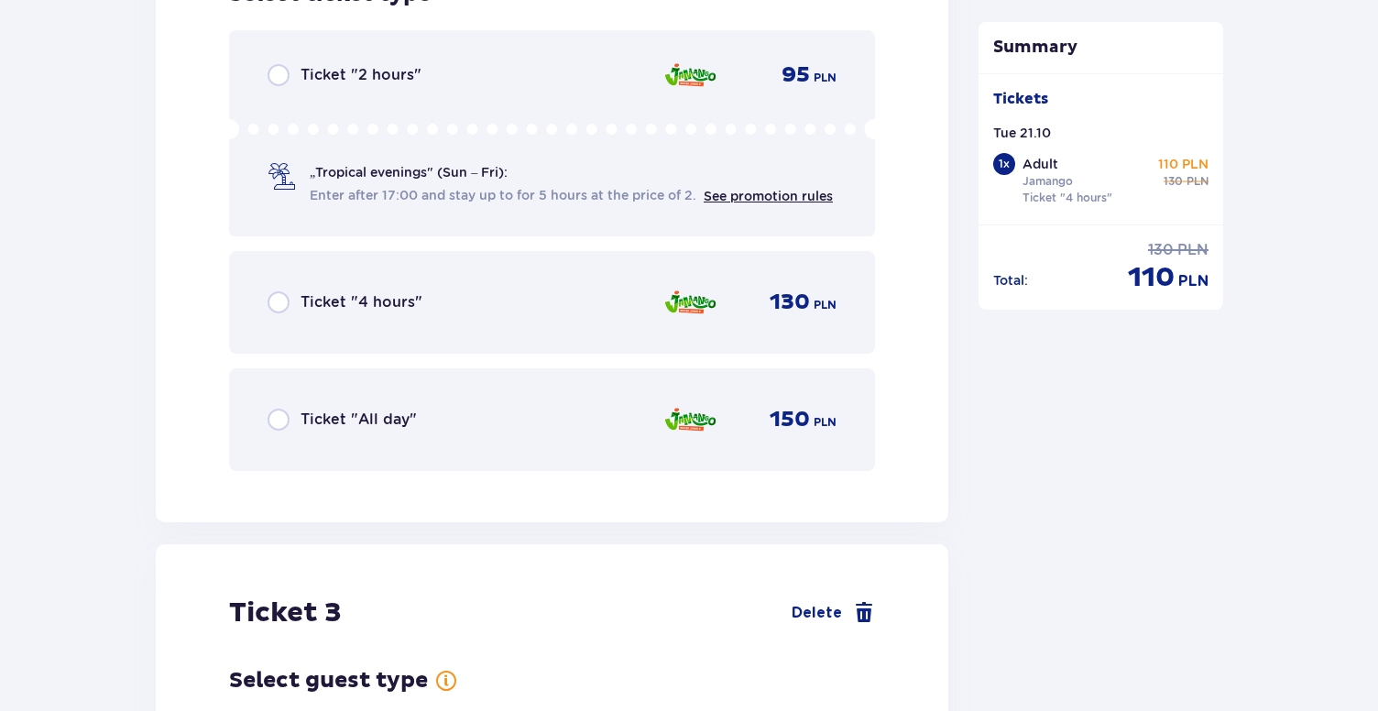
scroll to position [3289, 0]
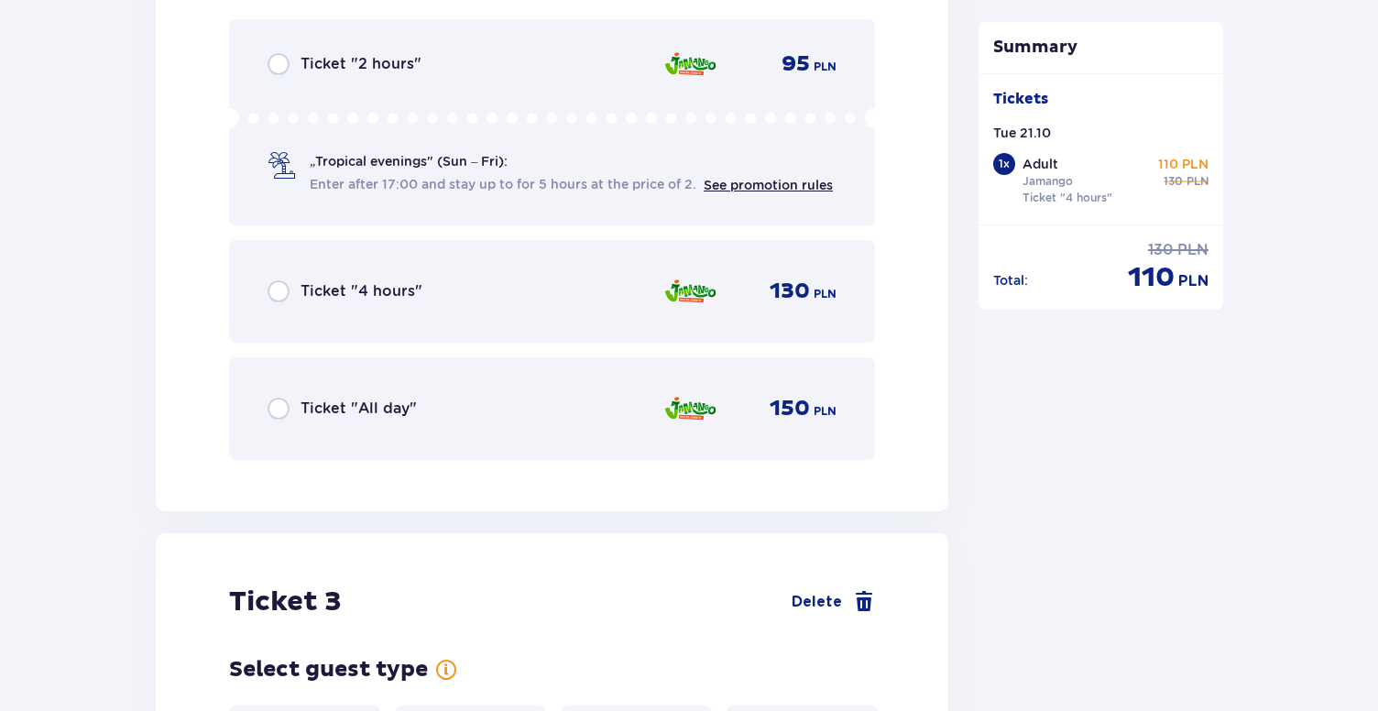
click at [333, 281] on span "Ticket "4 hours"" at bounding box center [362, 291] width 122 height 20
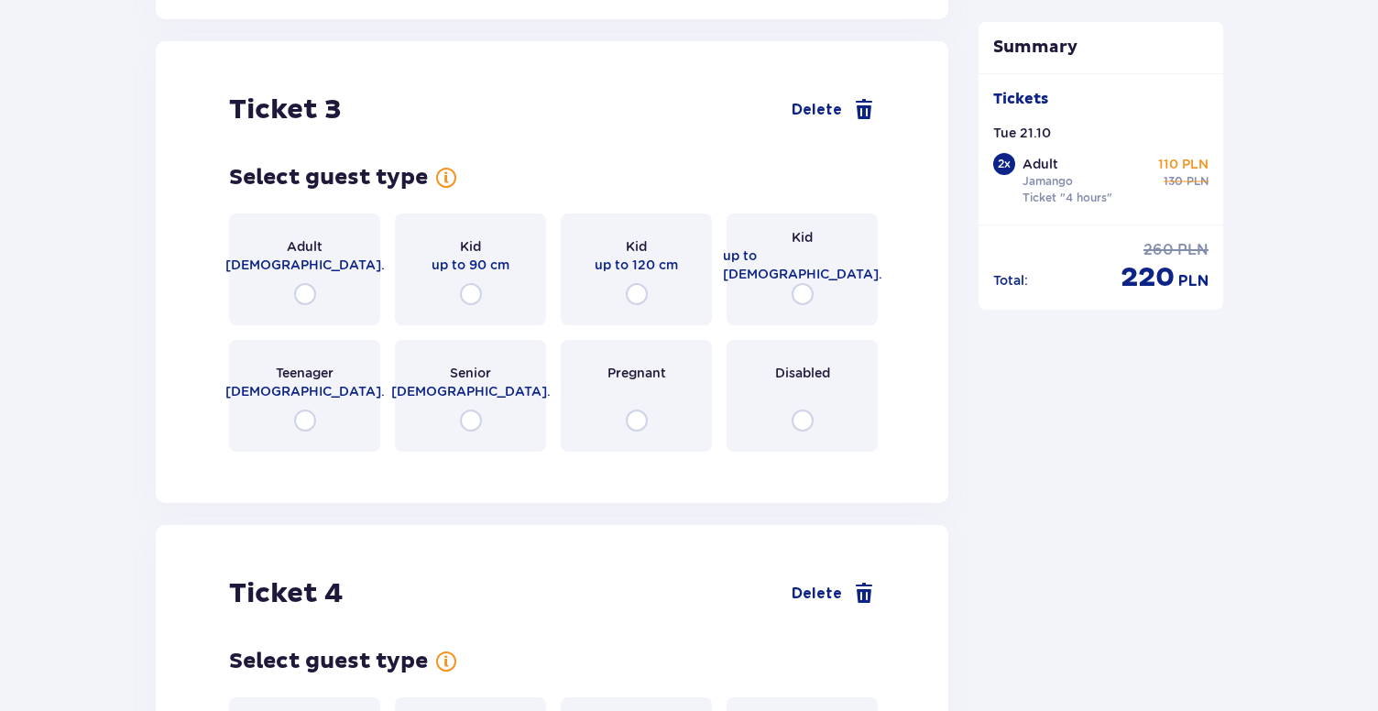
scroll to position [3786, 0]
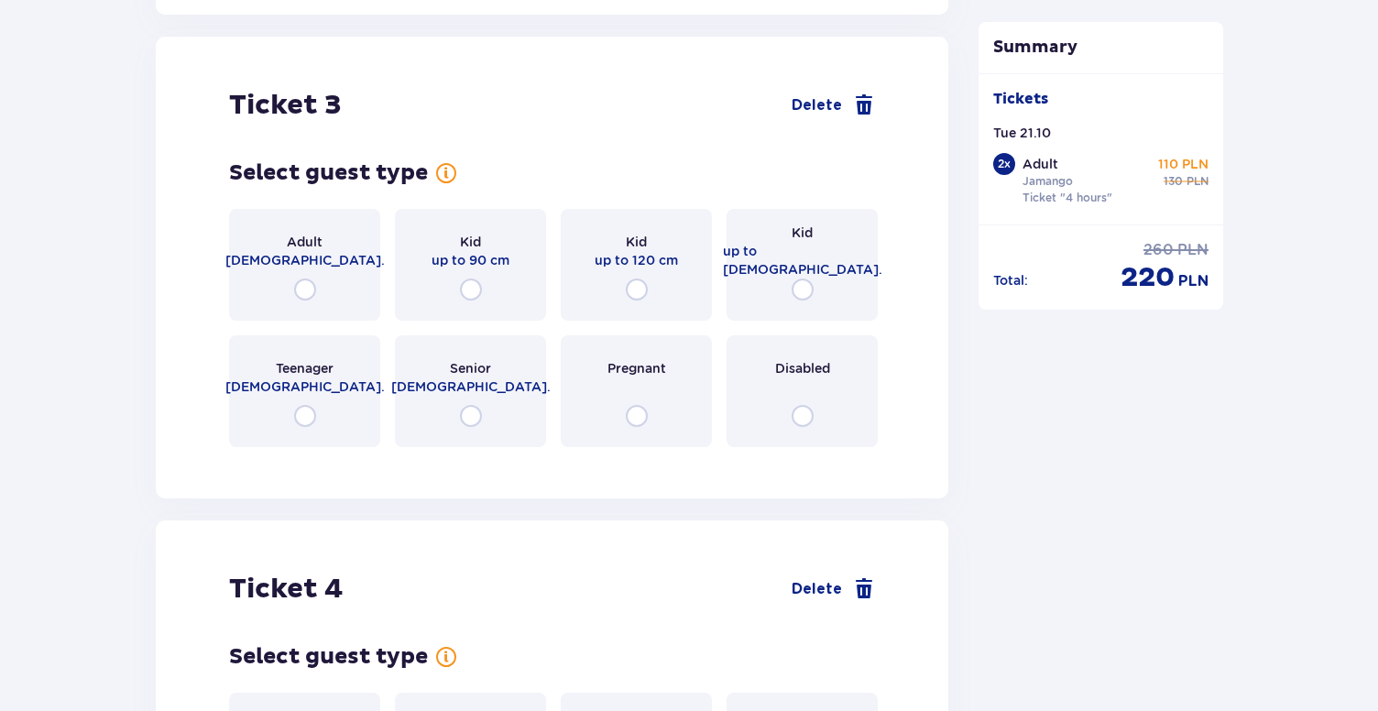
click at [312, 279] on input "radio" at bounding box center [305, 290] width 22 height 22
radio input "true"
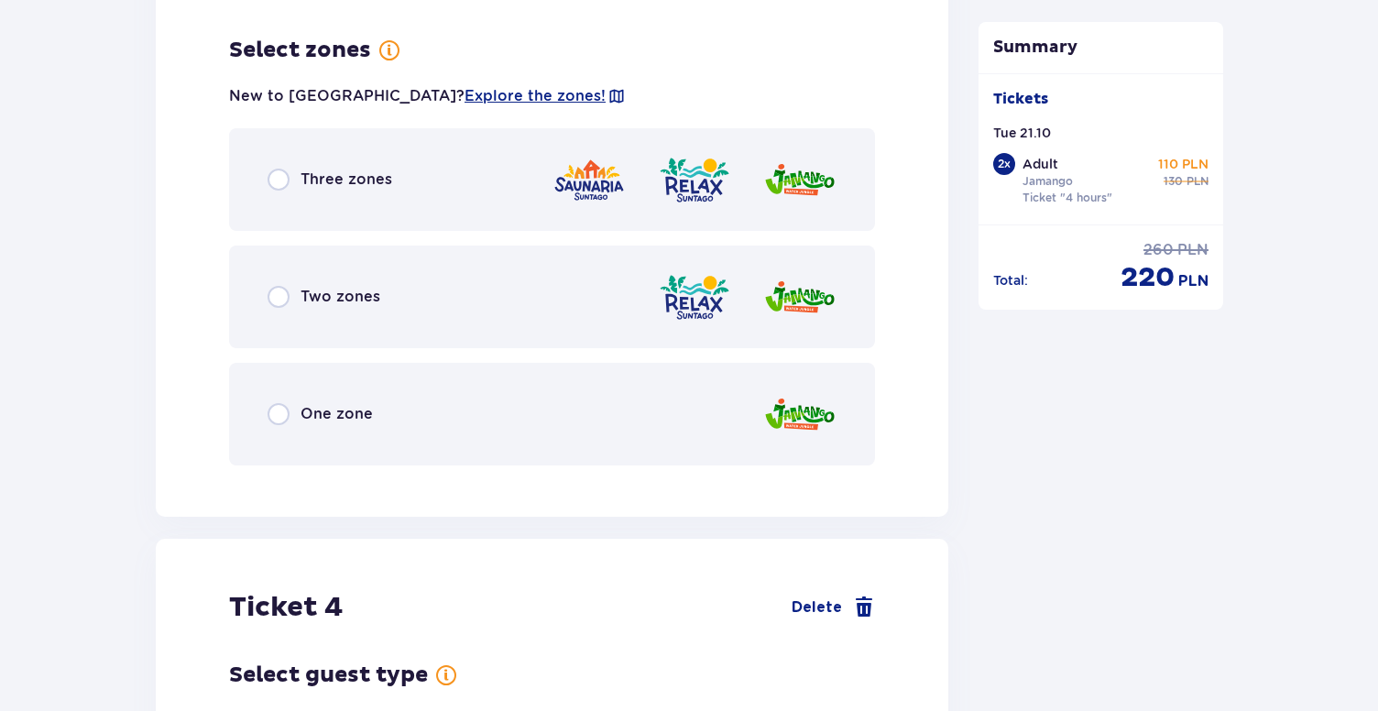
click at [330, 404] on span "One zone" at bounding box center [337, 414] width 72 height 20
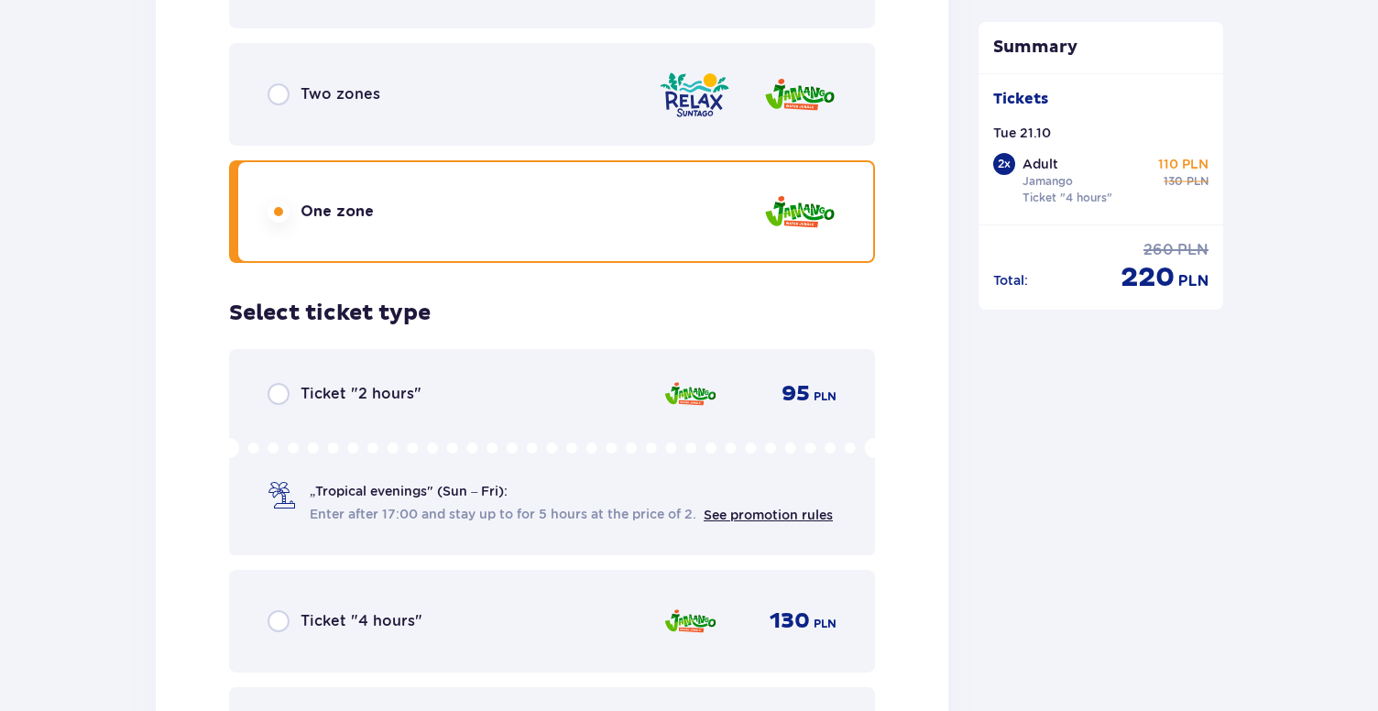
scroll to position [4439, 0]
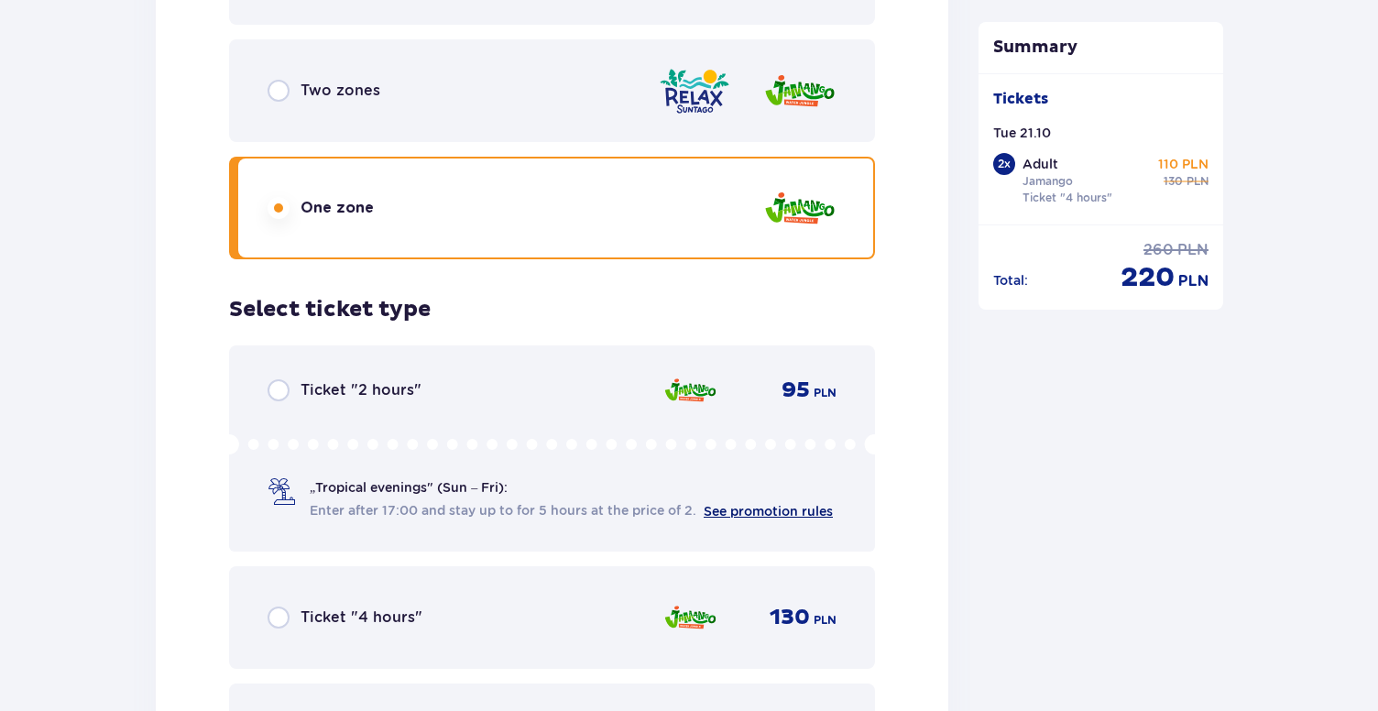
click at [757, 504] on link "See promotion rules" at bounding box center [768, 511] width 129 height 15
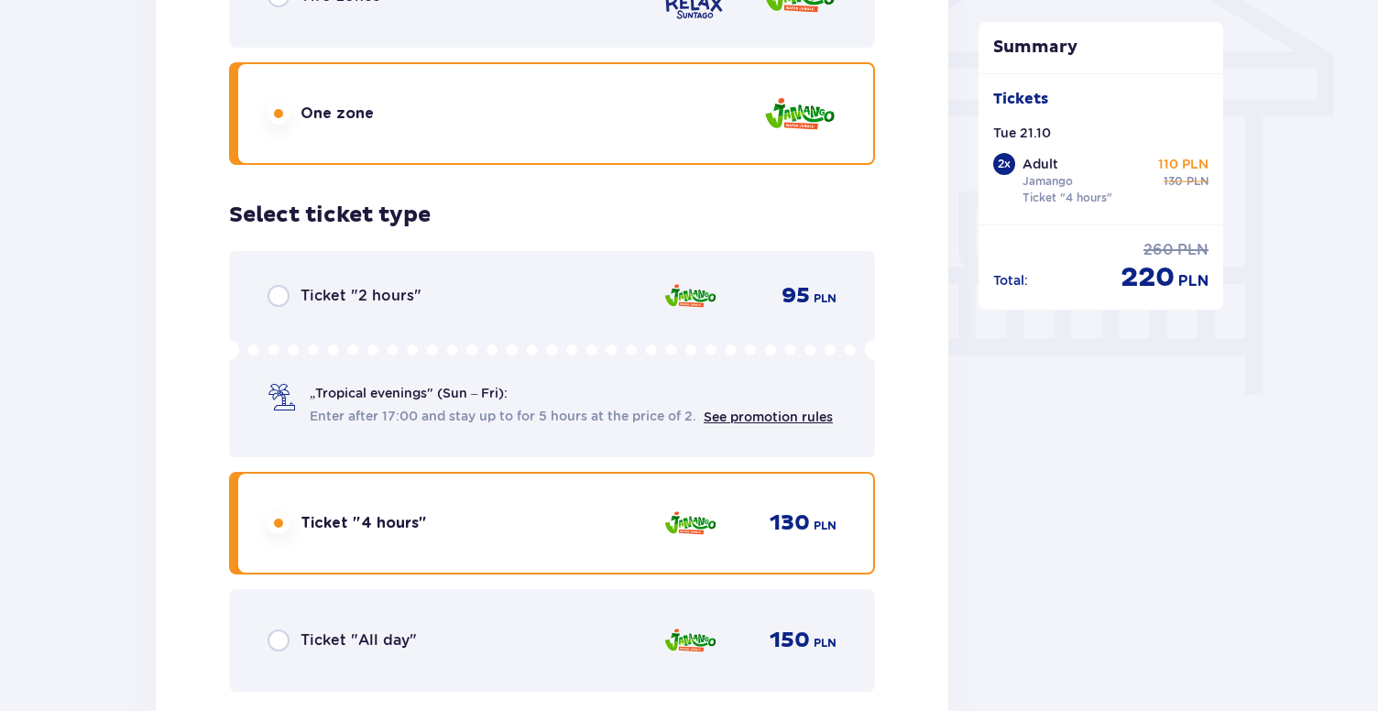
scroll to position [1600, 0]
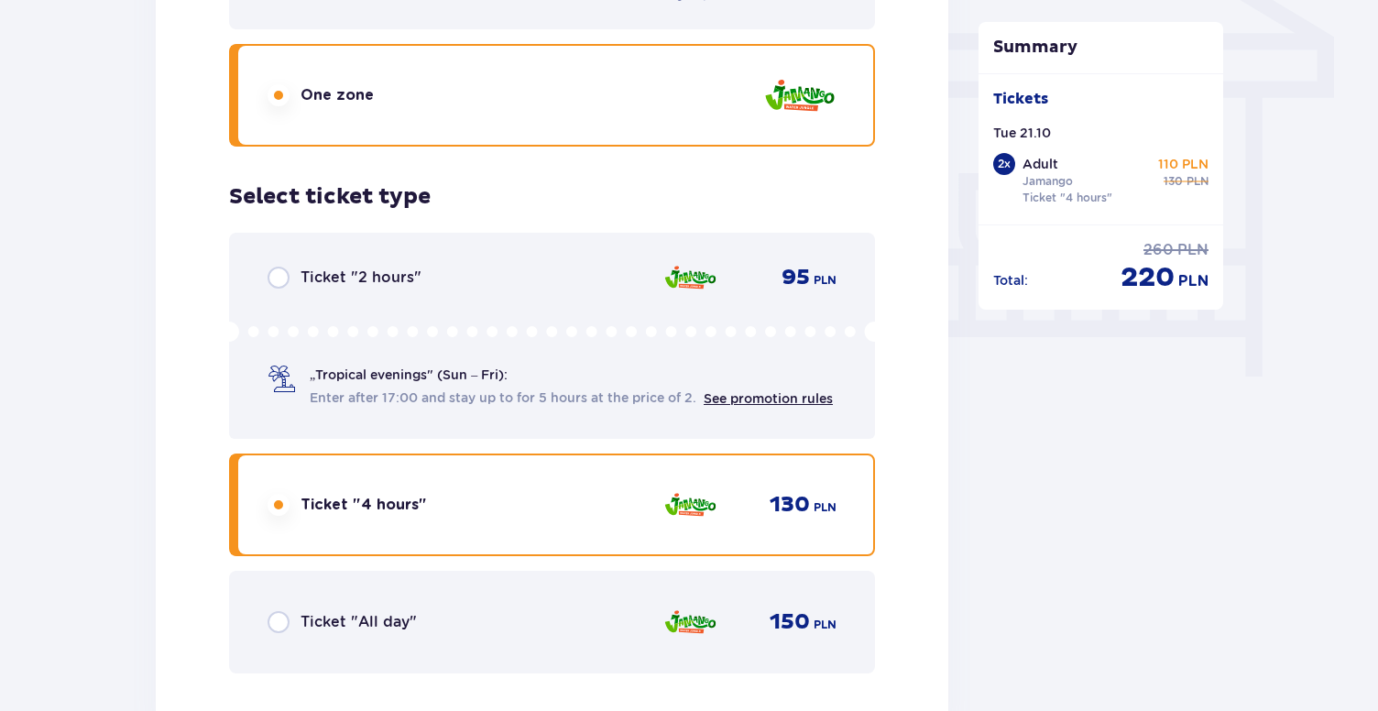
click at [381, 268] on span "Ticket "2 hours"" at bounding box center [361, 278] width 121 height 20
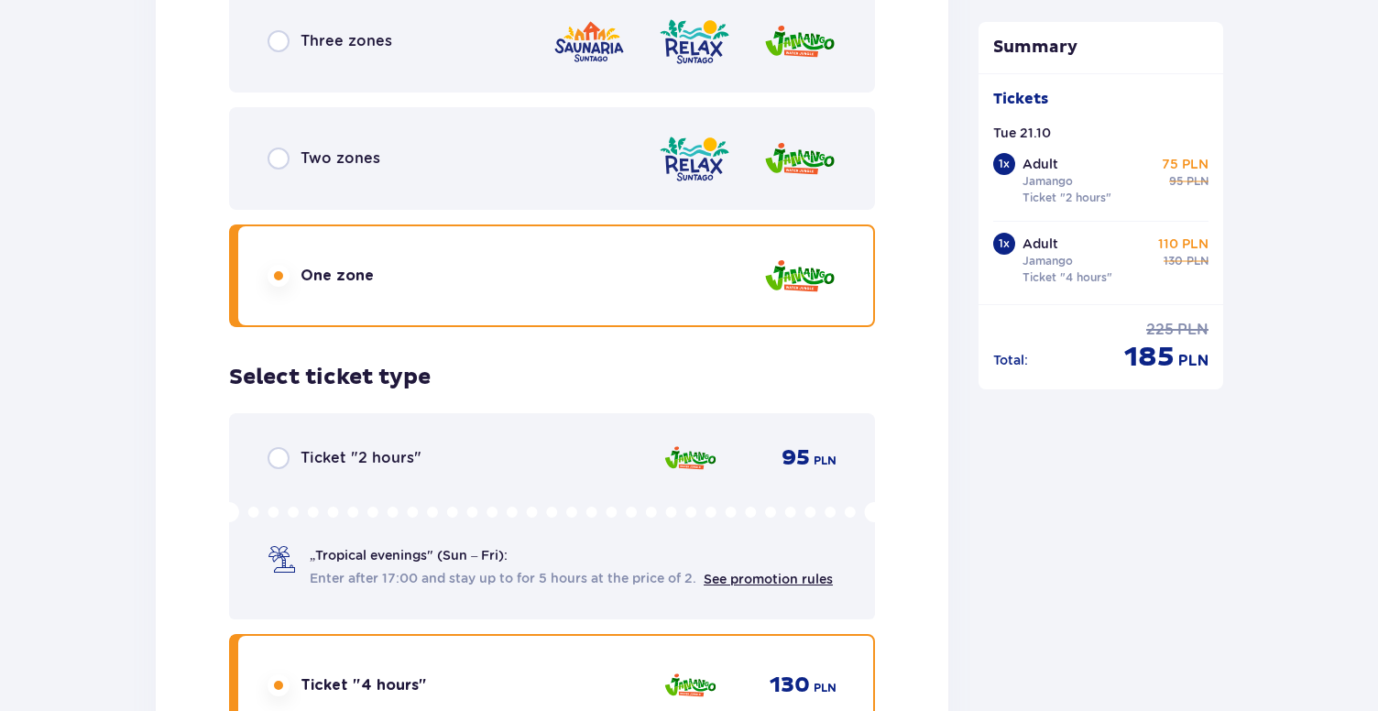
scroll to position [2911, 0]
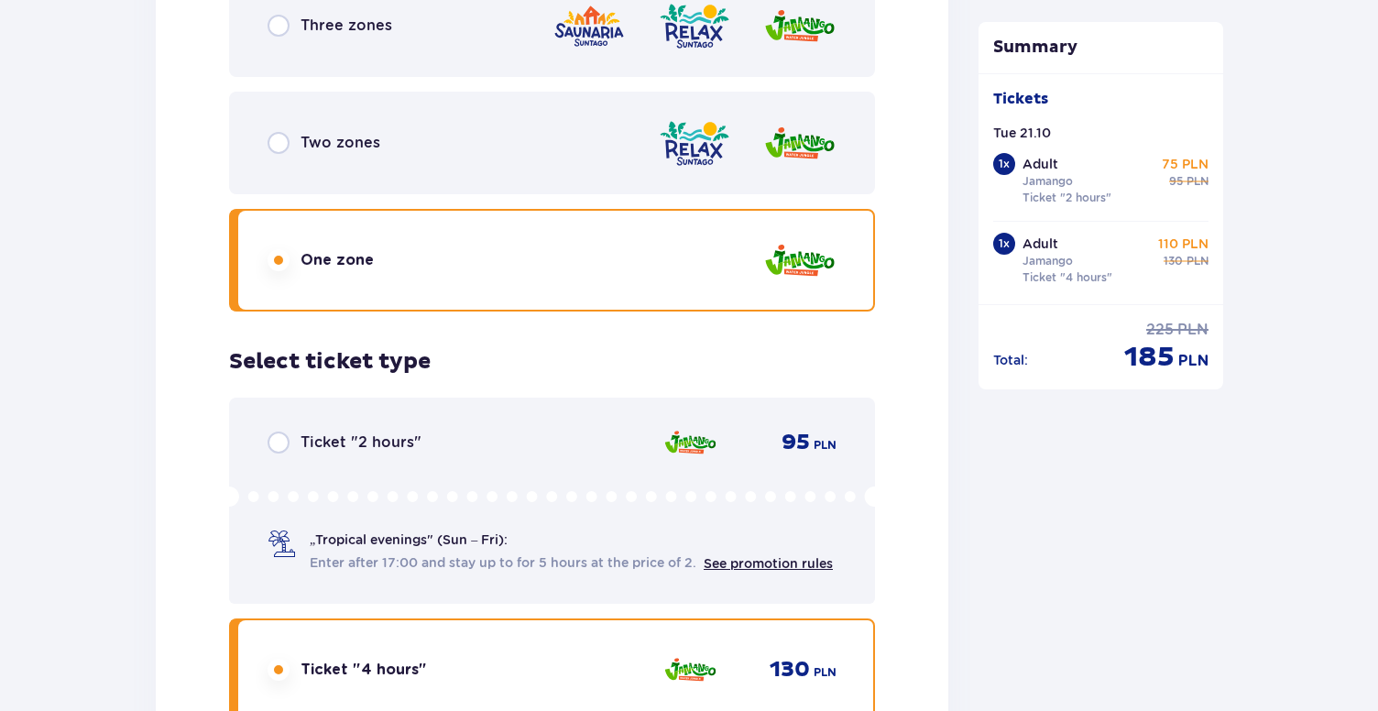
click at [385, 432] on span "Ticket "2 hours"" at bounding box center [361, 442] width 121 height 20
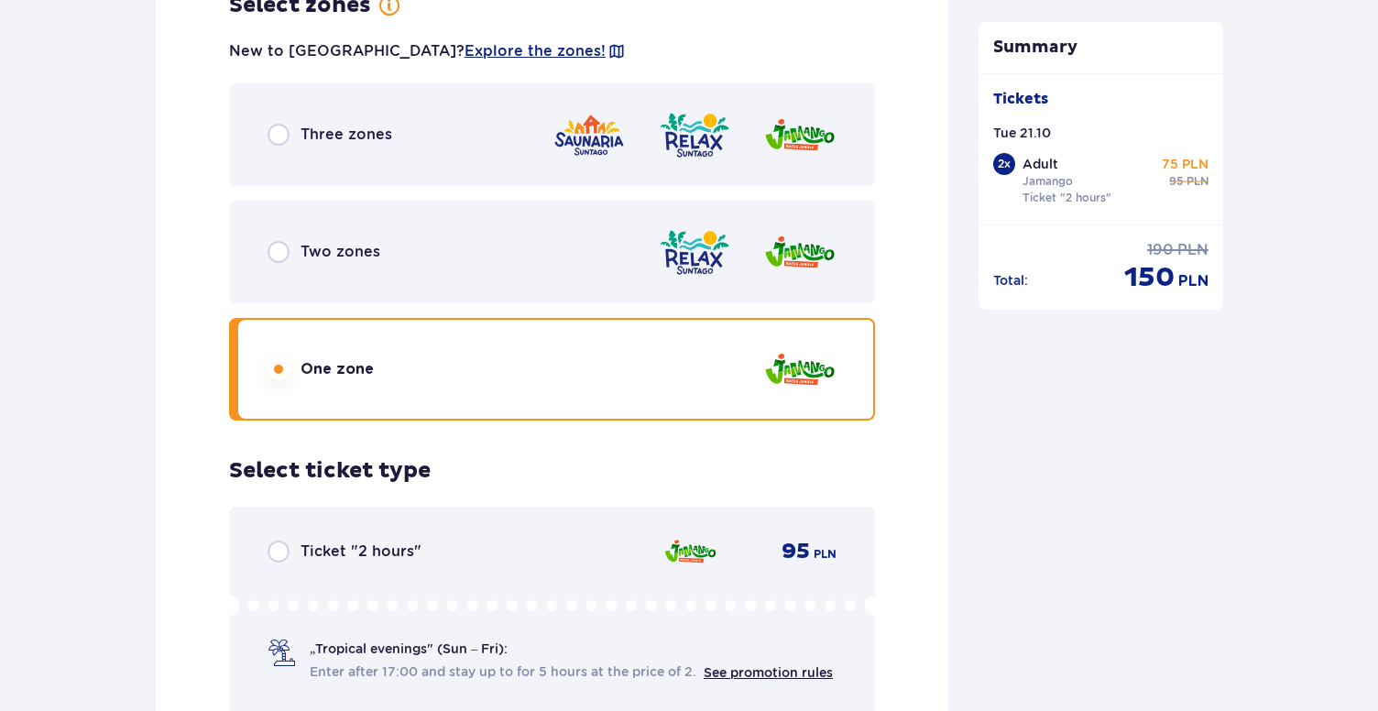
scroll to position [4312, 0]
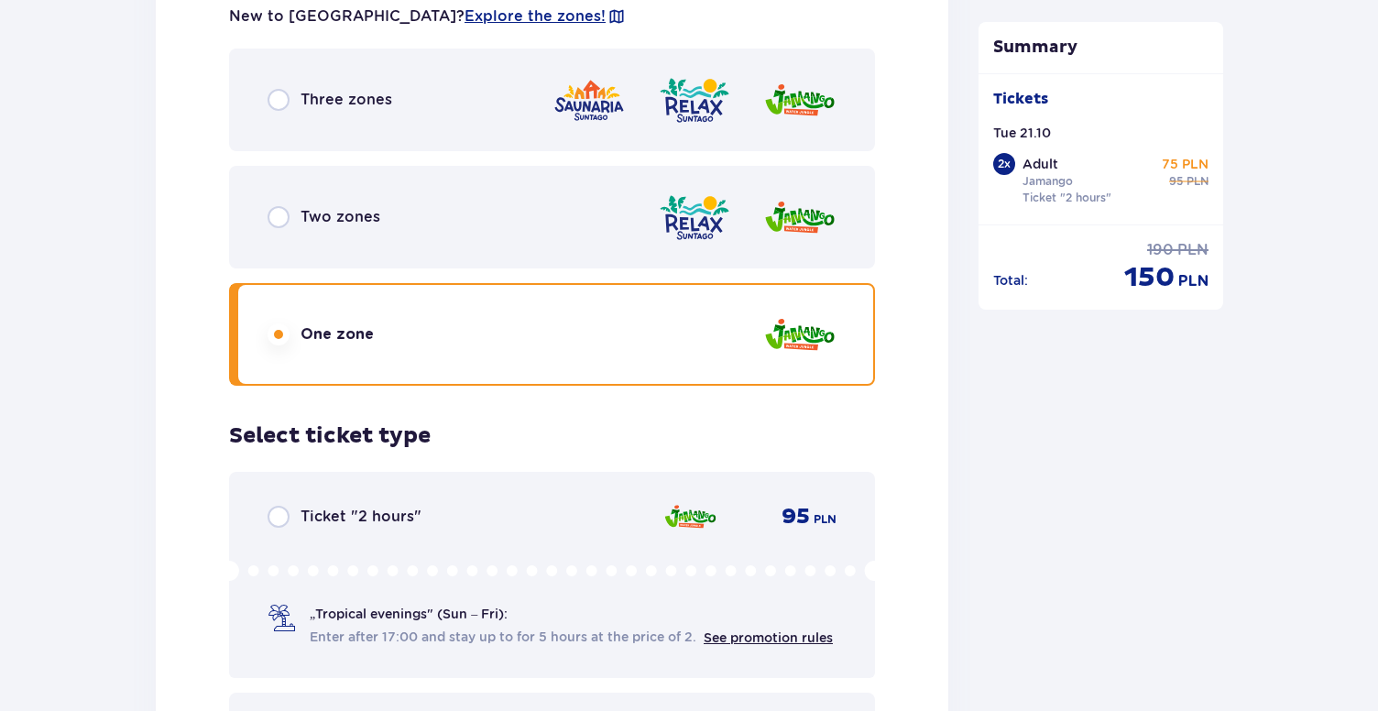
click at [397, 508] on span "Ticket "2 hours"" at bounding box center [361, 517] width 121 height 20
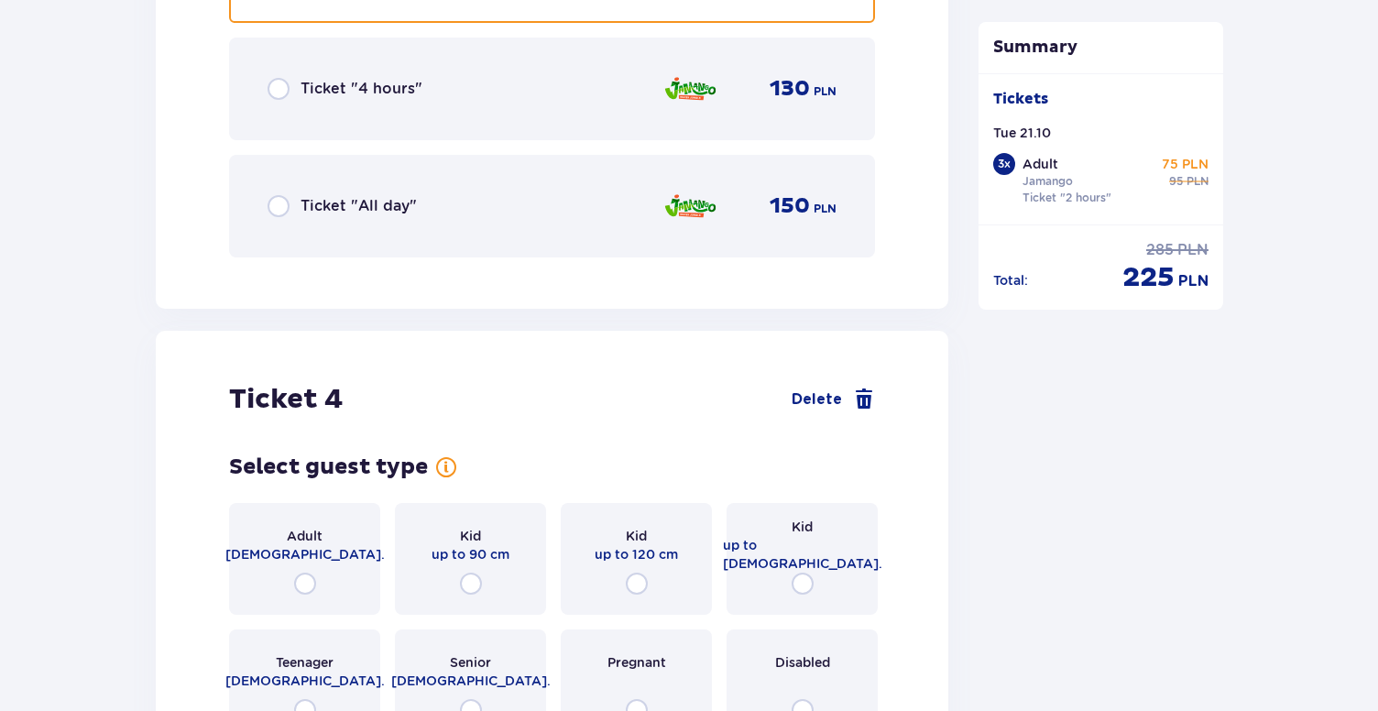
scroll to position [5232, 0]
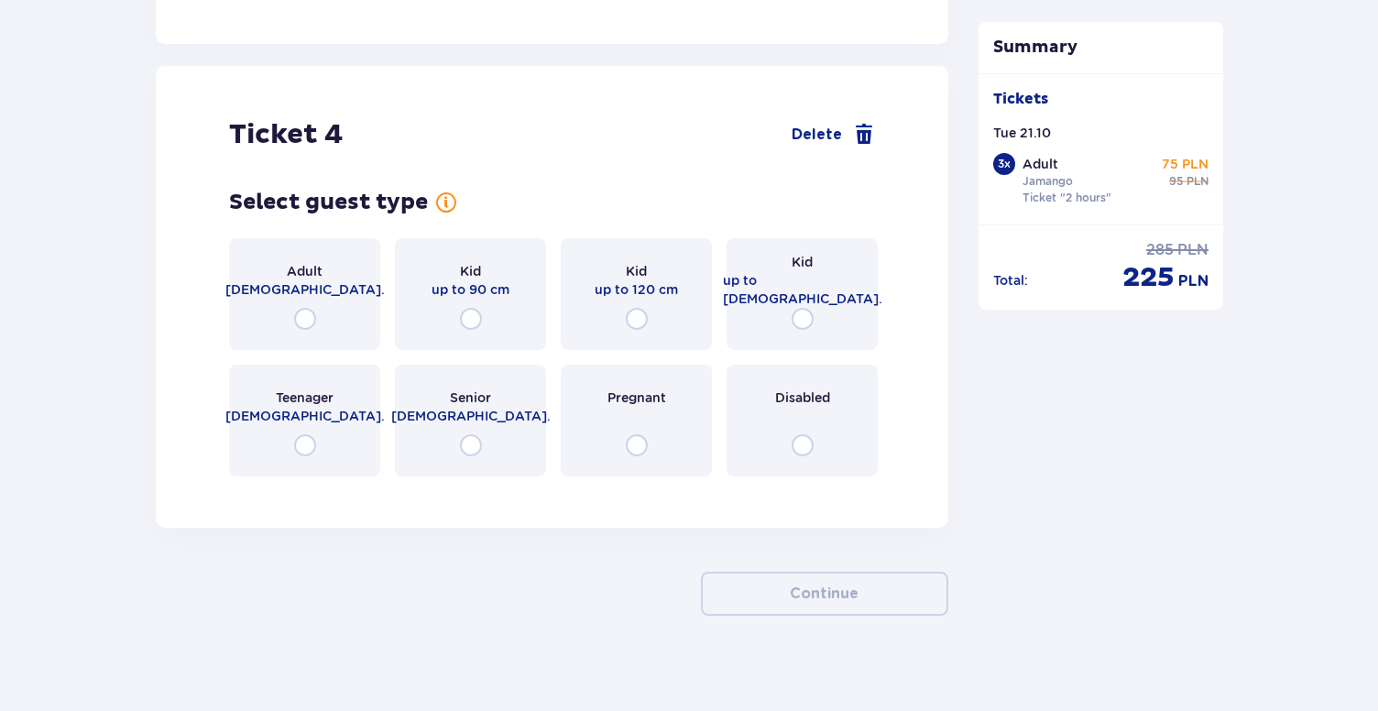
click at [803, 308] on input "radio" at bounding box center [803, 319] width 22 height 22
radio input "true"
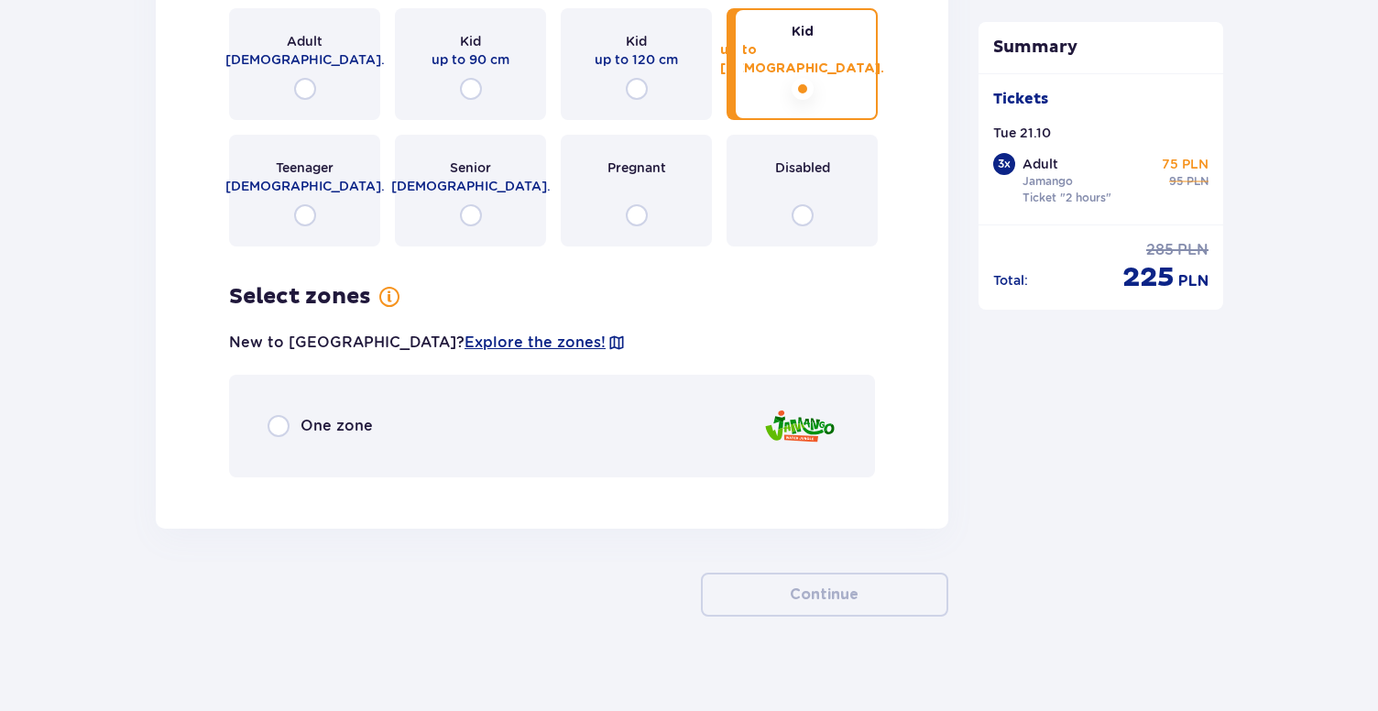
scroll to position [5463, 0]
click at [366, 415] on span "One zone" at bounding box center [337, 425] width 72 height 20
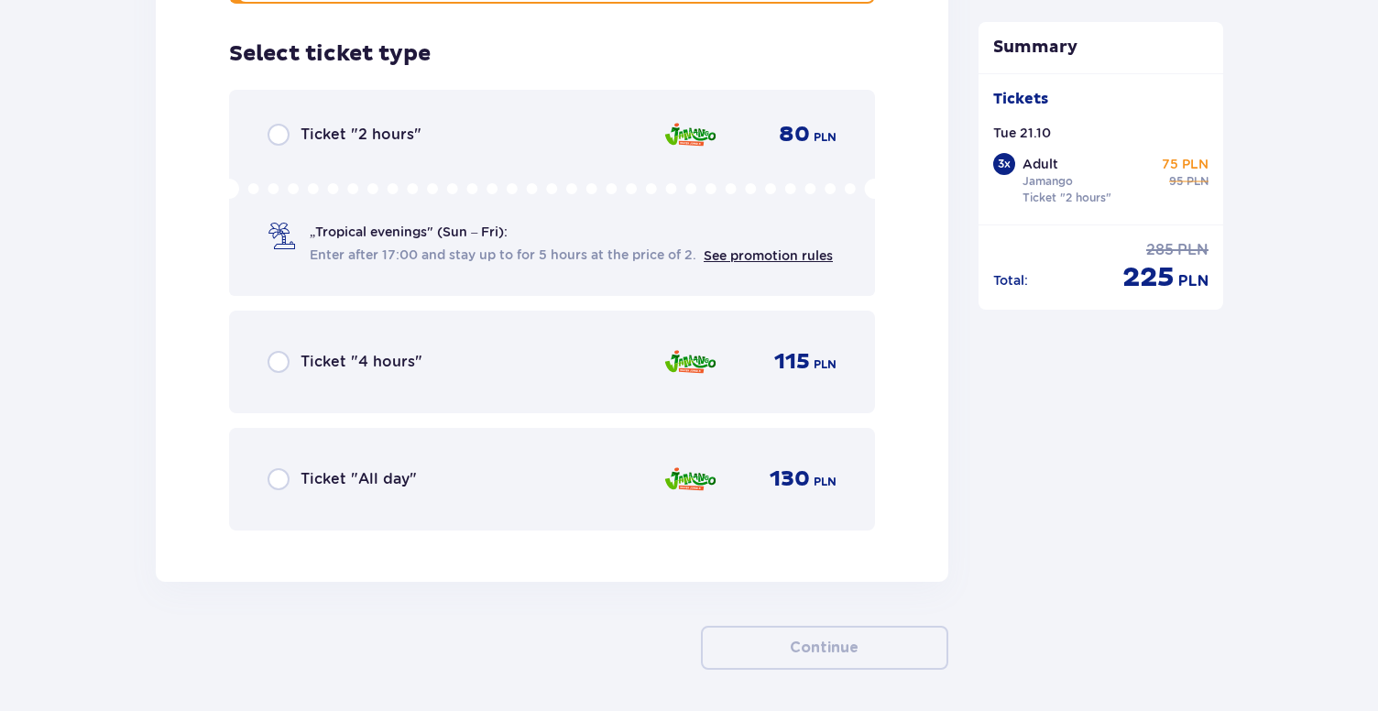
scroll to position [5940, 0]
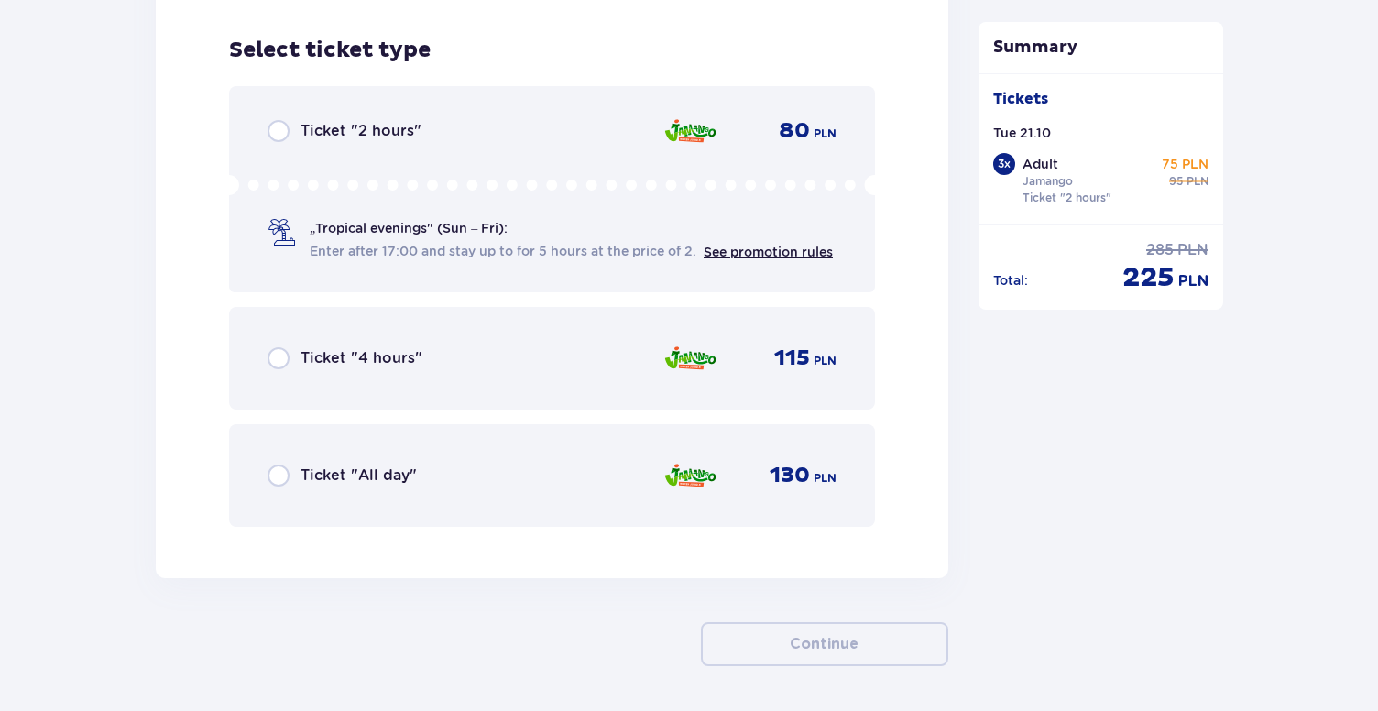
click at [389, 121] on span "Ticket "2 hours"" at bounding box center [361, 131] width 121 height 20
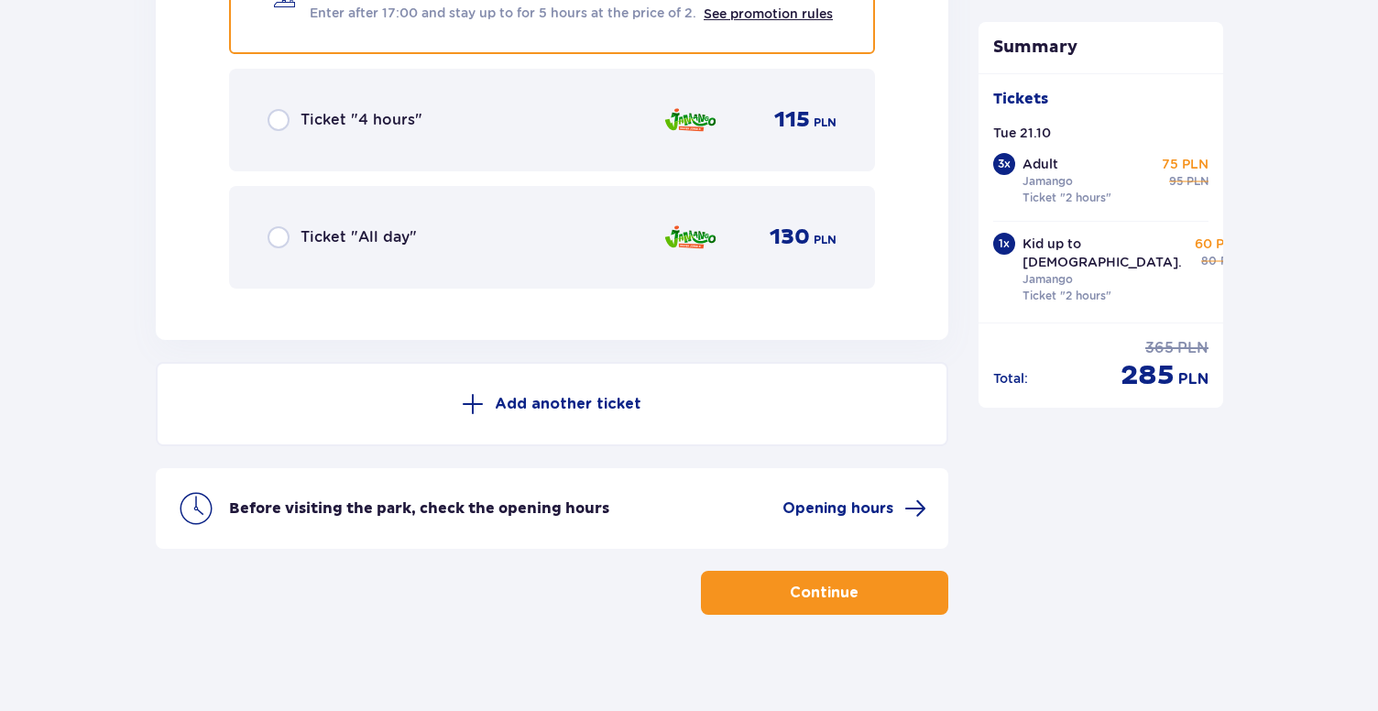
scroll to position [6177, 0]
click at [835, 584] on p "Continue" at bounding box center [824, 594] width 69 height 20
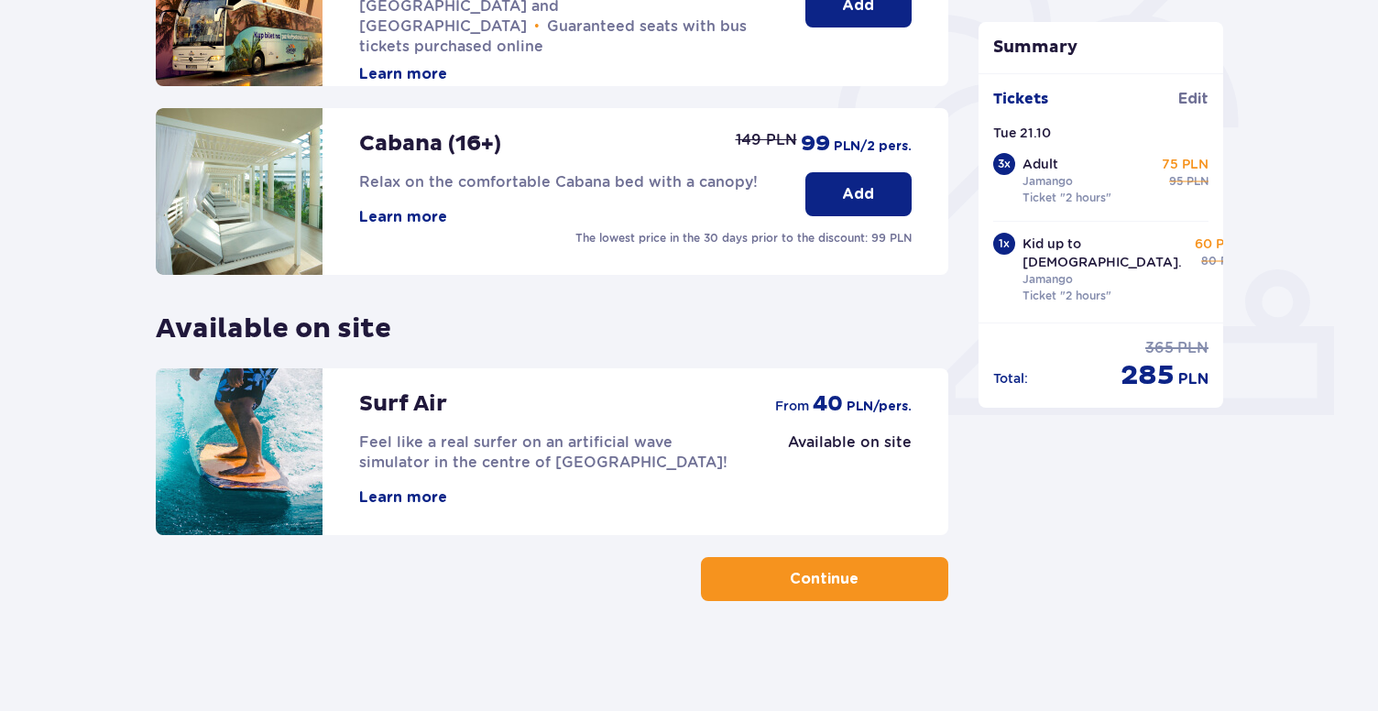
scroll to position [531, 0]
click at [860, 585] on span "button" at bounding box center [862, 579] width 22 height 22
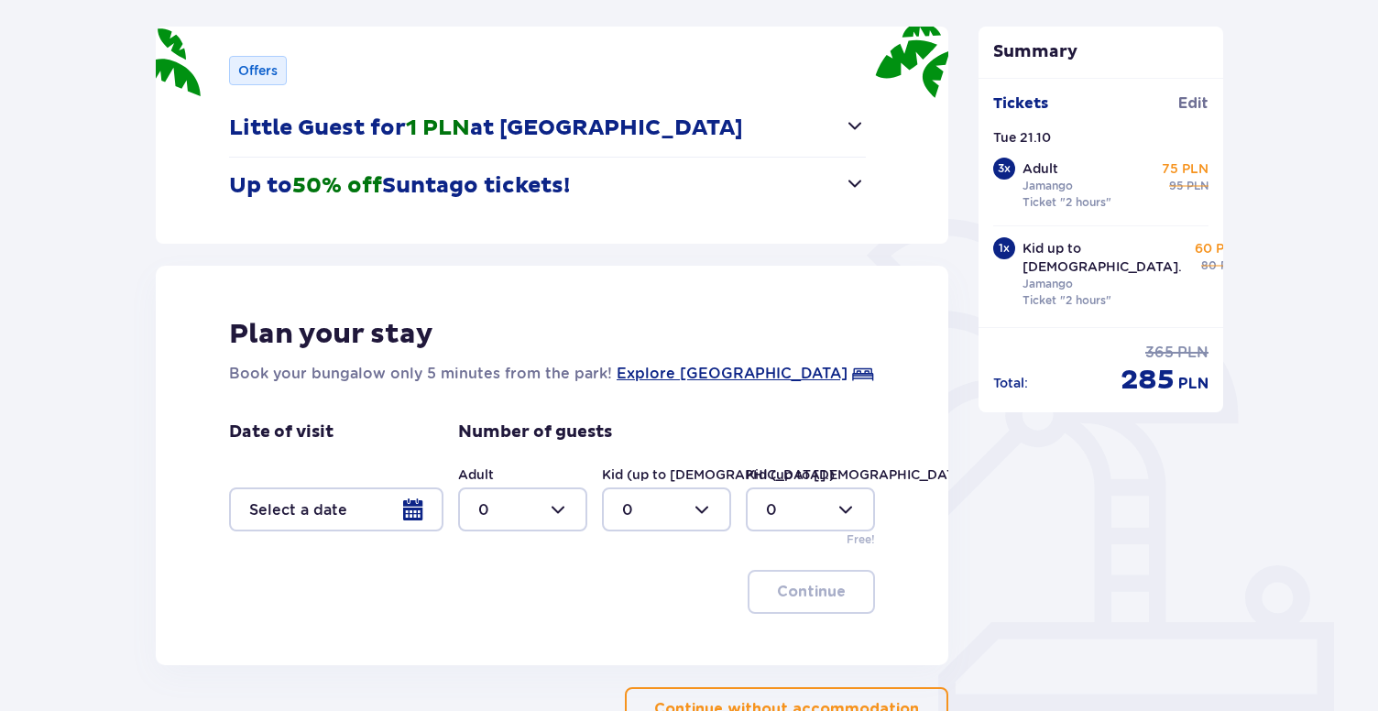
scroll to position [290, 0]
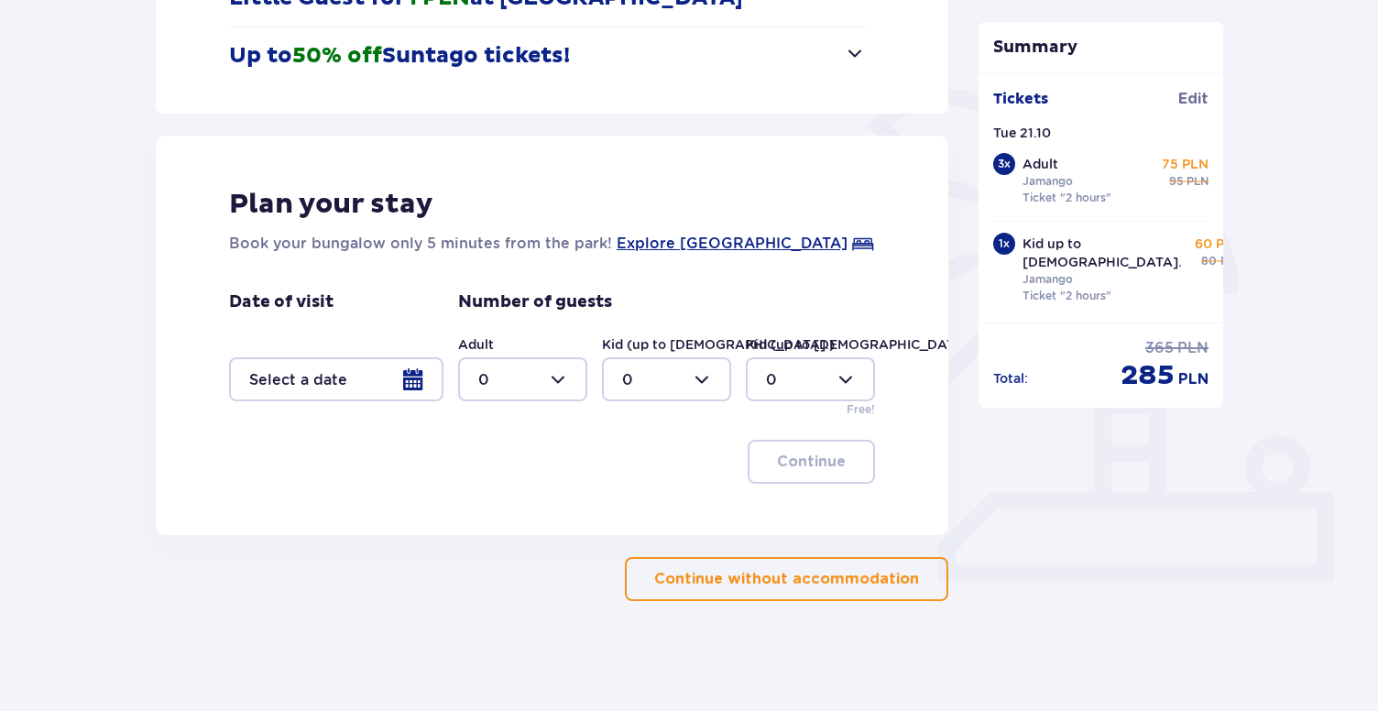
click at [720, 582] on p "Continue without accommodation" at bounding box center [786, 579] width 265 height 20
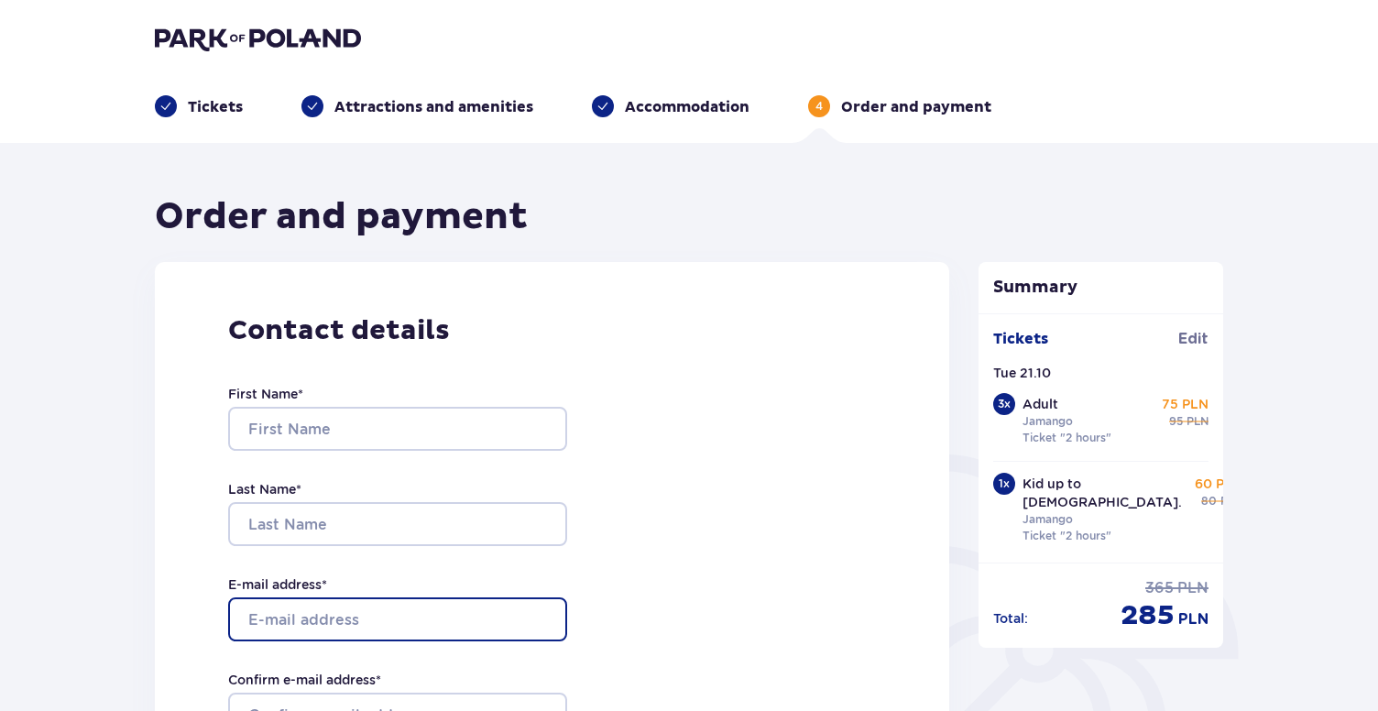
paste input "[PERSON_NAME][EMAIL_ADDRESS][DOMAIN_NAME]"
type input "[PERSON_NAME][EMAIL_ADDRESS][DOMAIN_NAME]"
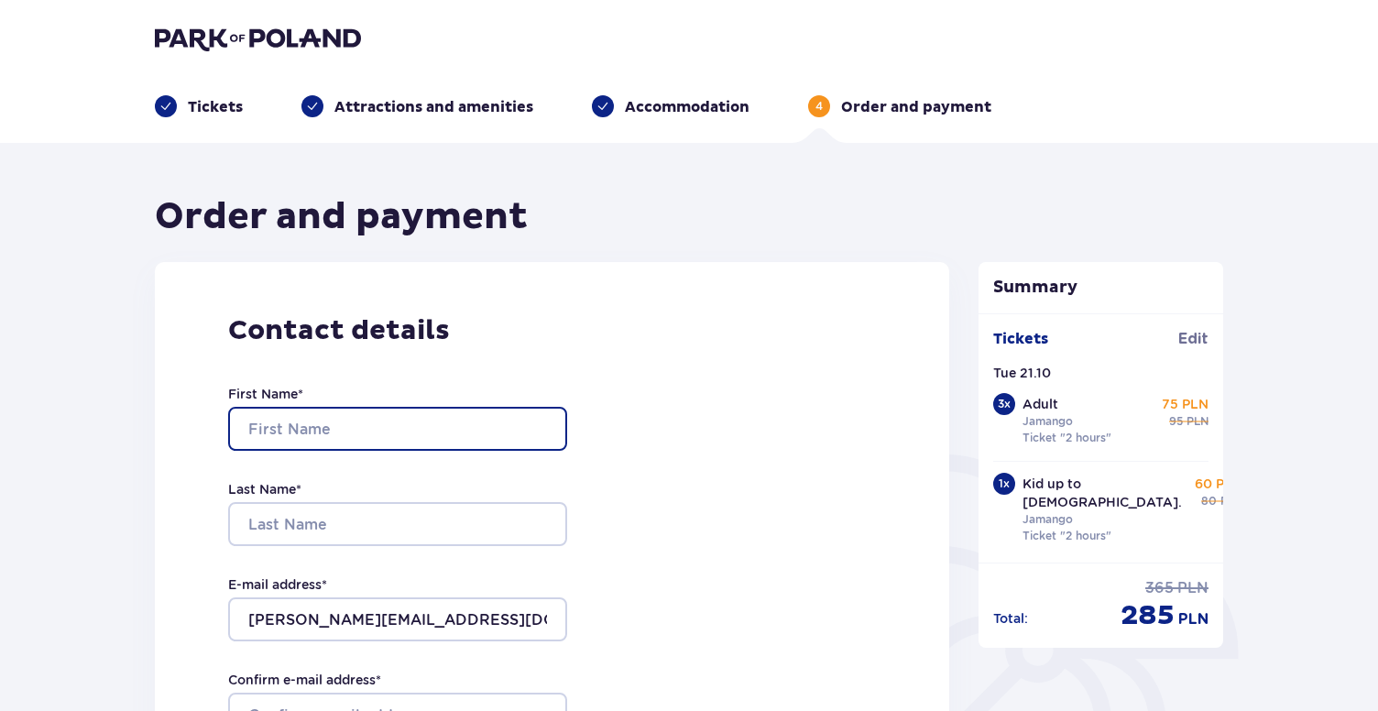
click at [340, 423] on input "First Name *" at bounding box center [397, 429] width 339 height 44
type input "В"
type input "Dmytro"
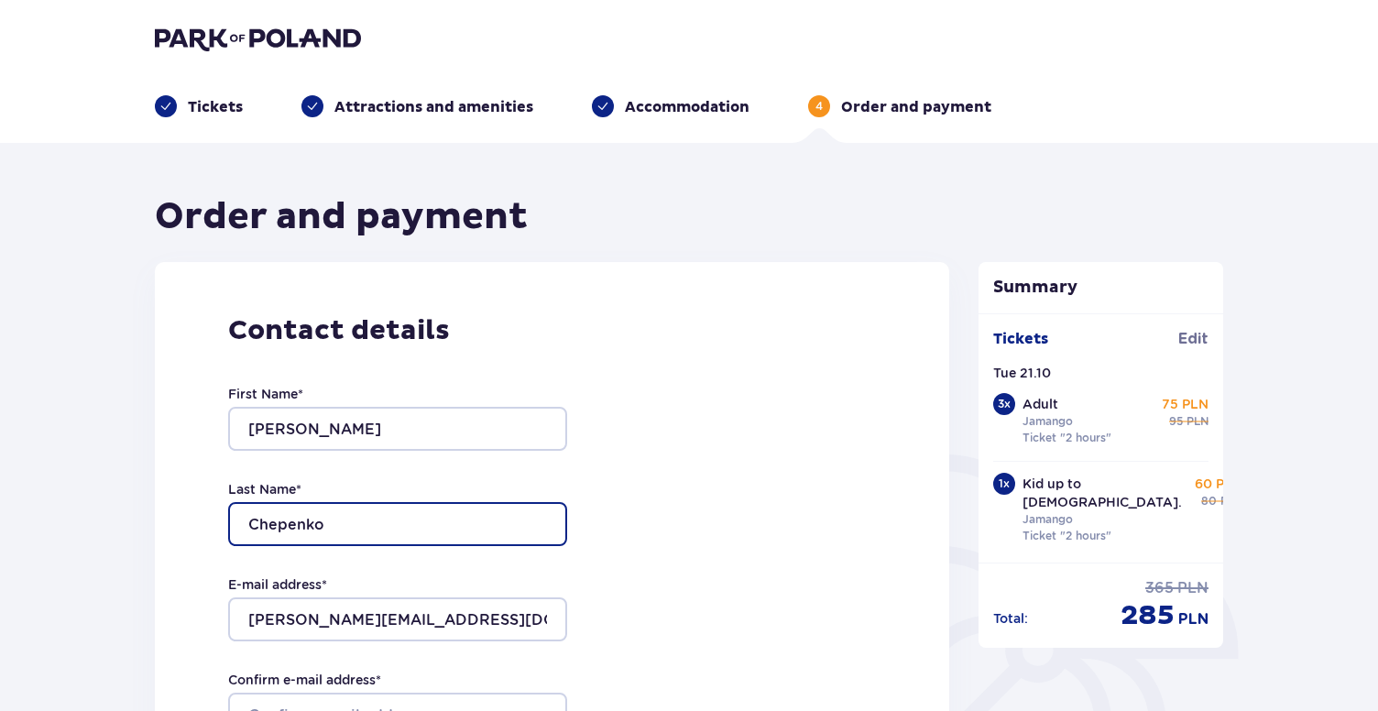
type input "Chepenko"
click at [642, 513] on div "Contact details First Name * Dmytro Last Name * Chepenko E-mail address * dmitr…" at bounding box center [552, 647] width 794 height 770
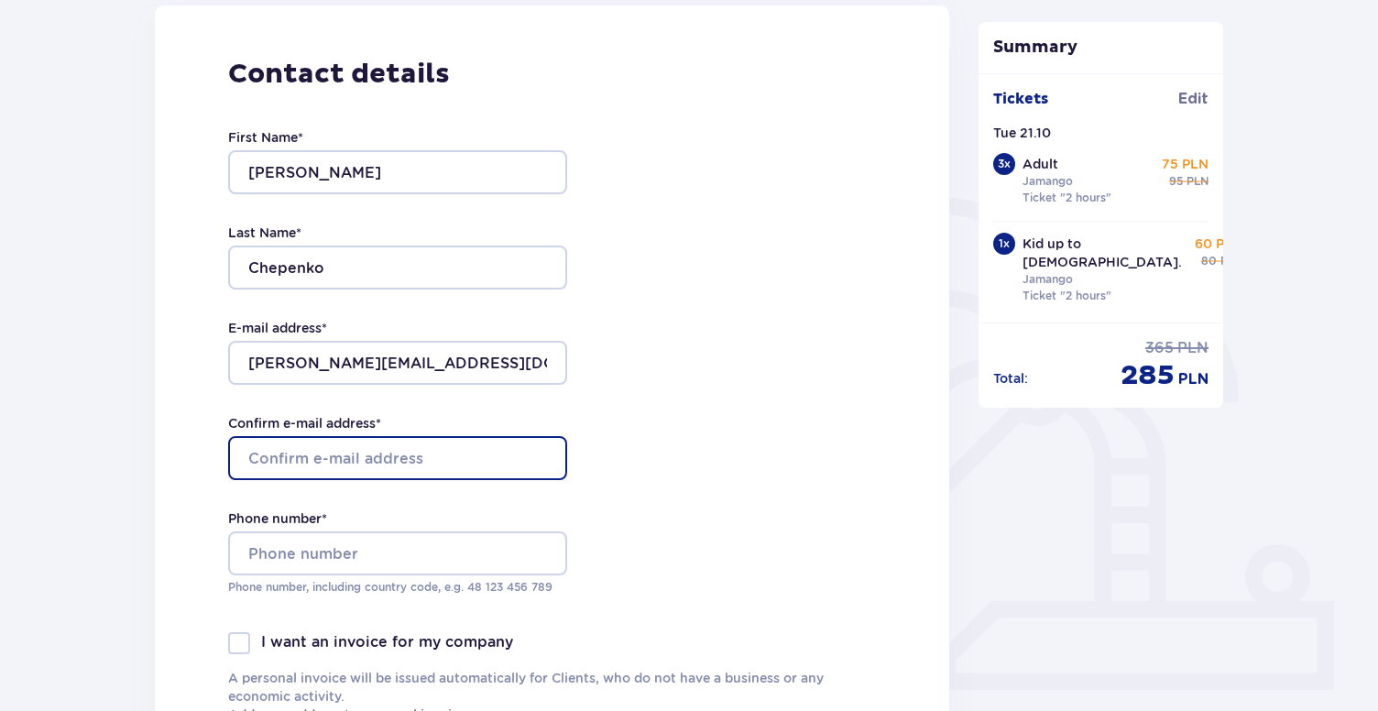
paste input "[PERSON_NAME][EMAIL_ADDRESS][DOMAIN_NAME]"
type input "[PERSON_NAME][EMAIL_ADDRESS][DOMAIN_NAME]"
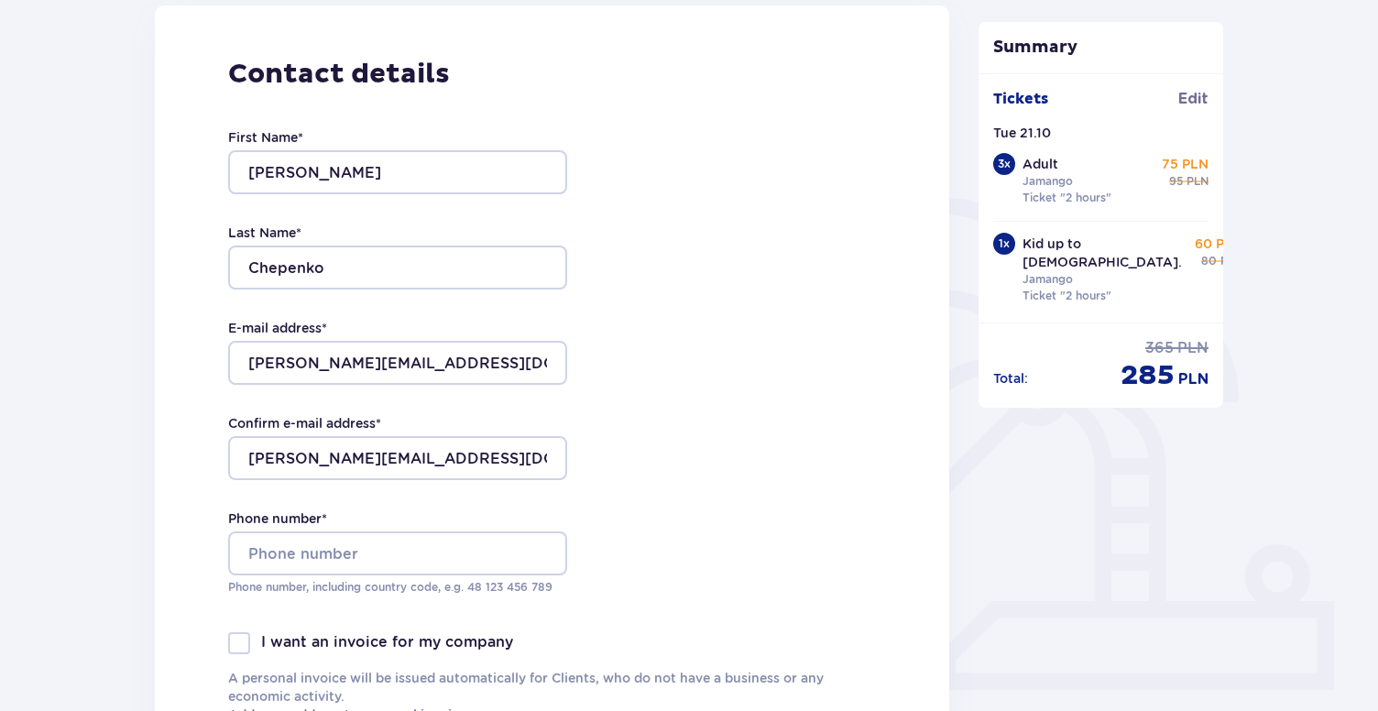
click at [641, 423] on div "Contact details First Name * Dmytro Last Name * Chepenko E-mail address * dmitr…" at bounding box center [552, 390] width 794 height 770
paste input "726765235"
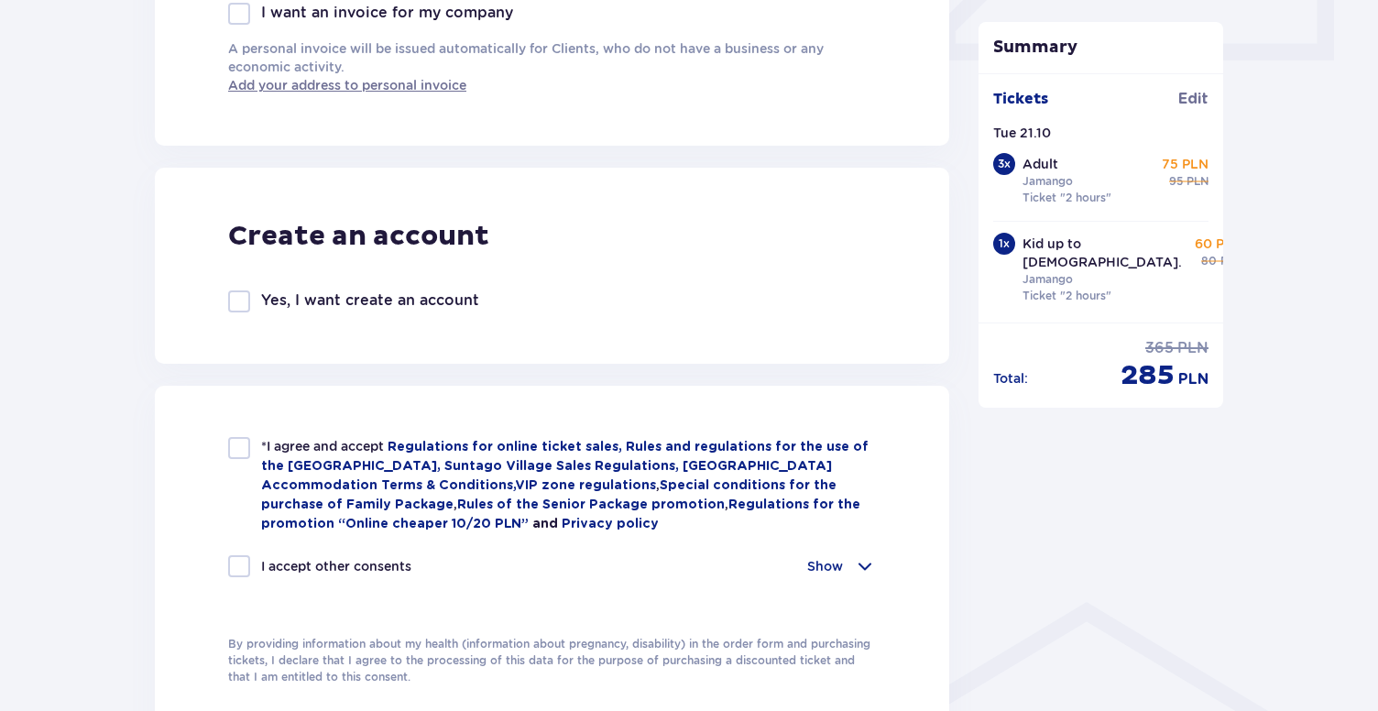
scroll to position [894, 0]
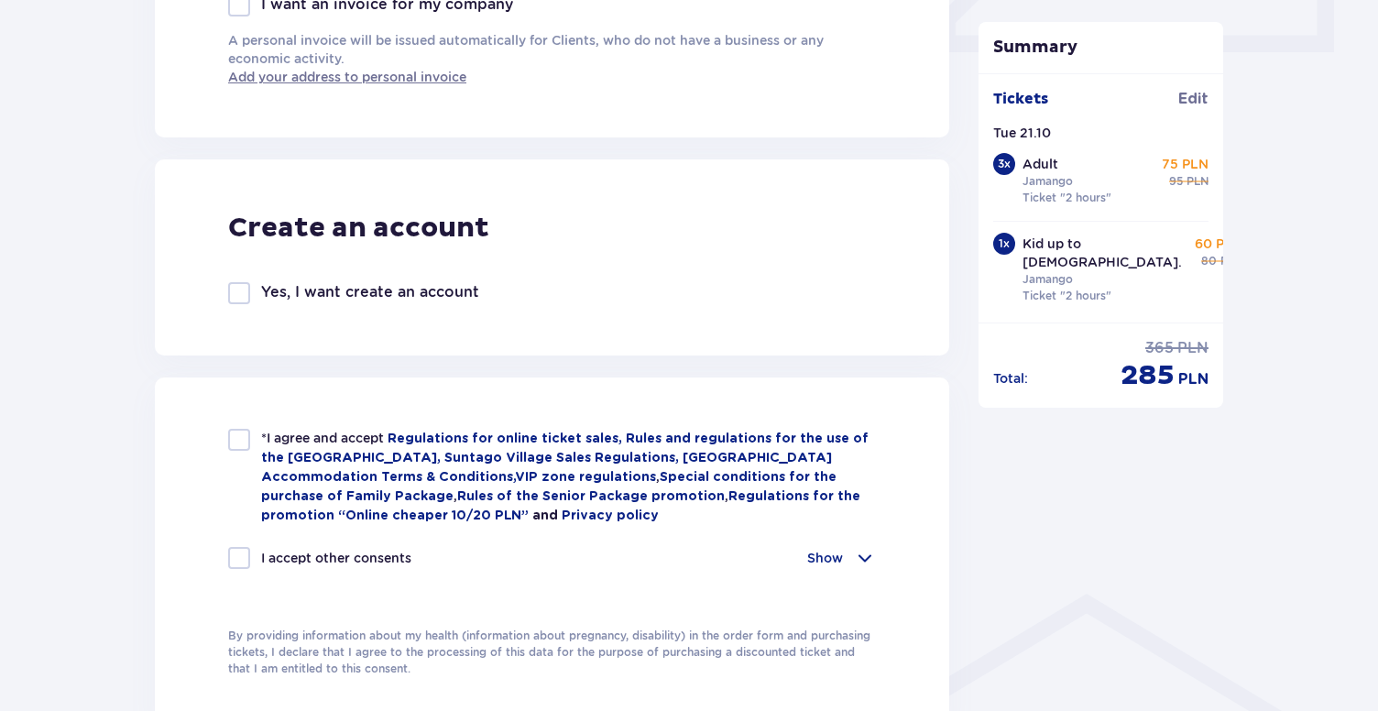
type input "48726765235"
click at [238, 436] on div at bounding box center [239, 440] width 22 height 22
checkbox input "true"
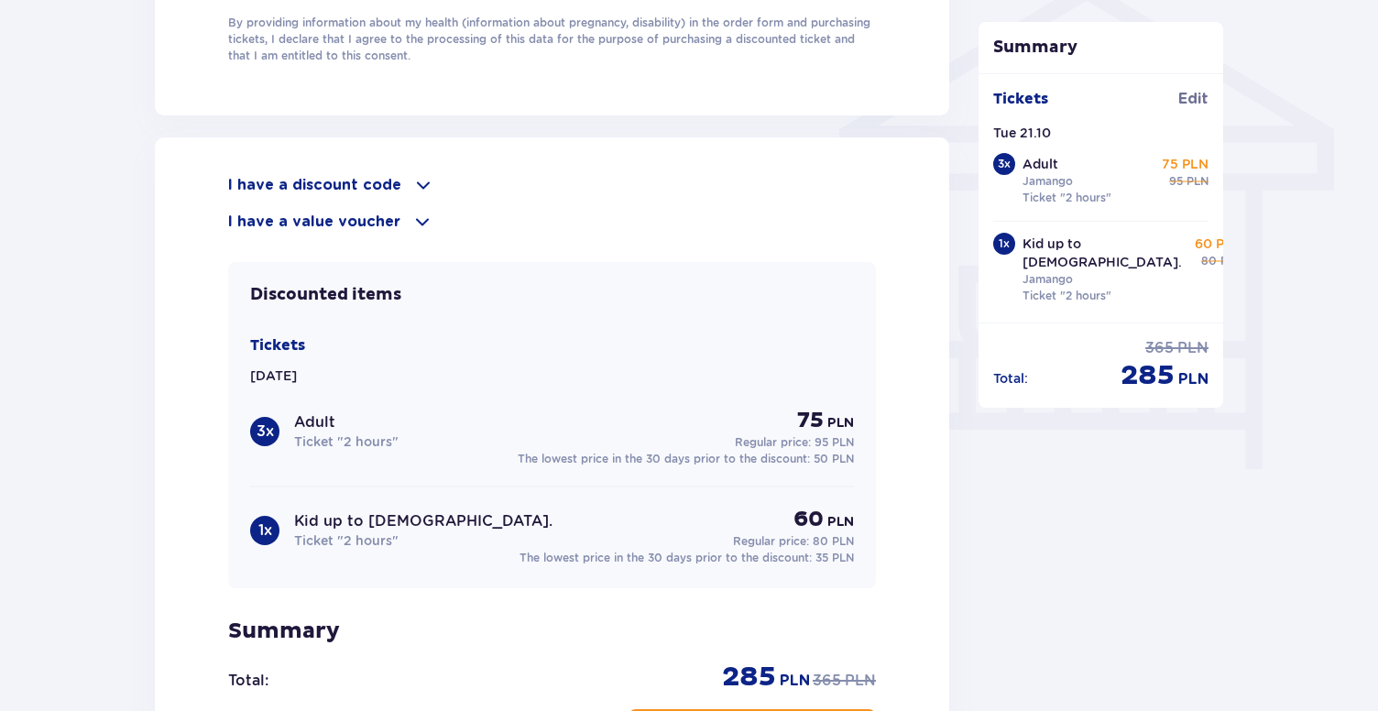
scroll to position [1699, 0]
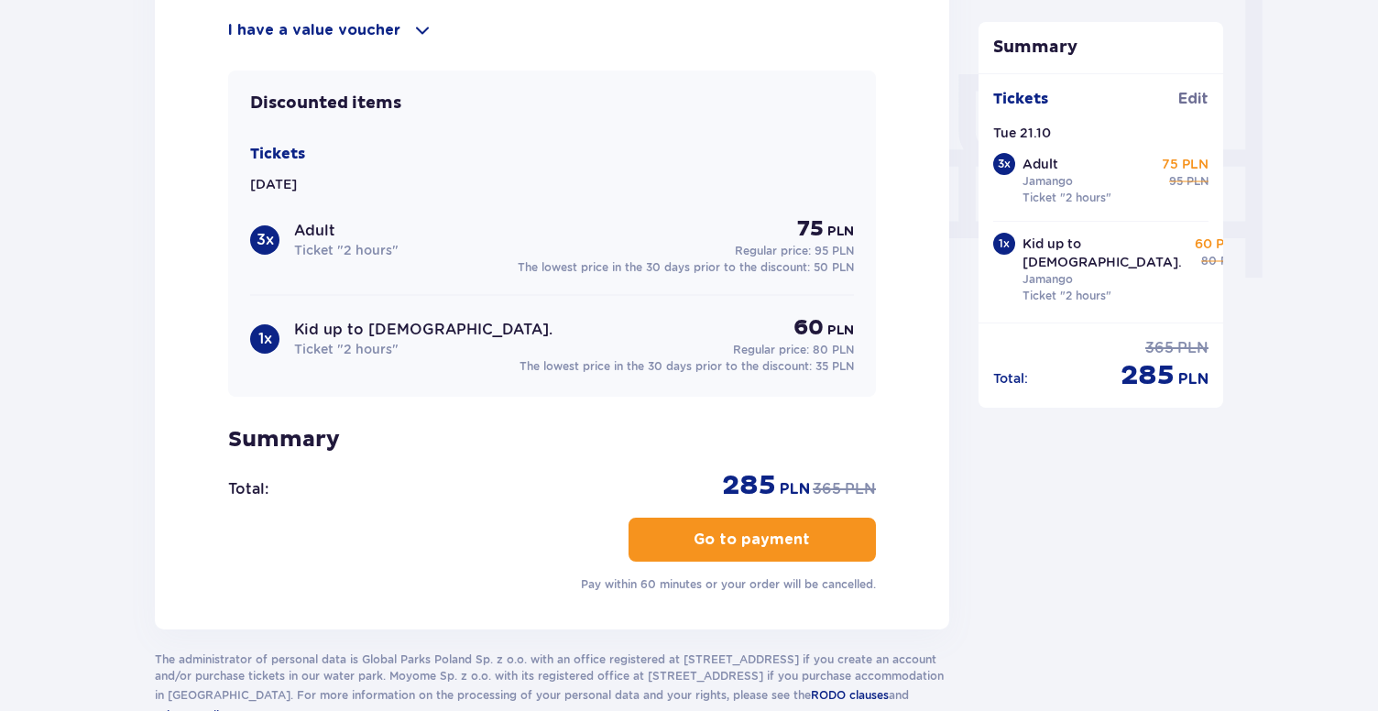
click at [747, 546] on p "Go to payment" at bounding box center [752, 540] width 116 height 20
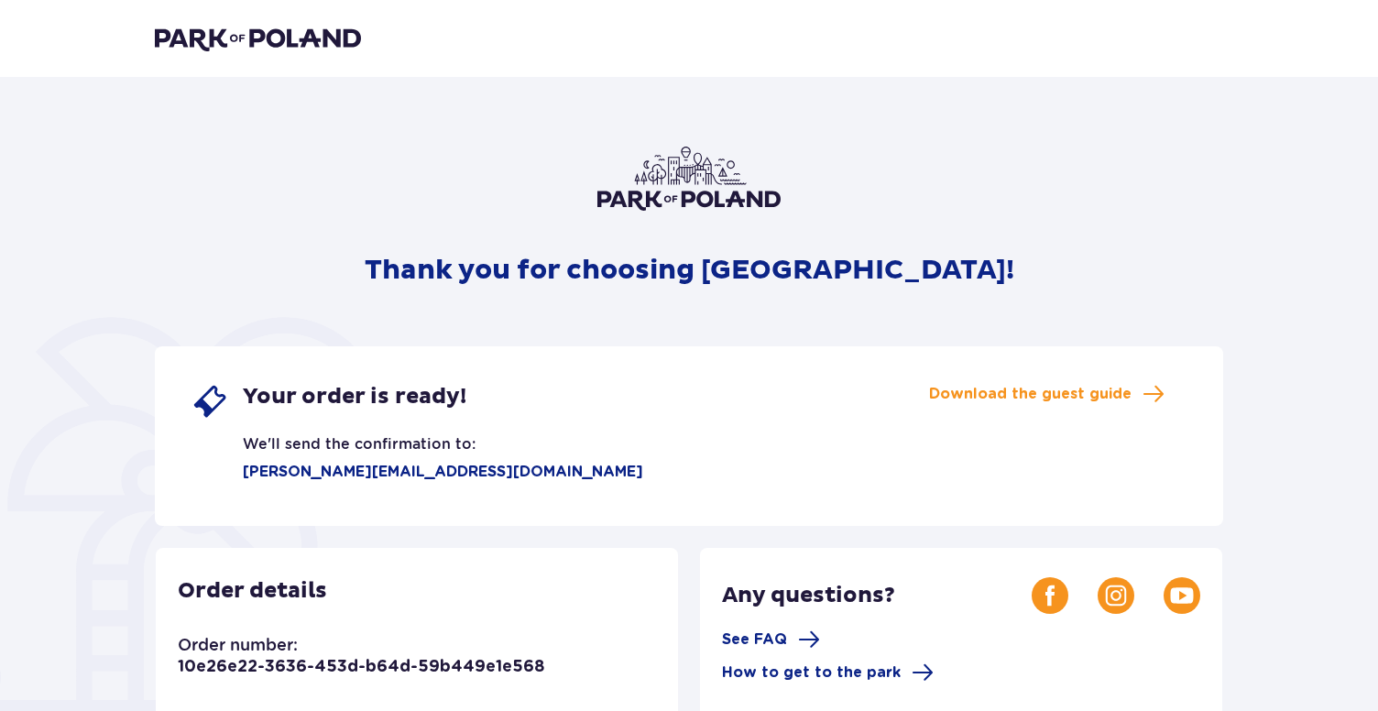
scroll to position [89, 0]
